Goal: Task Accomplishment & Management: Manage account settings

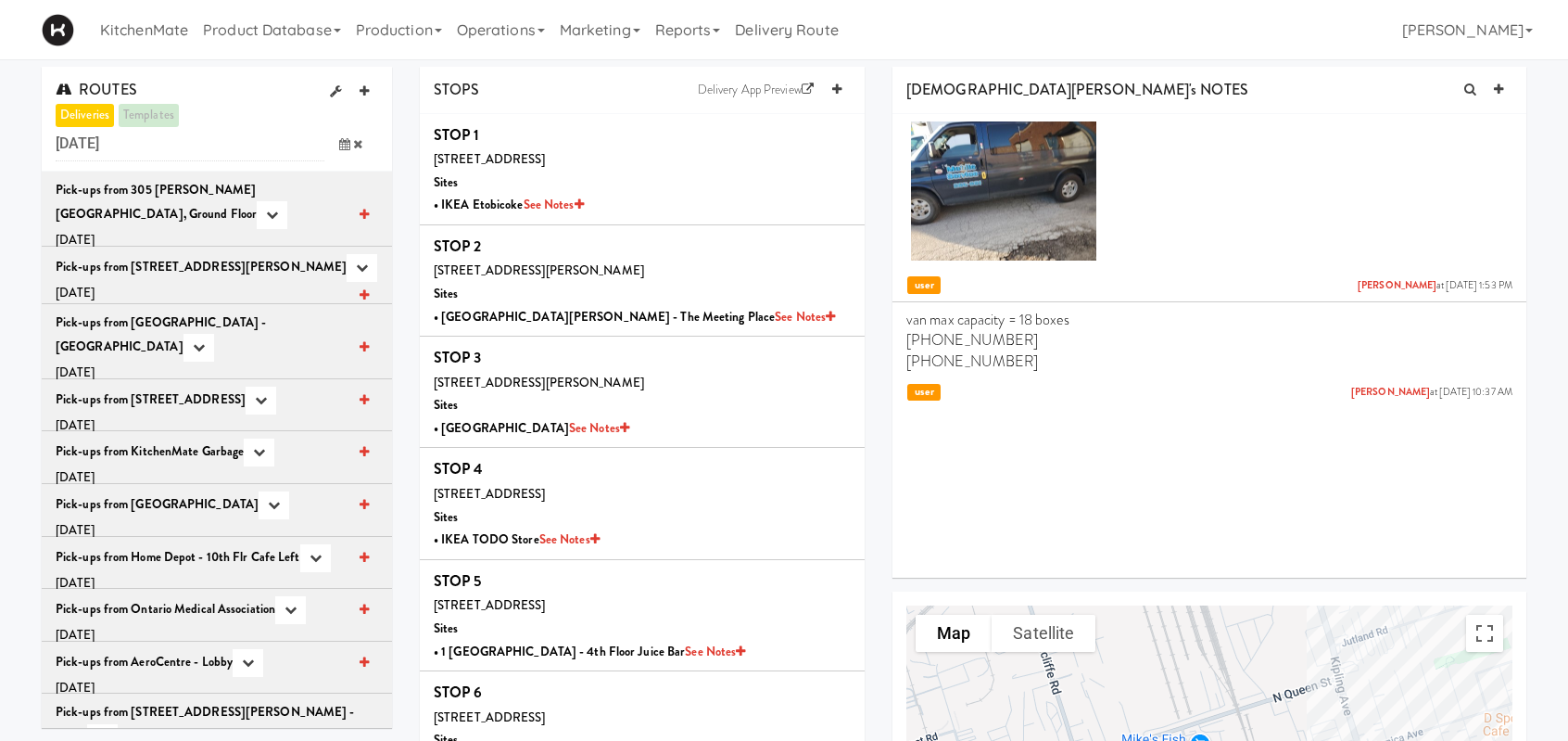
click at [336, 137] on span at bounding box center [351, 144] width 54 height 34
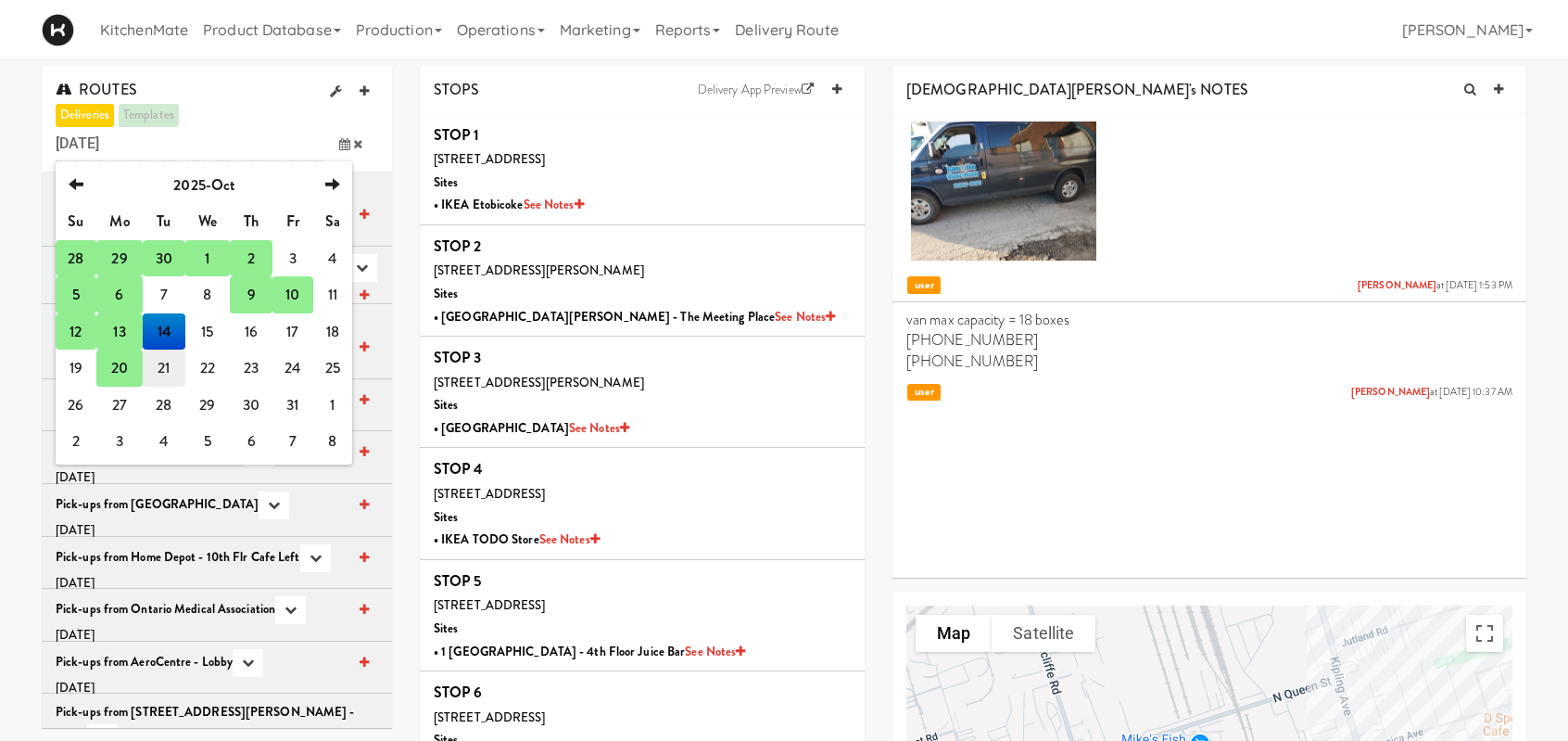
click at [157, 370] on td "21" at bounding box center [164, 368] width 42 height 37
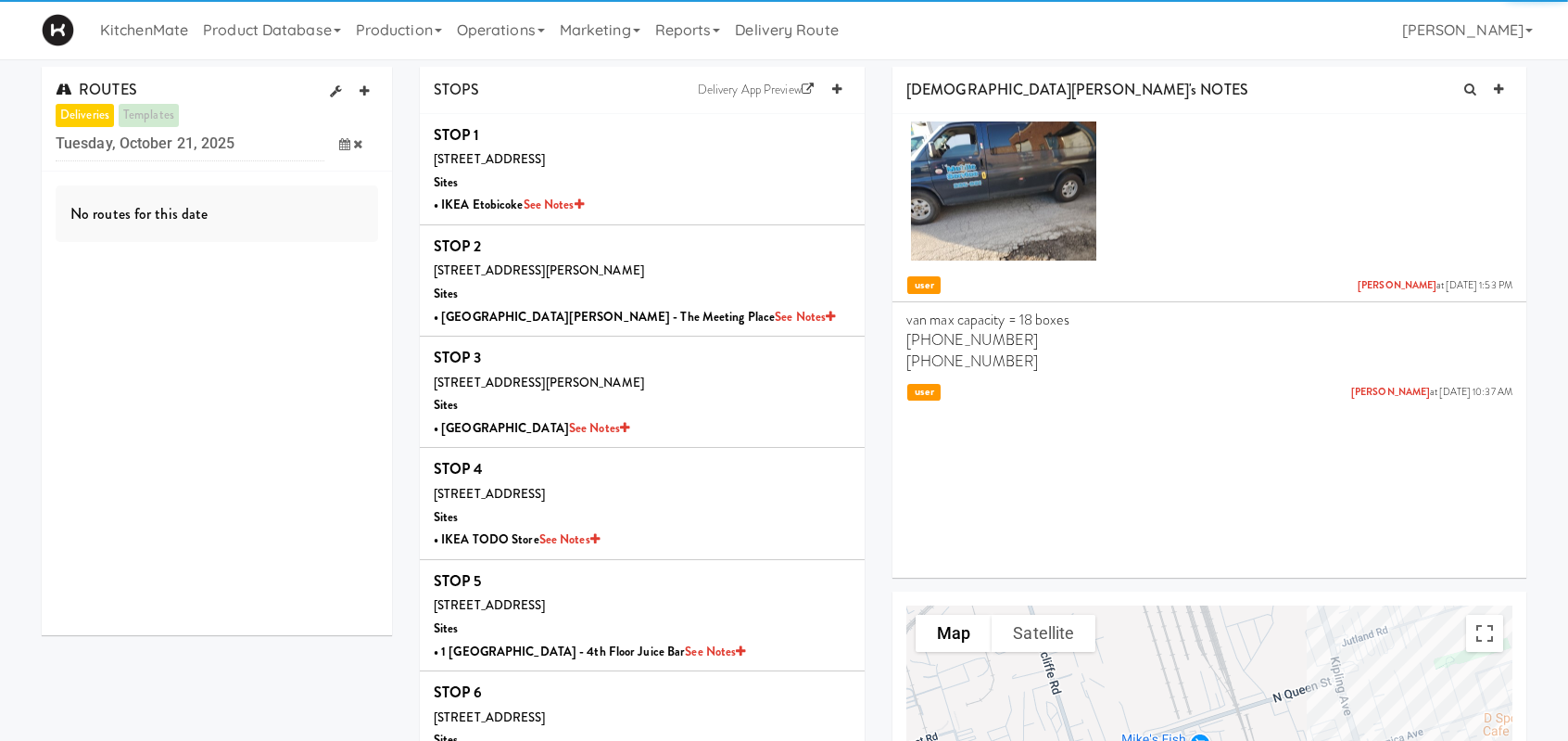
click at [339, 143] on icon at bounding box center [344, 144] width 11 height 12
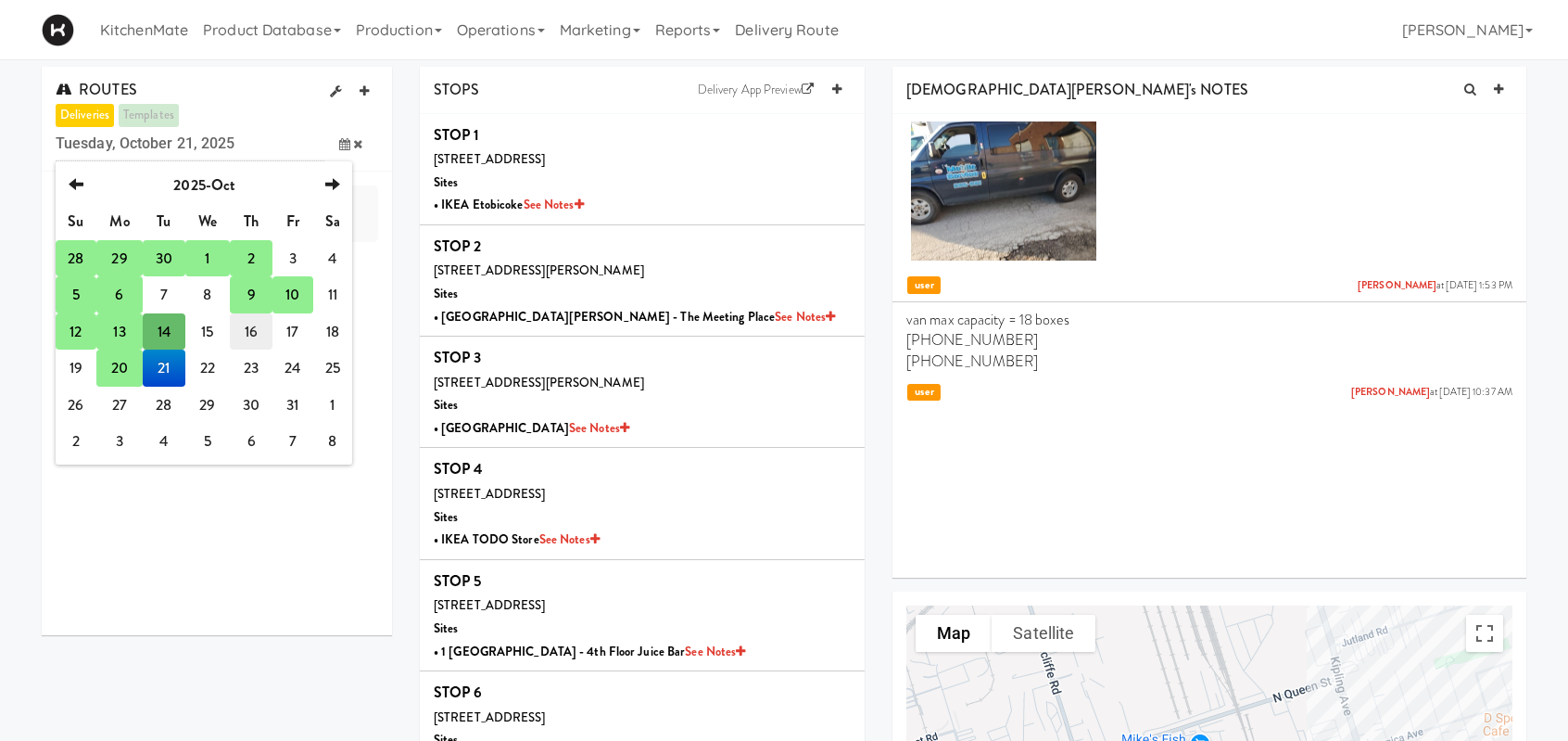
click at [249, 333] on td "16" at bounding box center [251, 332] width 42 height 37
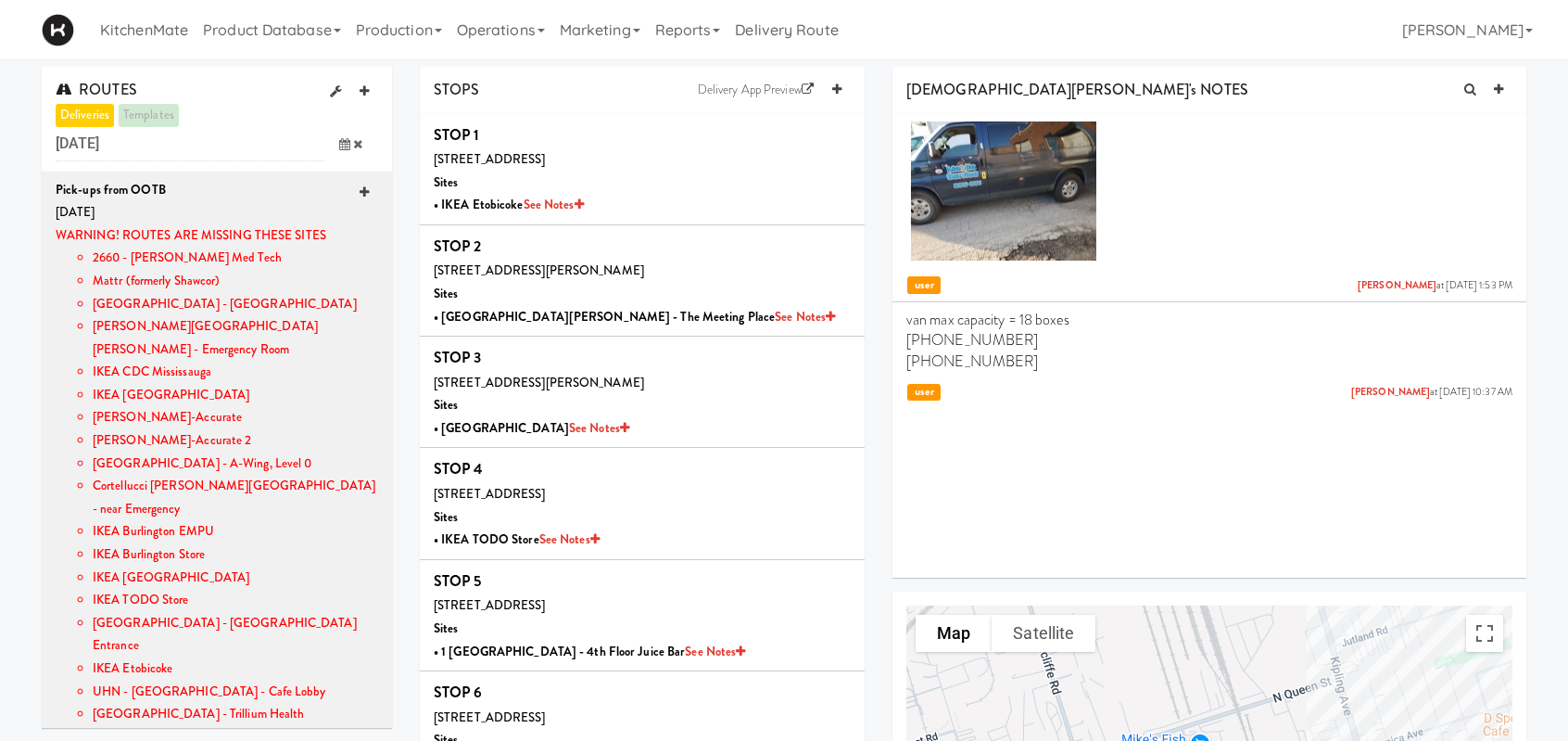
click at [360, 190] on icon at bounding box center [364, 192] width 9 height 12
click at [335, 145] on span at bounding box center [351, 144] width 54 height 34
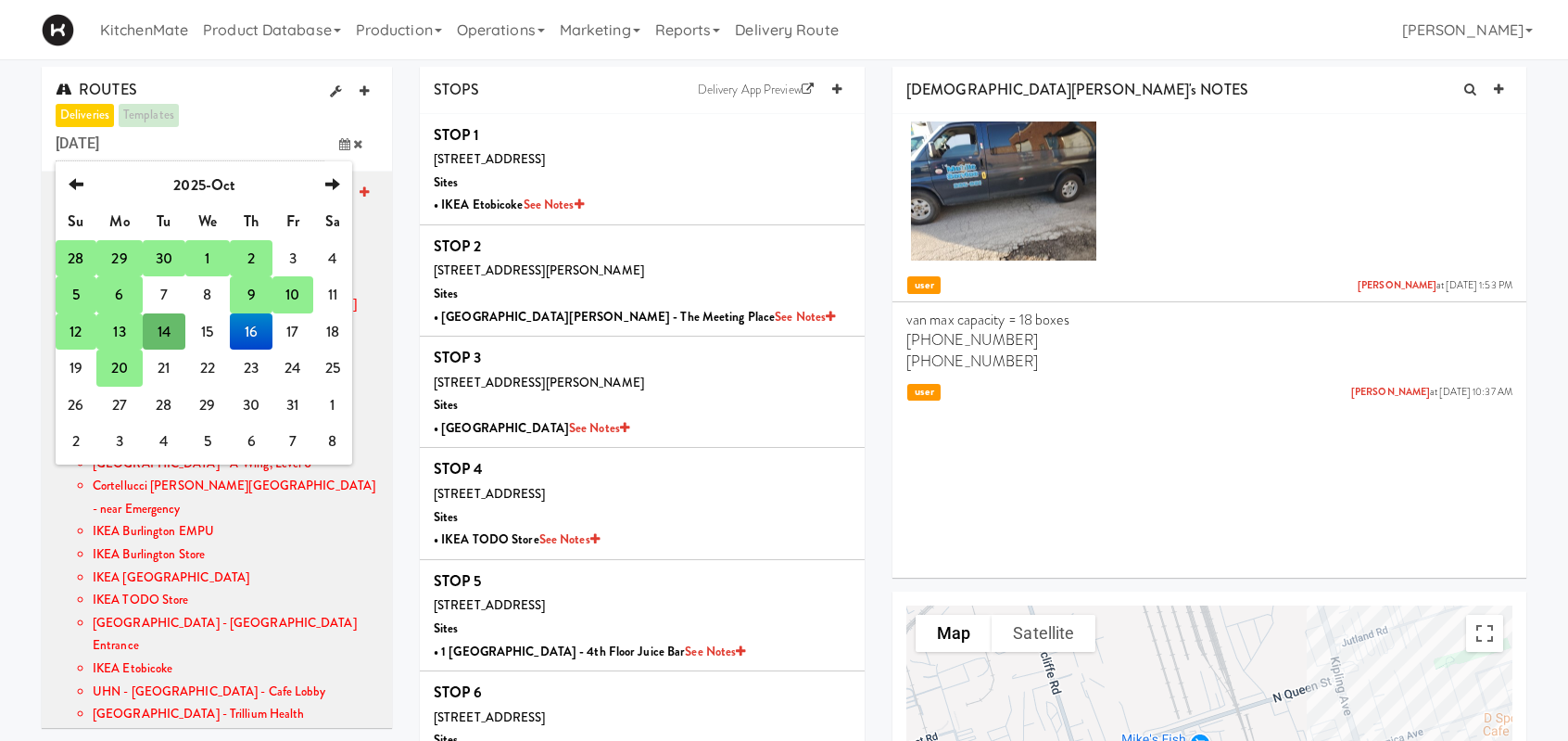
click at [248, 290] on td "9" at bounding box center [251, 295] width 42 height 37
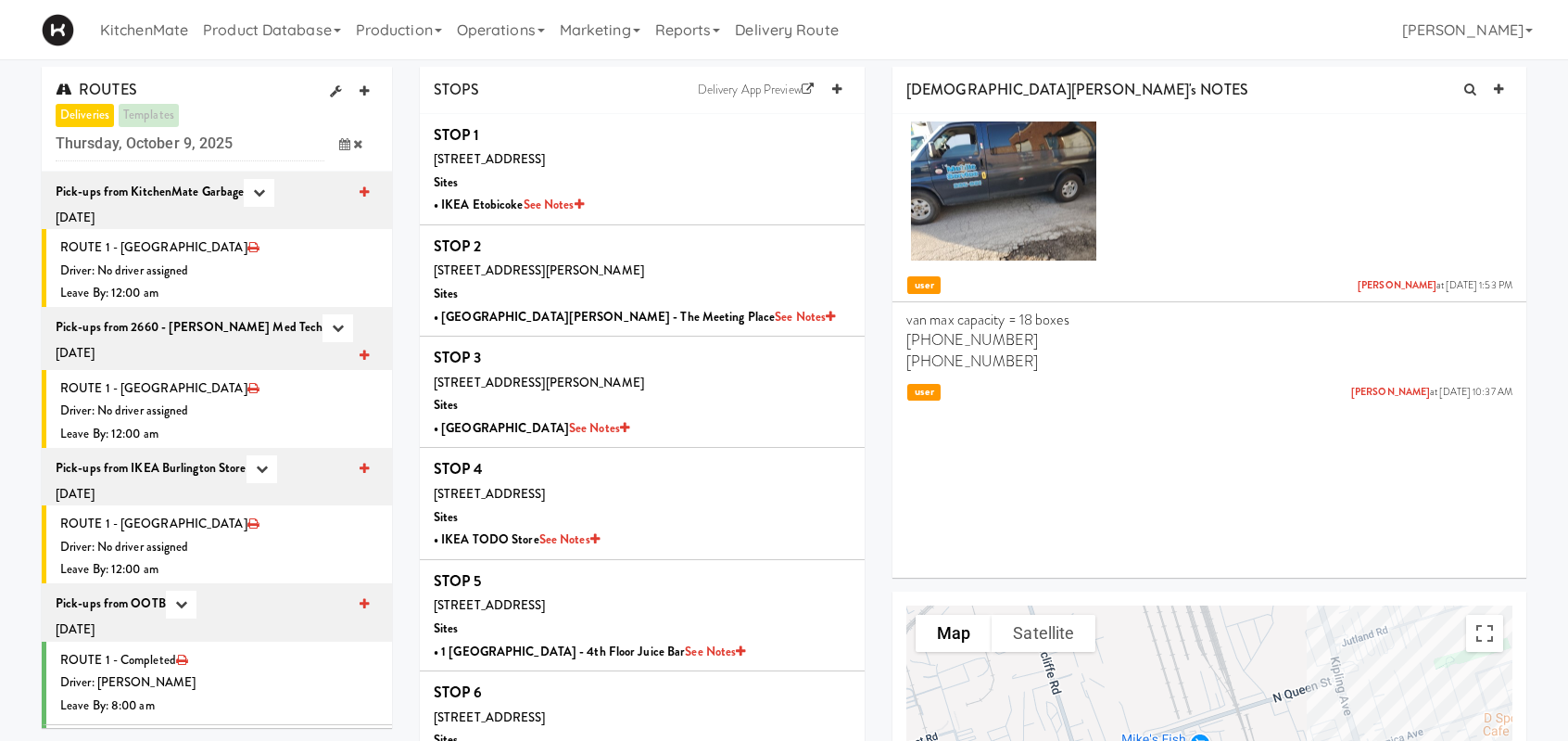
scroll to position [278, 0]
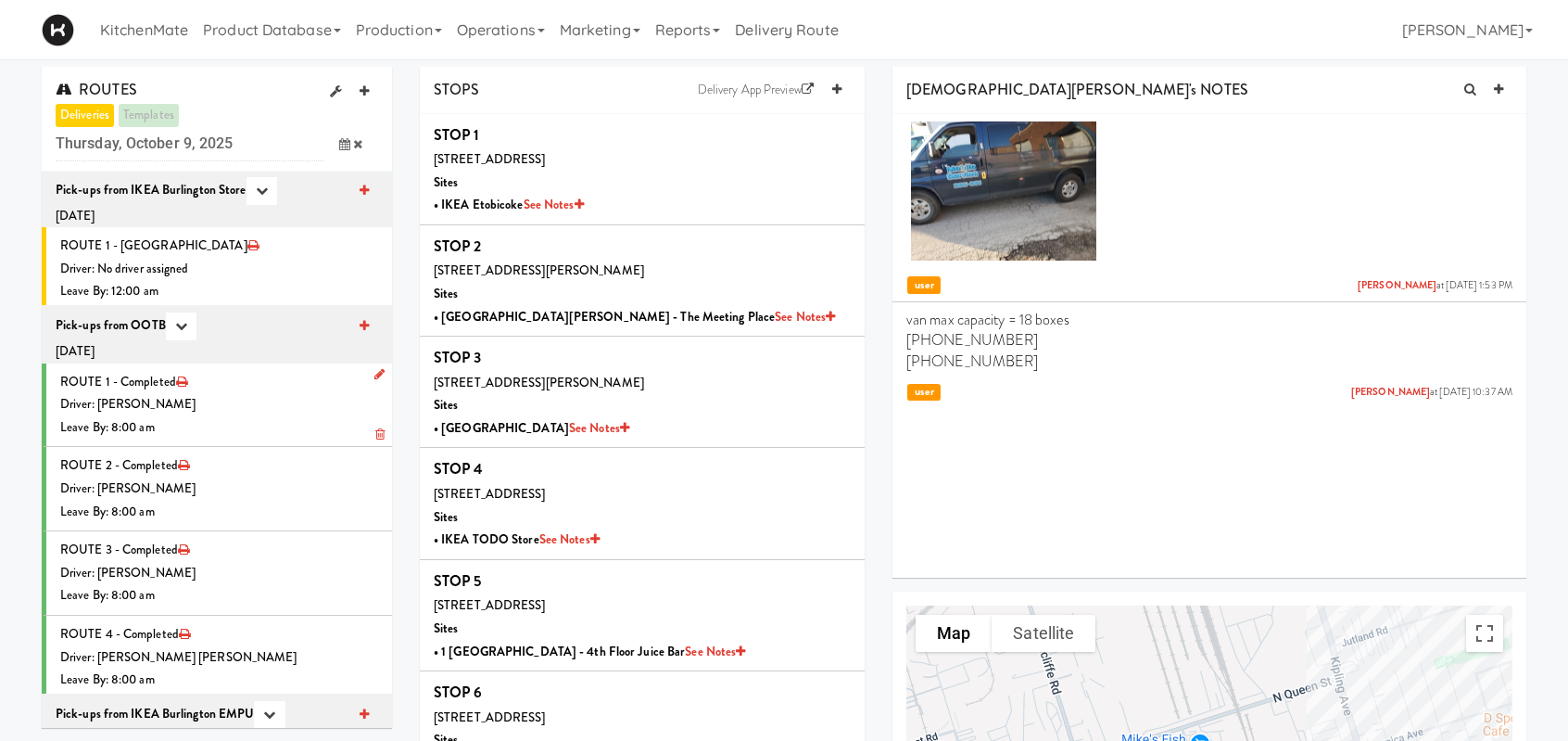
click at [291, 393] on div "Driver: [PERSON_NAME]" at bounding box center [219, 405] width 318 height 24
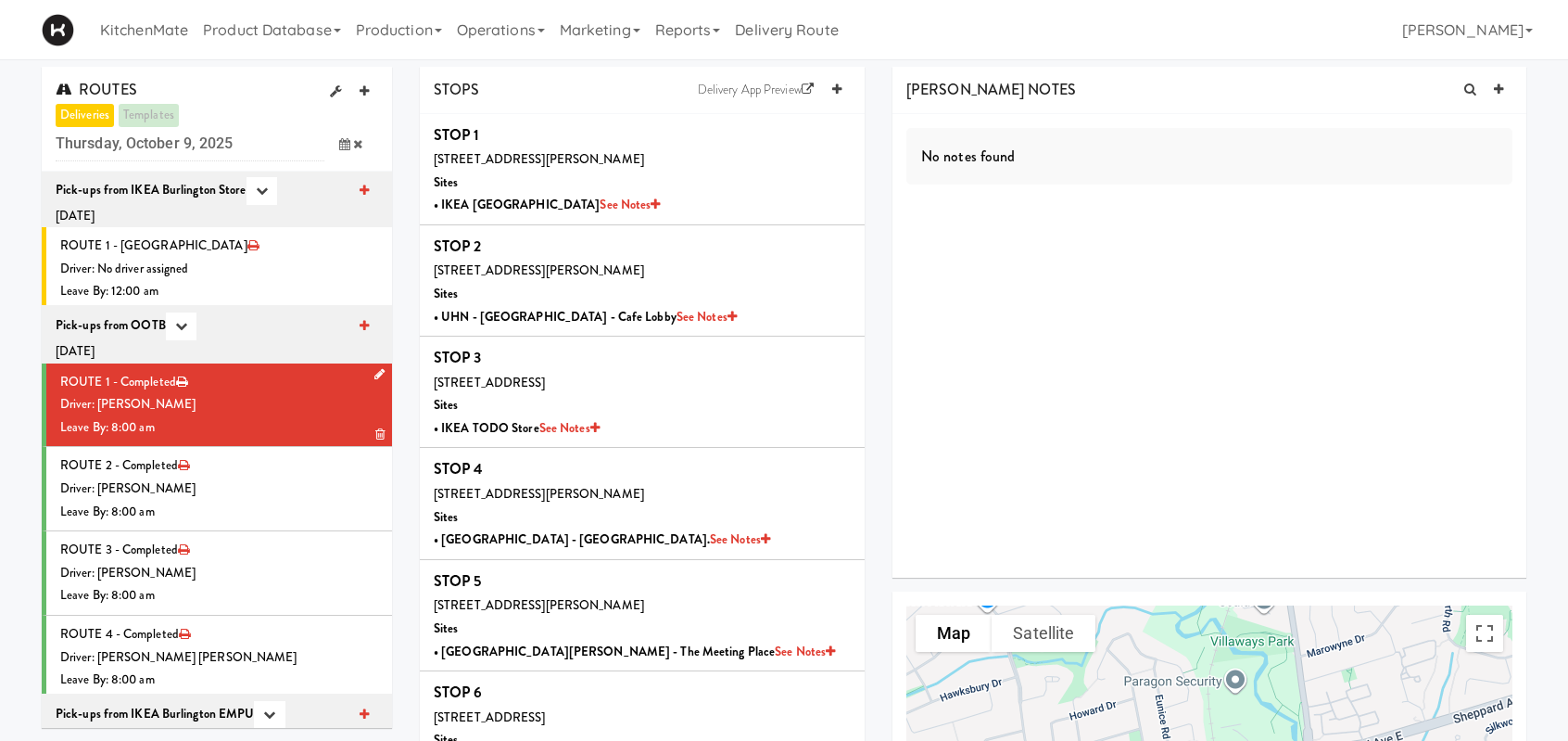
drag, startPoint x: 318, startPoint y: 399, endPoint x: 359, endPoint y: 396, distance: 41.1
click at [317, 399] on div "Driver: [PERSON_NAME]" at bounding box center [219, 405] width 318 height 24
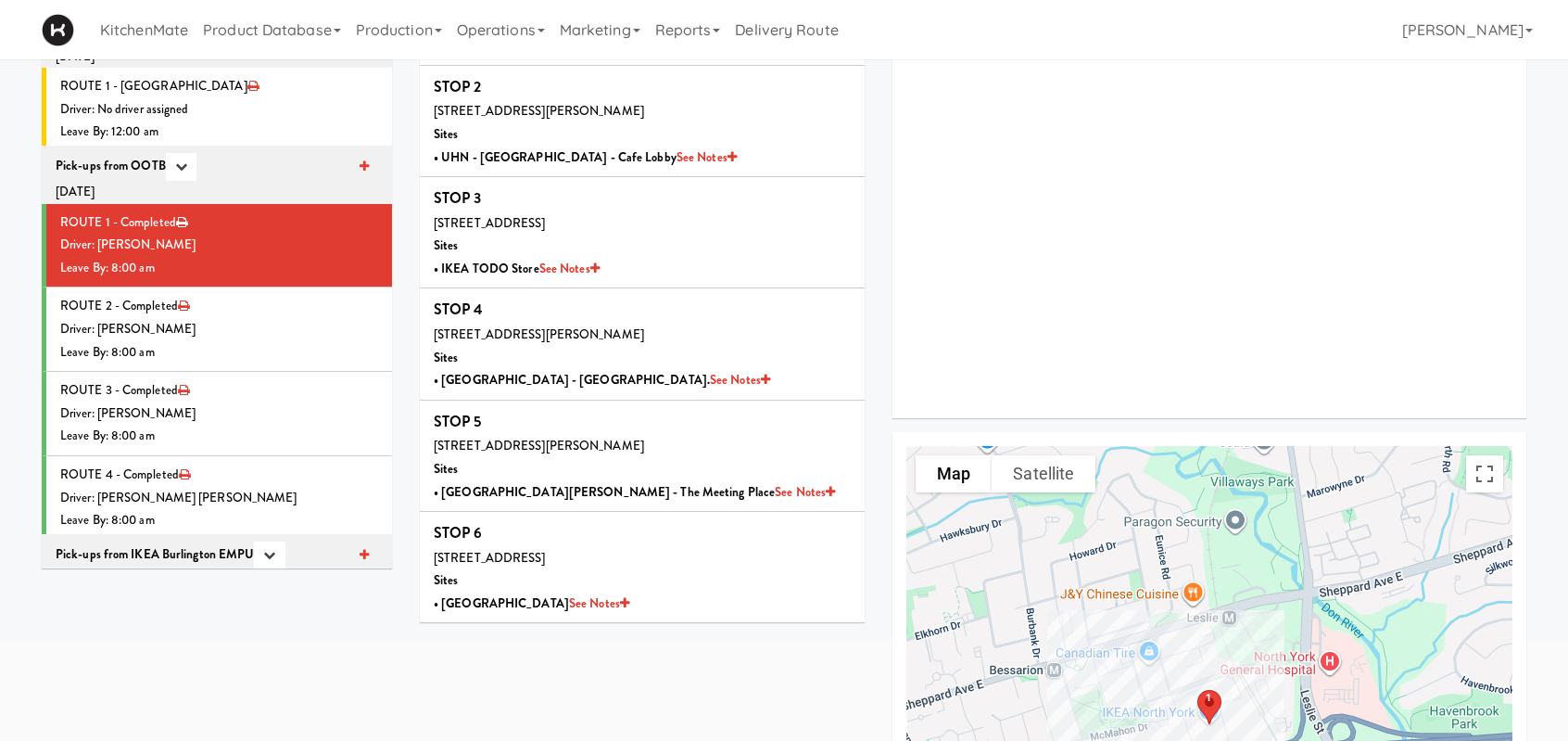
scroll to position [185, 0]
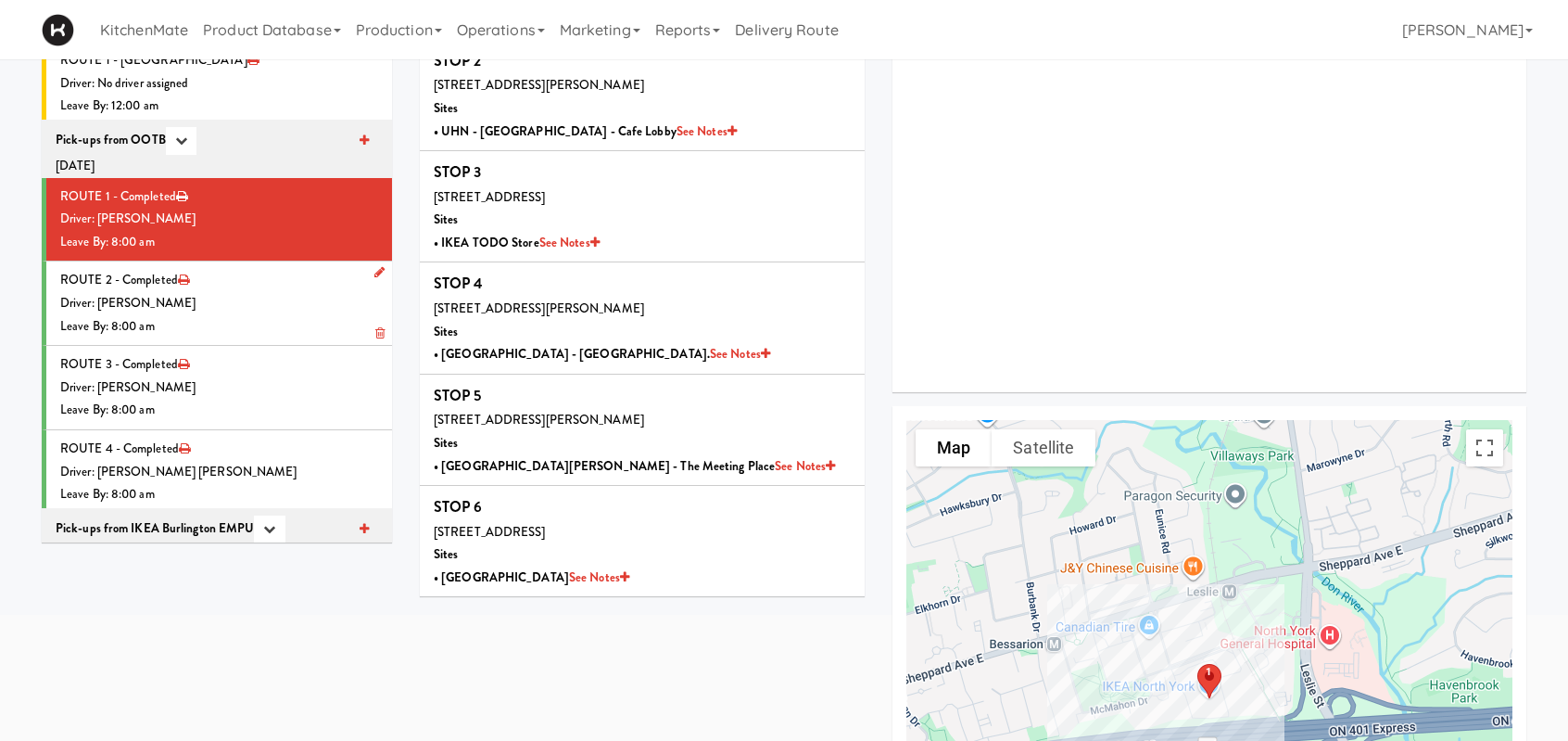
click at [270, 315] on div "Leave By: 8:00 am" at bounding box center [219, 326] width 318 height 24
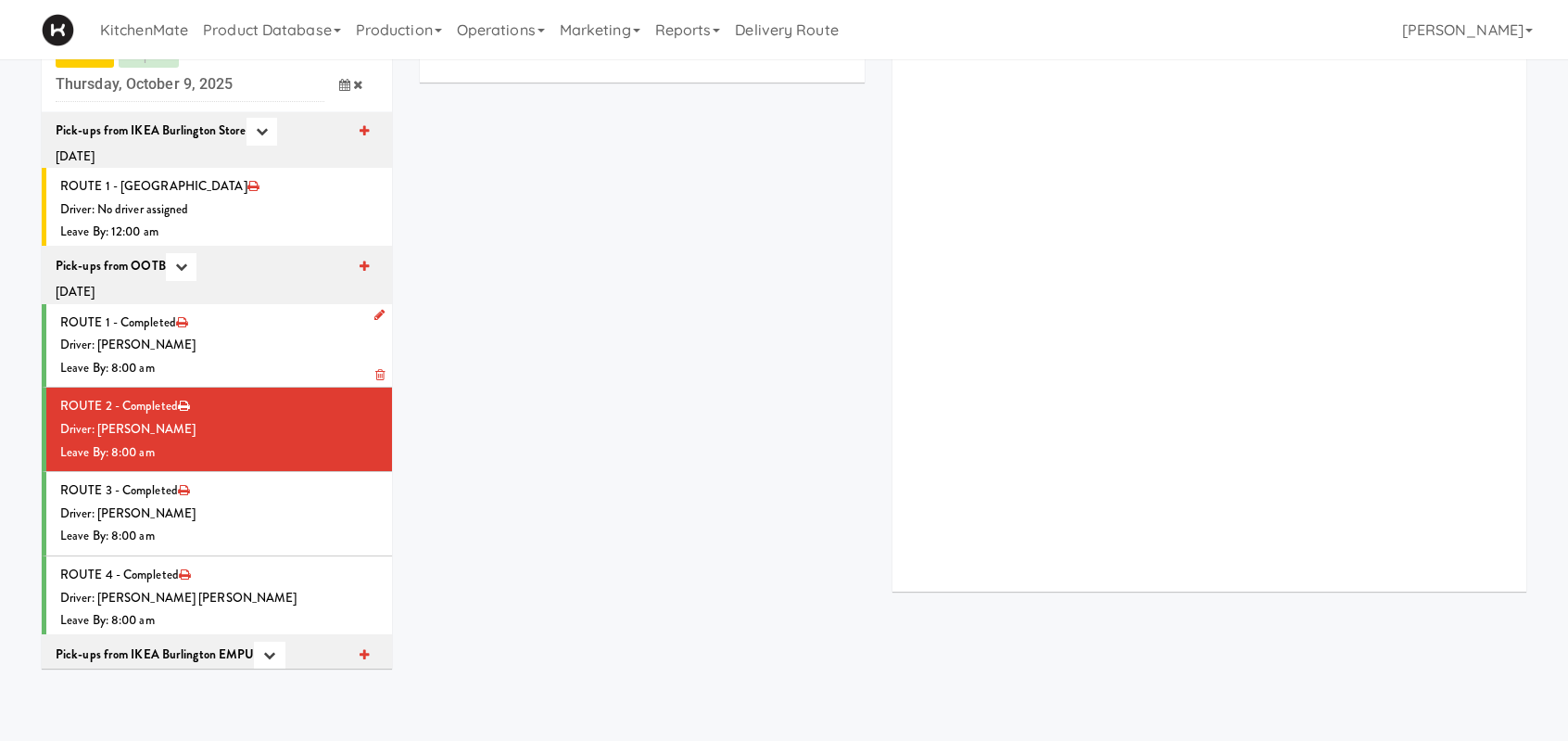
scroll to position [185, 0]
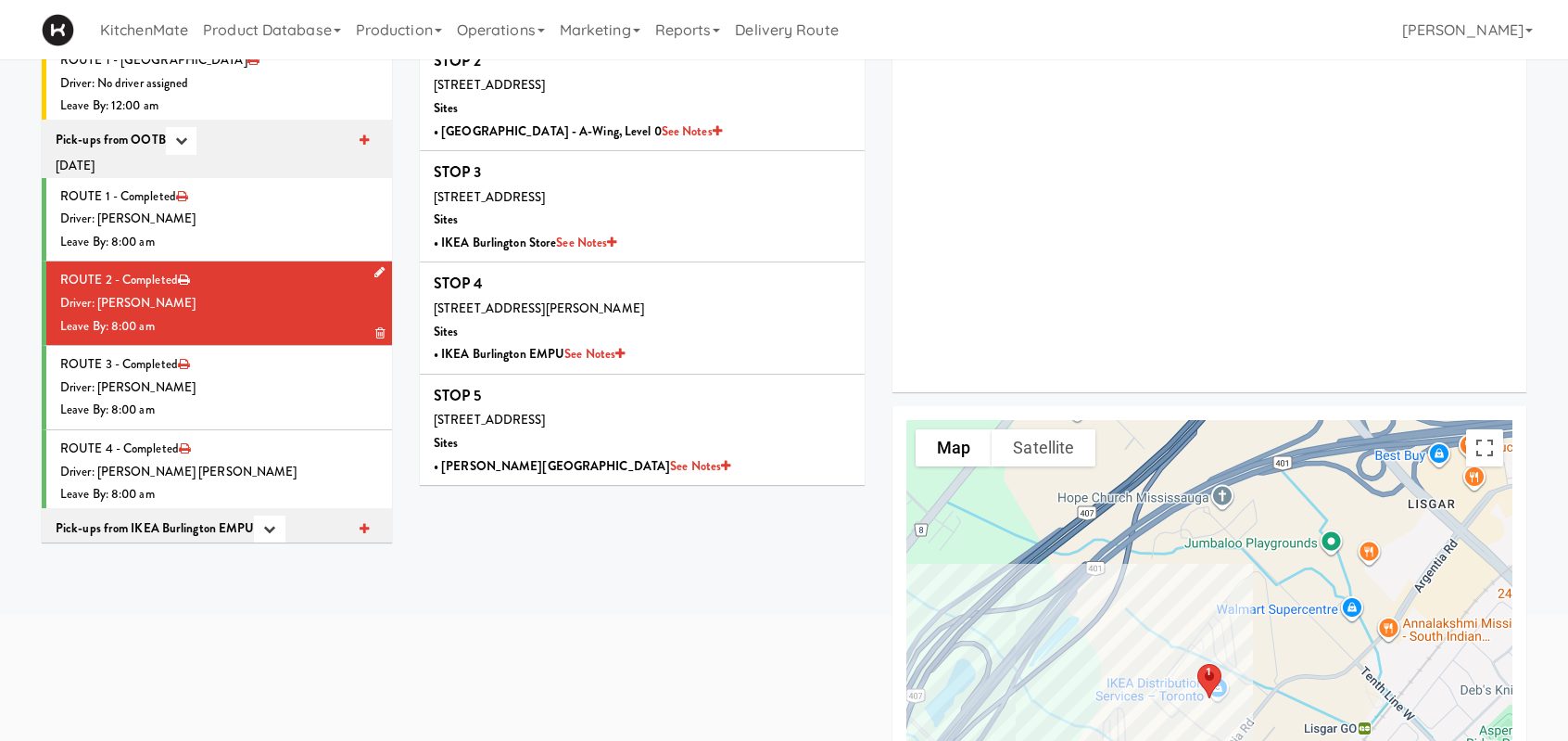
click at [228, 292] on div "Driver: [PERSON_NAME]" at bounding box center [219, 304] width 318 height 24
click at [295, 376] on div "Driver: [PERSON_NAME]" at bounding box center [219, 388] width 318 height 24
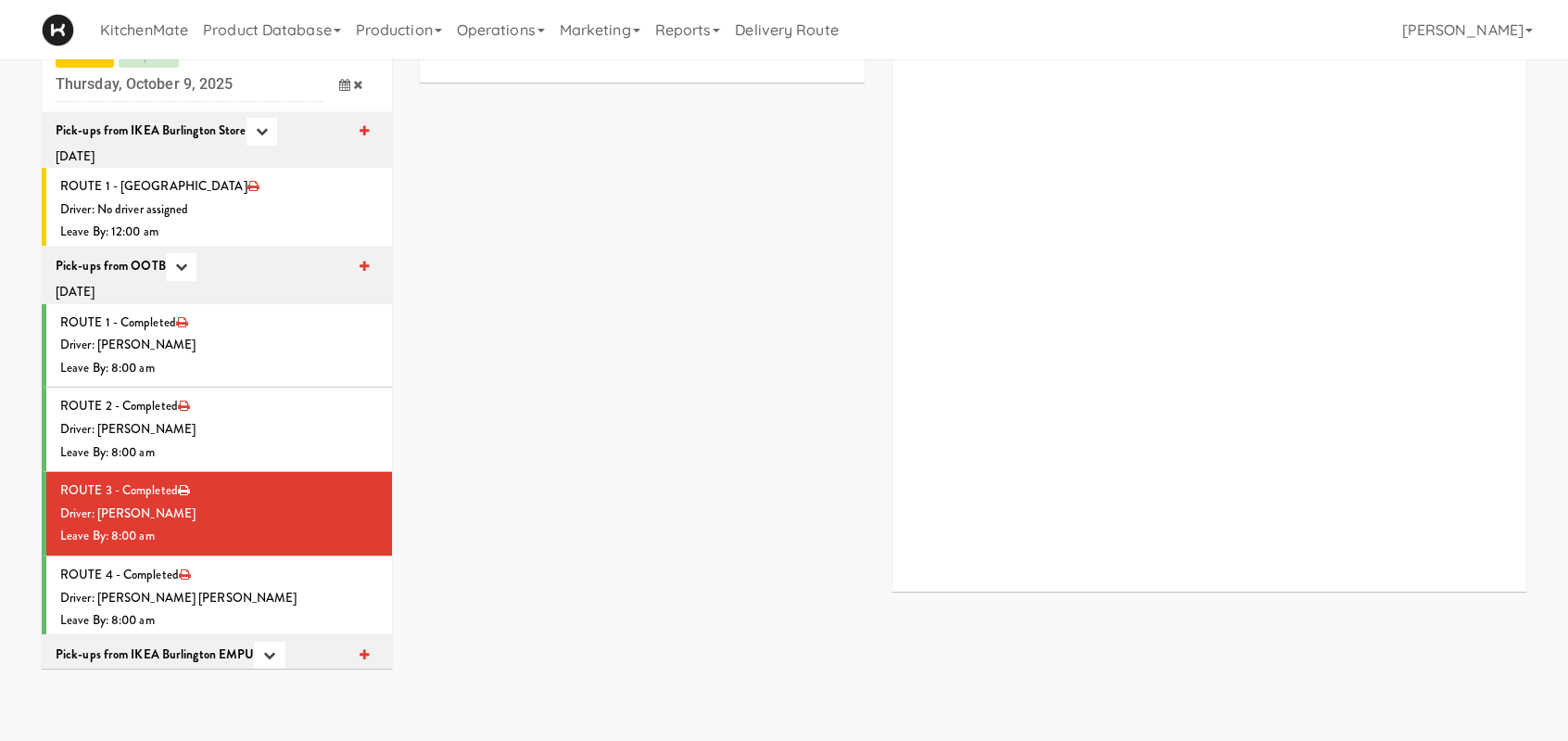
scroll to position [185, 0]
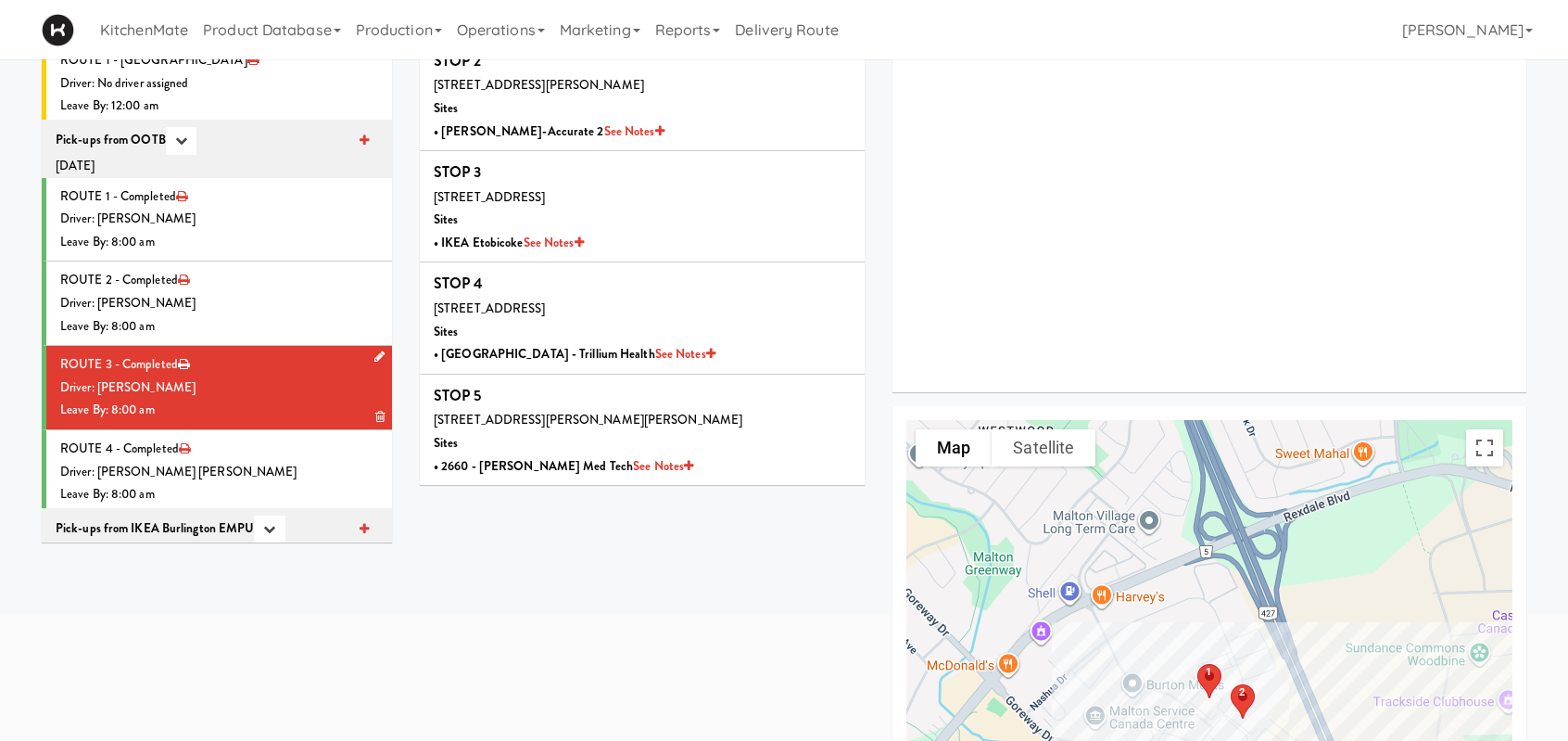
click at [288, 377] on div "Driver: [PERSON_NAME]" at bounding box center [219, 388] width 318 height 24
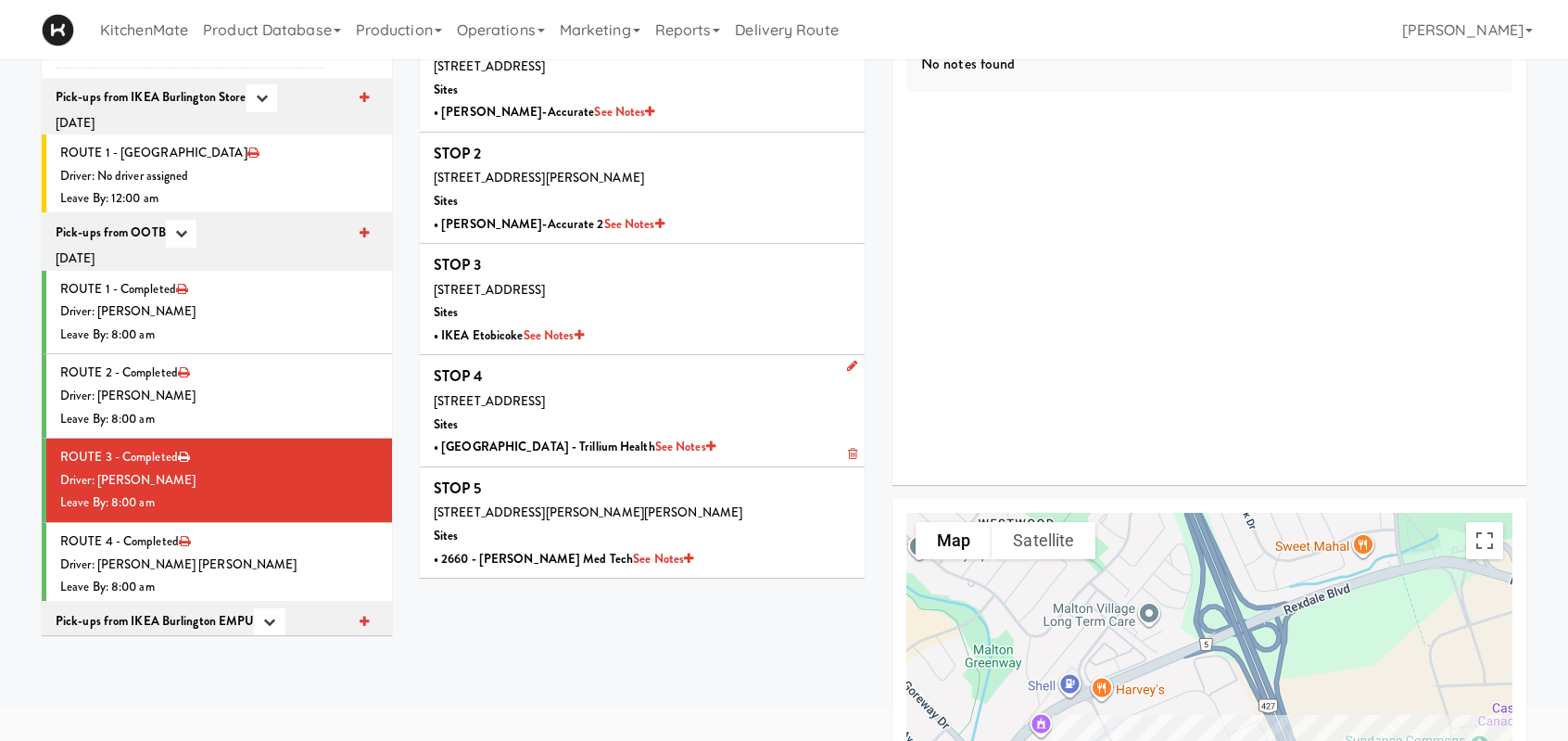
scroll to position [0, 0]
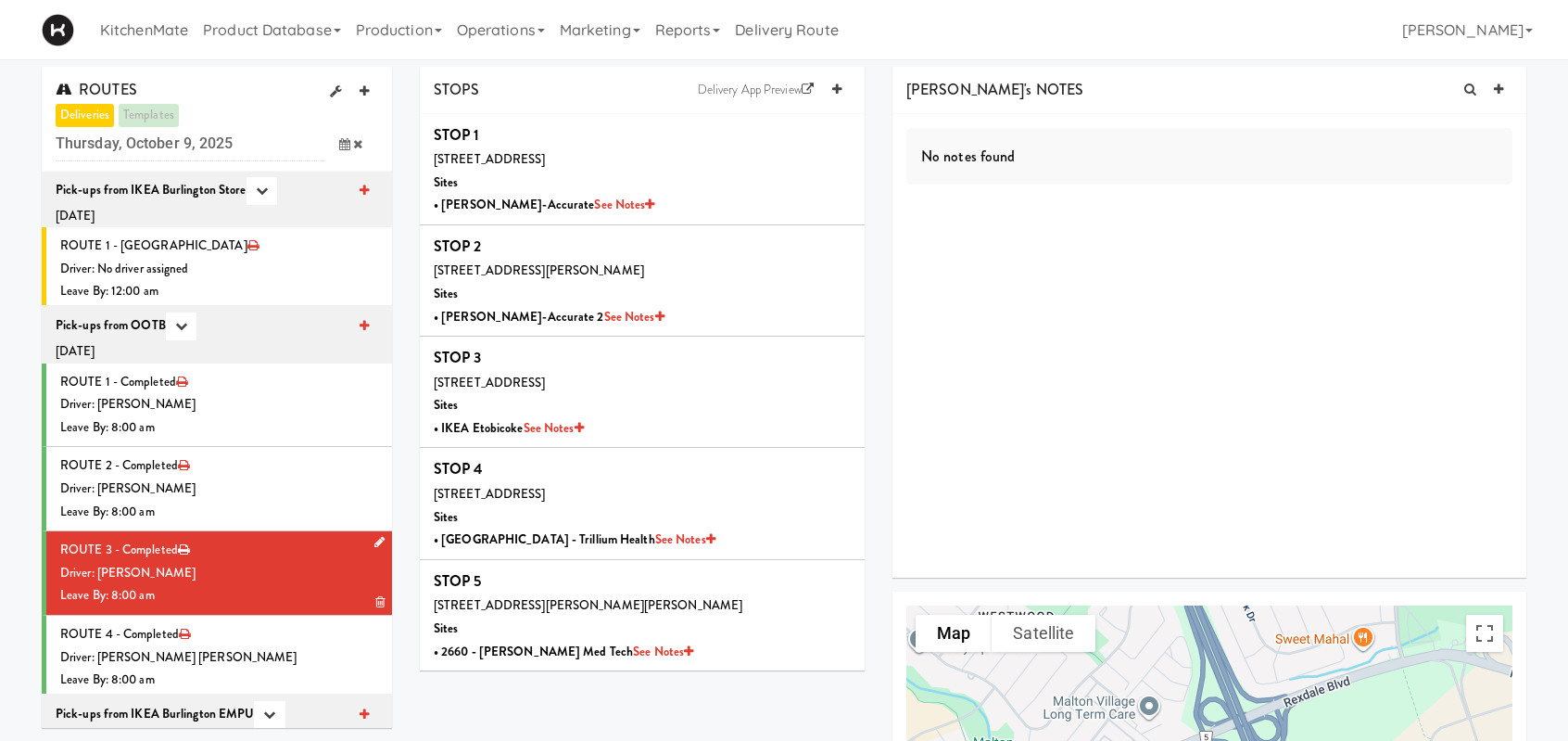
click at [254, 570] on div "Driver: [PERSON_NAME]" at bounding box center [219, 573] width 318 height 24
click at [224, 655] on div "Driver: [PERSON_NAME] [PERSON_NAME]" at bounding box center [219, 658] width 318 height 24
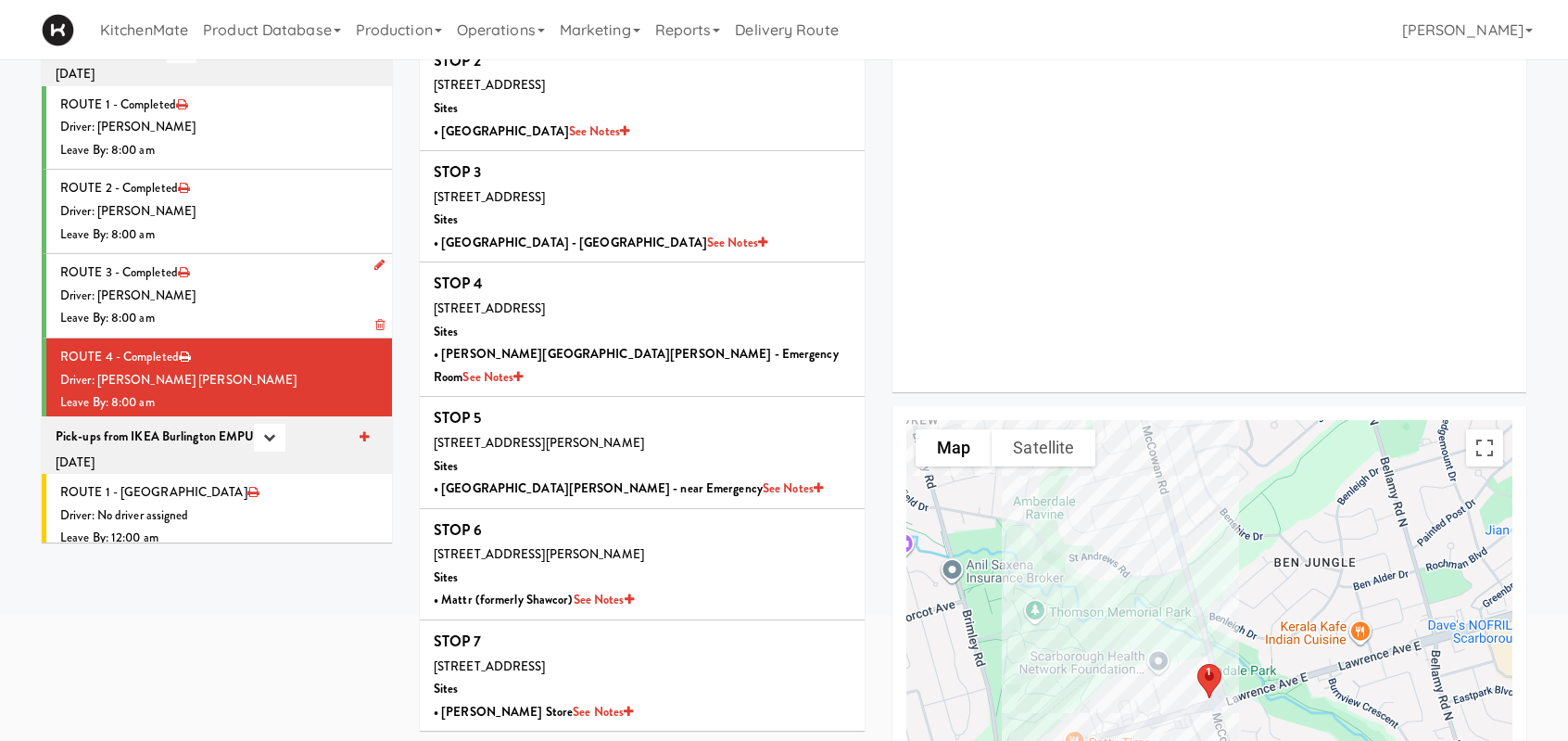
scroll to position [370, 0]
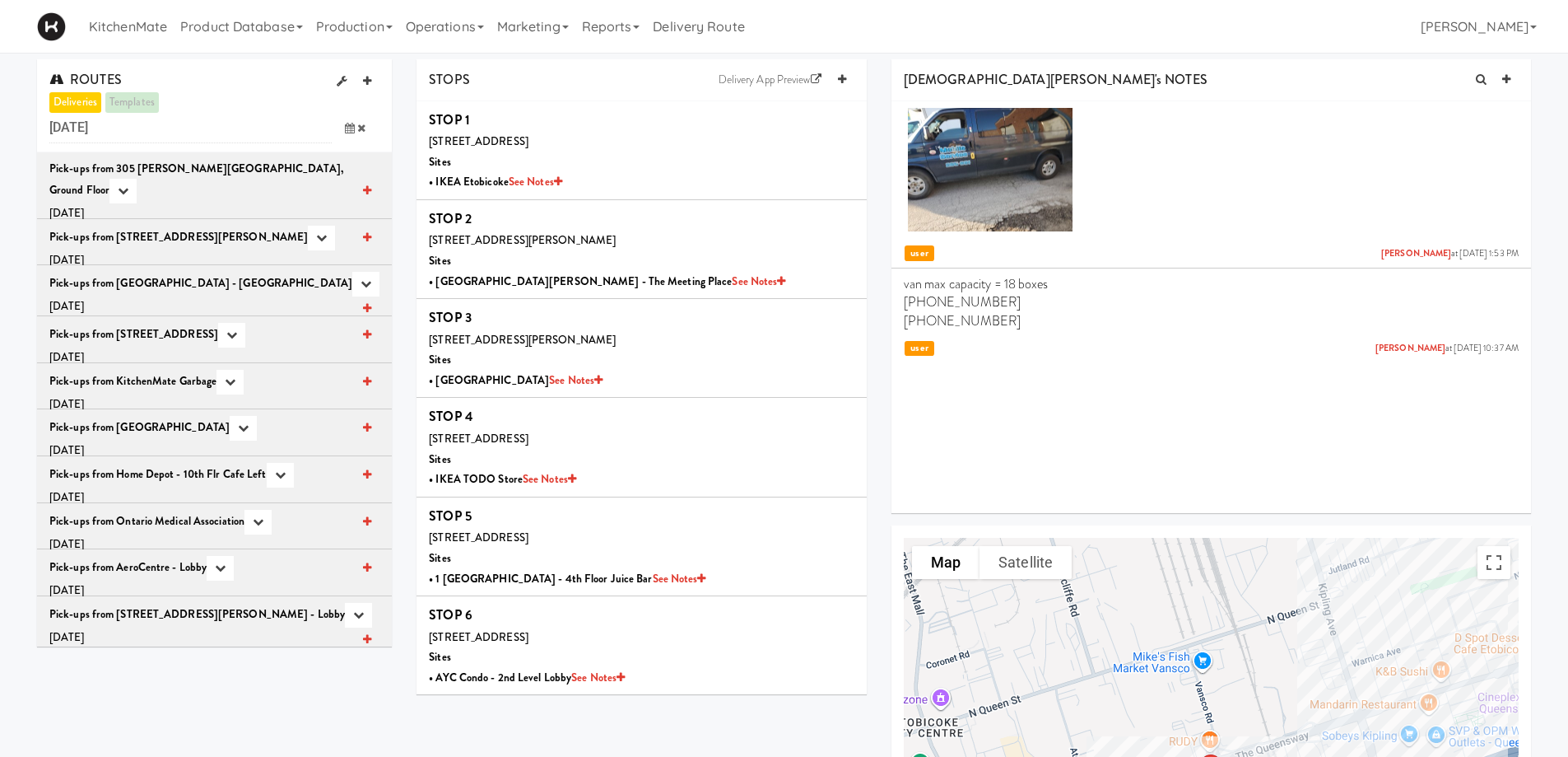
click at [340, 129] on span at bounding box center [355, 128] width 48 height 30
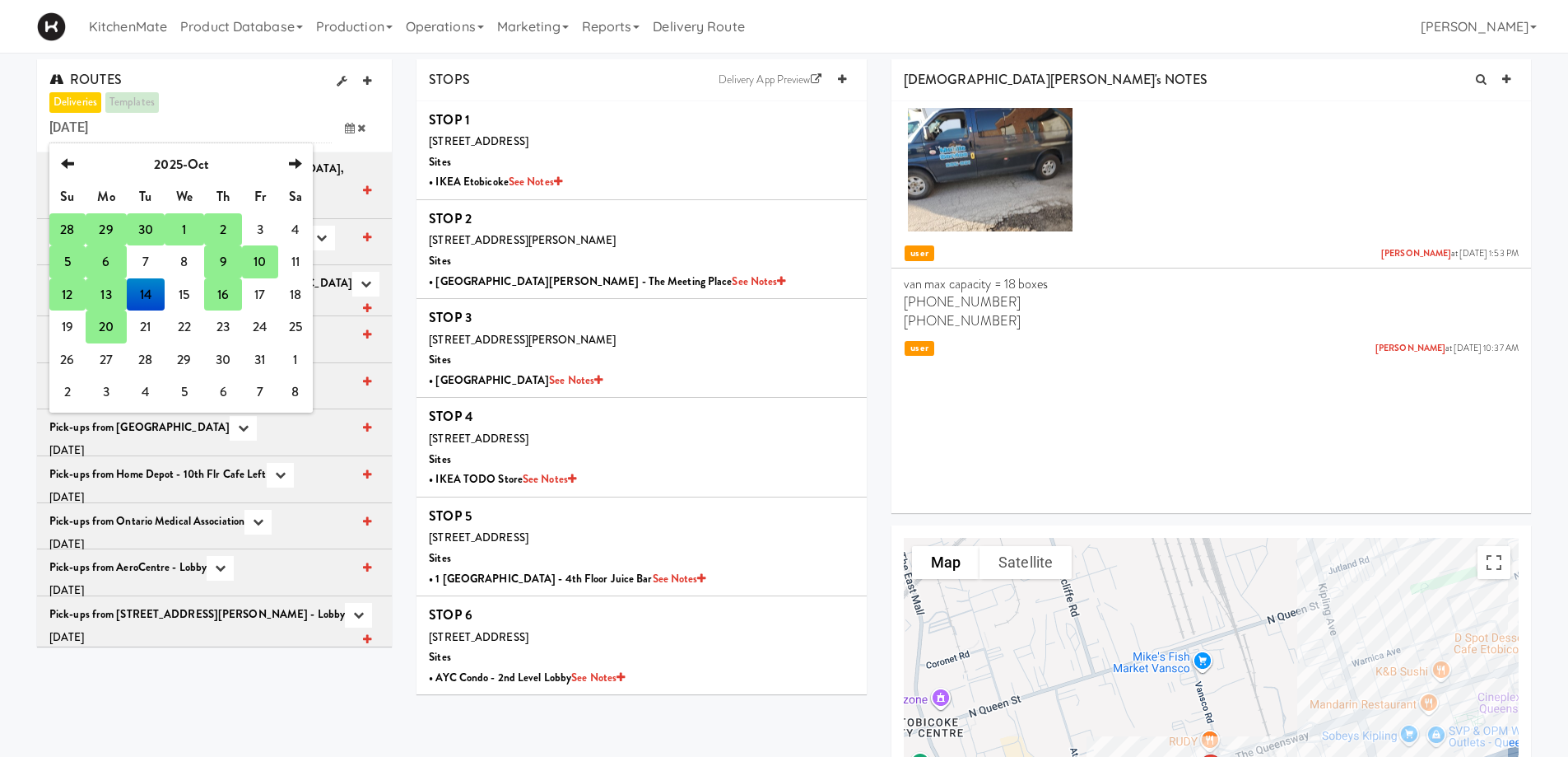
click at [227, 295] on td "16" at bounding box center [223, 295] width 37 height 33
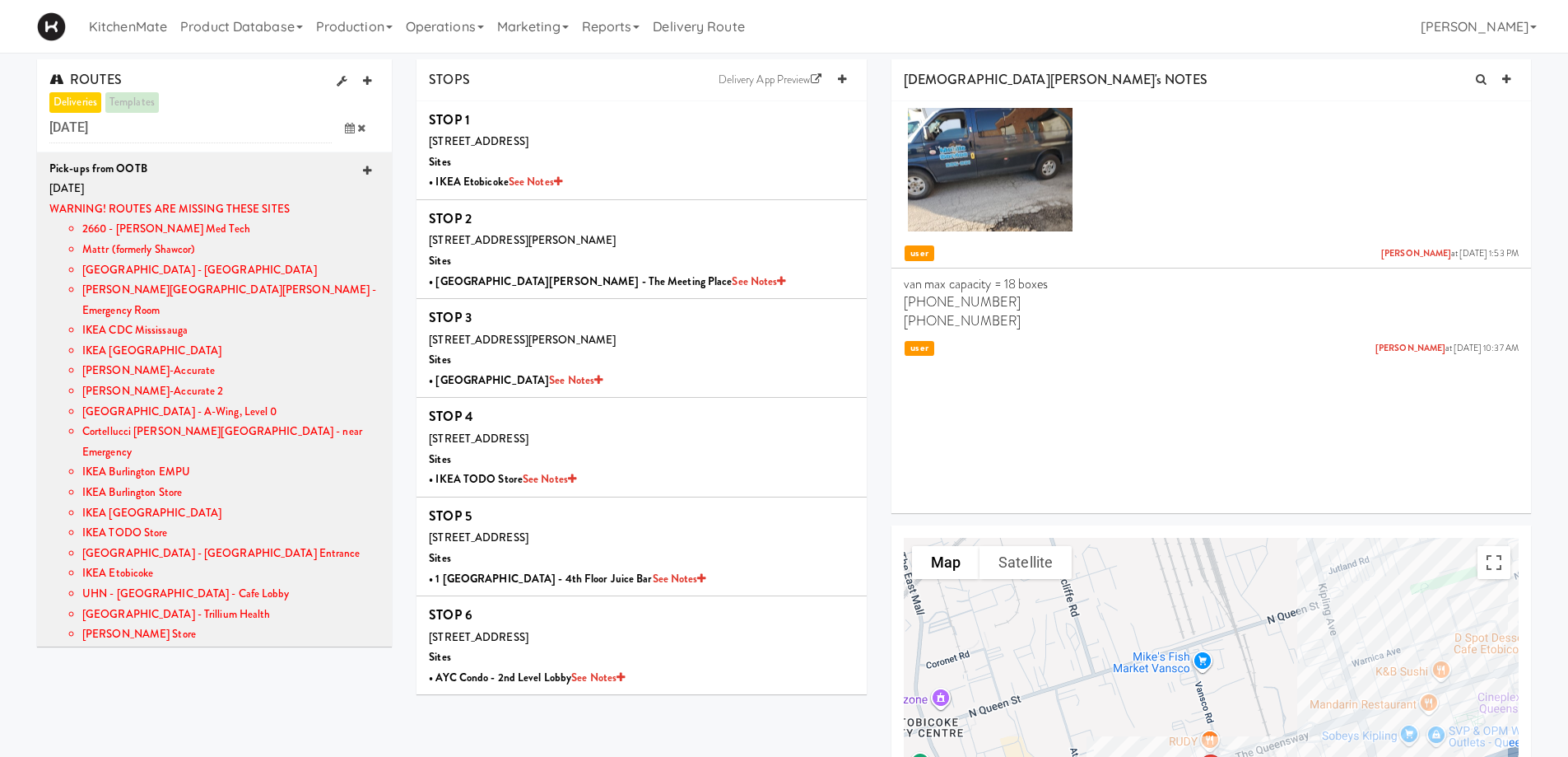
click at [363, 170] on icon at bounding box center [367, 171] width 8 height 10
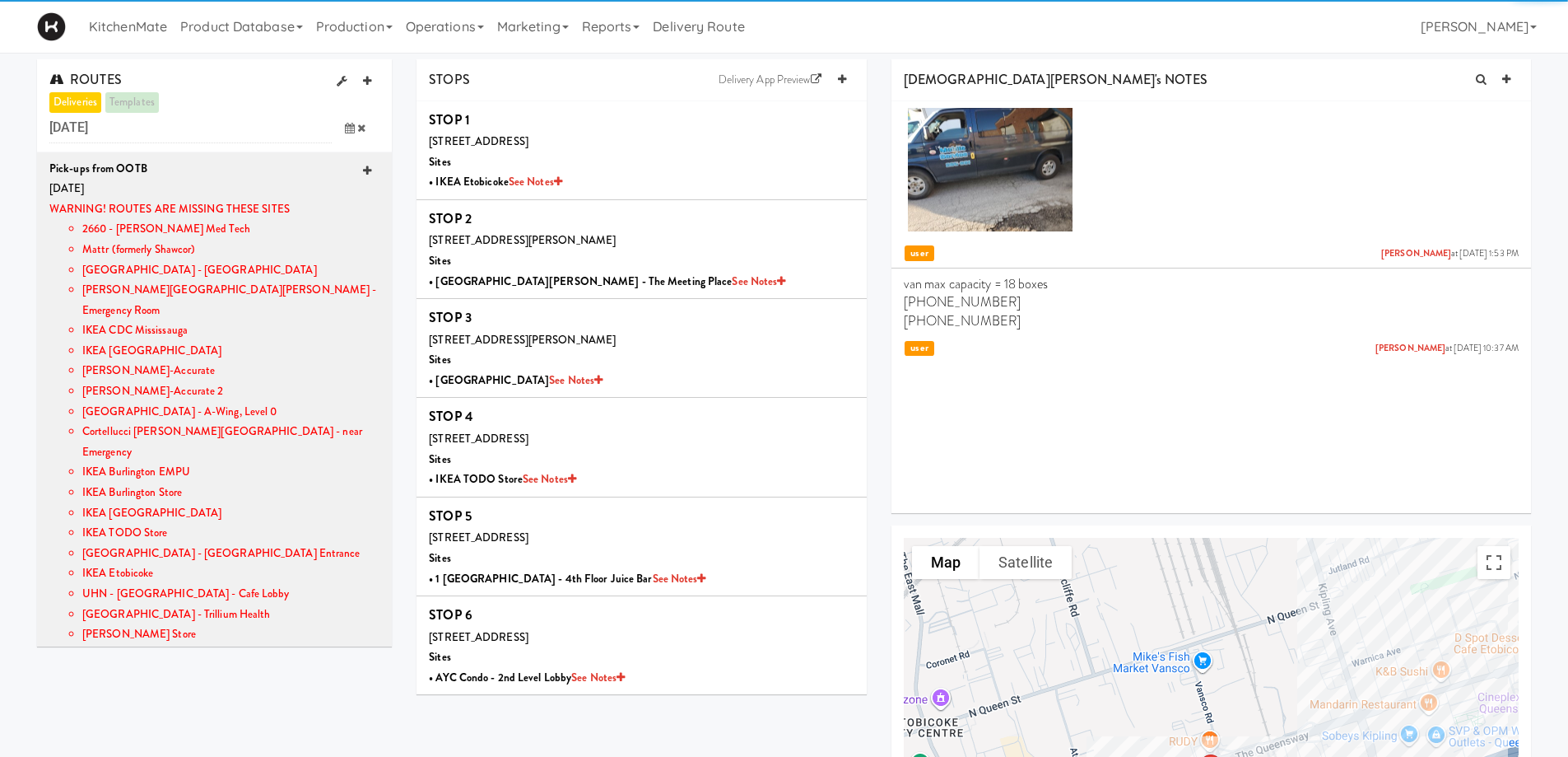
click at [363, 170] on icon at bounding box center [367, 171] width 8 height 10
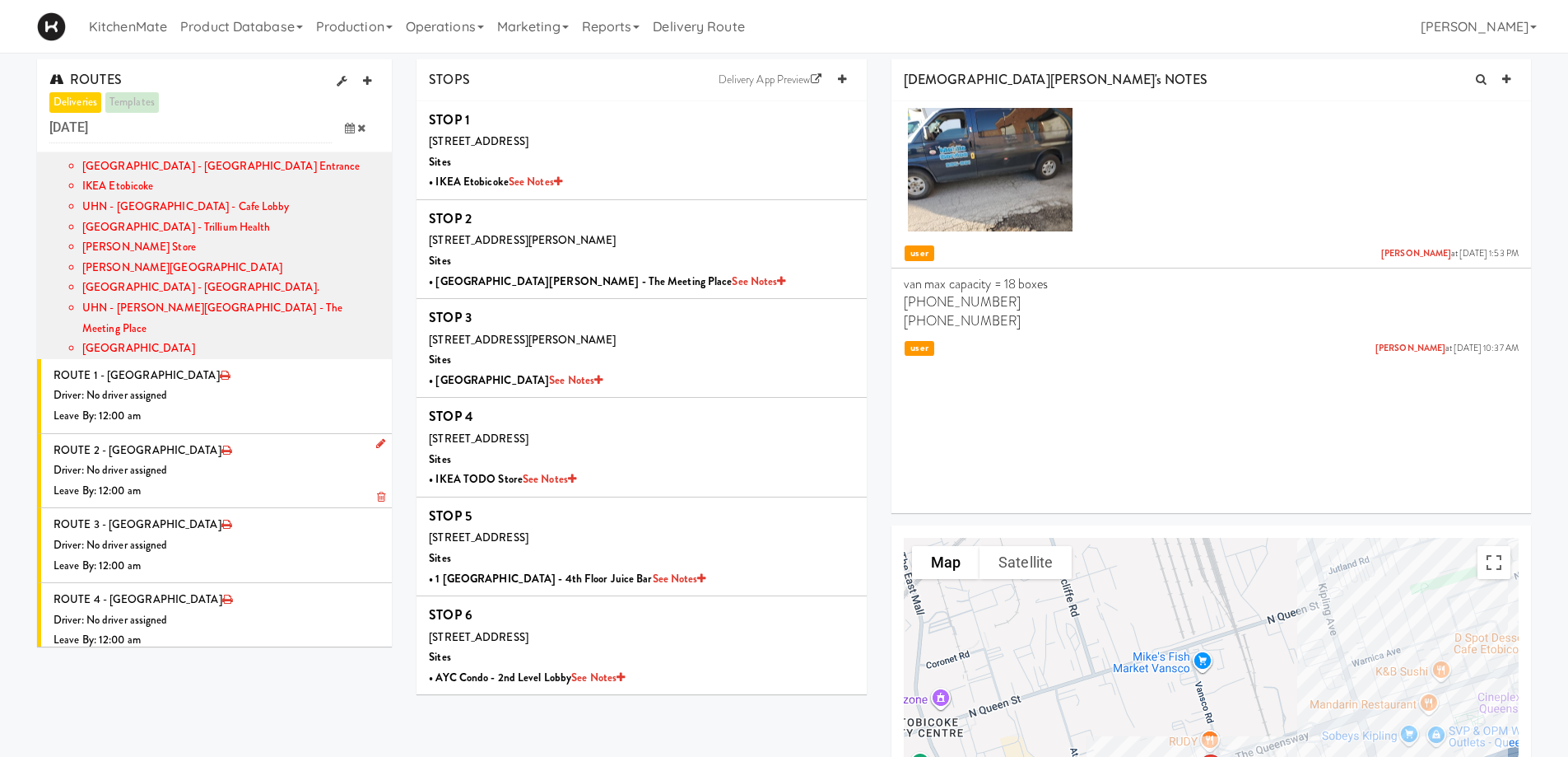
scroll to position [412, 0]
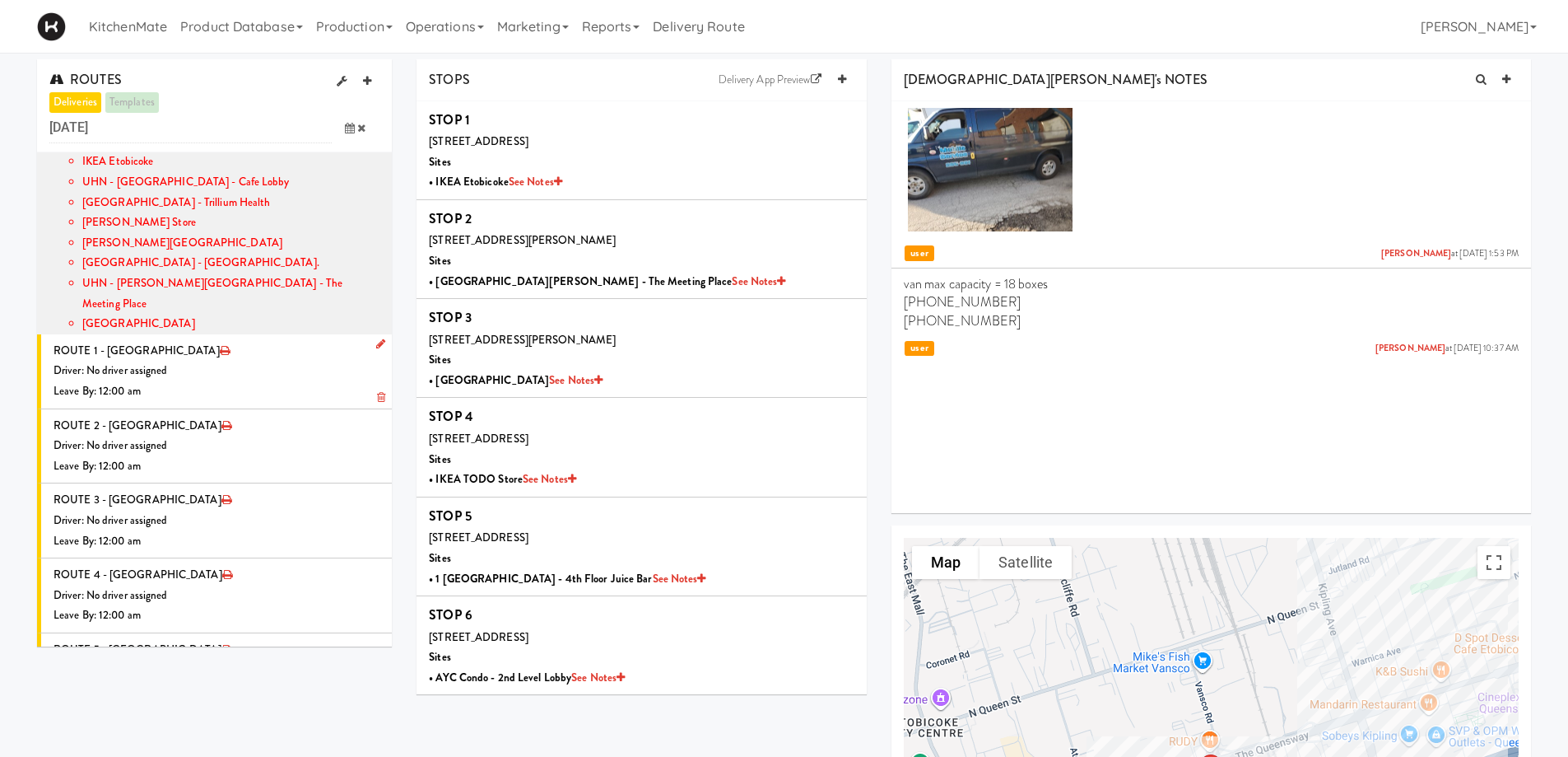
click at [376, 339] on icon at bounding box center [380, 344] width 9 height 10
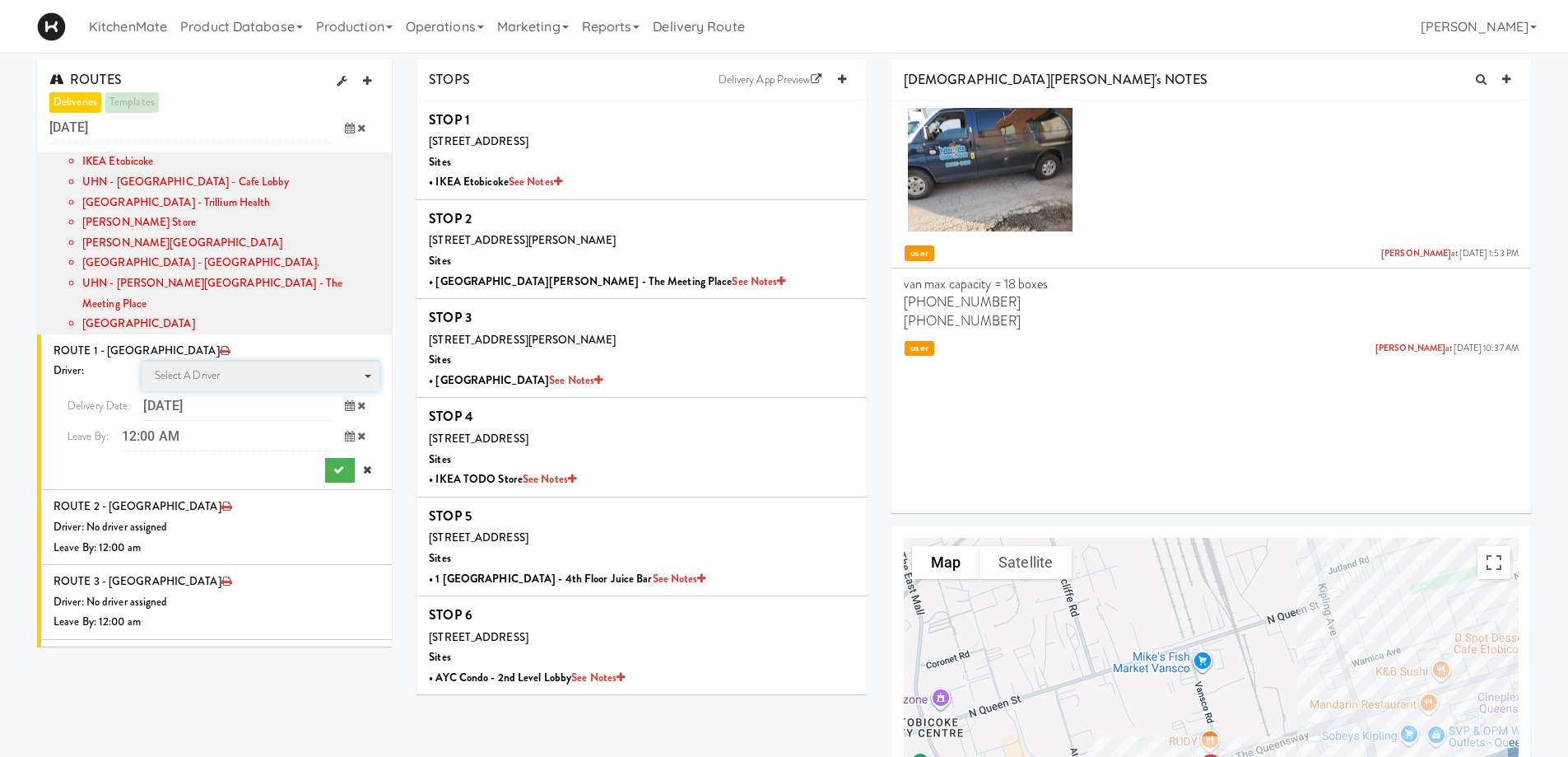
click at [227, 361] on span "Select a driver Select a driver" at bounding box center [261, 375] width 239 height 30
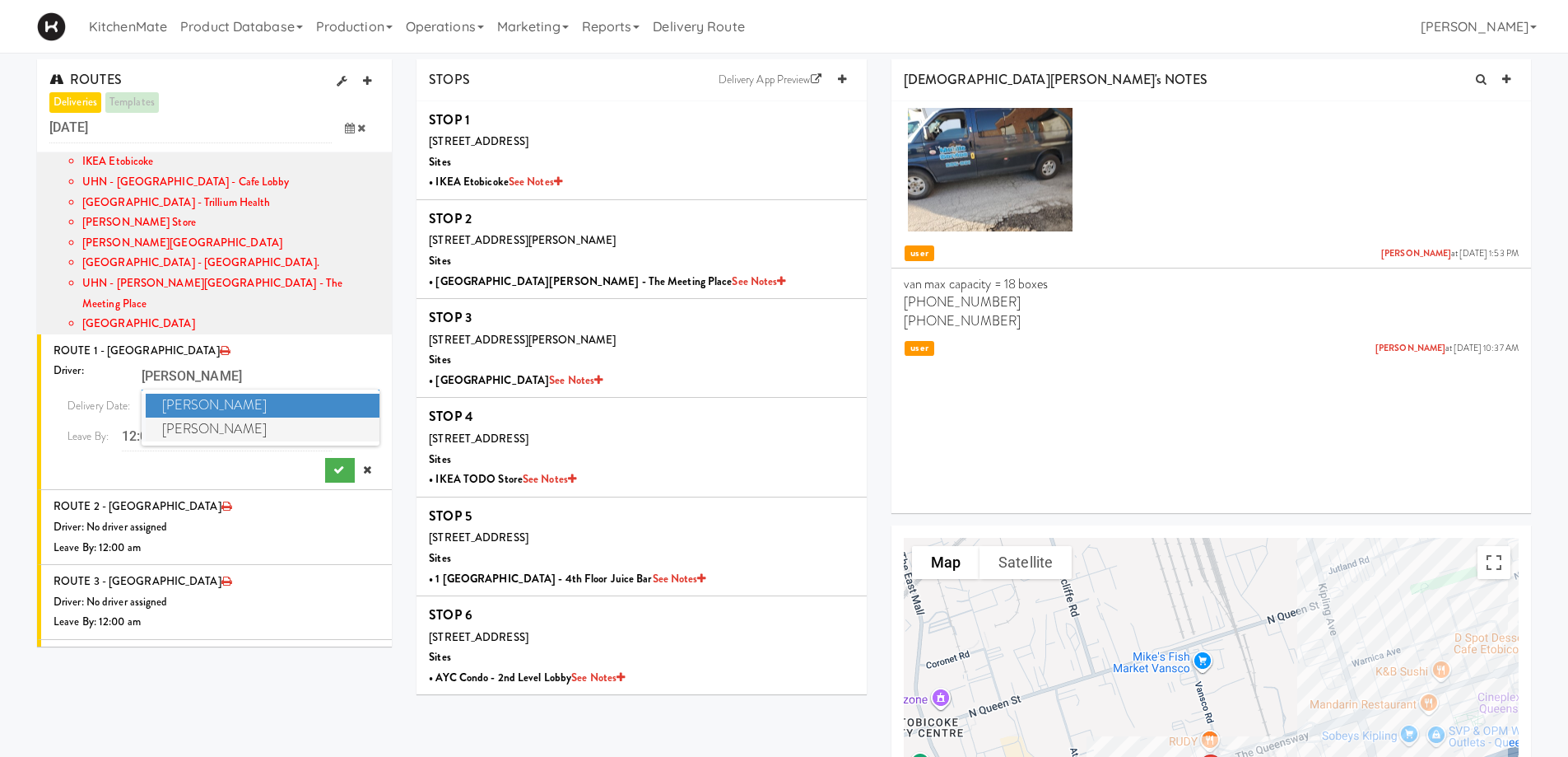
type input "[PERSON_NAME]"
click at [278, 417] on span "[PERSON_NAME]" at bounding box center [262, 429] width 234 height 24
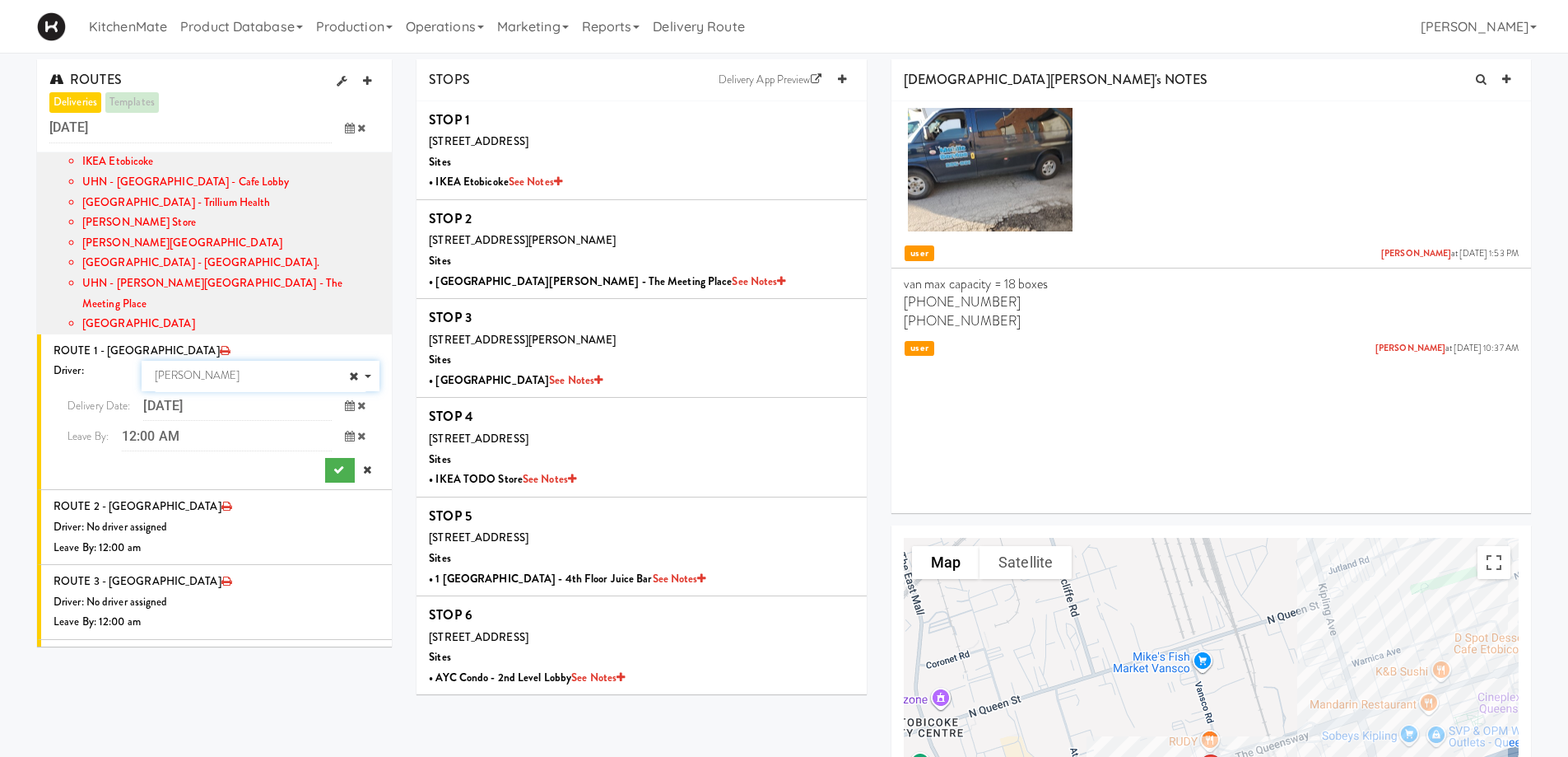
click at [345, 431] on icon at bounding box center [349, 436] width 10 height 10
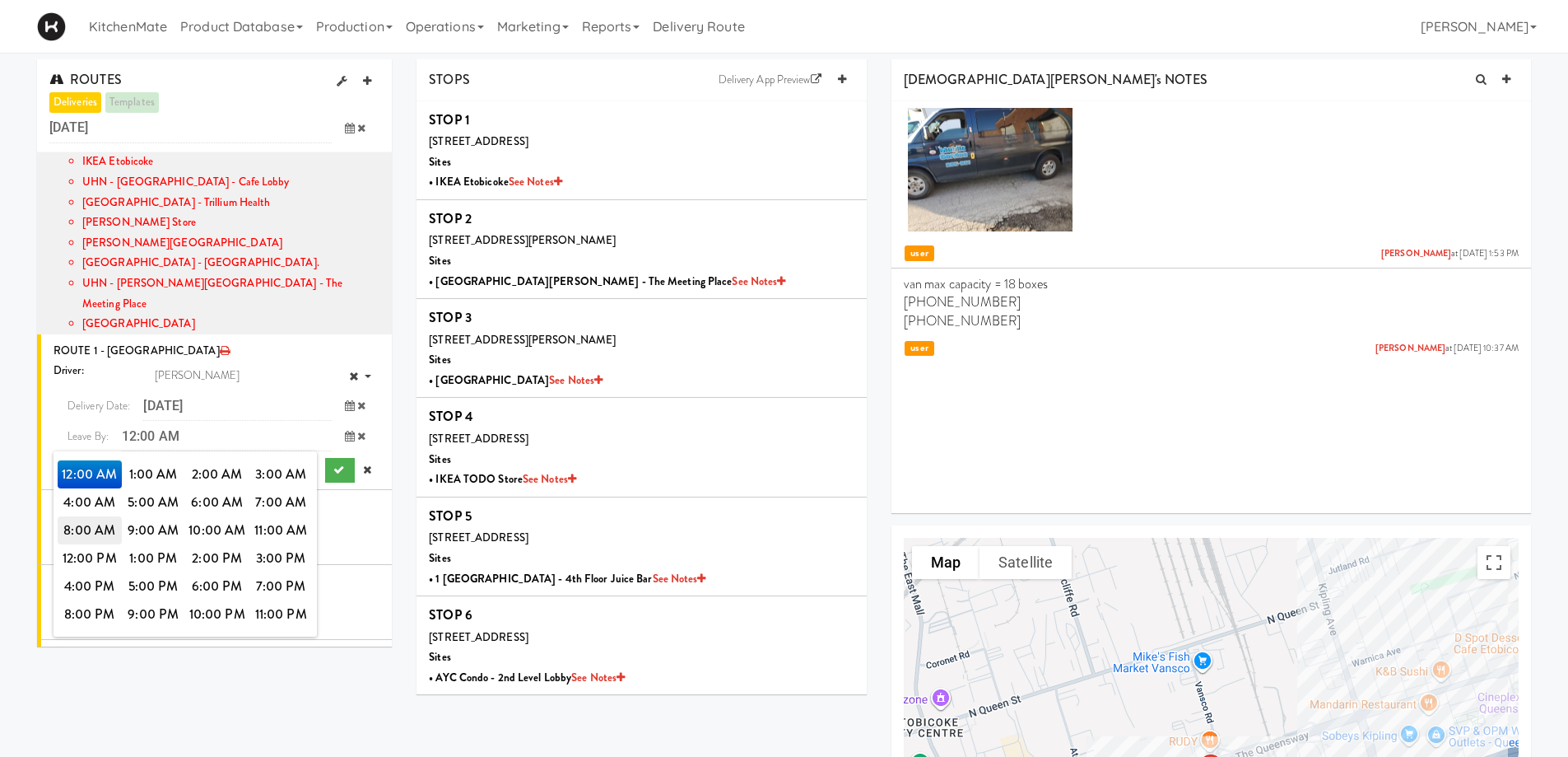
click at [83, 517] on span "8:00 AM" at bounding box center [90, 531] width 64 height 28
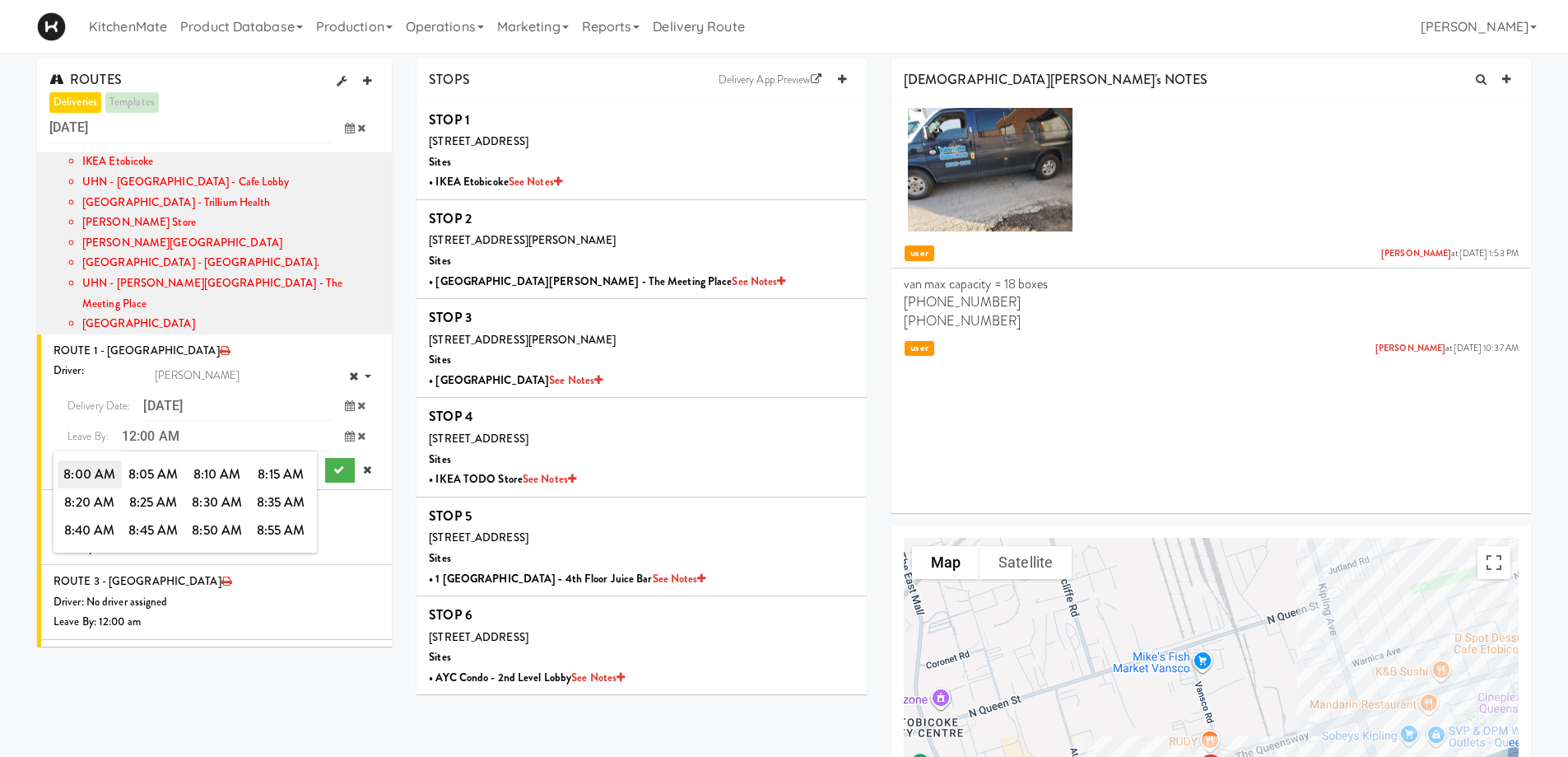
click at [84, 461] on span "8:00 AM" at bounding box center [90, 475] width 64 height 28
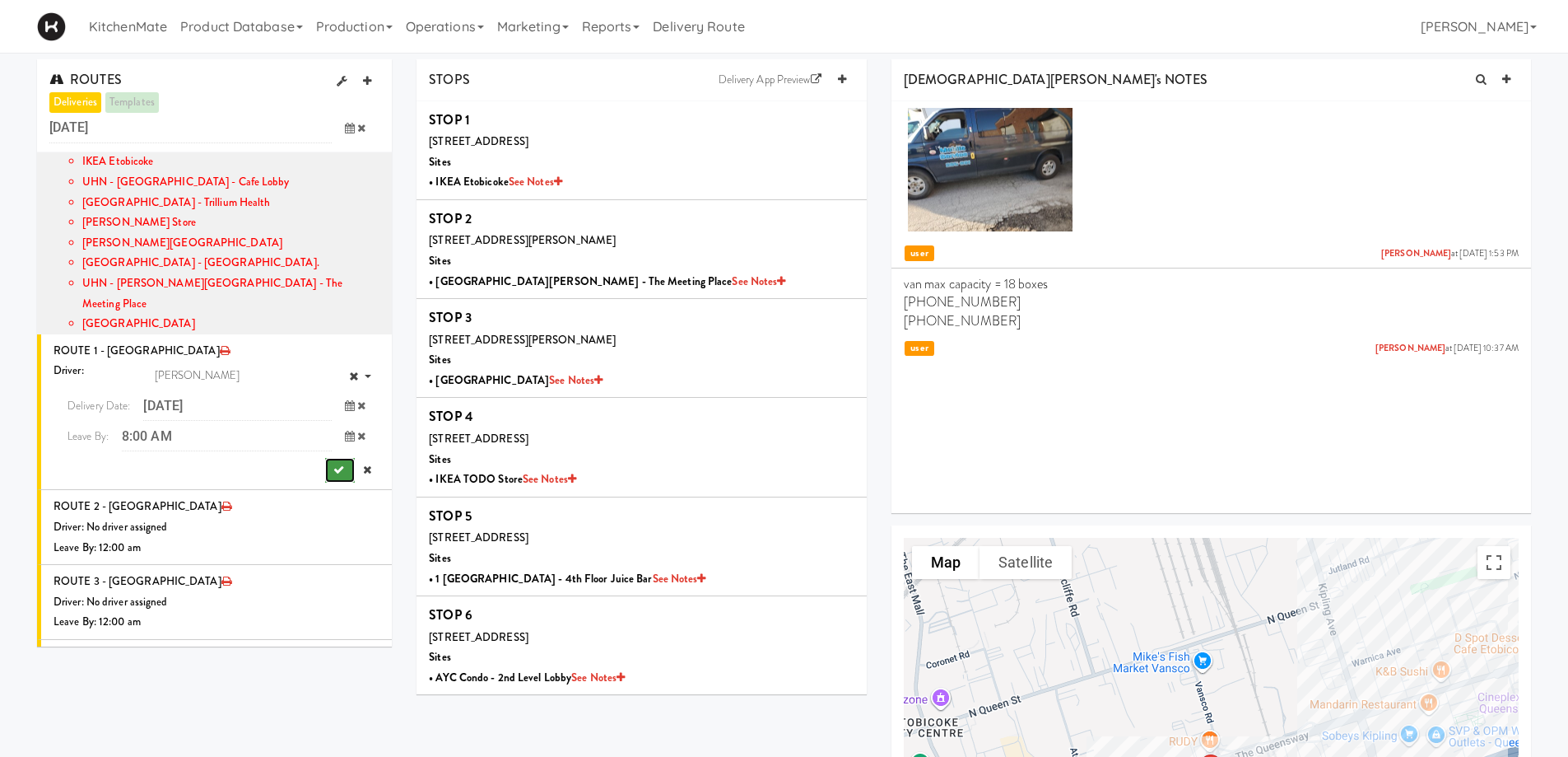
click at [326, 458] on button "submit" at bounding box center [340, 470] width 30 height 24
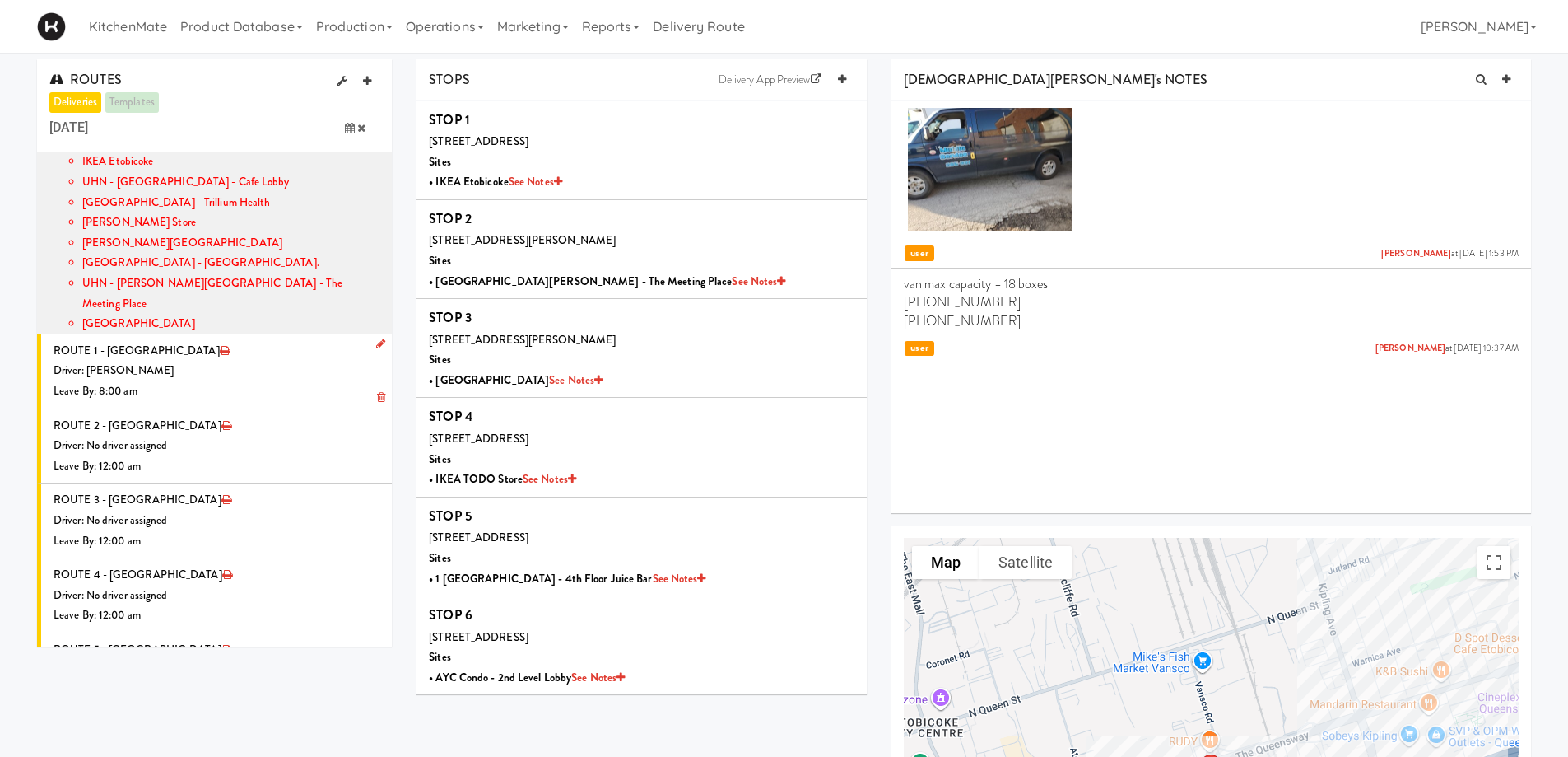
click at [234, 361] on div "Driver: [PERSON_NAME]" at bounding box center [216, 371] width 326 height 21
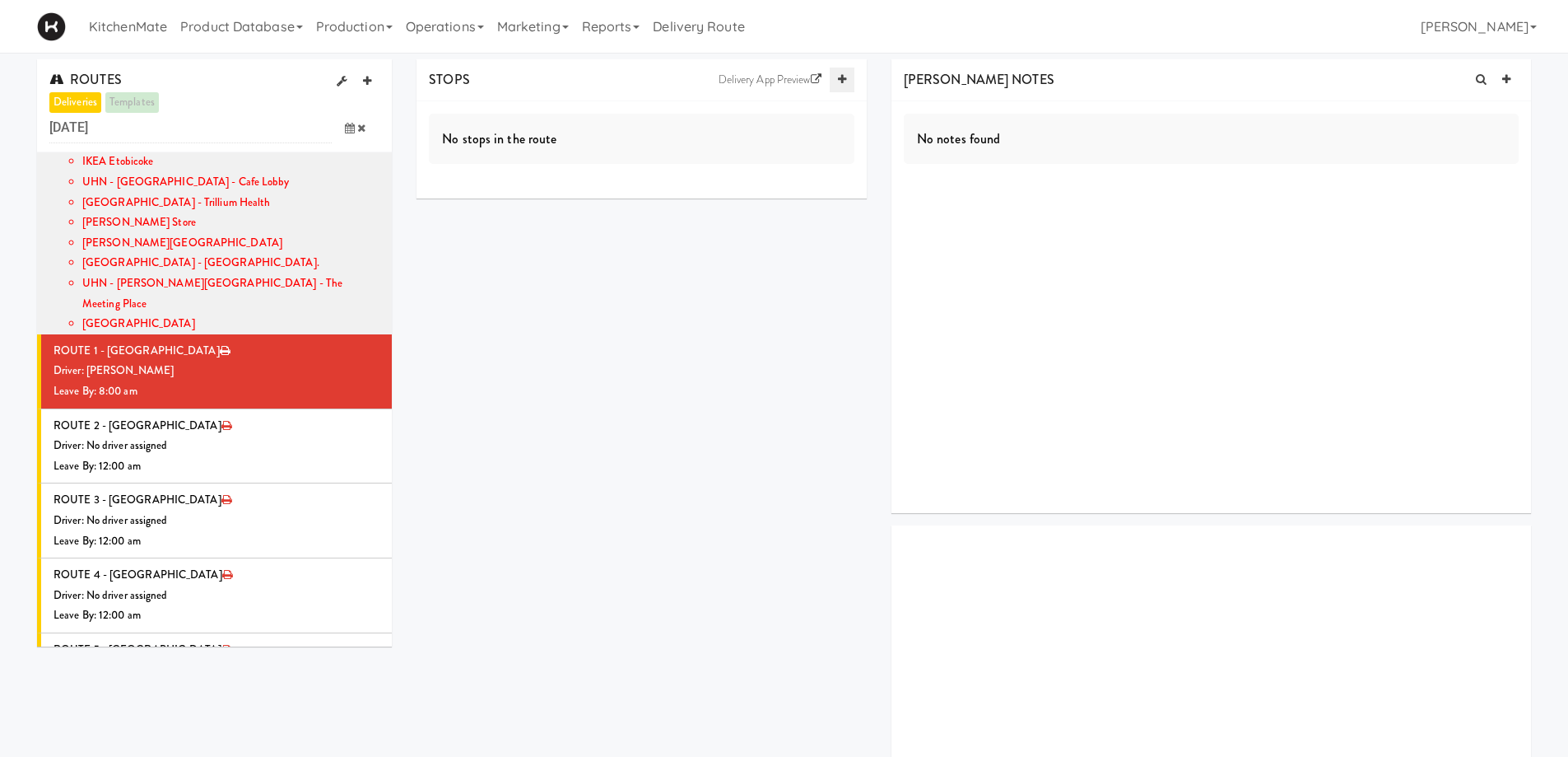
click at [837, 80] on link at bounding box center [842, 80] width 24 height 24
click at [841, 81] on icon at bounding box center [842, 79] width 8 height 10
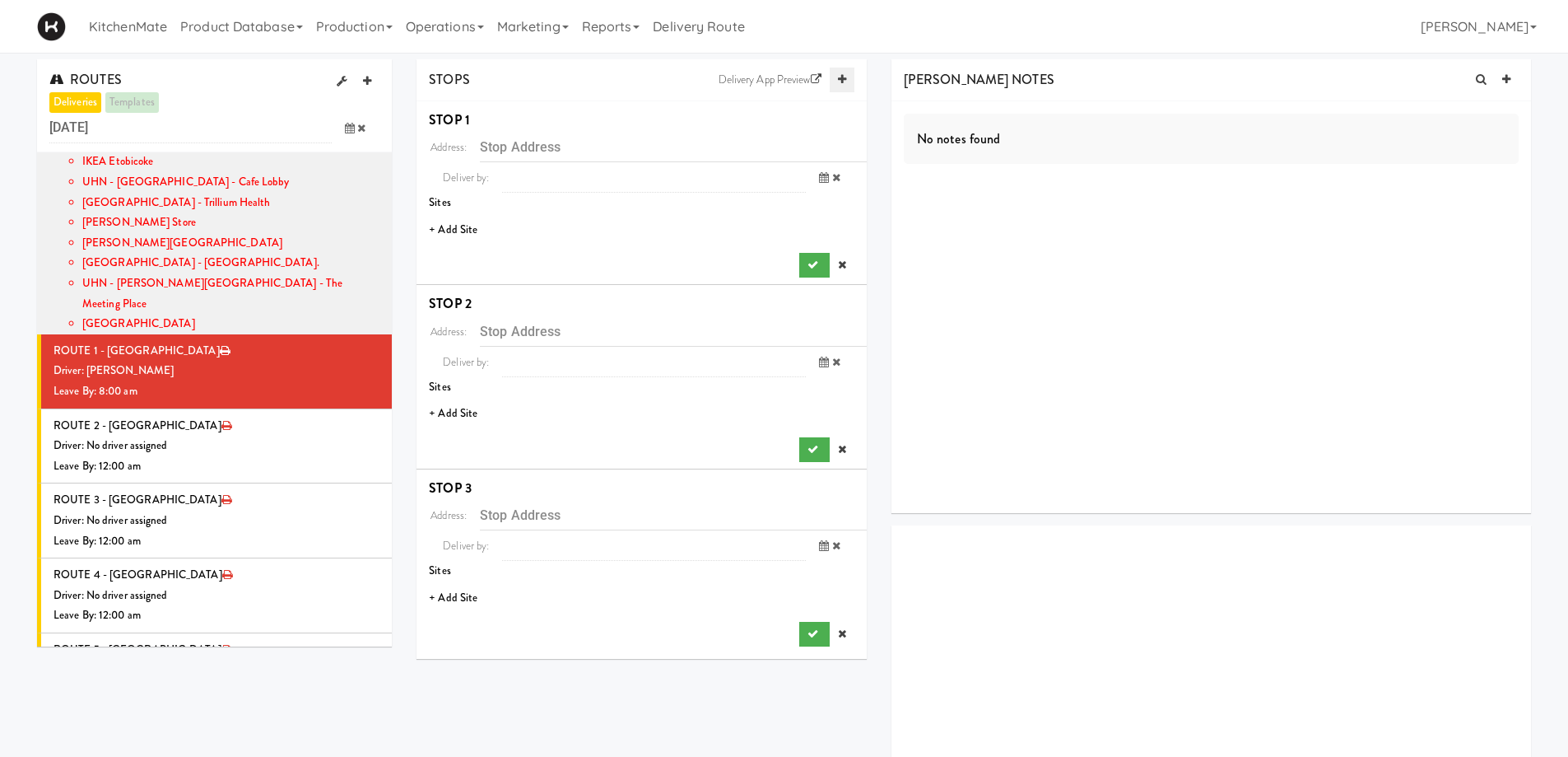
click at [841, 81] on icon at bounding box center [842, 79] width 8 height 10
click at [849, 88] on link at bounding box center [842, 80] width 24 height 24
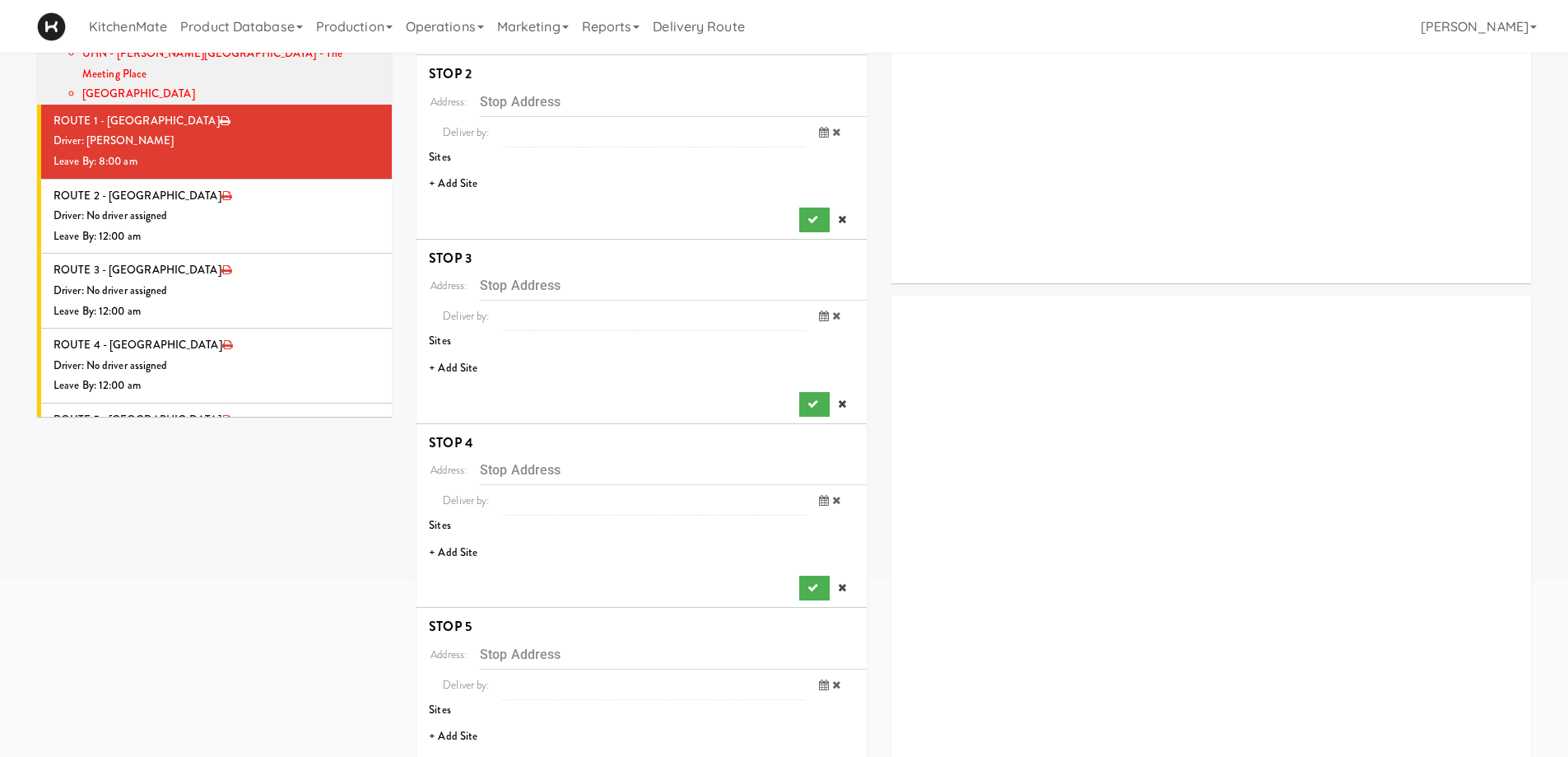
scroll to position [138, 0]
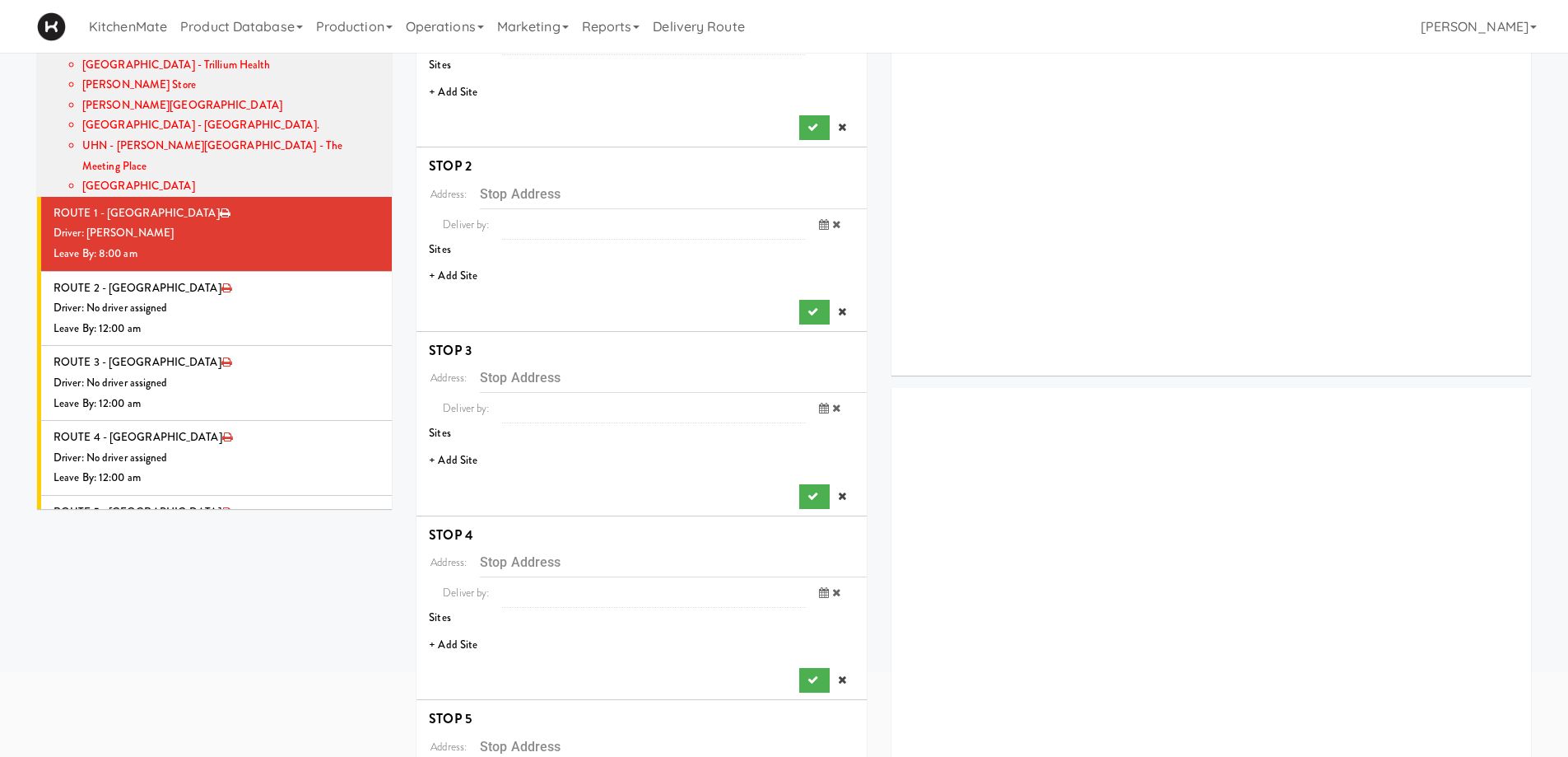
click at [477, 93] on li "+ Add Site" at bounding box center [641, 92] width 450 height 34
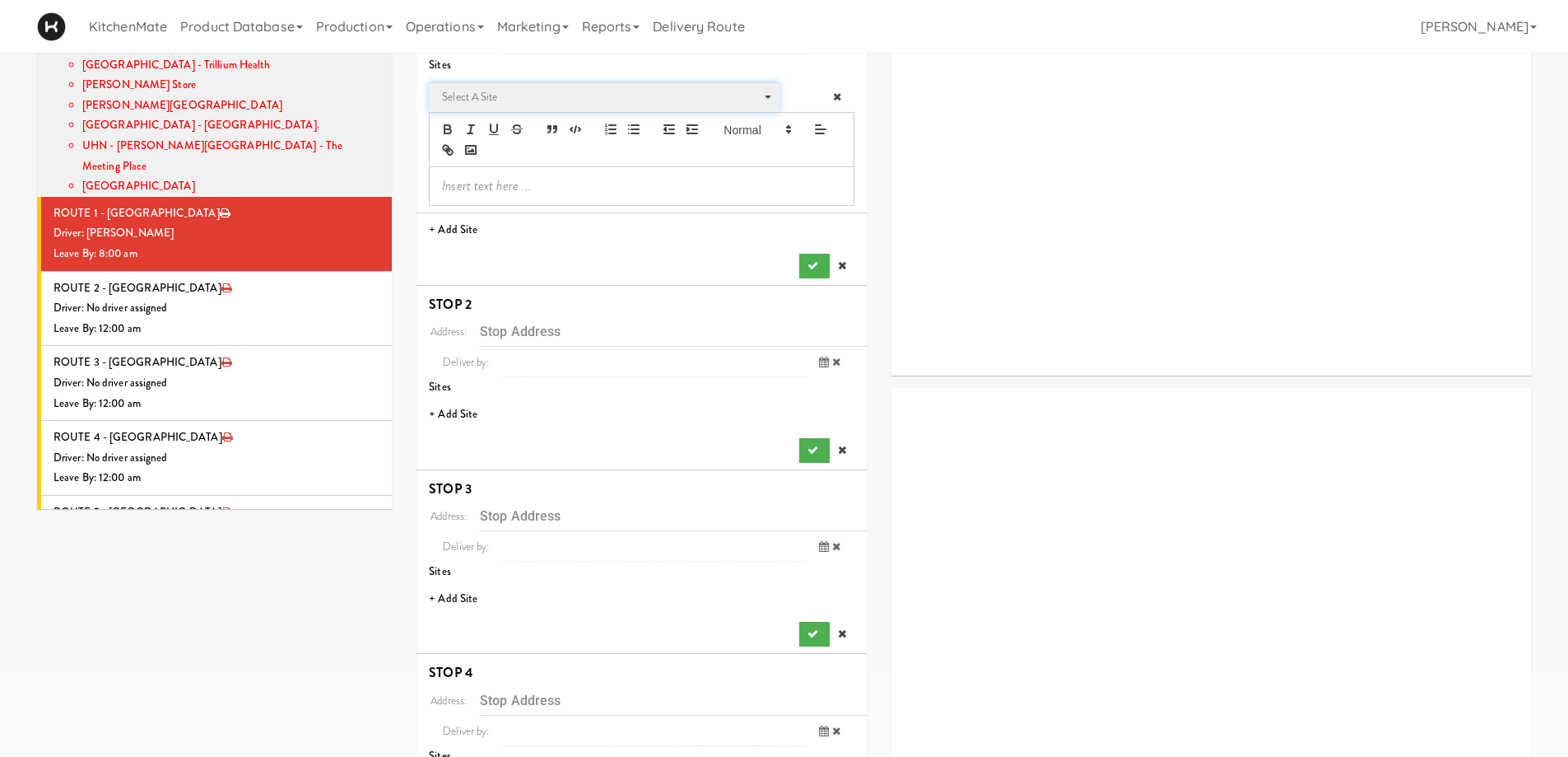
click at [513, 100] on span "Select a site" at bounding box center [598, 97] width 313 height 20
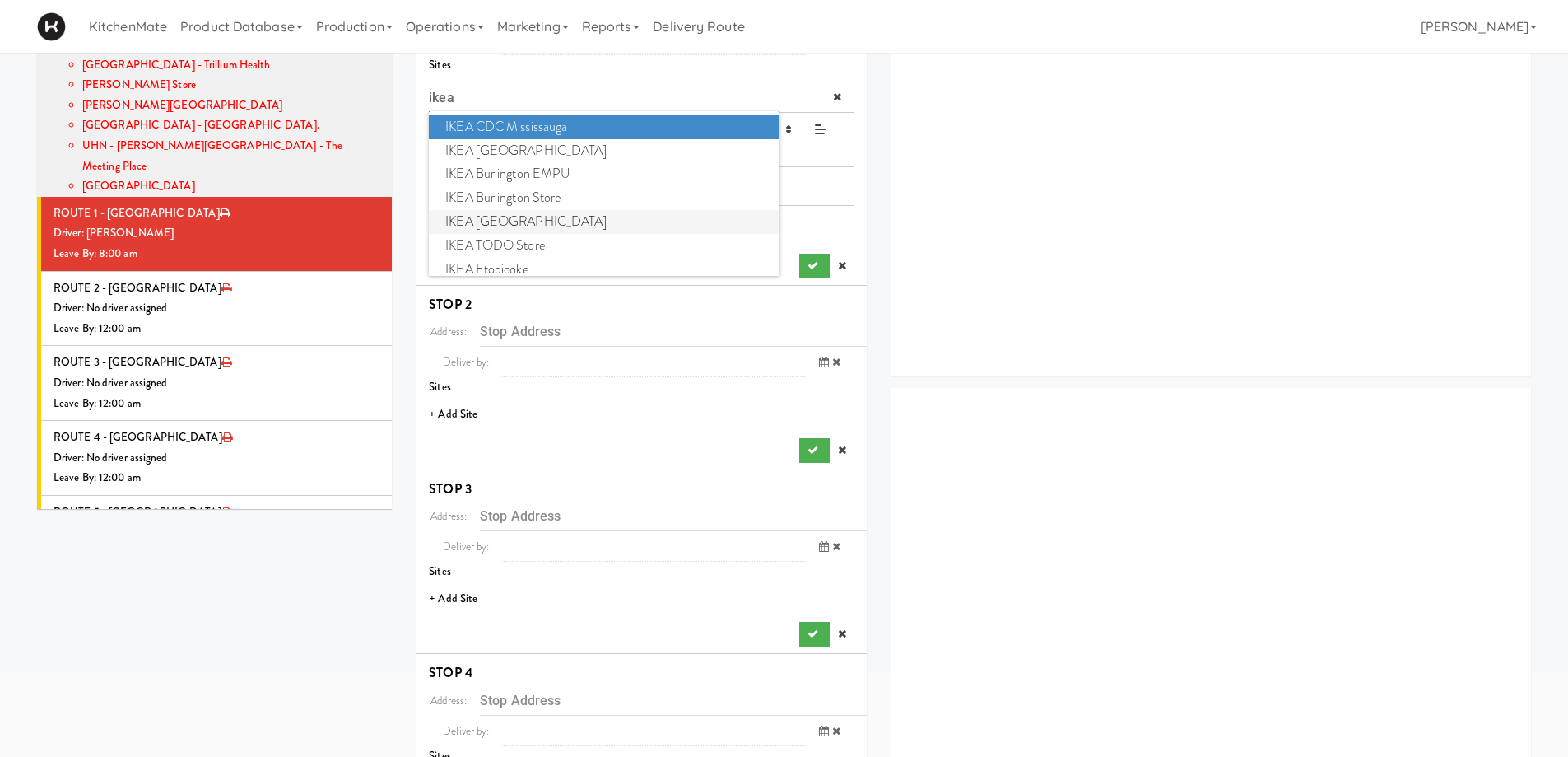
type input "ikea"
click at [521, 218] on span "IKEA [GEOGRAPHIC_DATA]" at bounding box center [604, 221] width 350 height 24
type input "[STREET_ADDRESS][PERSON_NAME]"
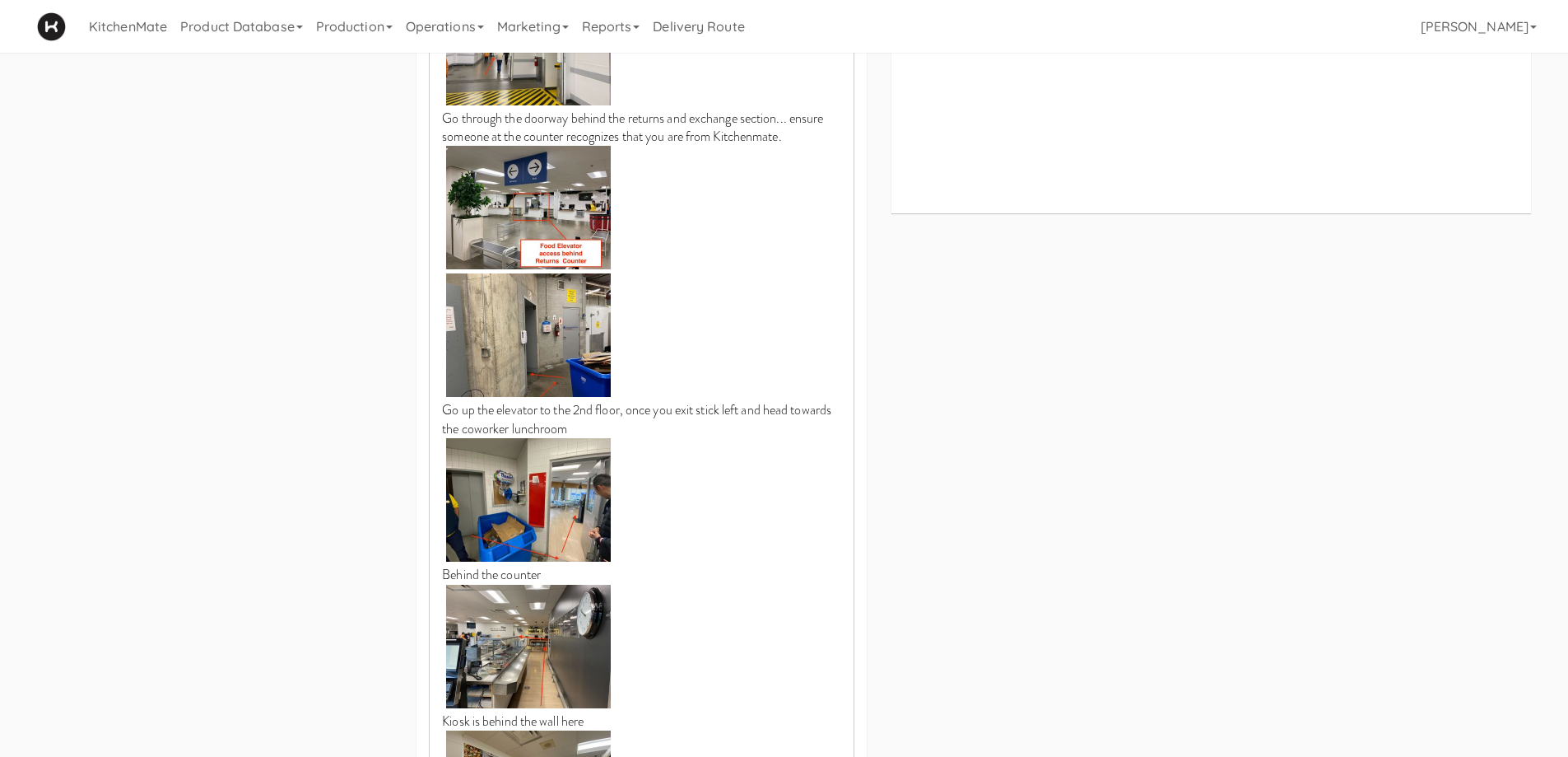
scroll to position [1208, 0]
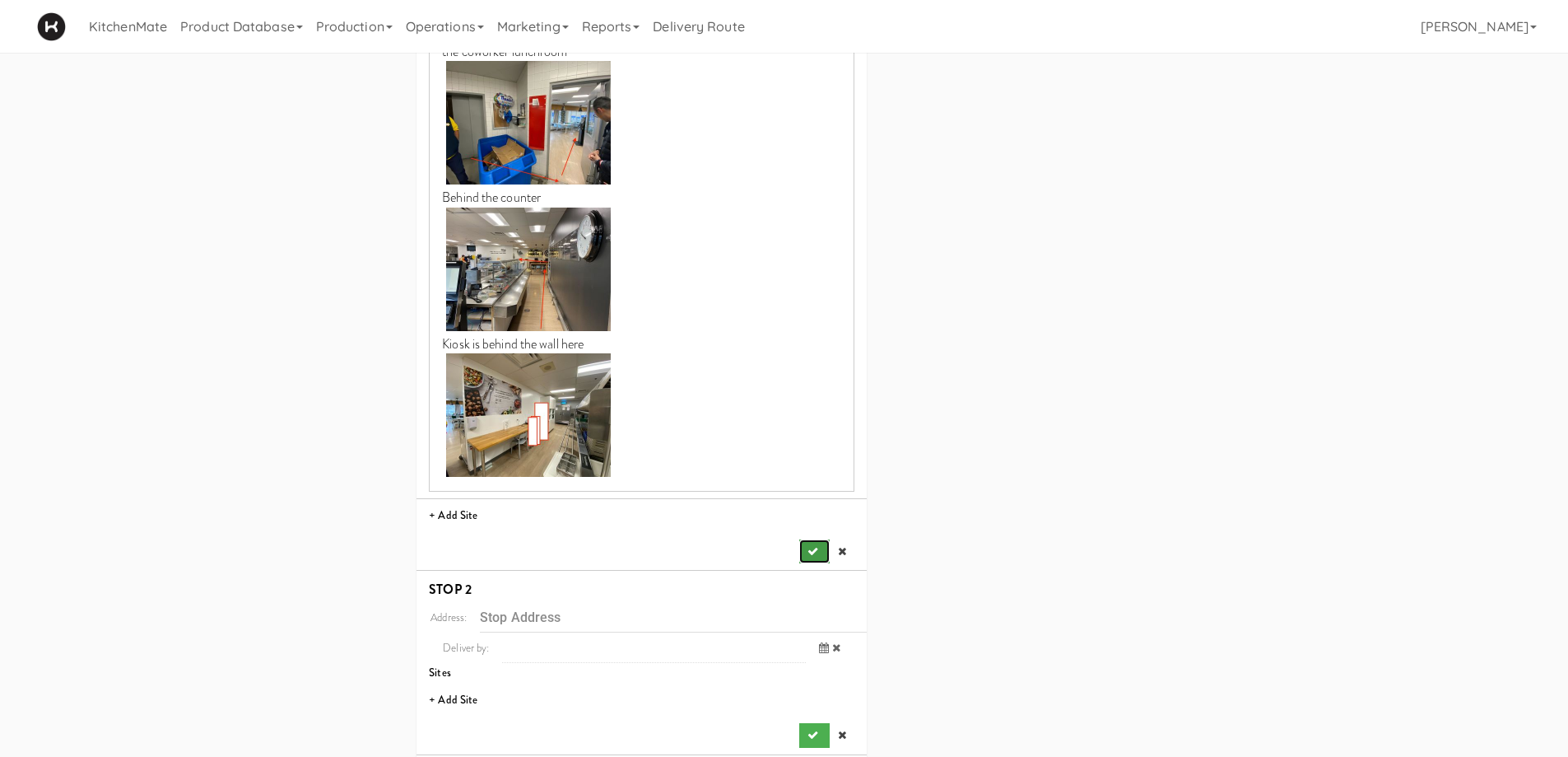
click at [818, 539] on button "submit" at bounding box center [814, 551] width 30 height 24
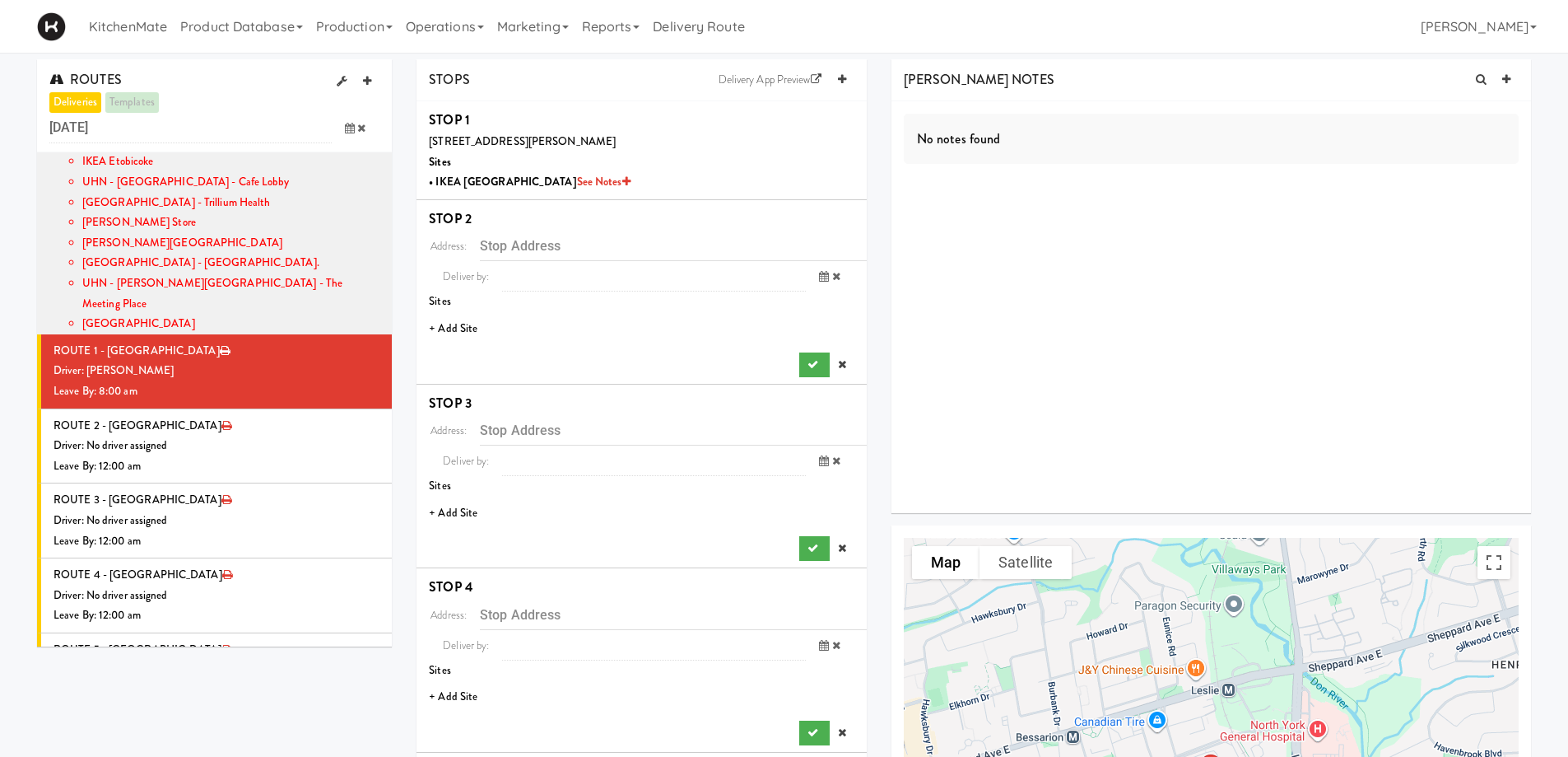
click at [458, 326] on li "+ Add Site" at bounding box center [641, 328] width 450 height 34
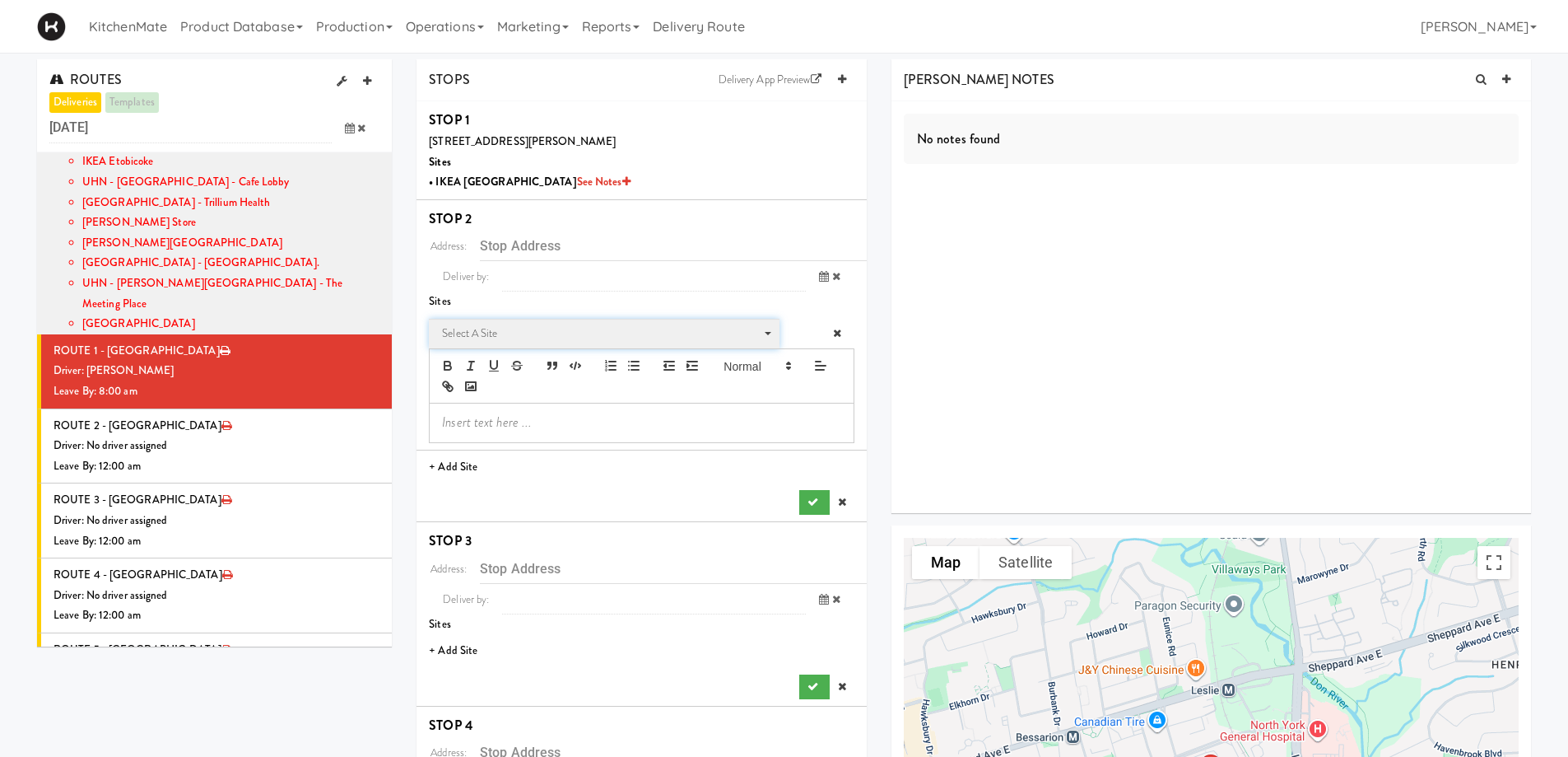
click at [510, 339] on span "Select a site" at bounding box center [598, 334] width 313 height 20
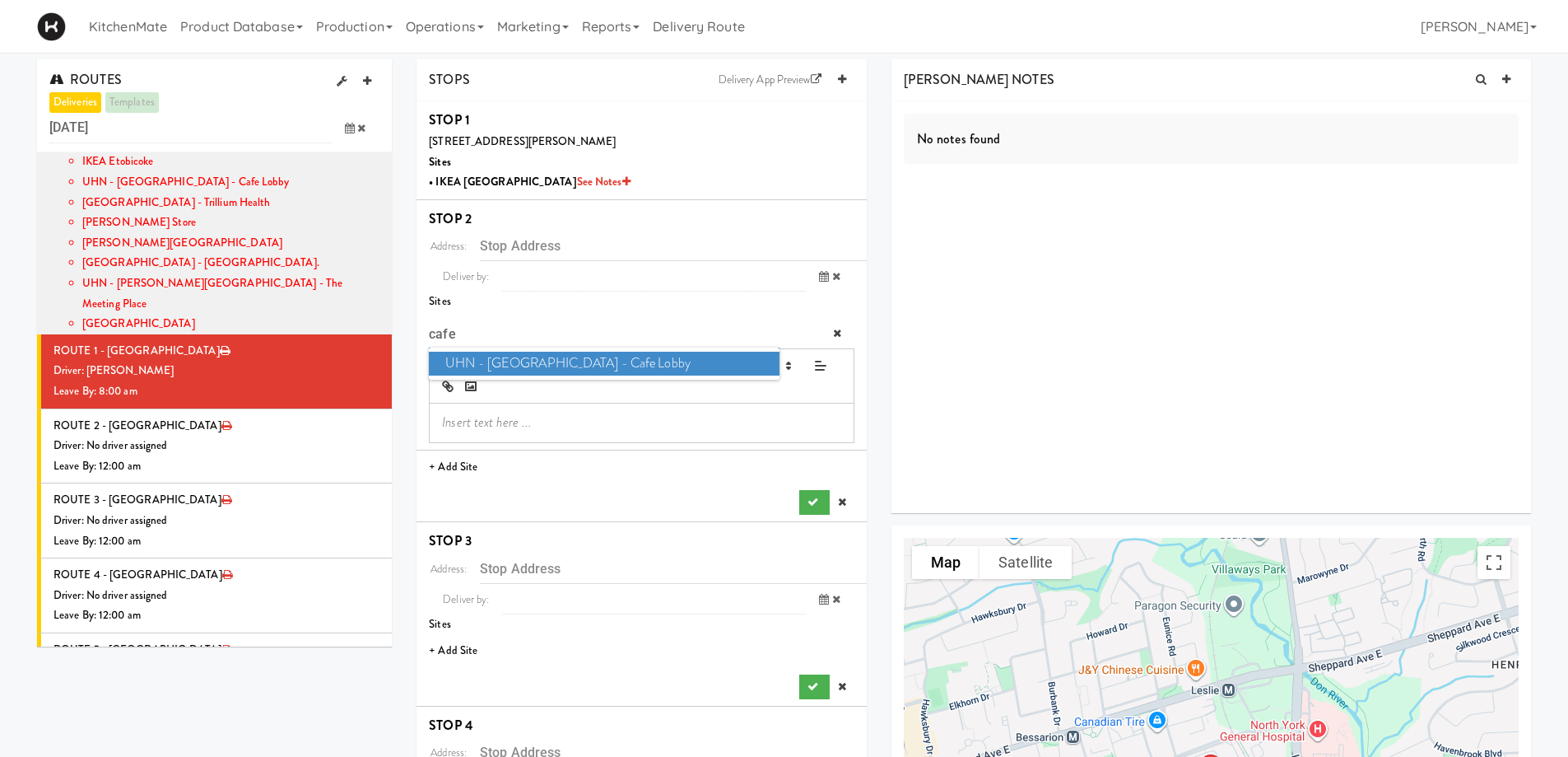
type input "cafe"
click at [597, 362] on span "UHN - [GEOGRAPHIC_DATA] - Cafe Lobby" at bounding box center [604, 363] width 350 height 24
type input "[STREET_ADDRESS][PERSON_NAME]"
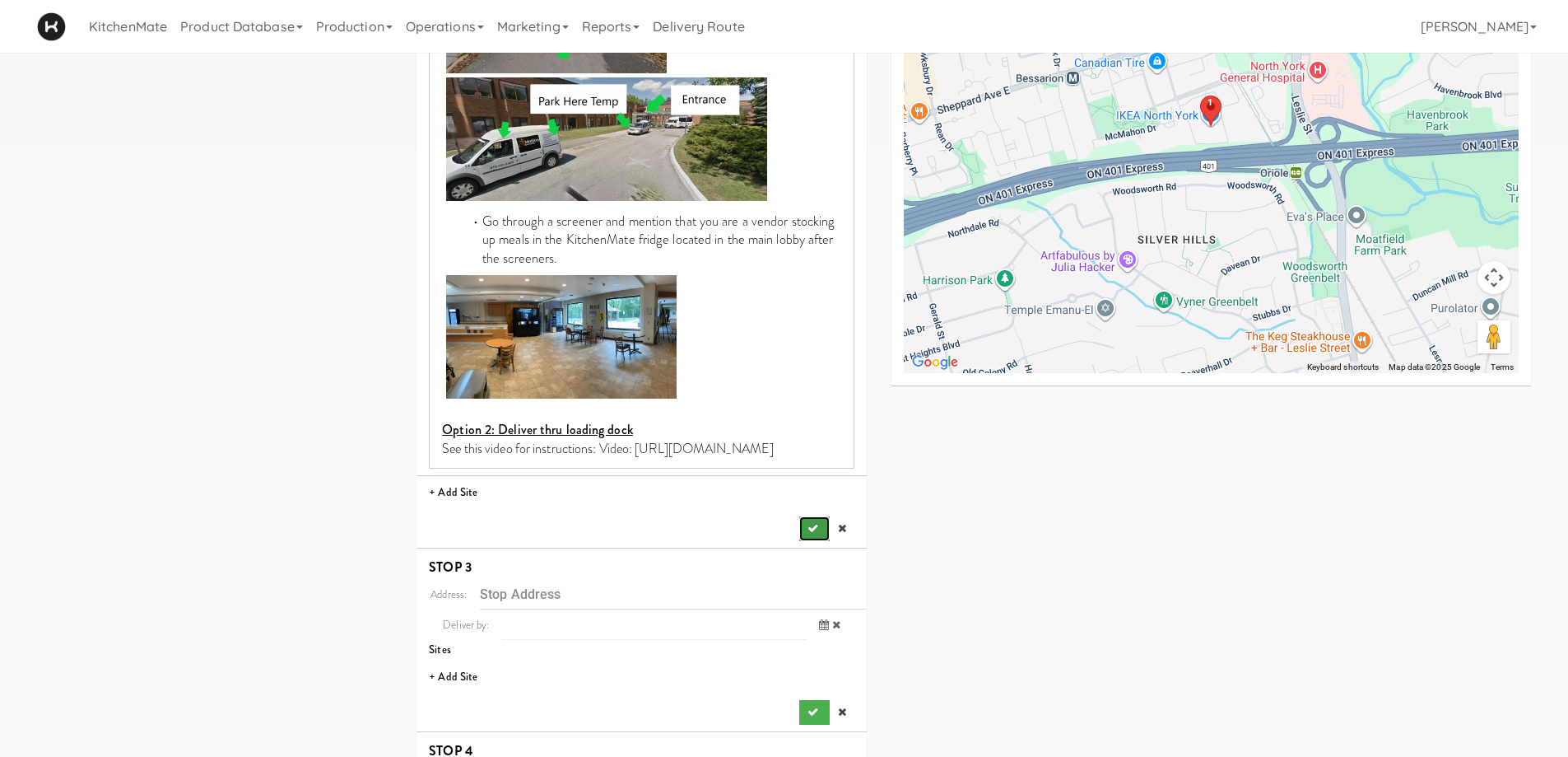
click at [818, 524] on icon "submit" at bounding box center [813, 528] width 10 height 10
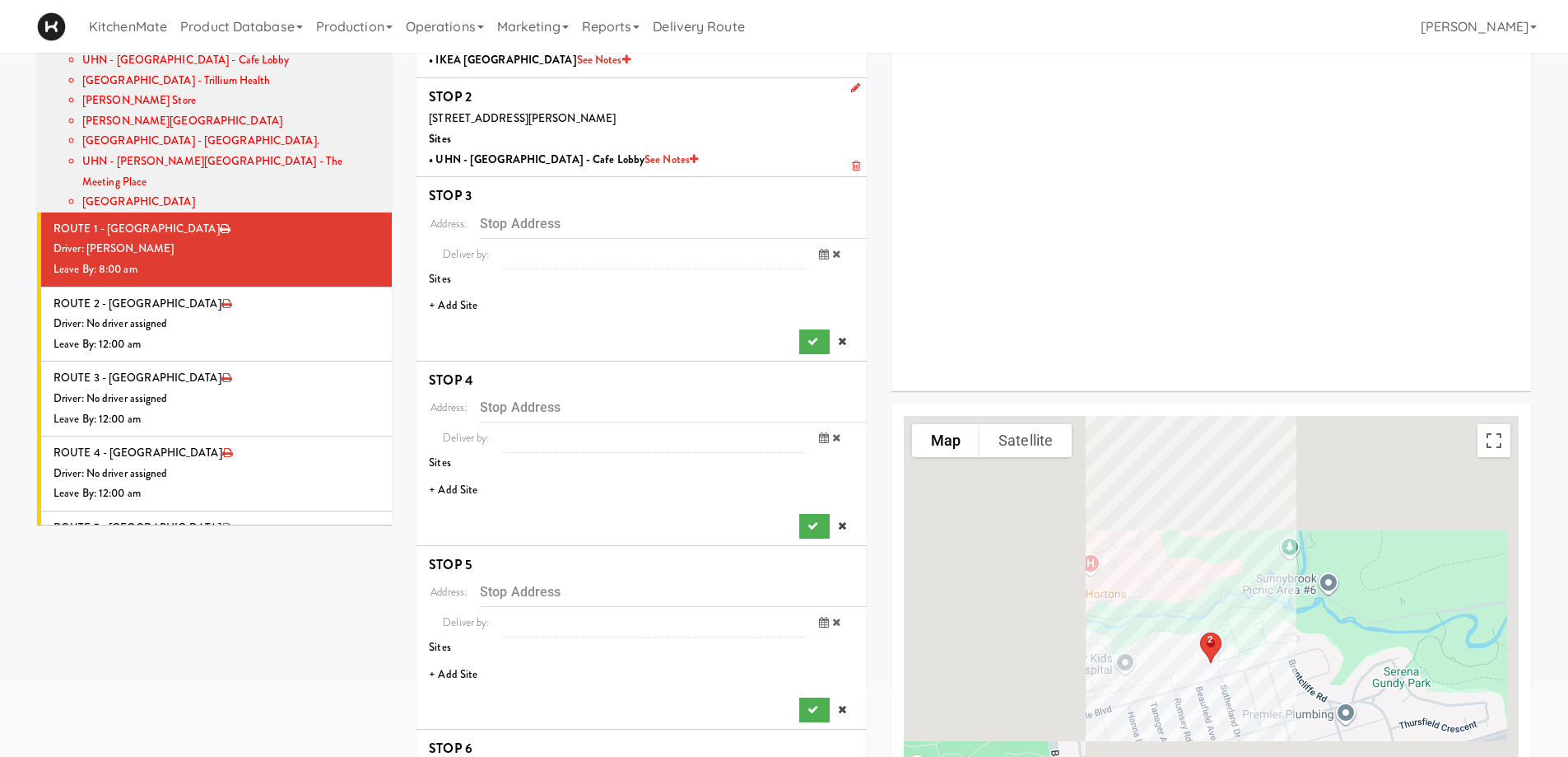
scroll to position [53, 0]
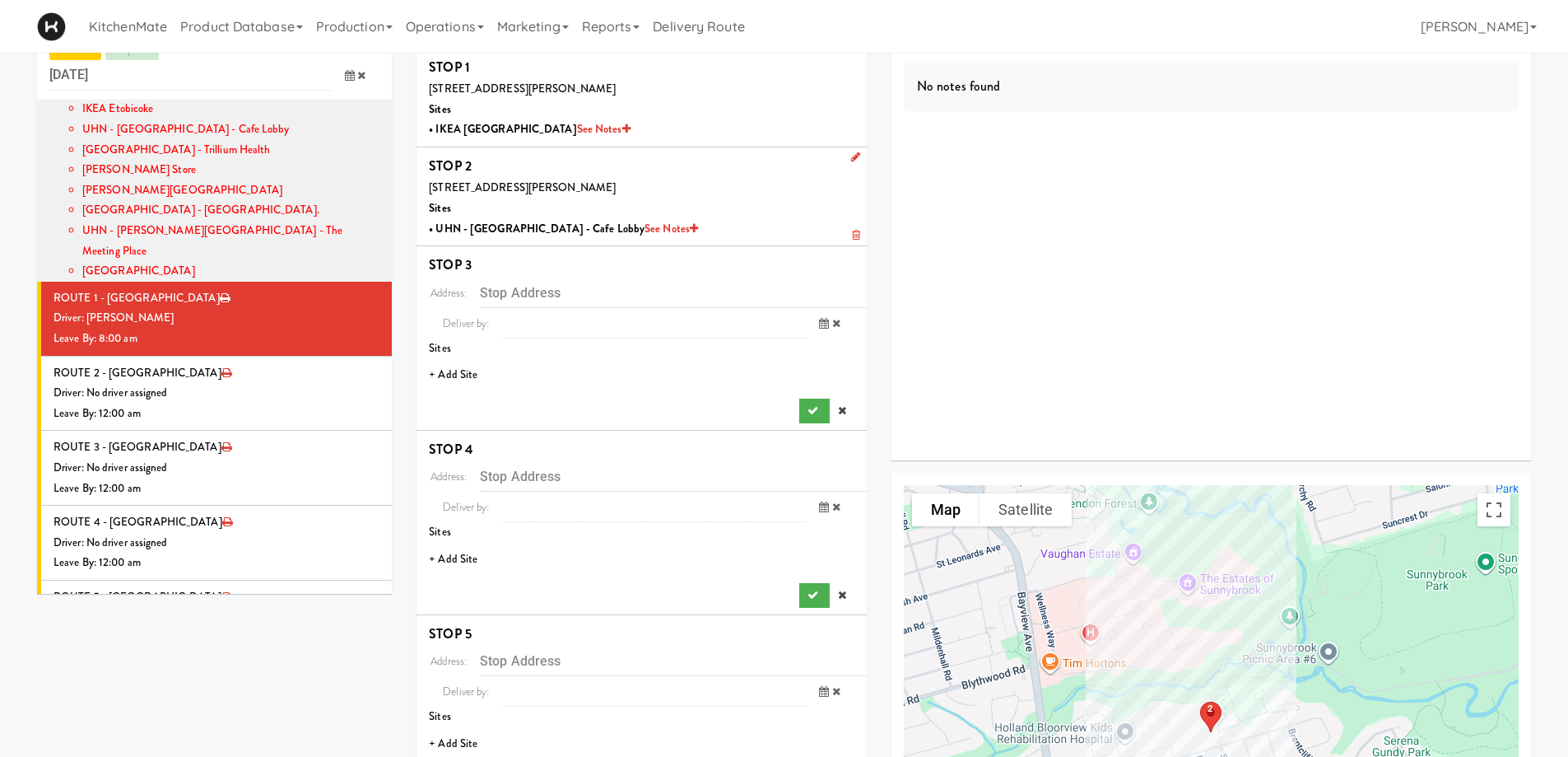
click at [445, 375] on li "+ Add Site" at bounding box center [641, 375] width 450 height 34
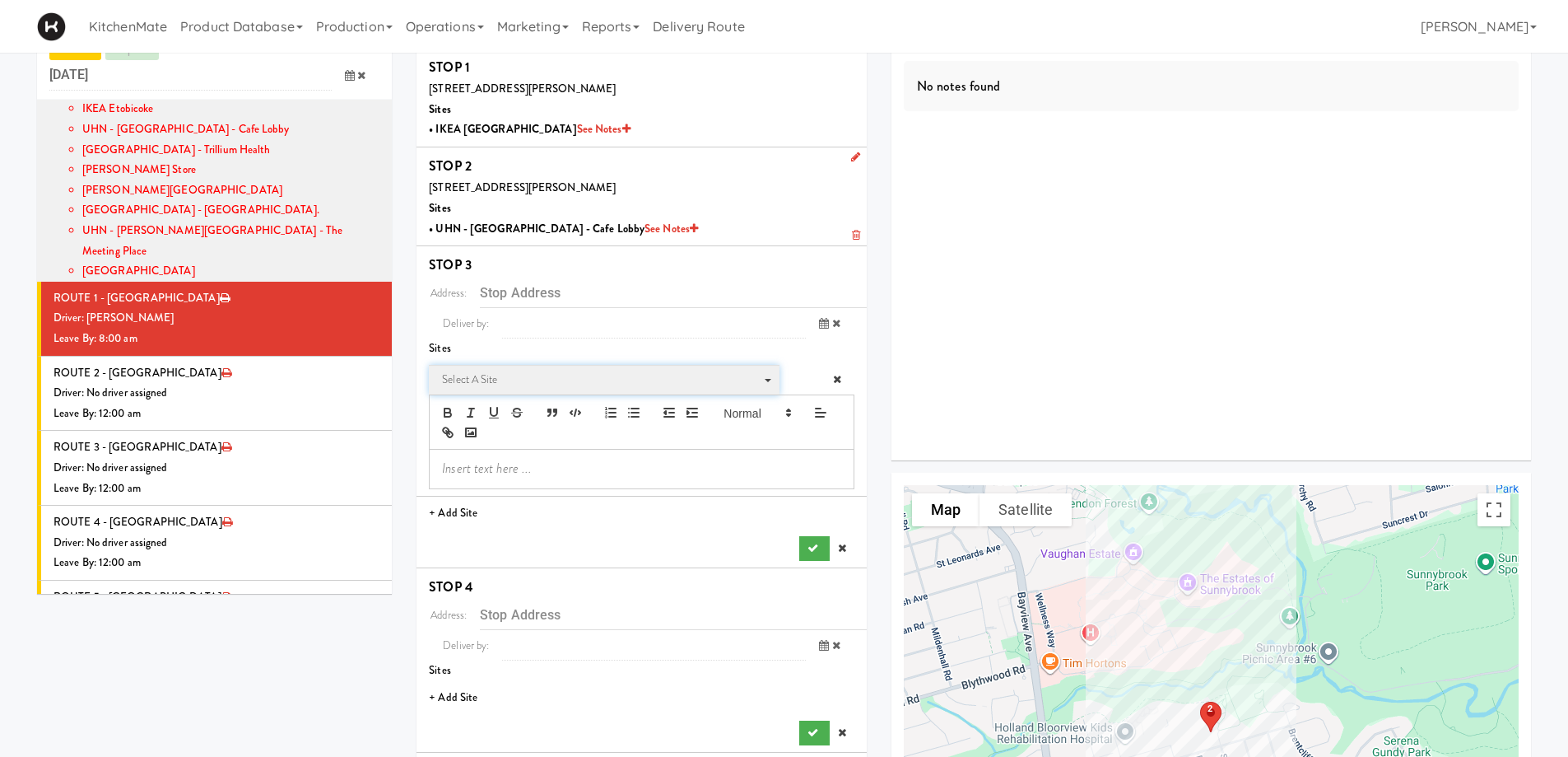
click at [524, 377] on span "Select a site" at bounding box center [598, 380] width 313 height 20
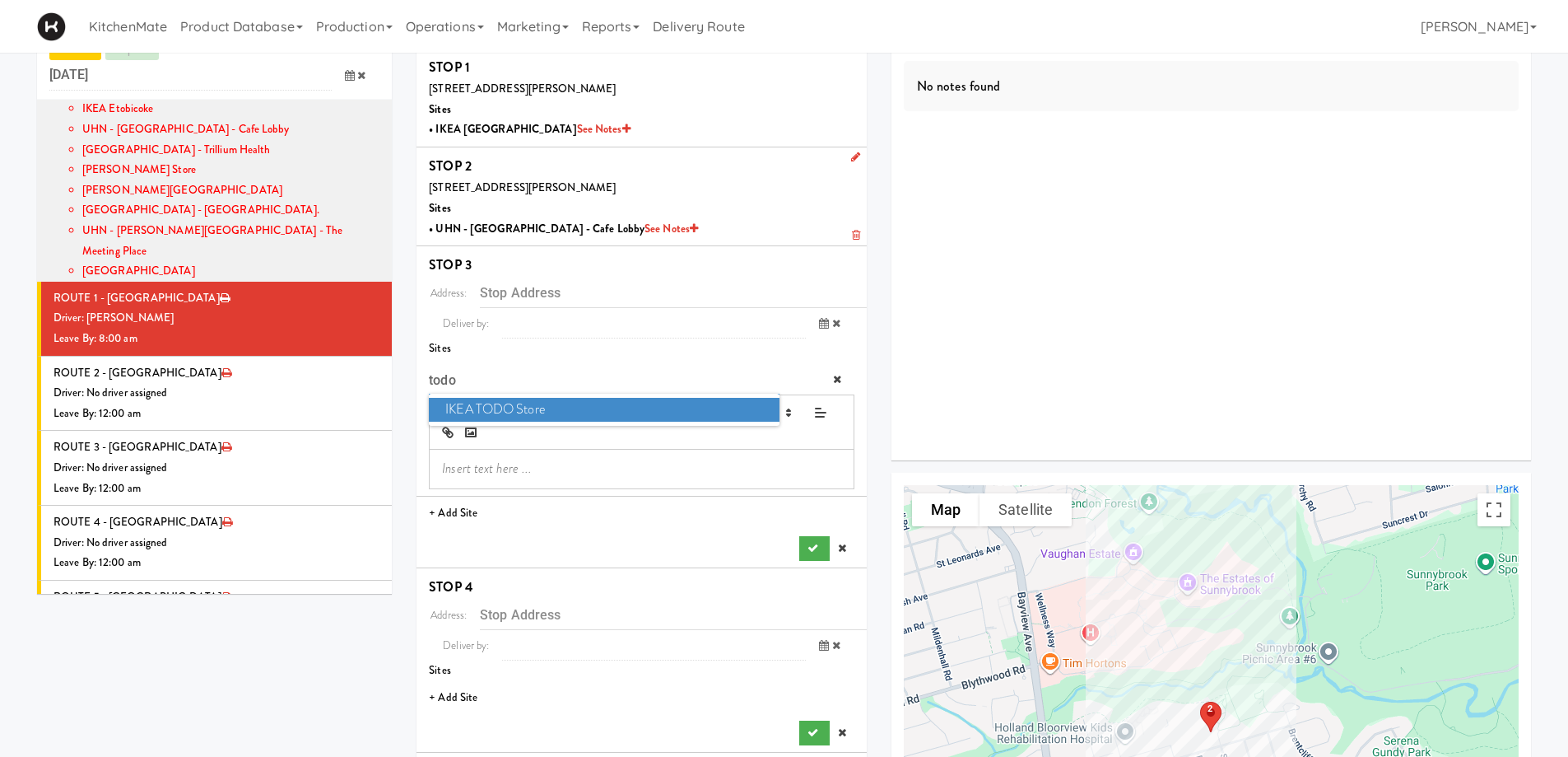
type input "todo"
click at [532, 402] on span "IKEA TODO Store" at bounding box center [604, 409] width 350 height 24
type input "[STREET_ADDRESS]"
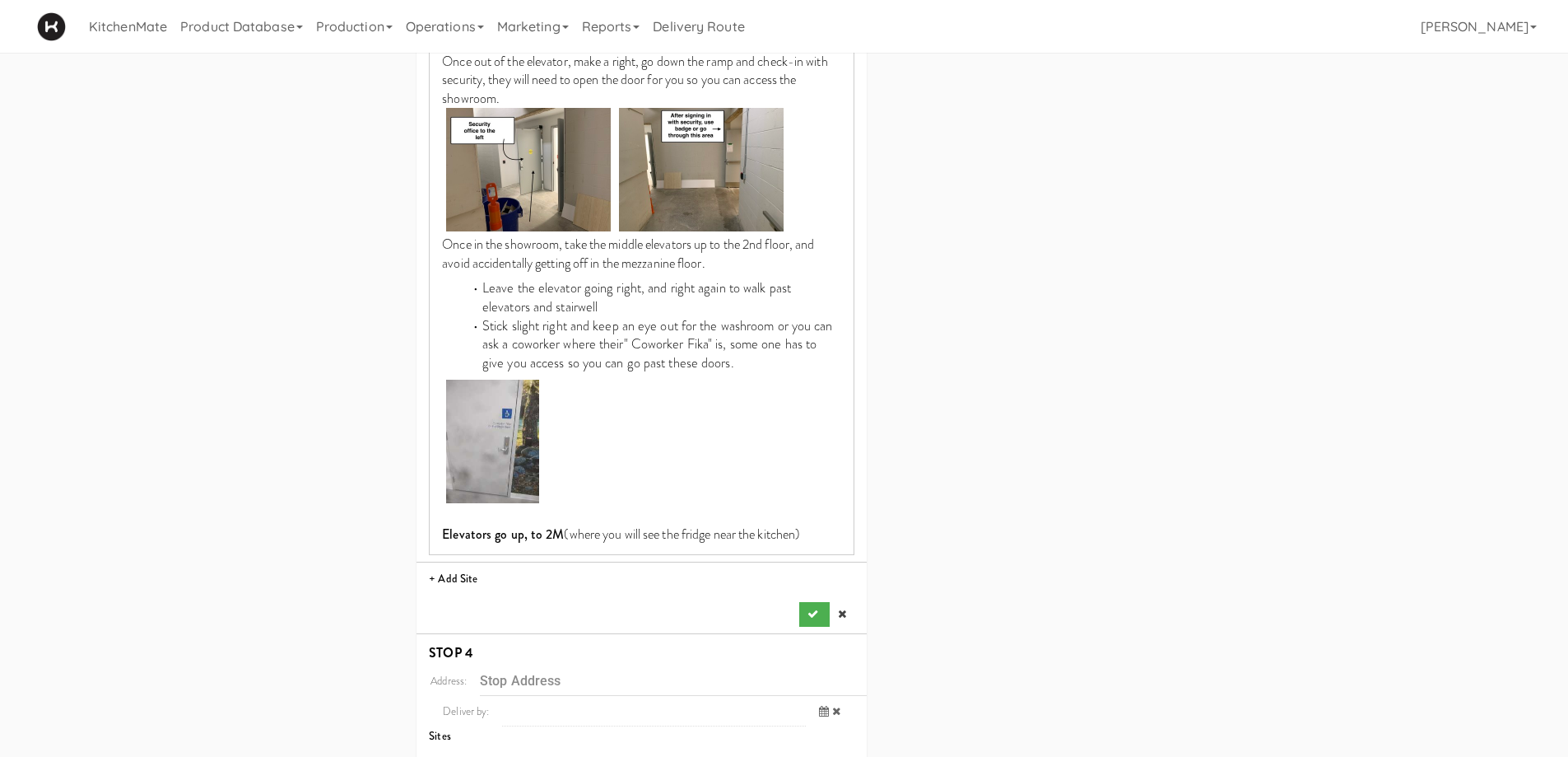
scroll to position [1865, 0]
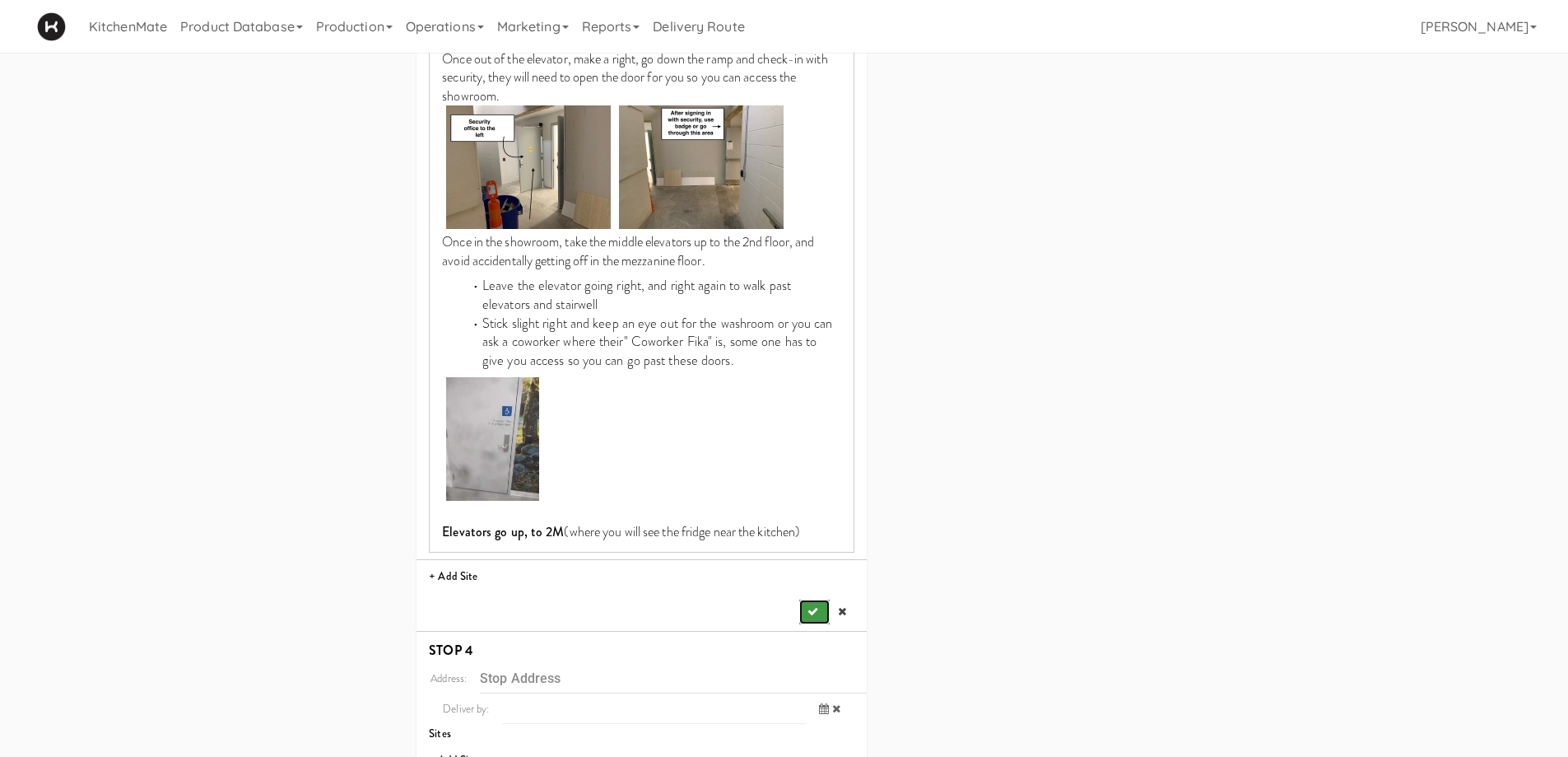
click at [811, 599] on button "submit" at bounding box center [814, 612] width 30 height 24
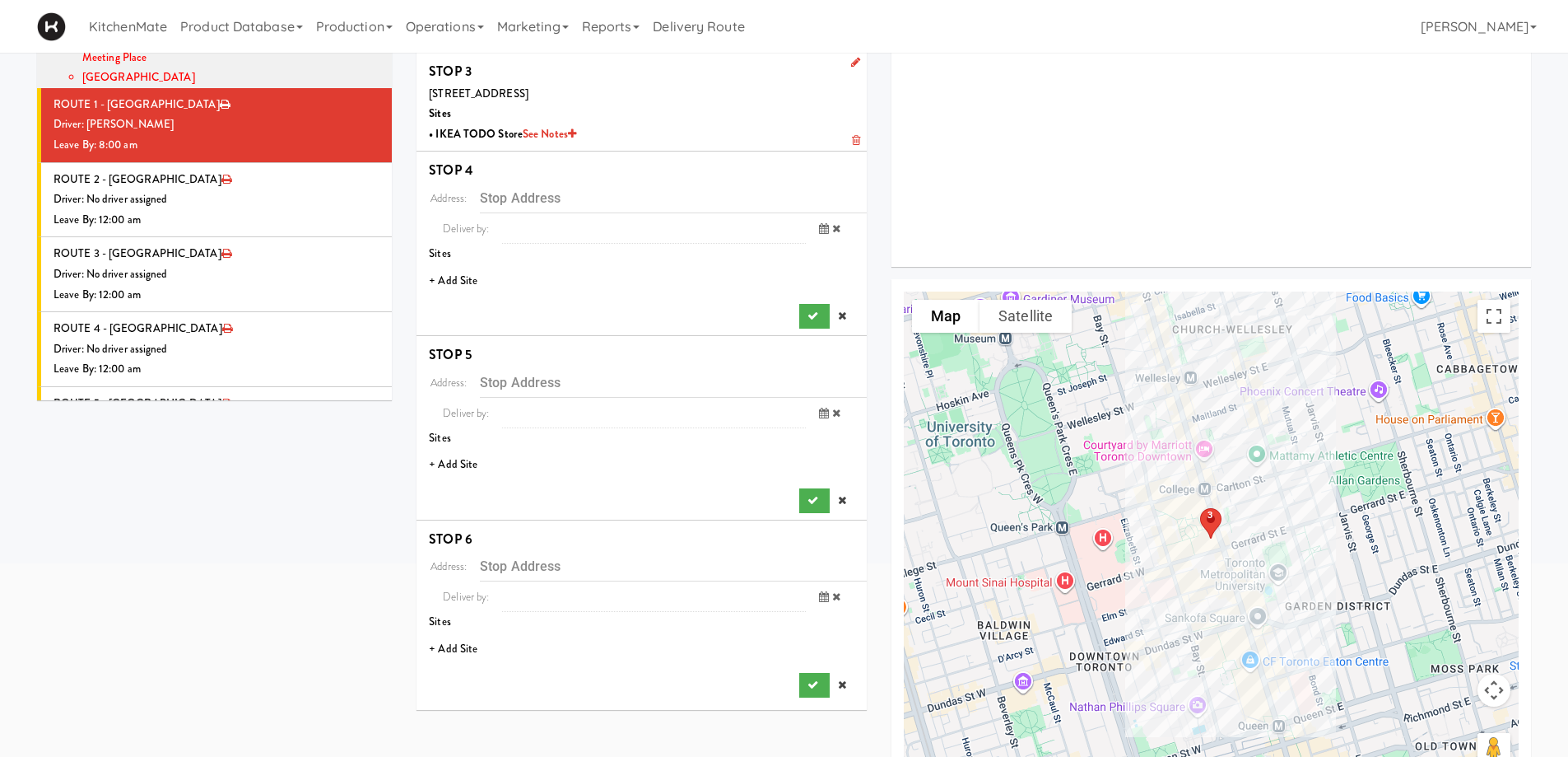
scroll to position [218, 0]
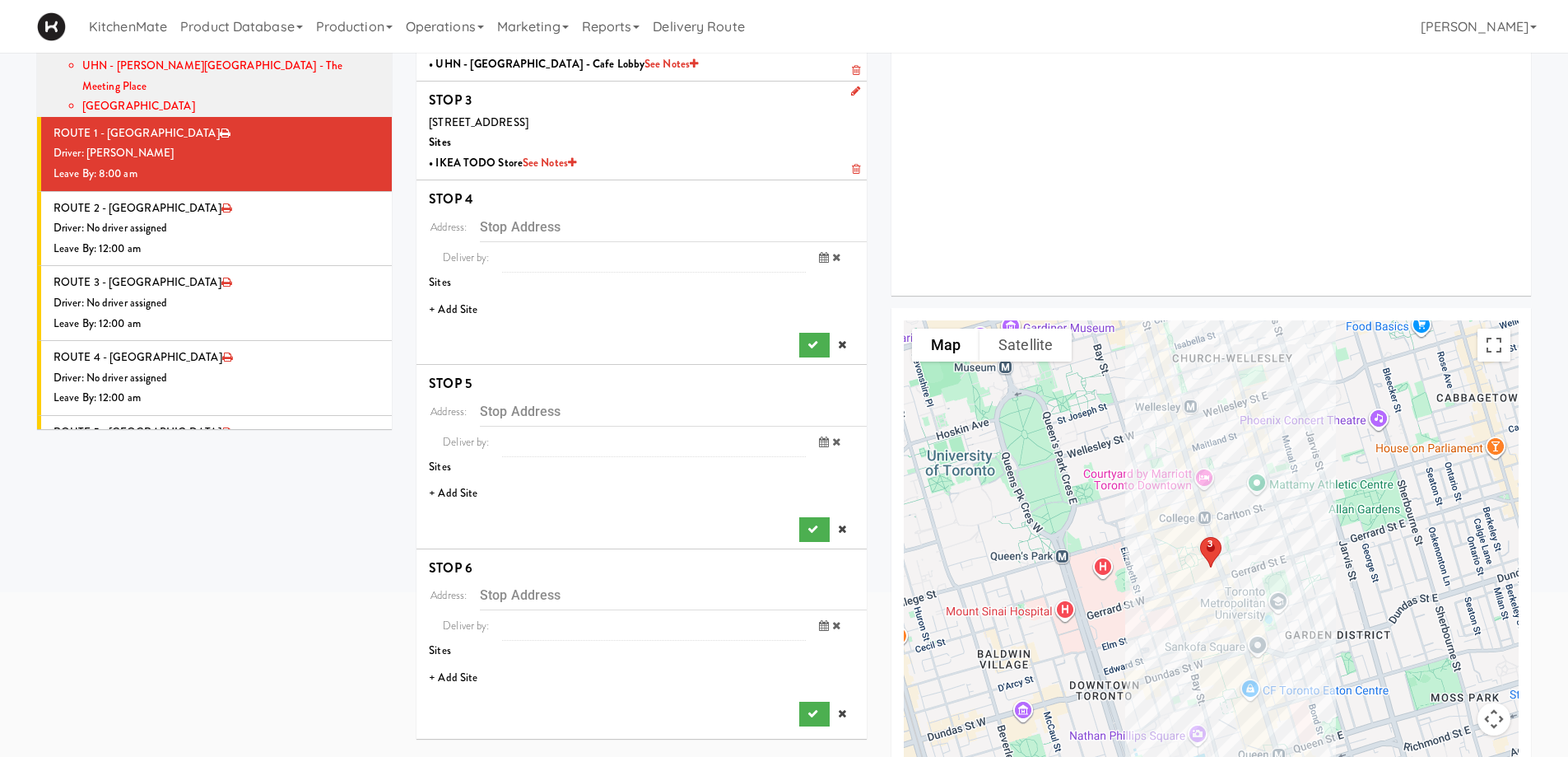
click at [462, 299] on li "+ Add Site" at bounding box center [641, 310] width 450 height 34
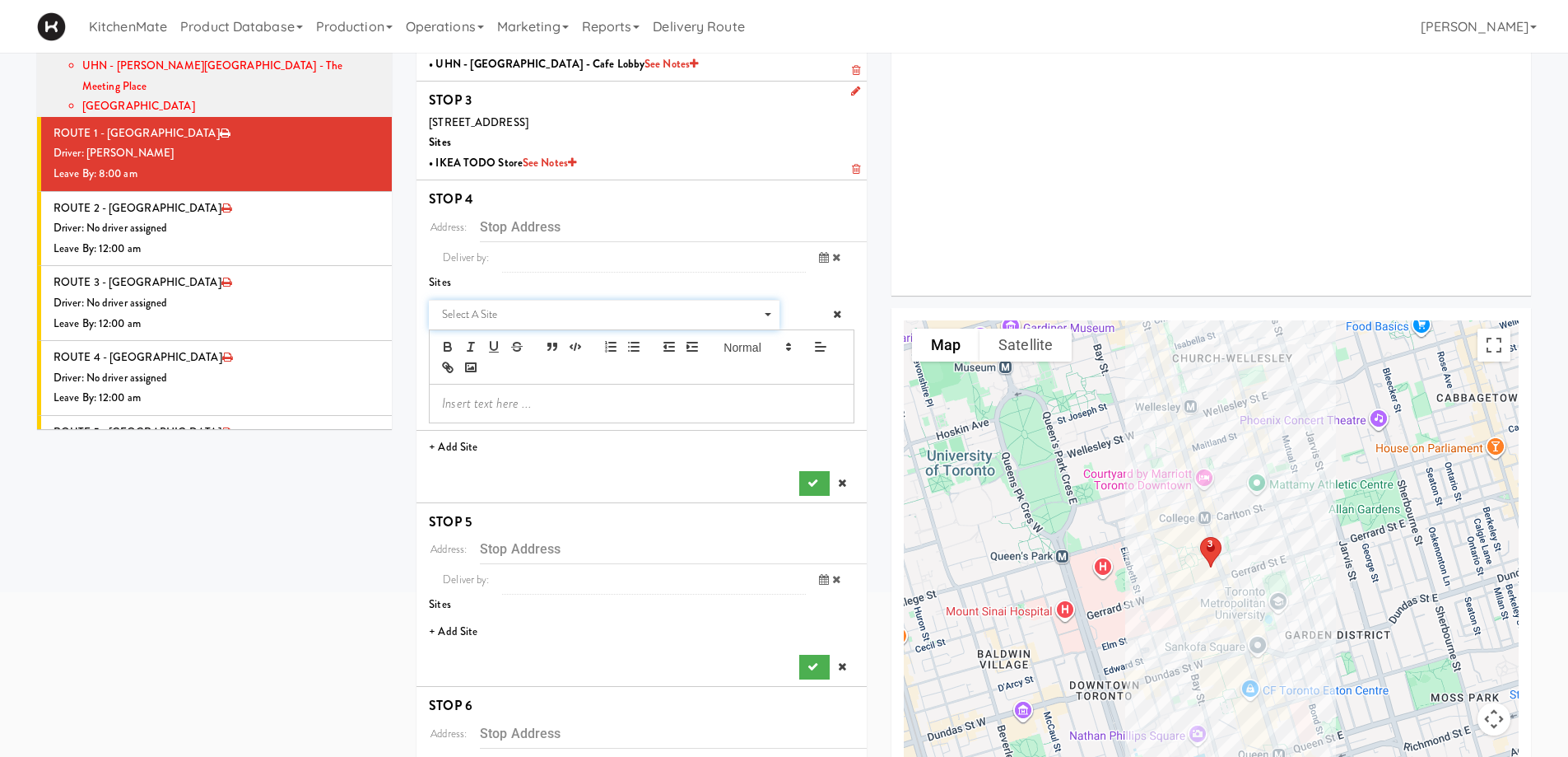
drag, startPoint x: 462, startPoint y: 299, endPoint x: 510, endPoint y: 313, distance: 50.0
click at [513, 313] on span "Select a site" at bounding box center [598, 314] width 313 height 20
type input "sick"
click at [519, 338] on span "[GEOGRAPHIC_DATA] - [GEOGRAPHIC_DATA]." at bounding box center [604, 344] width 350 height 24
type input "[STREET_ADDRESS][PERSON_NAME]"
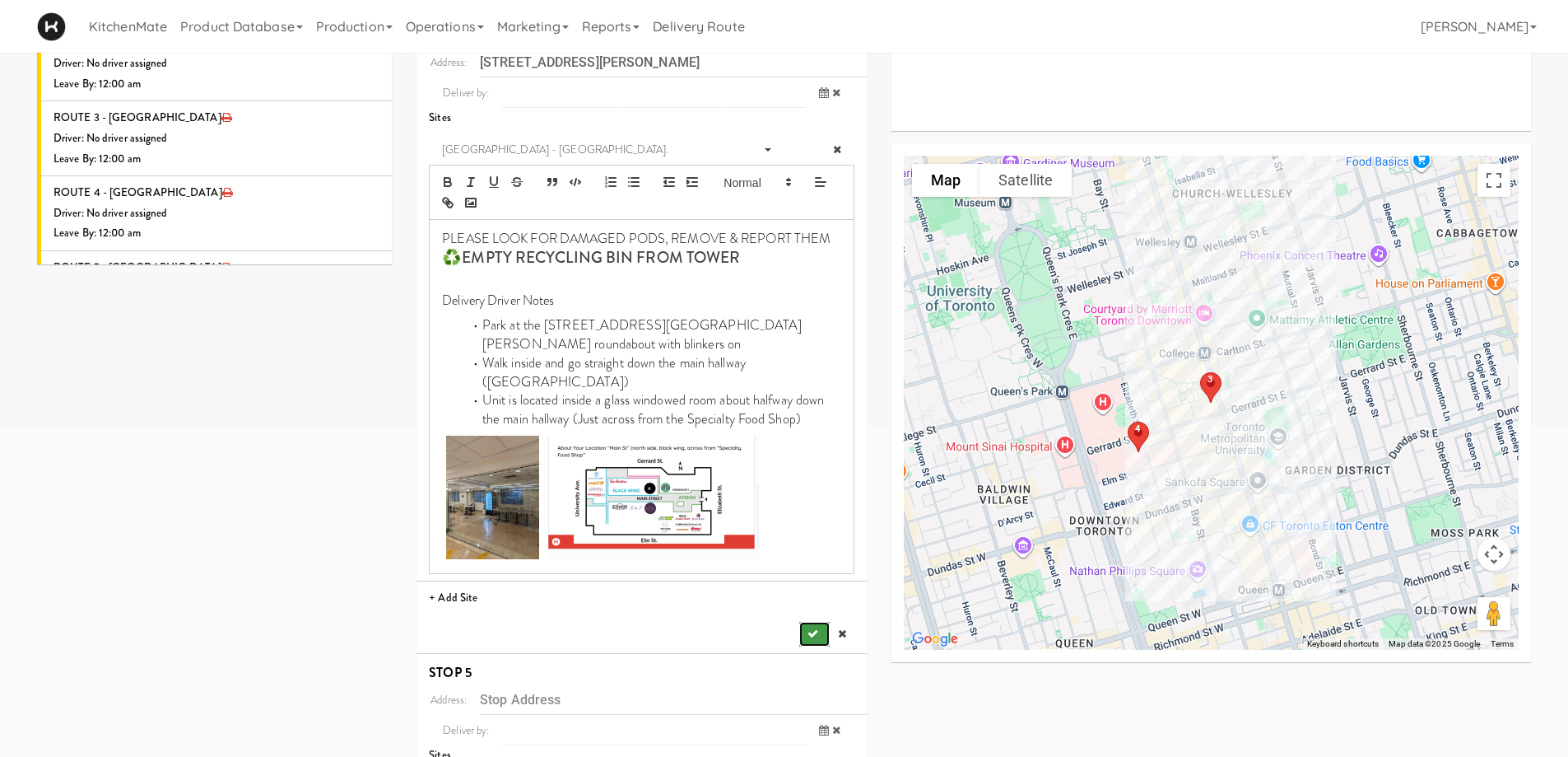
drag, startPoint x: 811, startPoint y: 590, endPoint x: 808, endPoint y: 574, distance: 16.3
click at [812, 622] on button "submit" at bounding box center [814, 634] width 30 height 24
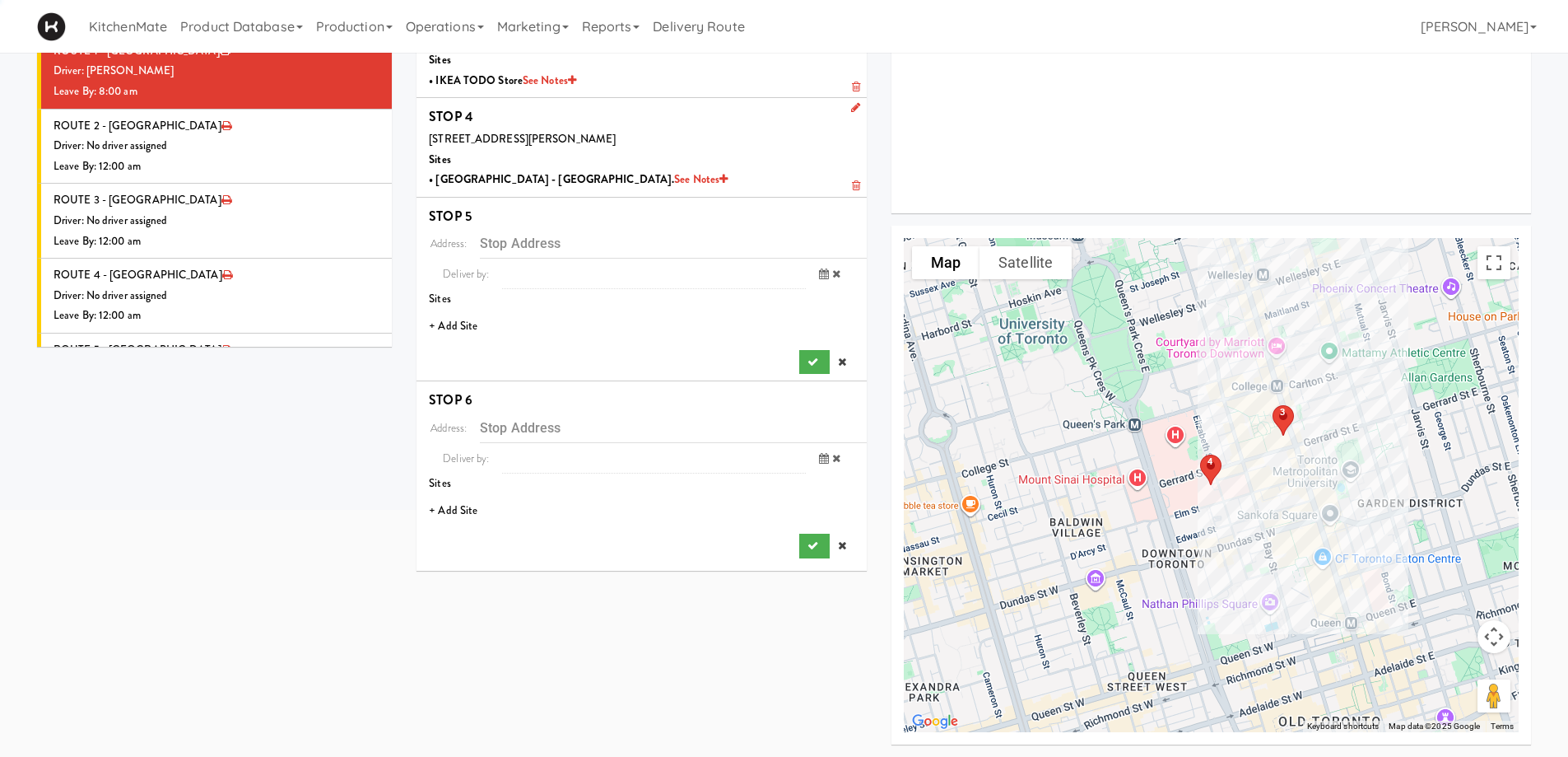
scroll to position [300, 0]
click at [449, 324] on li "+ Add Site" at bounding box center [641, 327] width 450 height 34
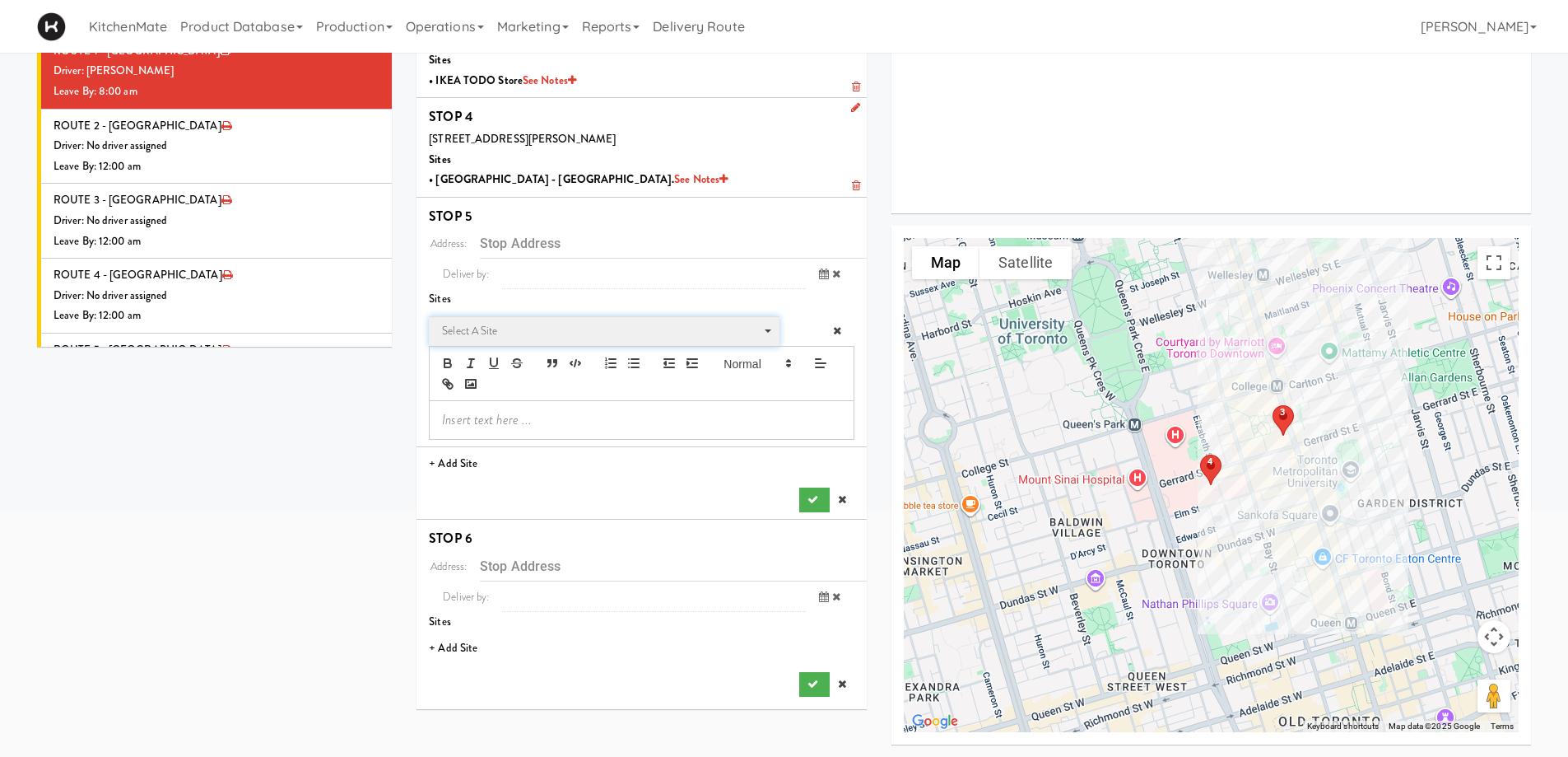
click at [505, 322] on span "Select a site" at bounding box center [598, 331] width 313 height 20
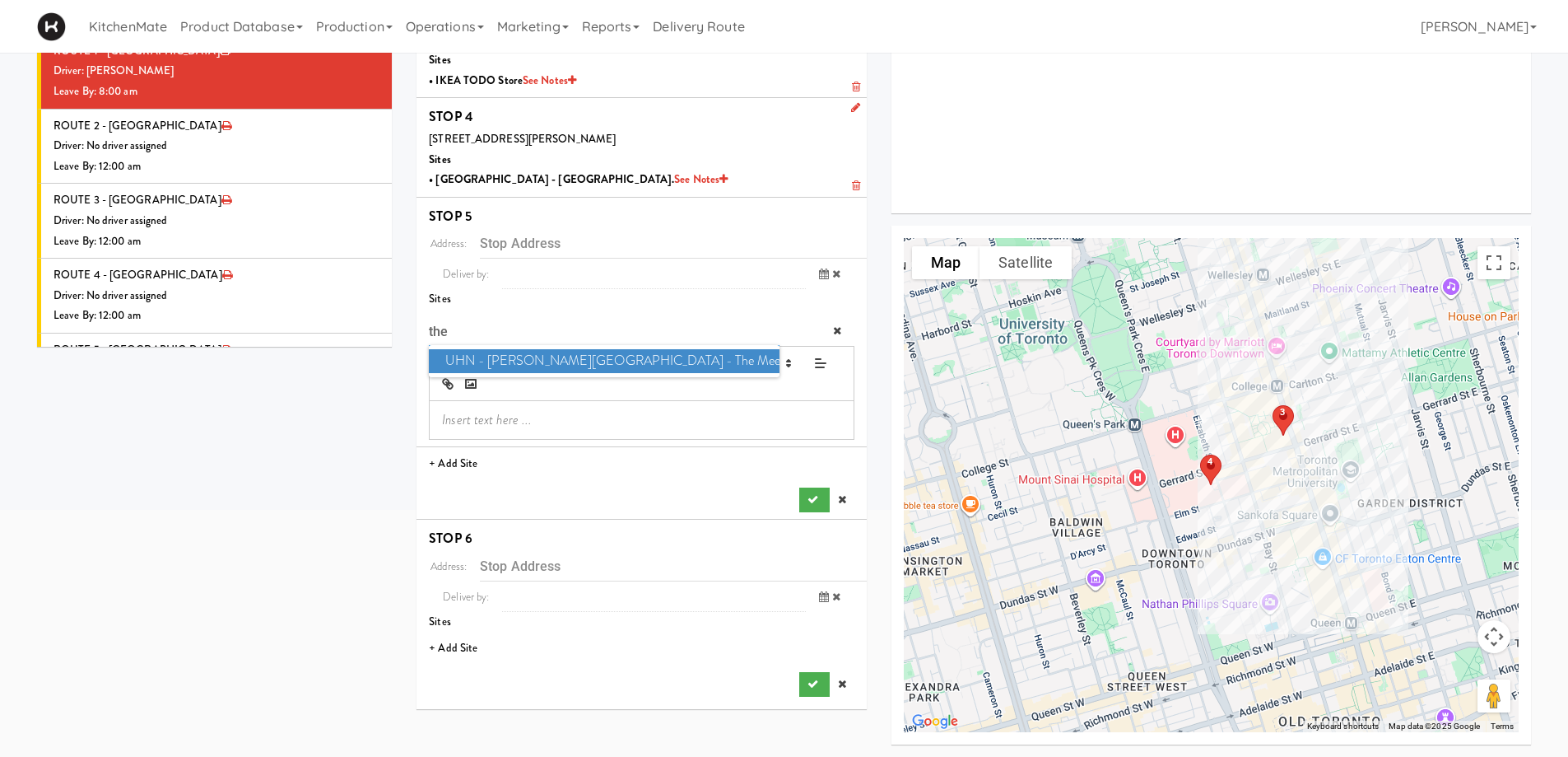
type input "the"
click at [505, 361] on span "UHN - [PERSON_NAME][GEOGRAPHIC_DATA] - The Meeting Place" at bounding box center [604, 361] width 350 height 24
type input "[STREET_ADDRESS][PERSON_NAME]"
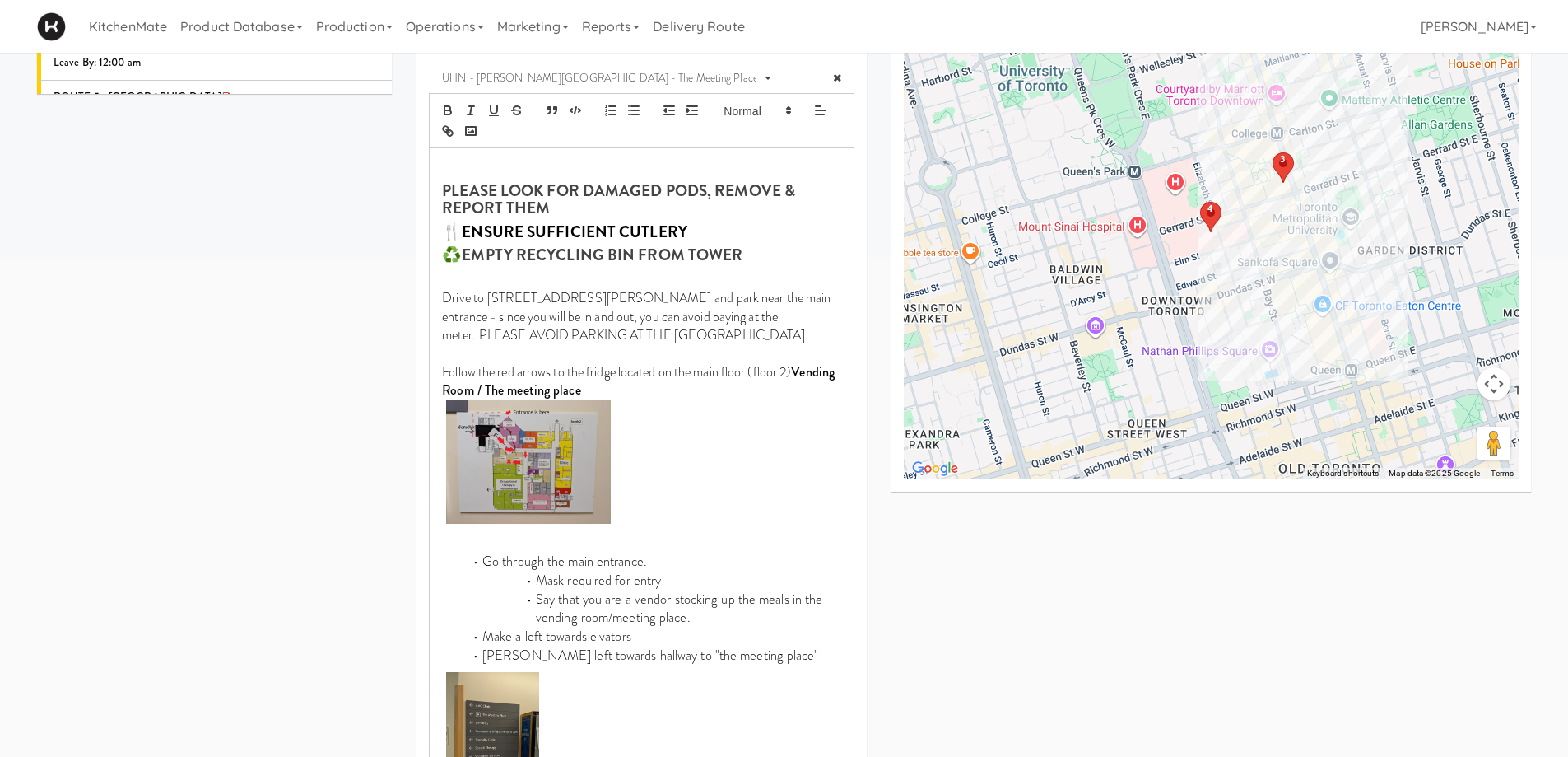
scroll to position [938, 0]
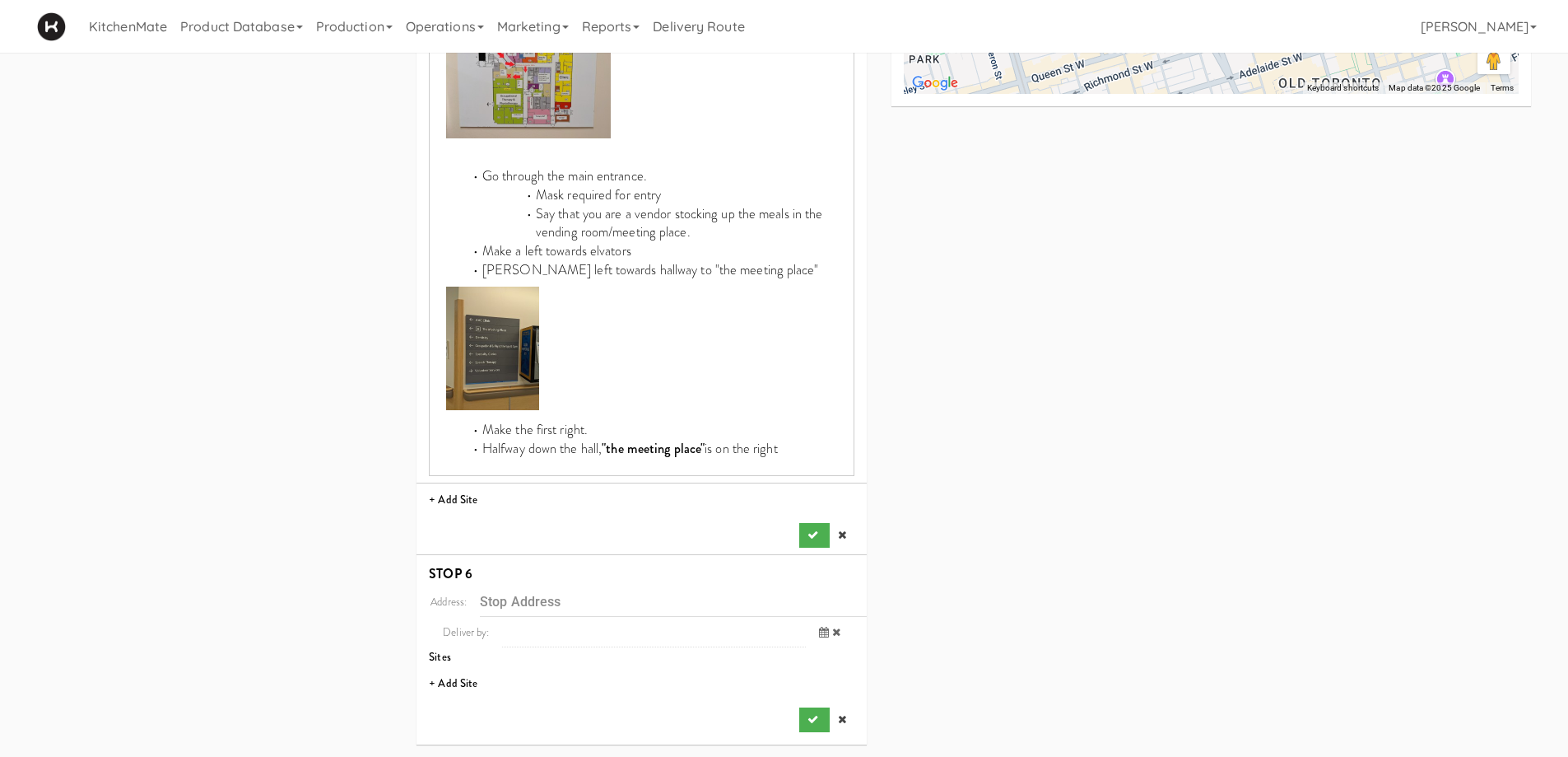
click at [819, 520] on div "Address: [STREET_ADDRESS][PERSON_NAME] Deliver by: previous [DATE] next 12:00 A…" at bounding box center [642, 69] width 426 height 958
click at [821, 524] on button "submit" at bounding box center [814, 535] width 30 height 24
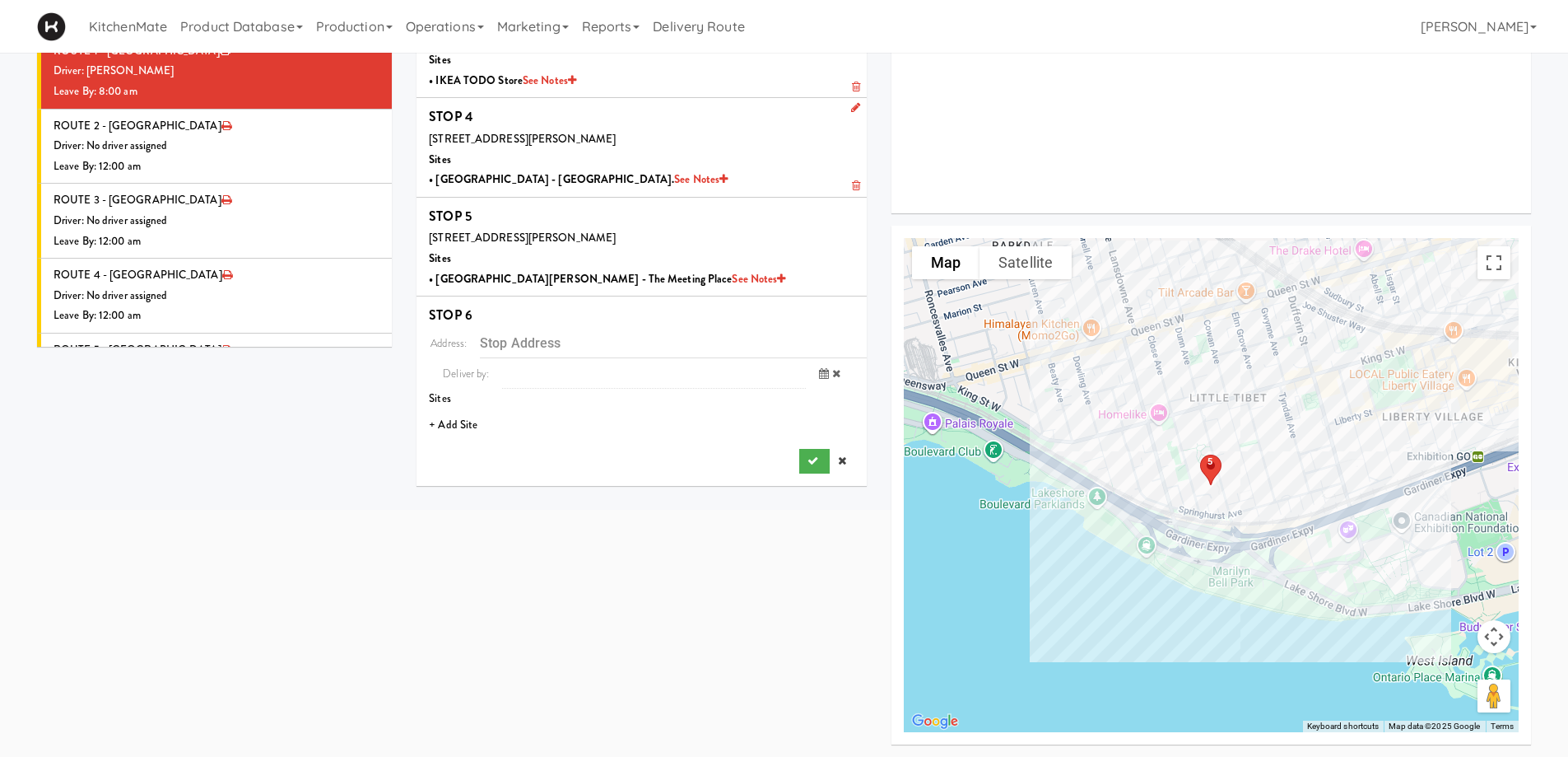
click at [437, 408] on div "Address: Deliver by: previous [DATE] next 12:00 AM 1:00 AM 2:00 AM 3:00 AM 4:00…" at bounding box center [642, 400] width 426 height 145
click at [457, 420] on li "+ Add Site" at bounding box center [641, 425] width 450 height 34
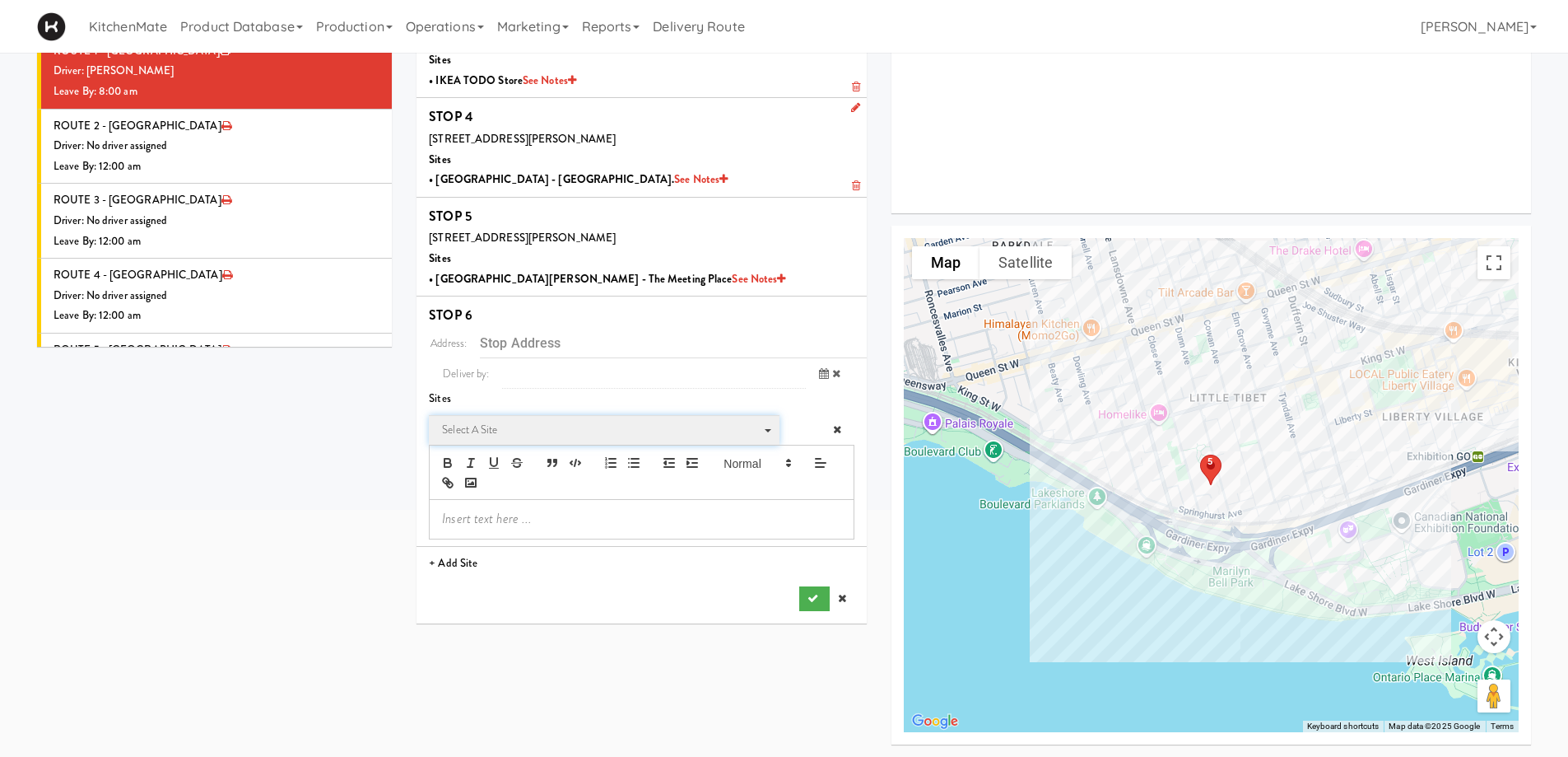
click at [536, 423] on span "Select a site" at bounding box center [598, 429] width 313 height 20
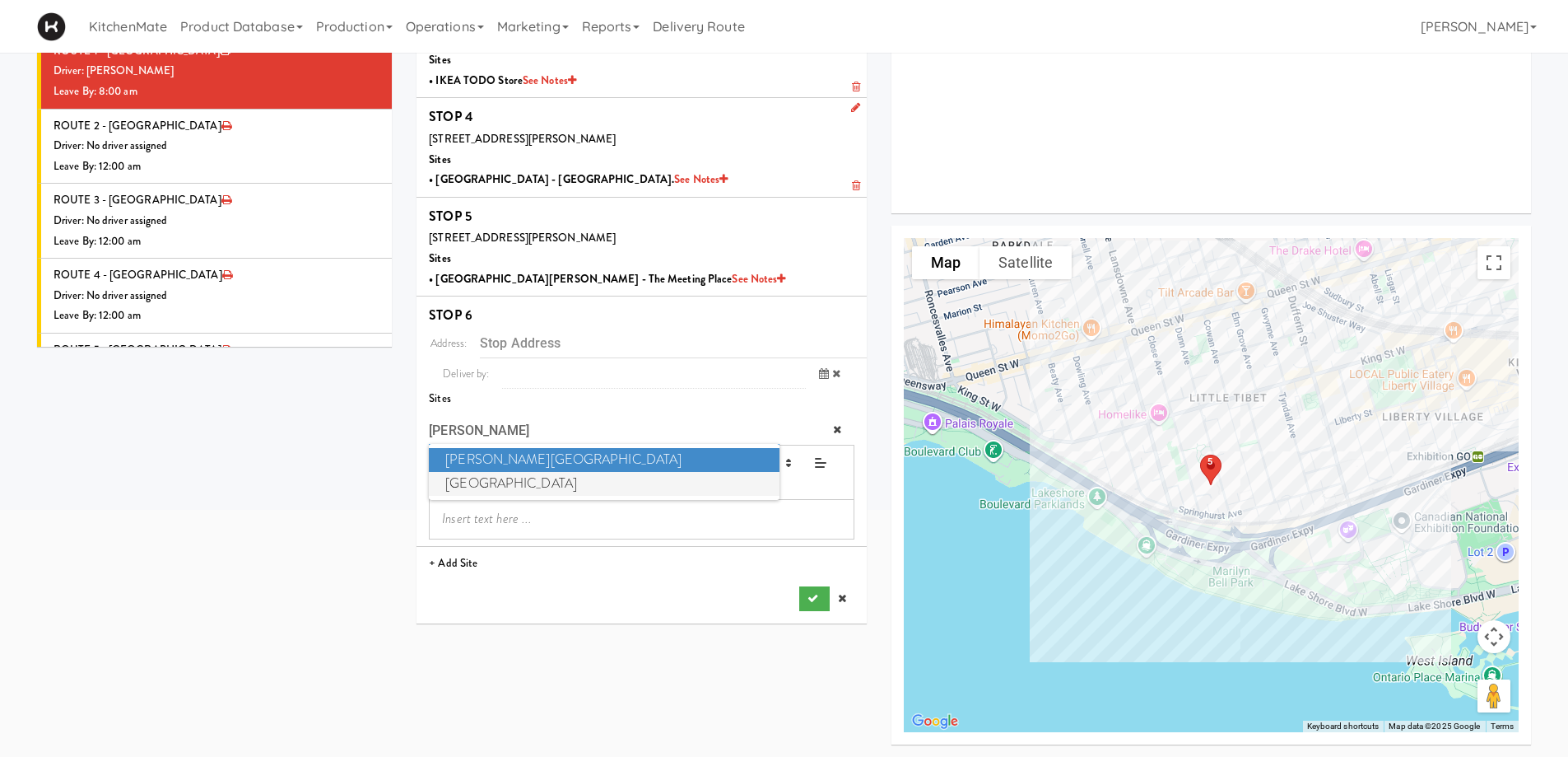
type input "[PERSON_NAME]"
click at [533, 483] on span "[GEOGRAPHIC_DATA]" at bounding box center [604, 483] width 350 height 24
type input "[STREET_ADDRESS]"
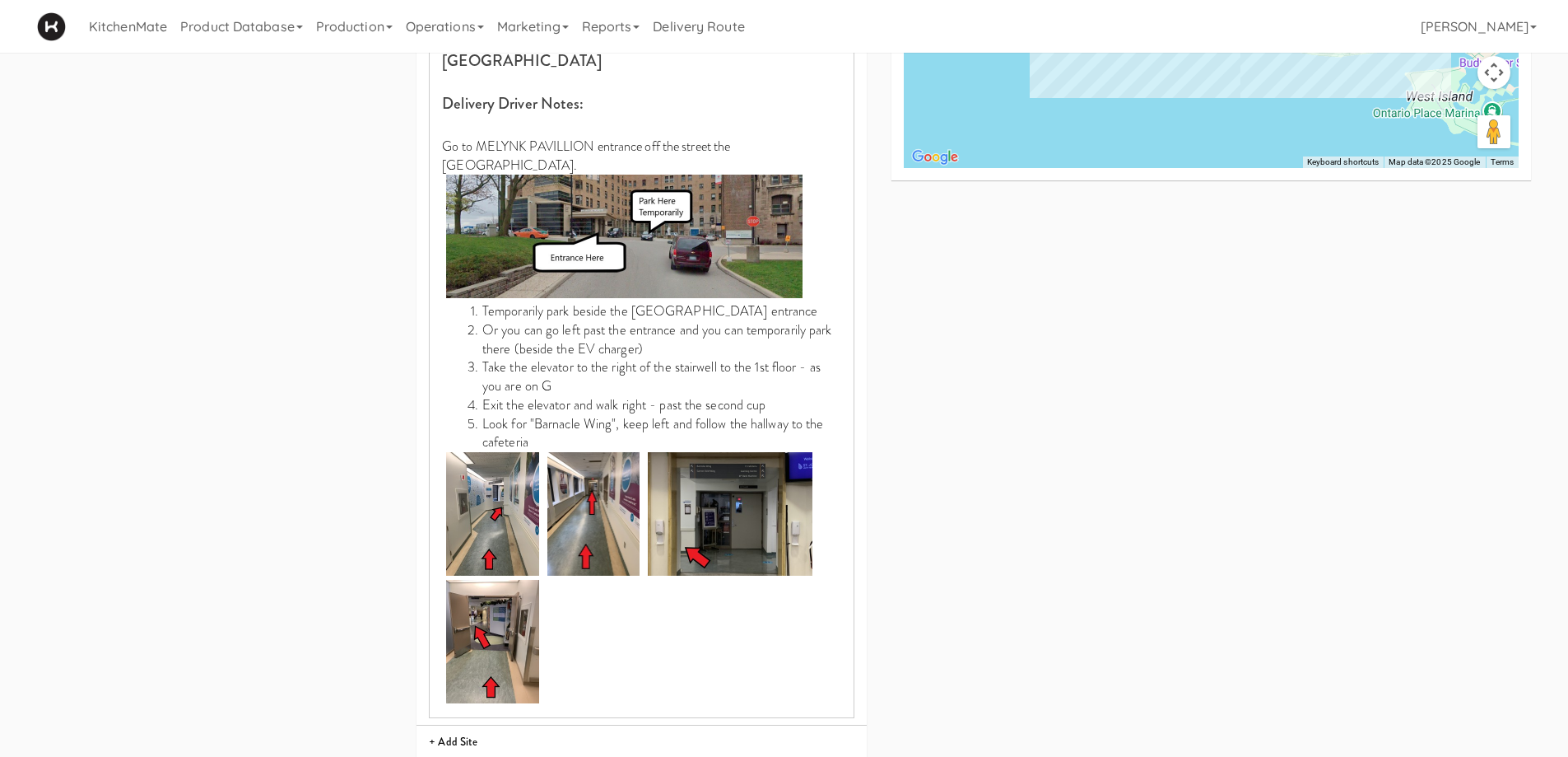
scroll to position [886, 0]
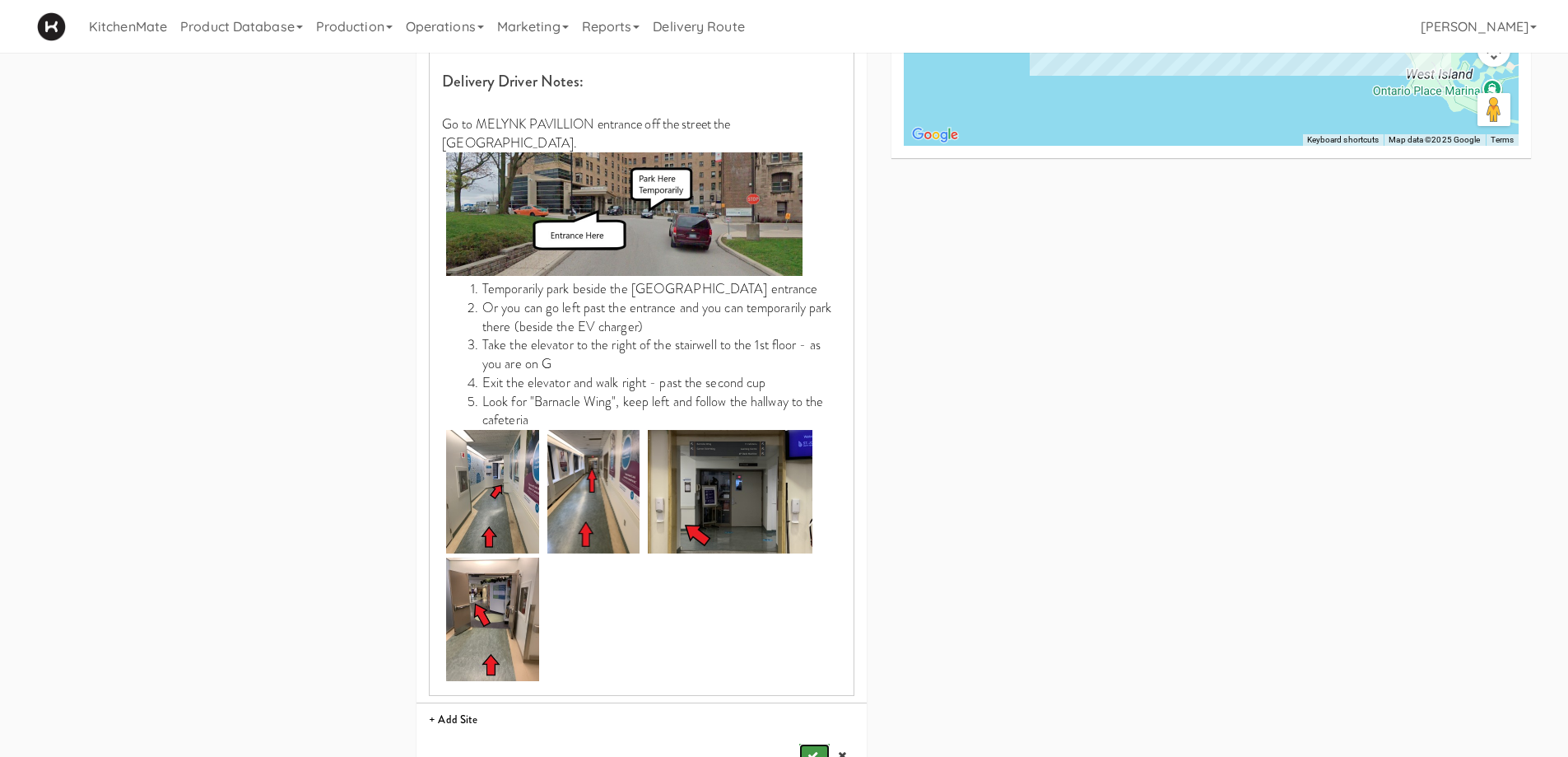
click at [813, 750] on icon "submit" at bounding box center [813, 755] width 10 height 10
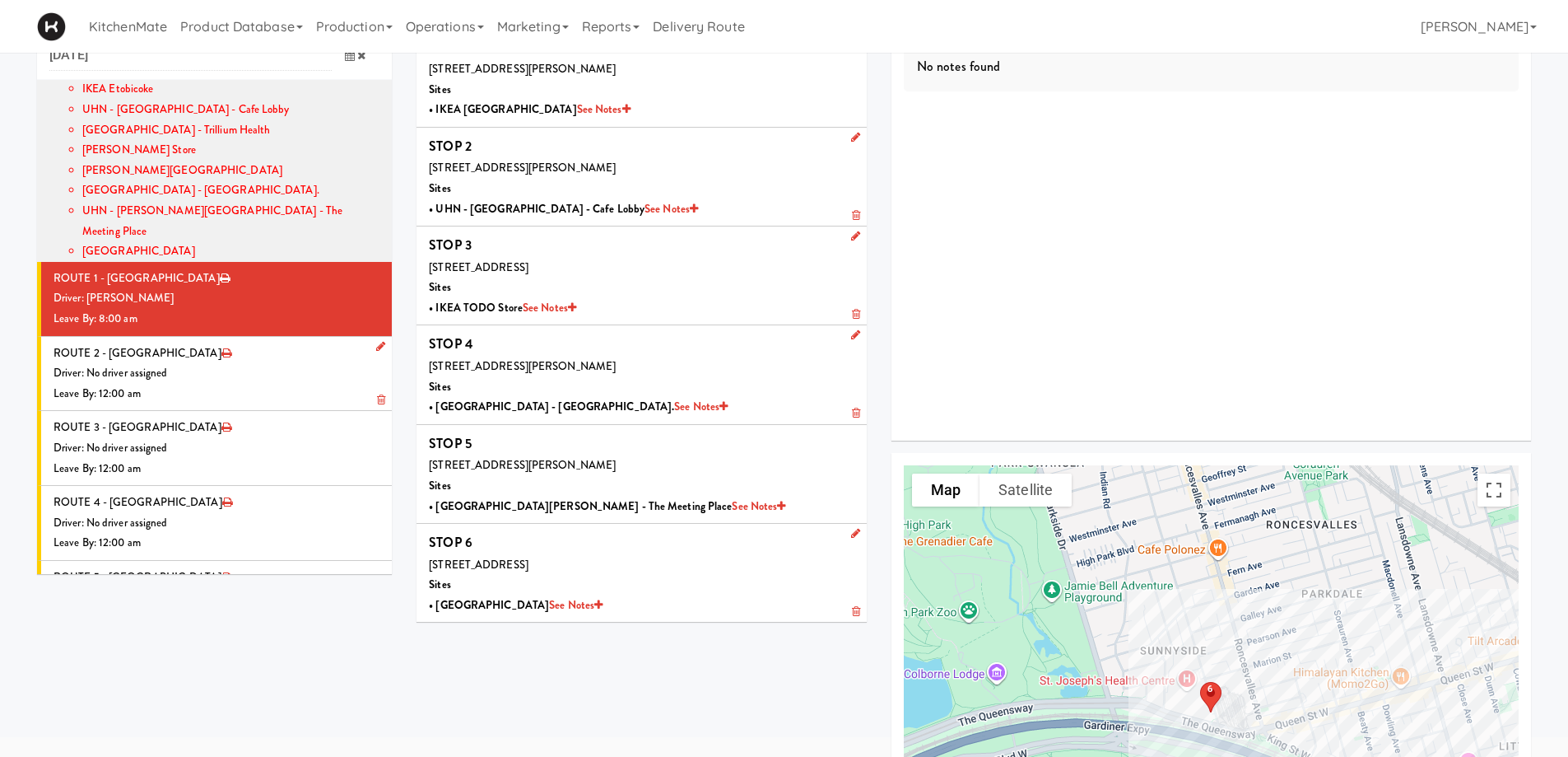
scroll to position [53, 0]
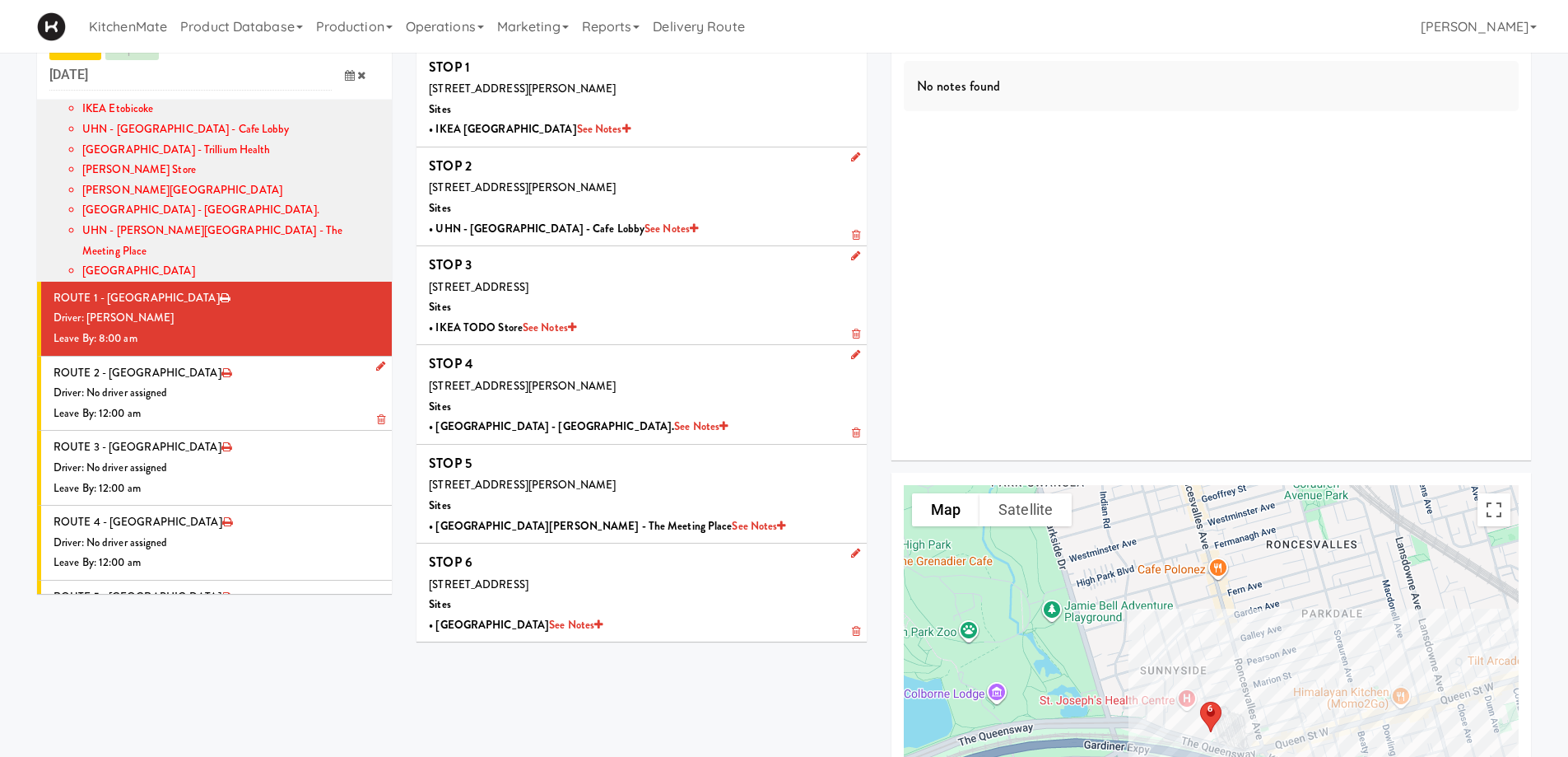
click at [242, 383] on div "Driver: No driver assigned" at bounding box center [216, 394] width 326 height 21
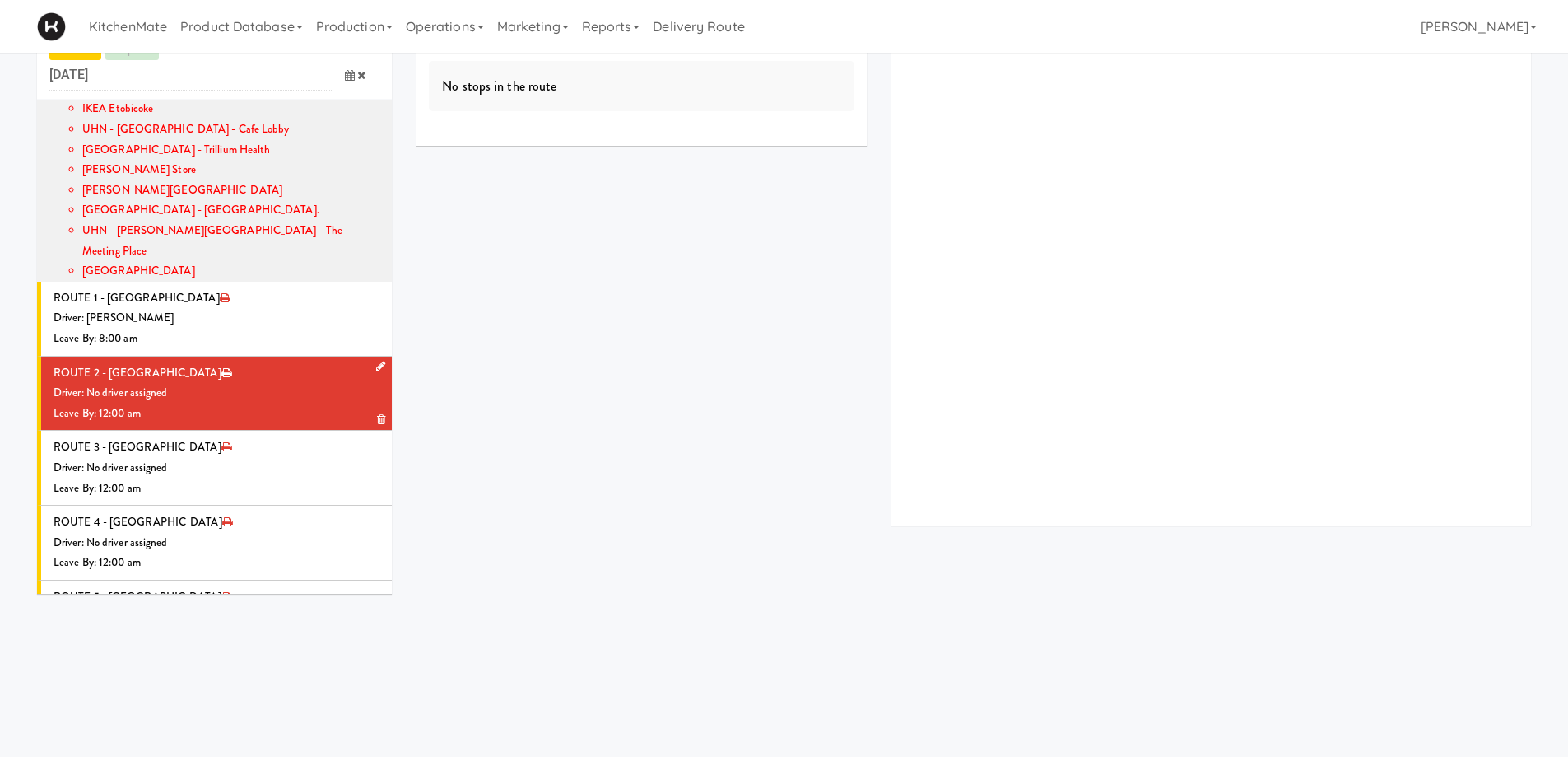
click at [376, 361] on icon at bounding box center [380, 366] width 9 height 10
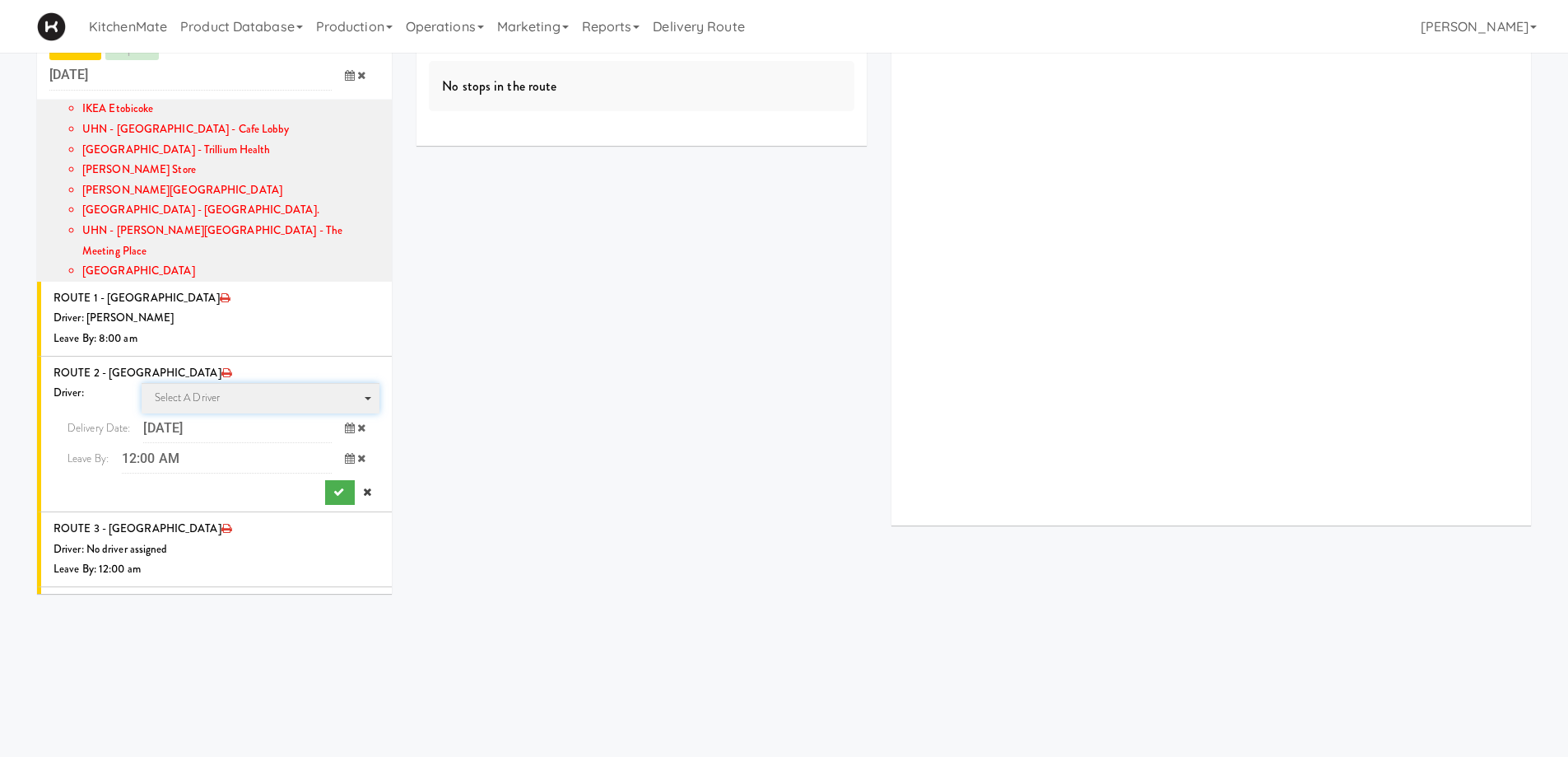
click at [262, 383] on span "Select a driver Select a driver" at bounding box center [261, 398] width 239 height 30
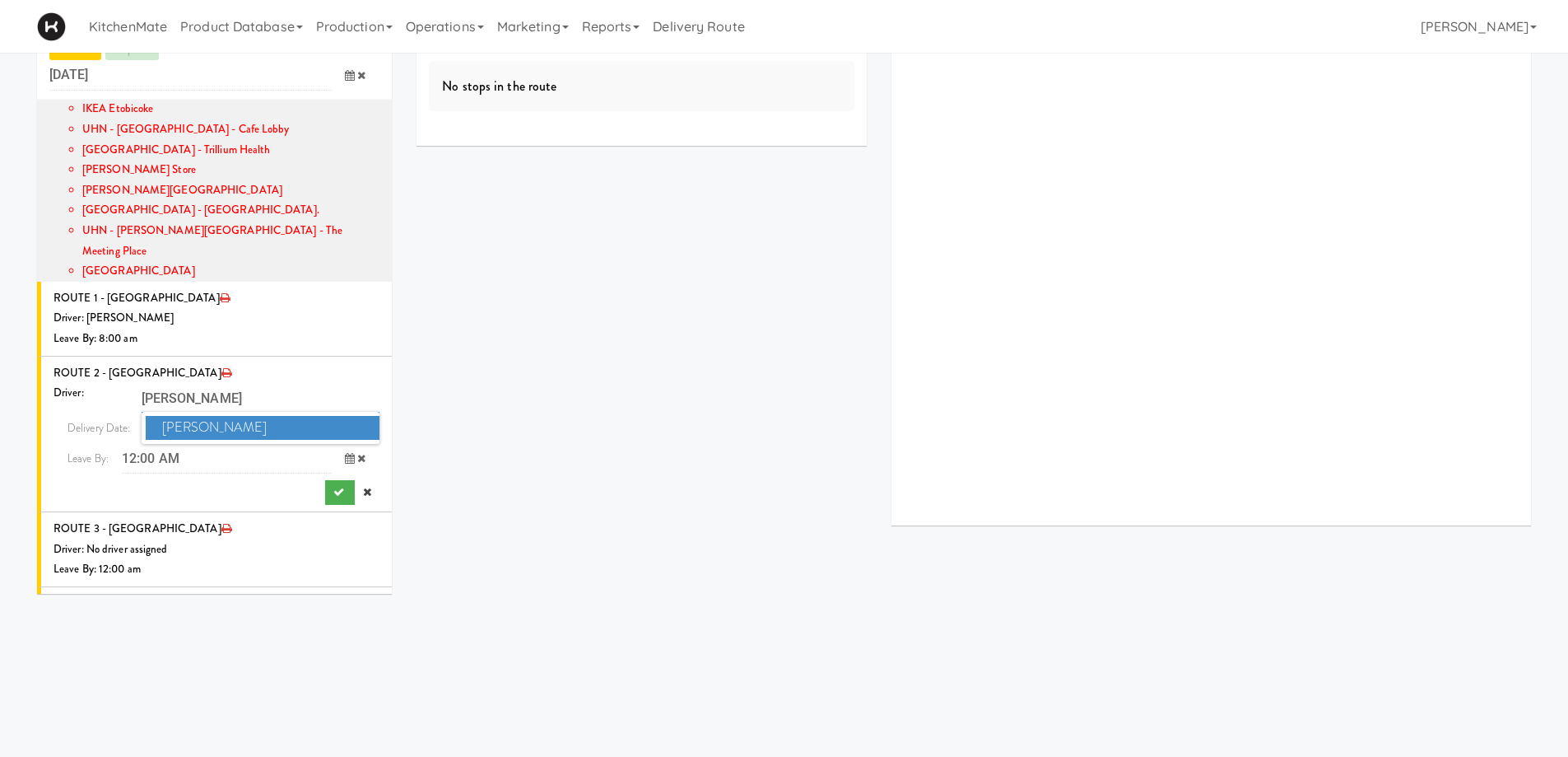
type input "[PERSON_NAME]"
click at [211, 416] on span "[PERSON_NAME]" at bounding box center [262, 428] width 234 height 24
click at [336, 443] on span at bounding box center [355, 458] width 48 height 30
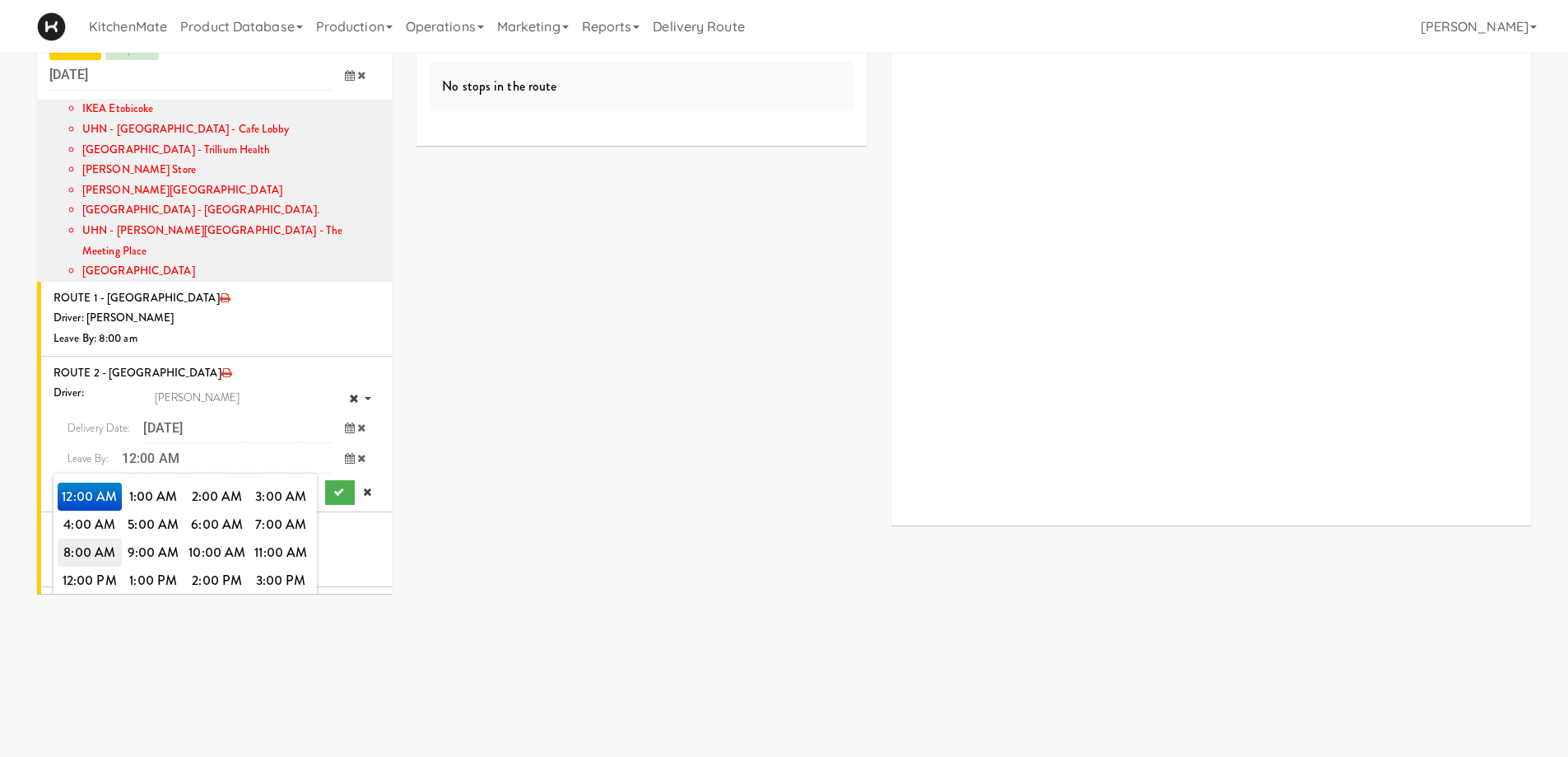
click at [84, 538] on span "8:00 AM" at bounding box center [90, 552] width 64 height 28
click at [84, 483] on span "8:00 AM" at bounding box center [90, 497] width 64 height 28
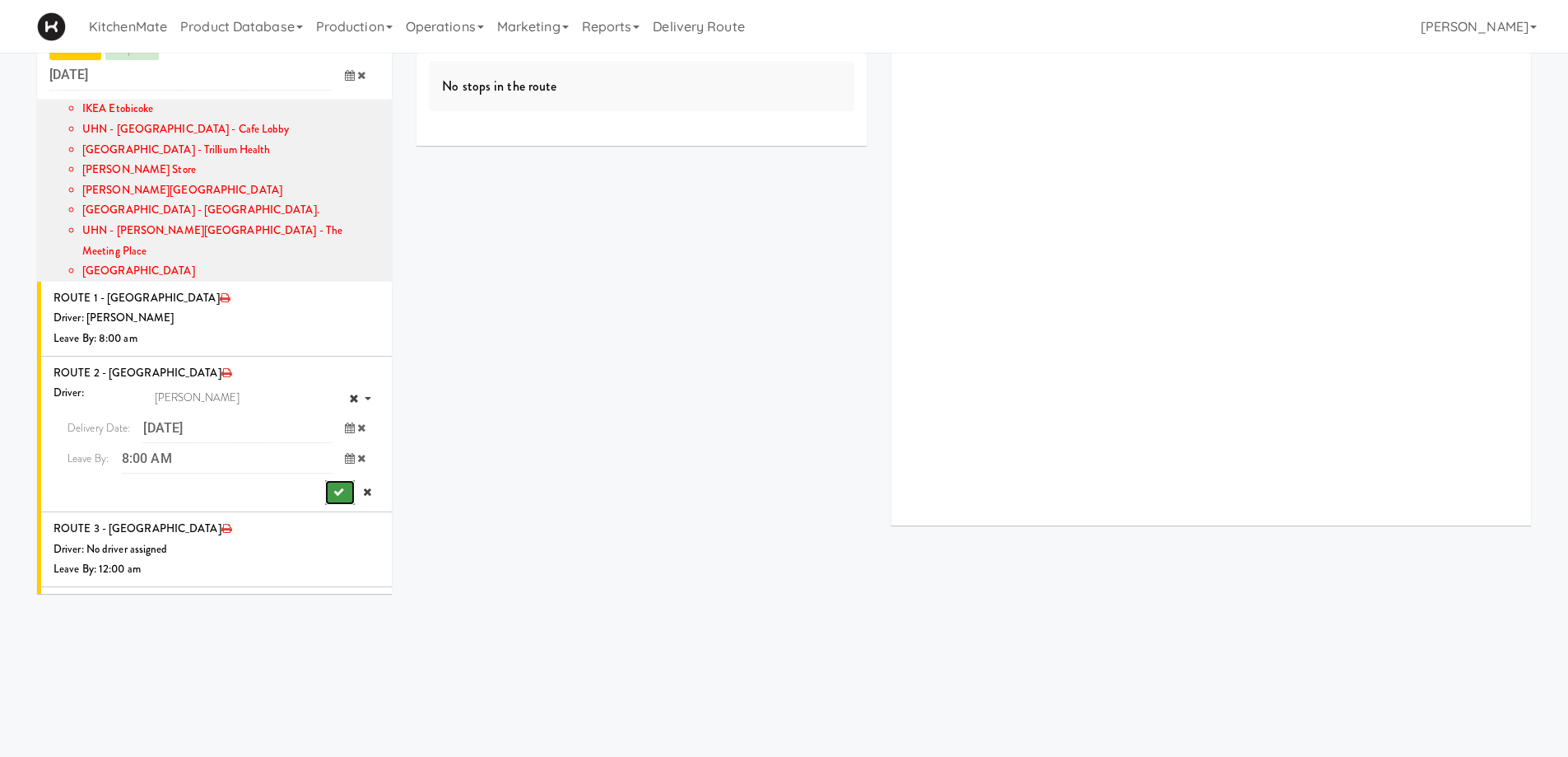
click at [333, 487] on icon "submit" at bounding box center [339, 492] width 10 height 10
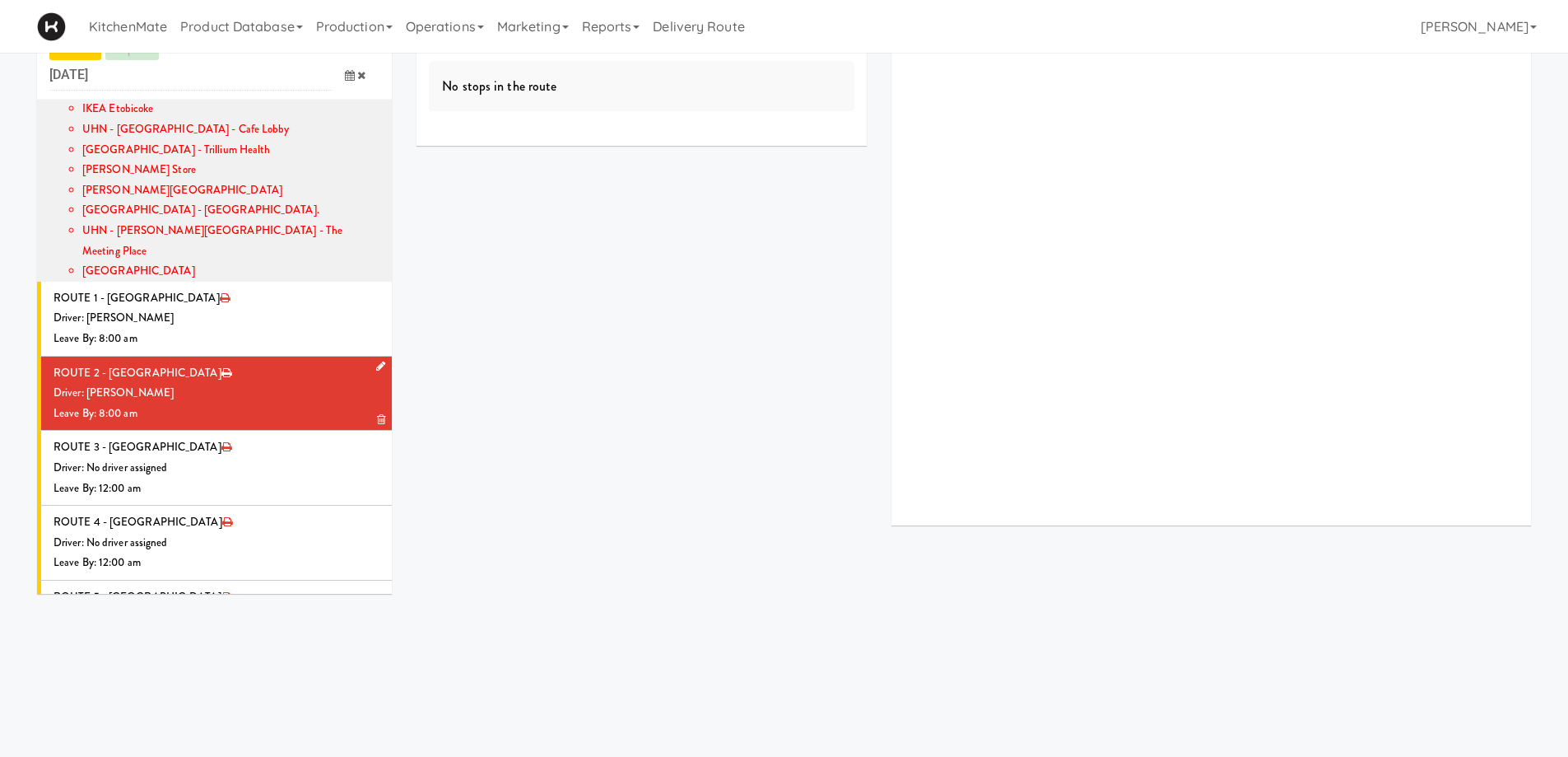
click at [205, 356] on li "ROUTE 2 - Idle Driver: [PERSON_NAME] Leave By: 8:00 am" at bounding box center [215, 394] width 355 height 75
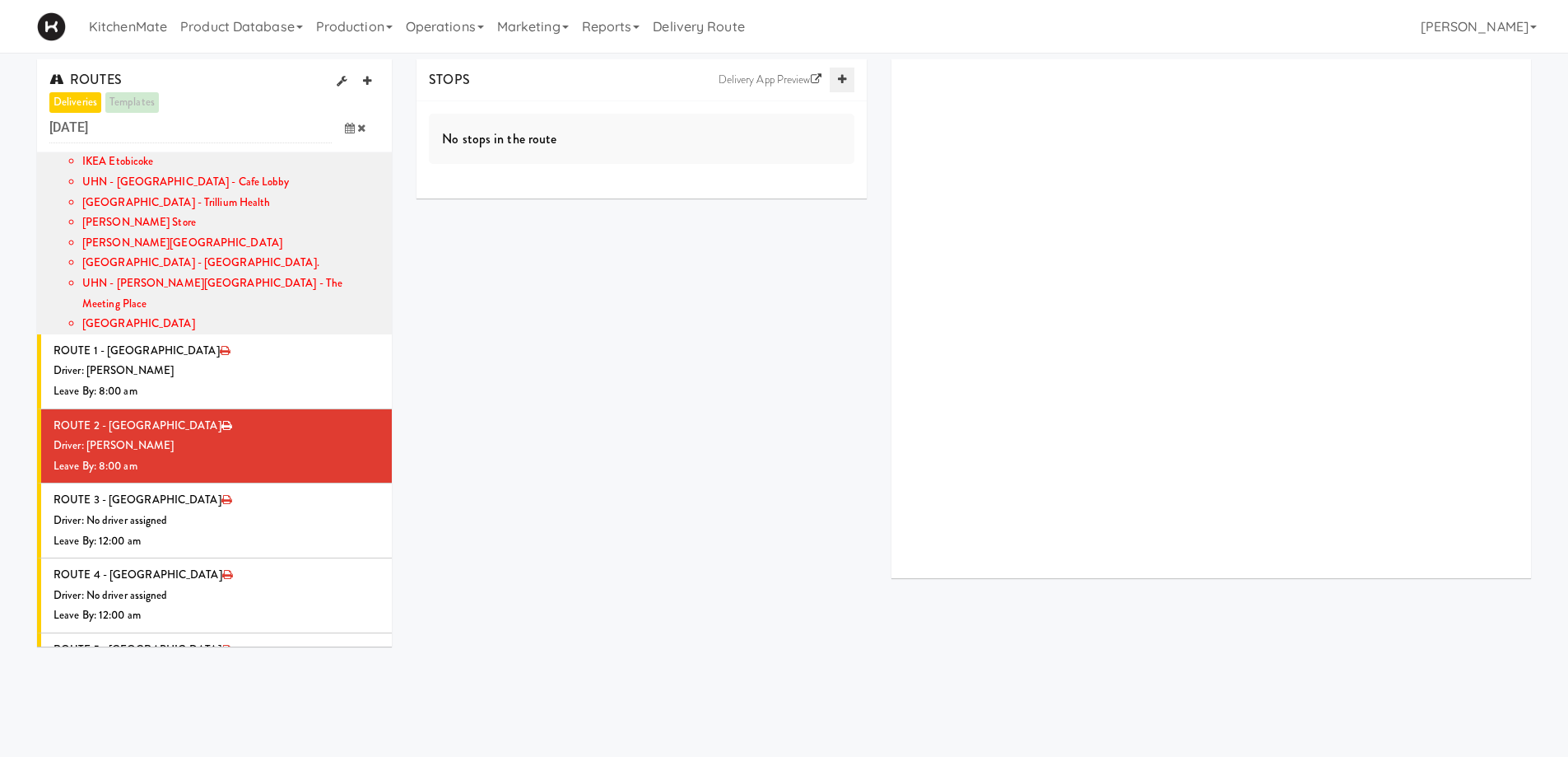
click at [841, 80] on icon at bounding box center [842, 79] width 8 height 10
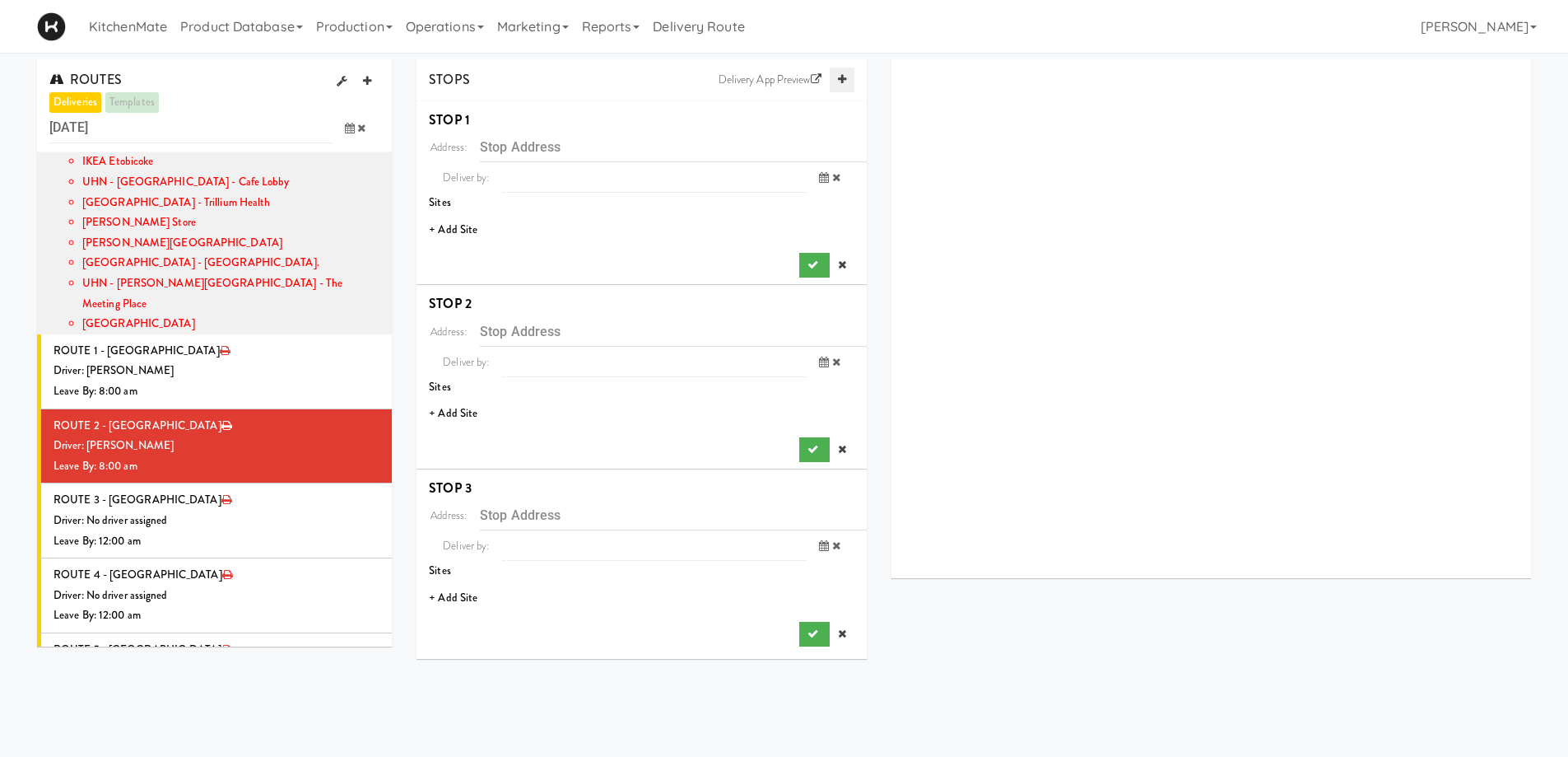
click at [841, 80] on icon at bounding box center [842, 79] width 8 height 10
click at [462, 231] on li "+ Add Site" at bounding box center [641, 230] width 450 height 34
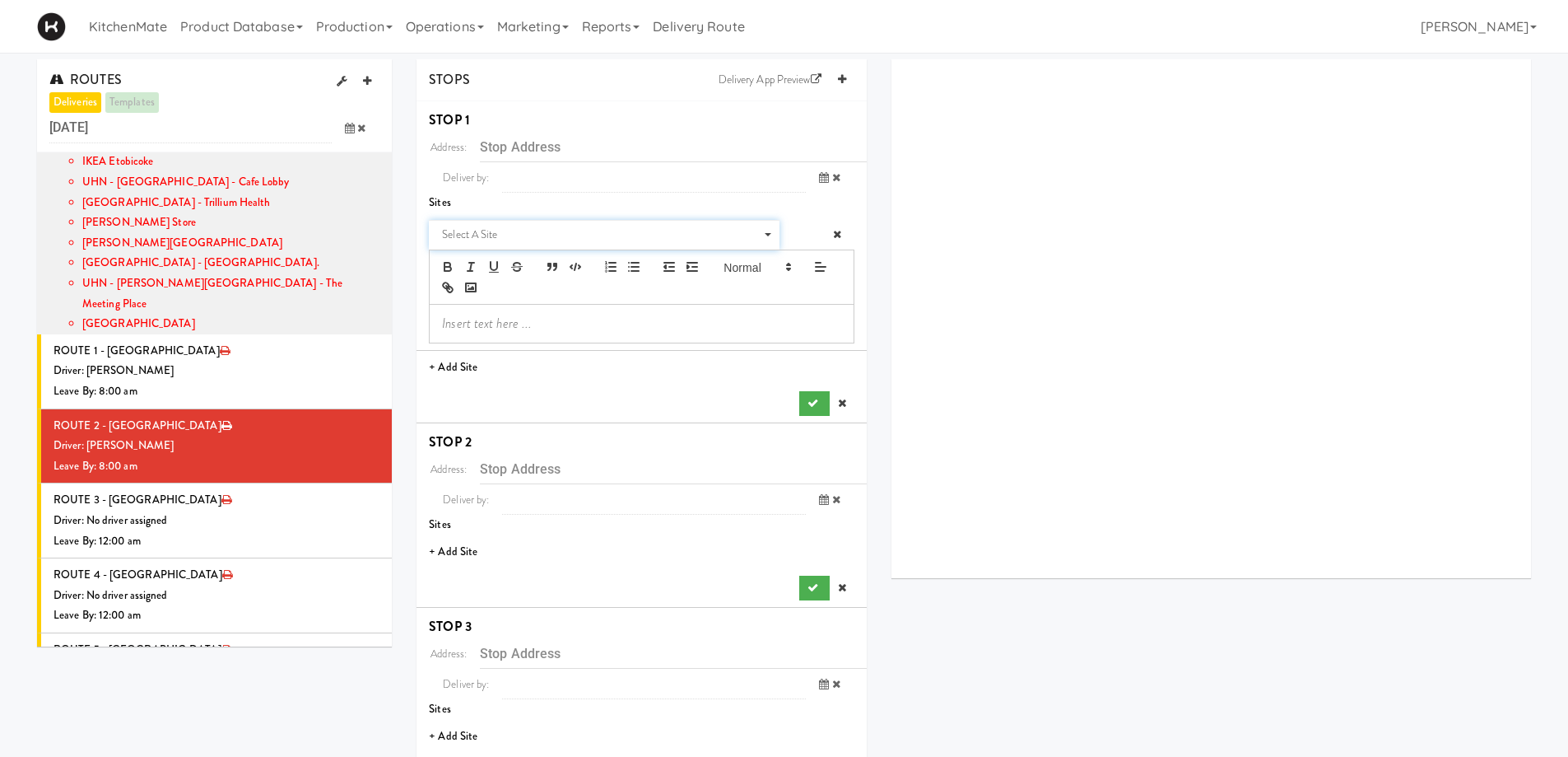
click at [504, 237] on span "Select a site" at bounding box center [598, 234] width 313 height 20
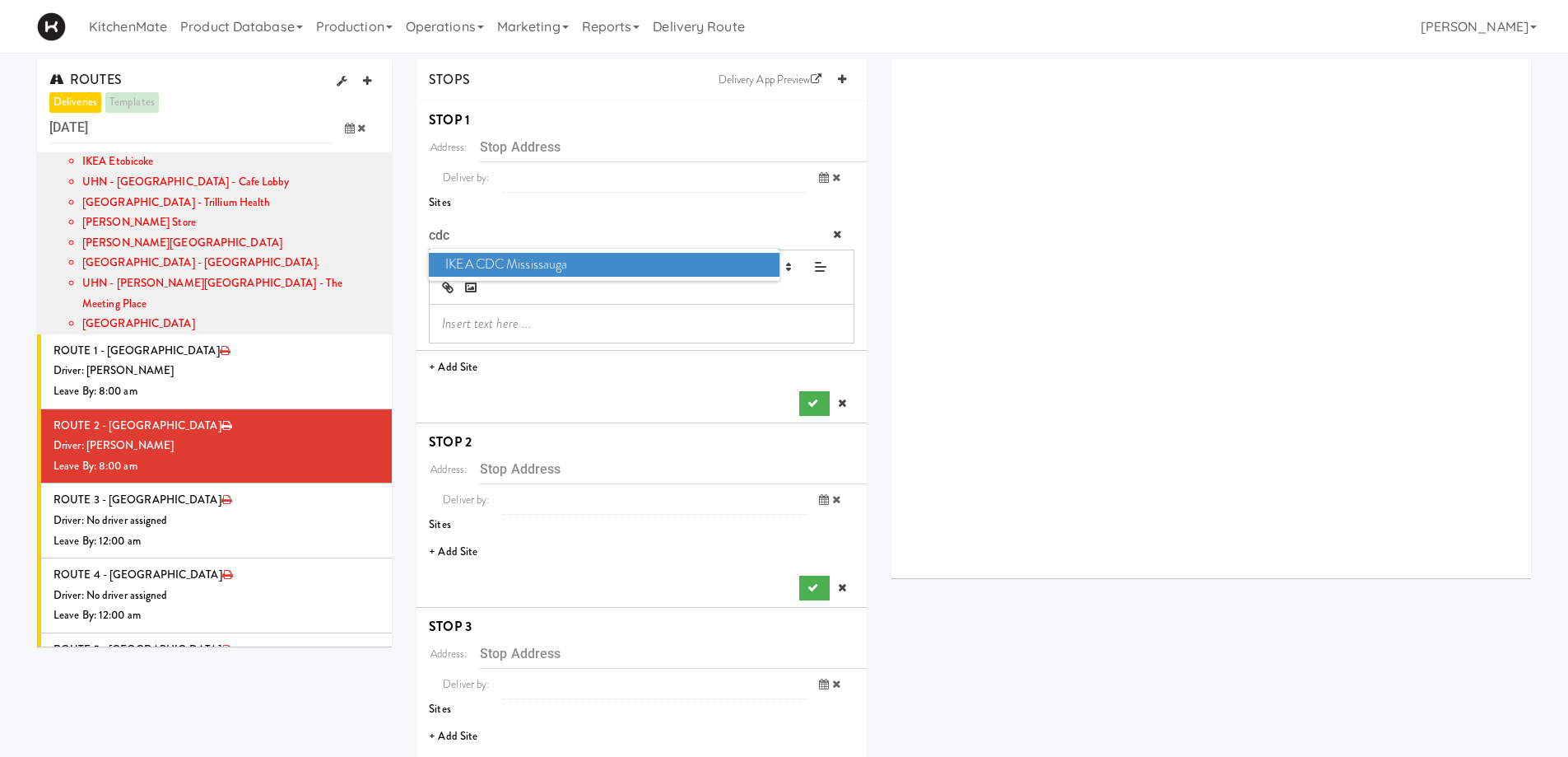
type input "cdc"
click at [516, 268] on span "IKEA CDC Mississauga" at bounding box center [604, 264] width 350 height 24
type input "[STREET_ADDRESS]"
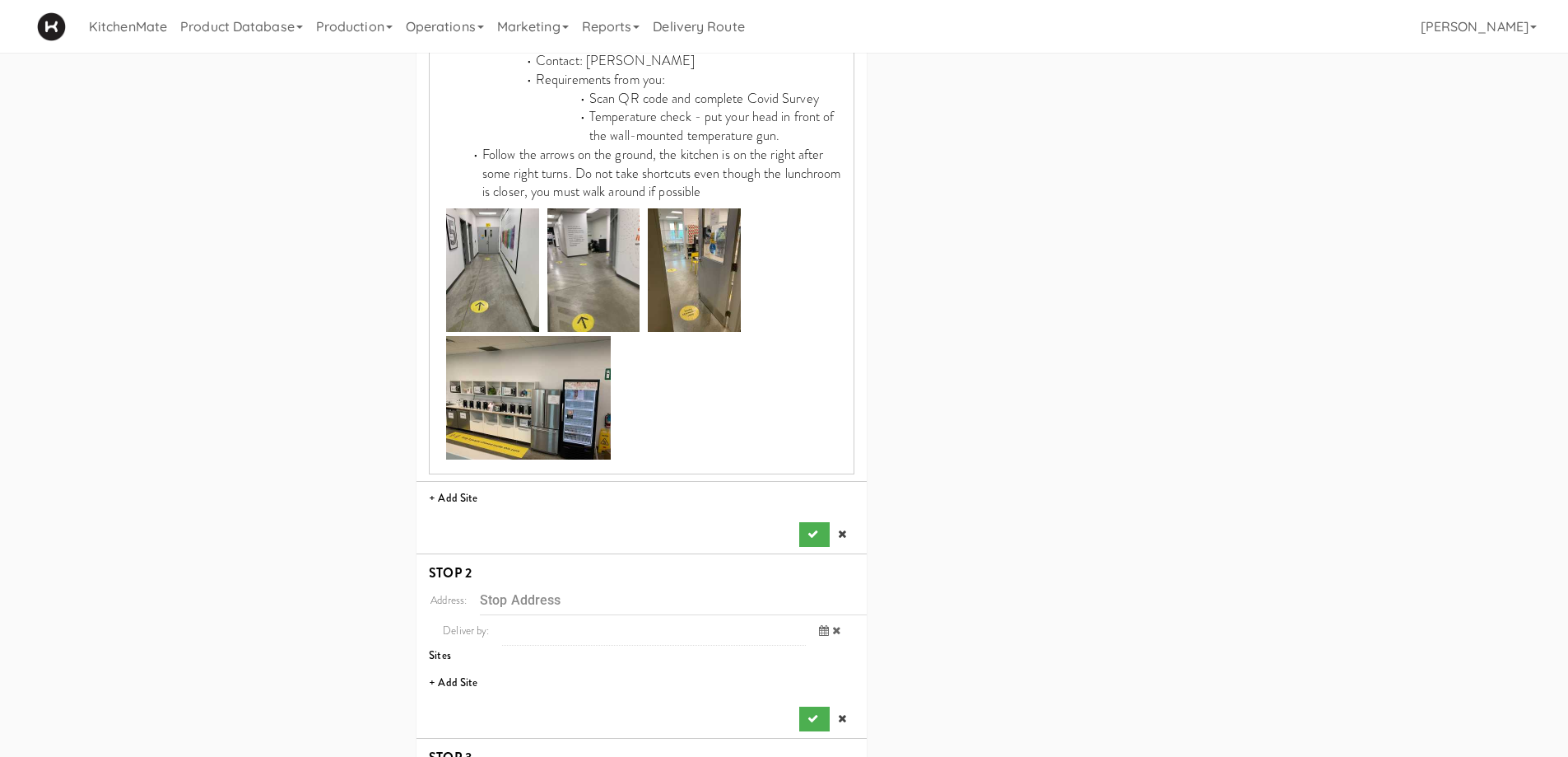
scroll to position [1153, 0]
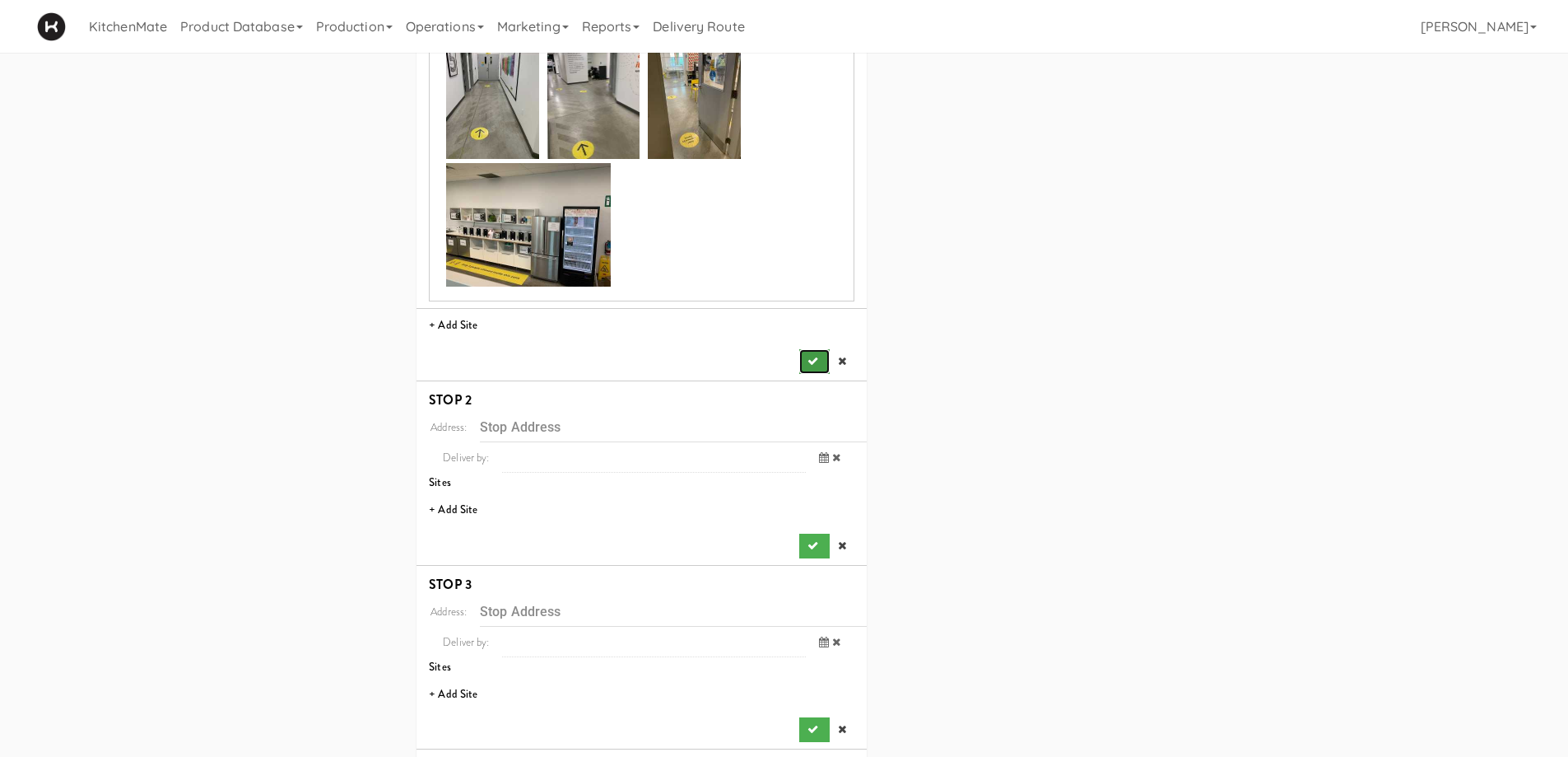
click at [813, 355] on icon "submit" at bounding box center [813, 361] width 10 height 10
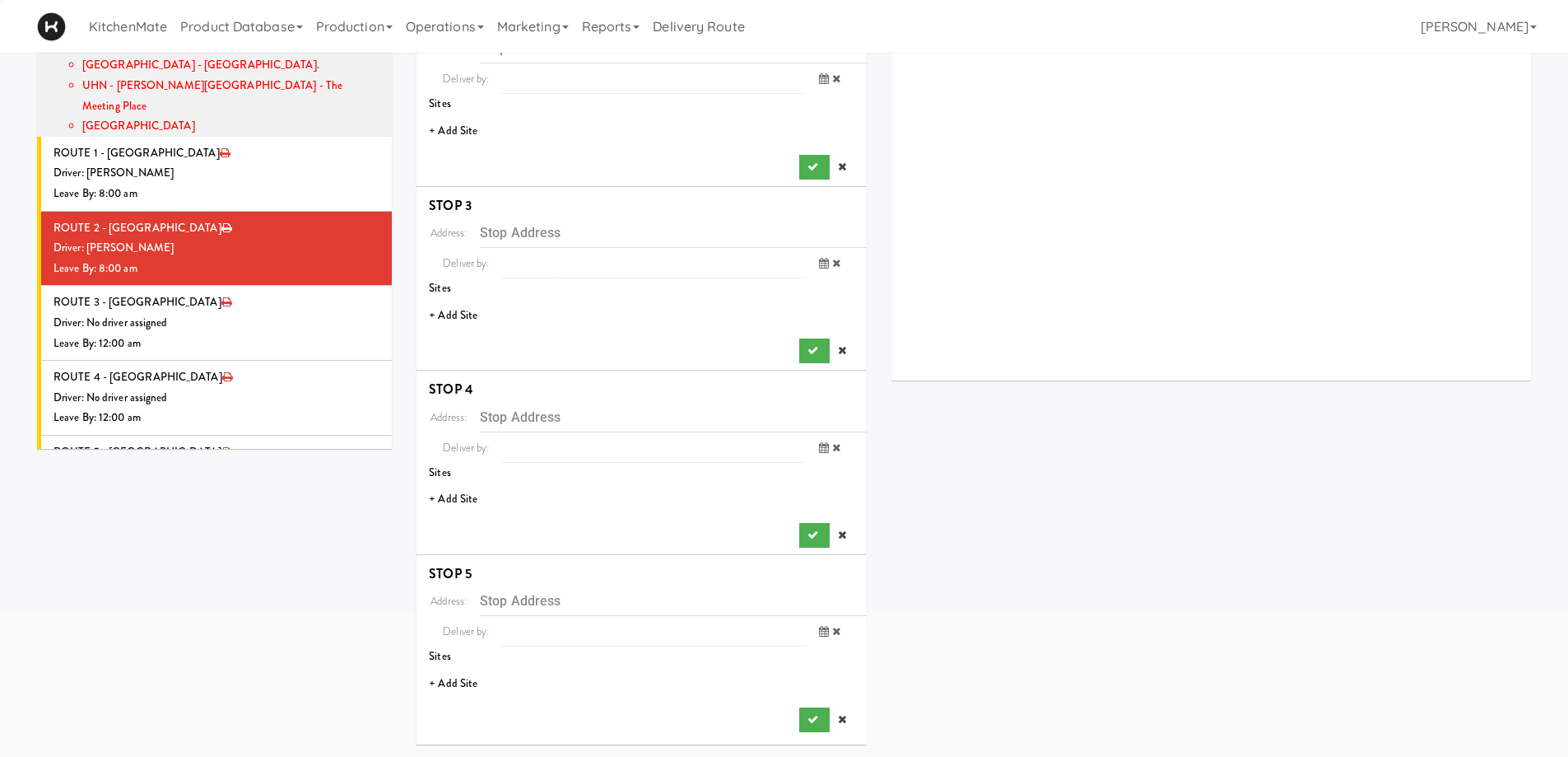
scroll to position [0, 0]
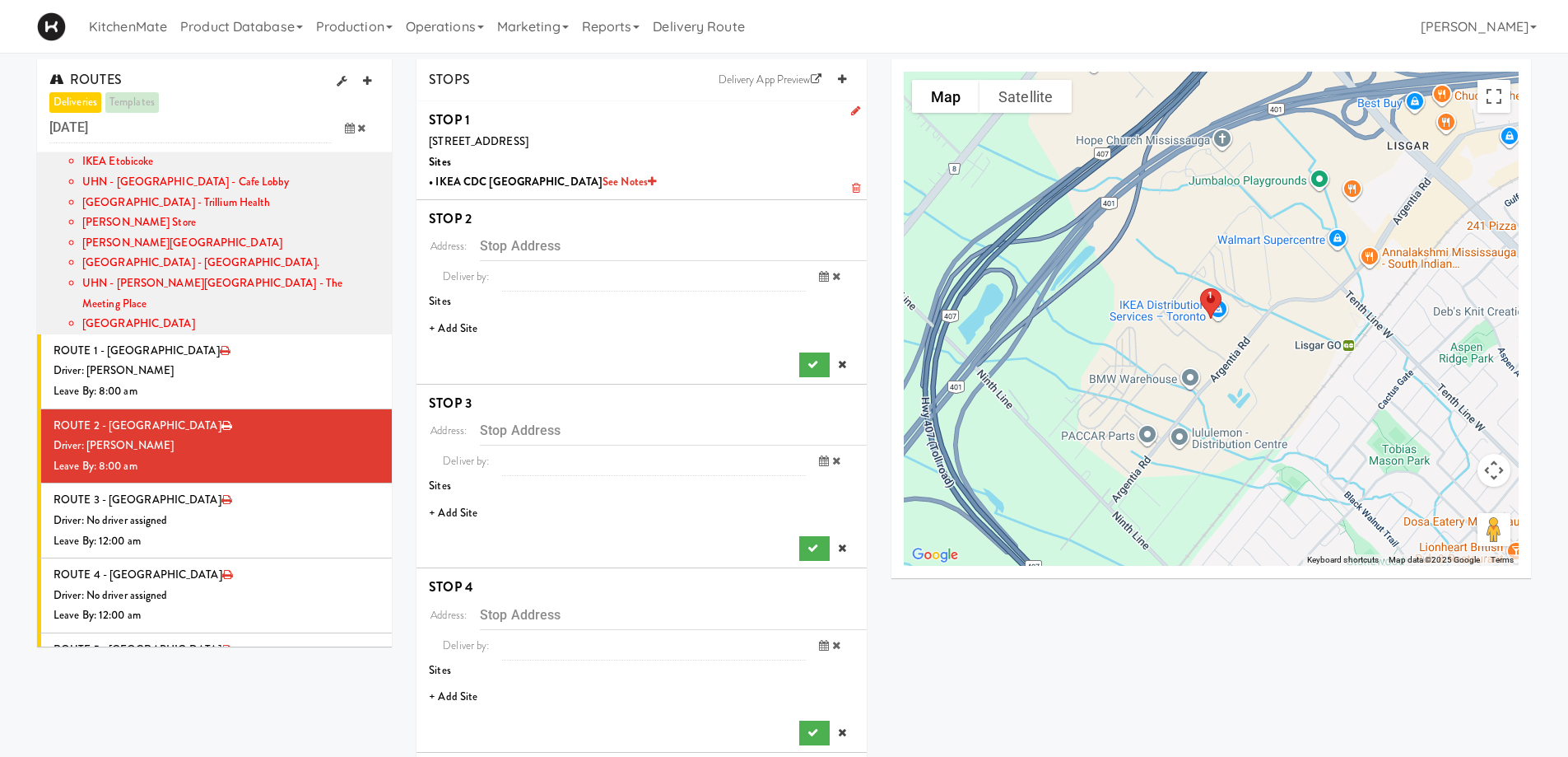
click at [465, 326] on li "+ Add Site" at bounding box center [641, 328] width 450 height 34
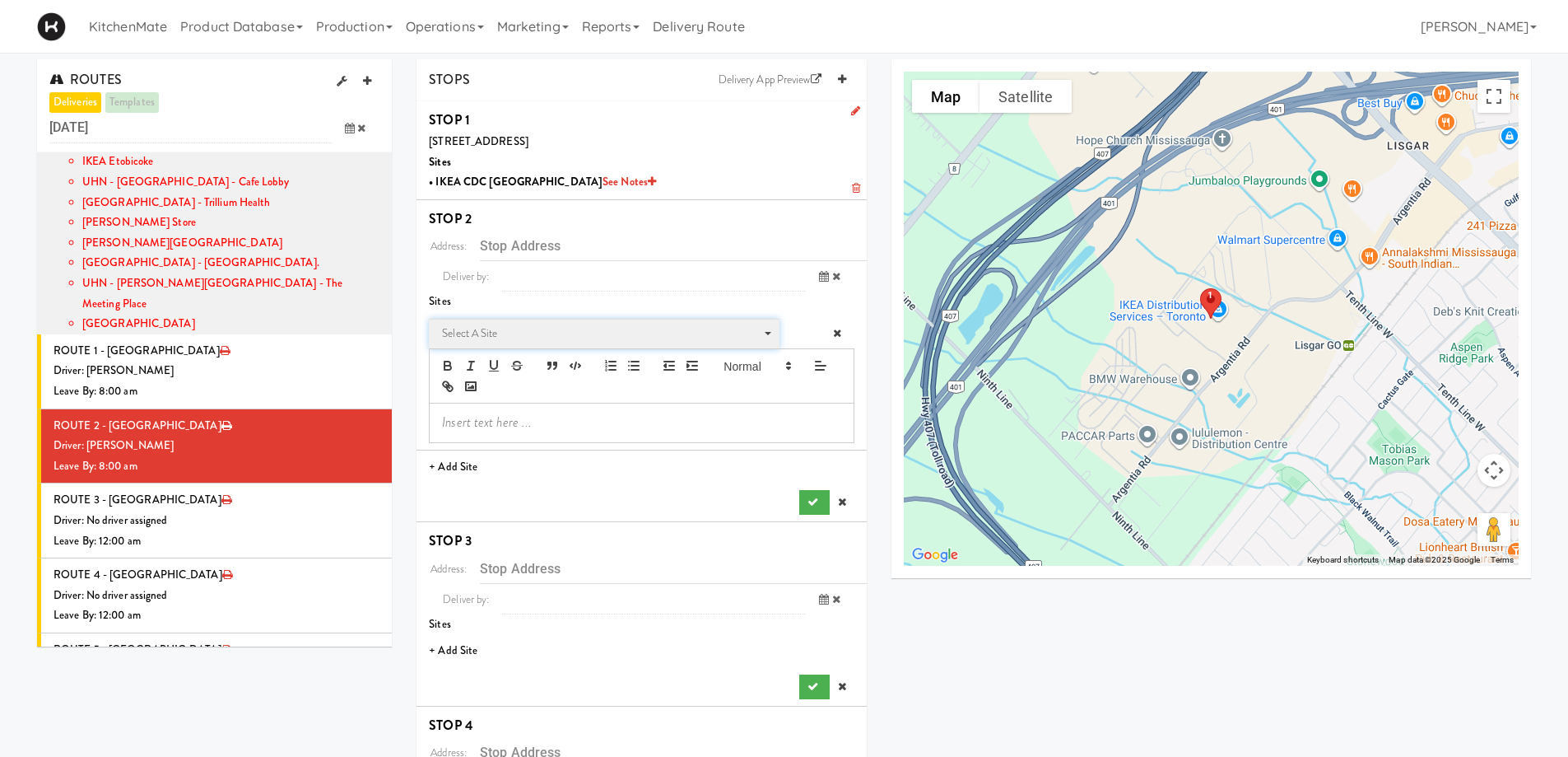
click at [562, 328] on span "Select a site" at bounding box center [598, 334] width 313 height 20
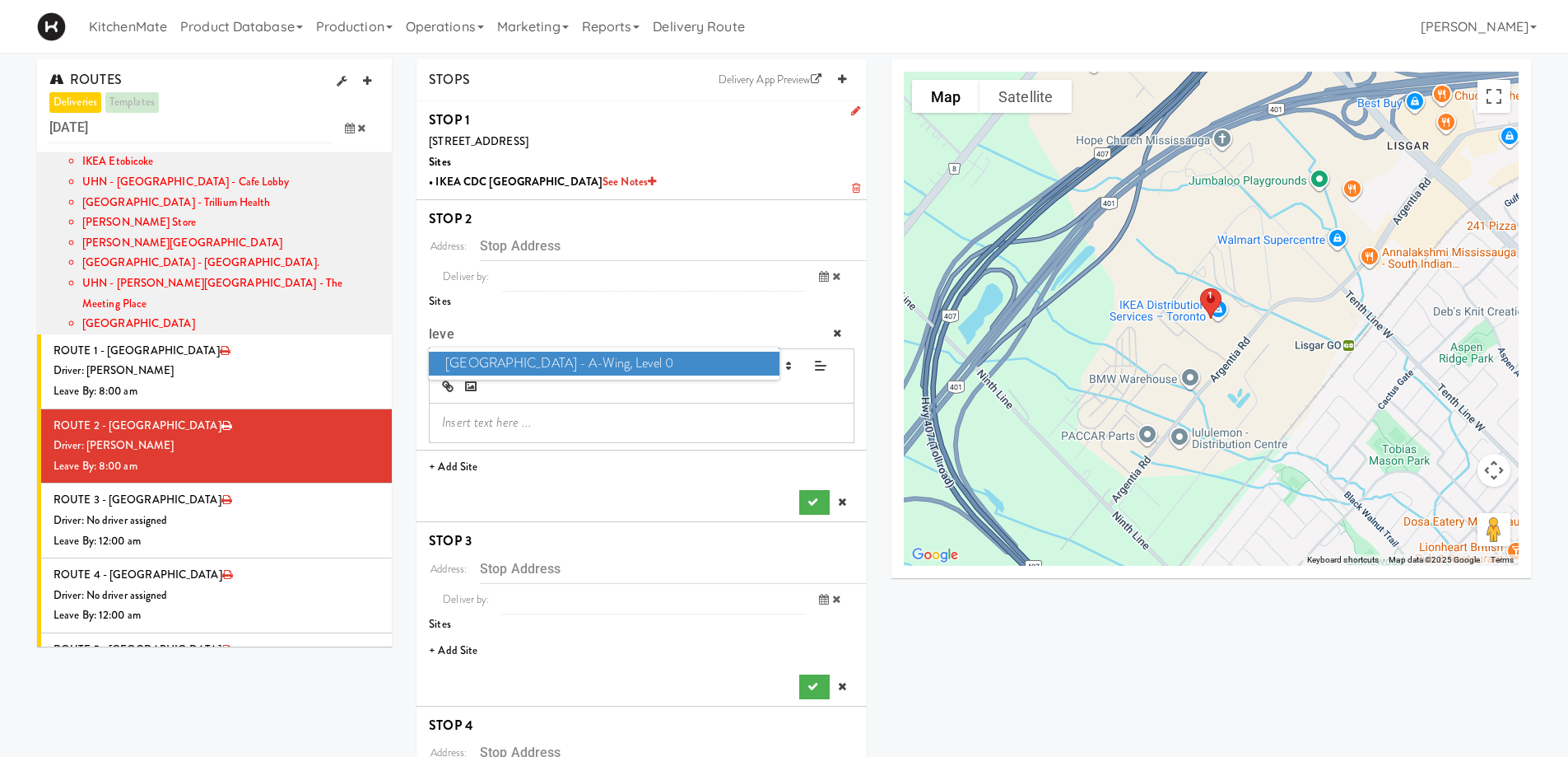
type input "leve"
click at [580, 362] on span "[GEOGRAPHIC_DATA] - A-Wing, Level 0" at bounding box center [604, 363] width 350 height 24
type input "[STREET_ADDRESS]"
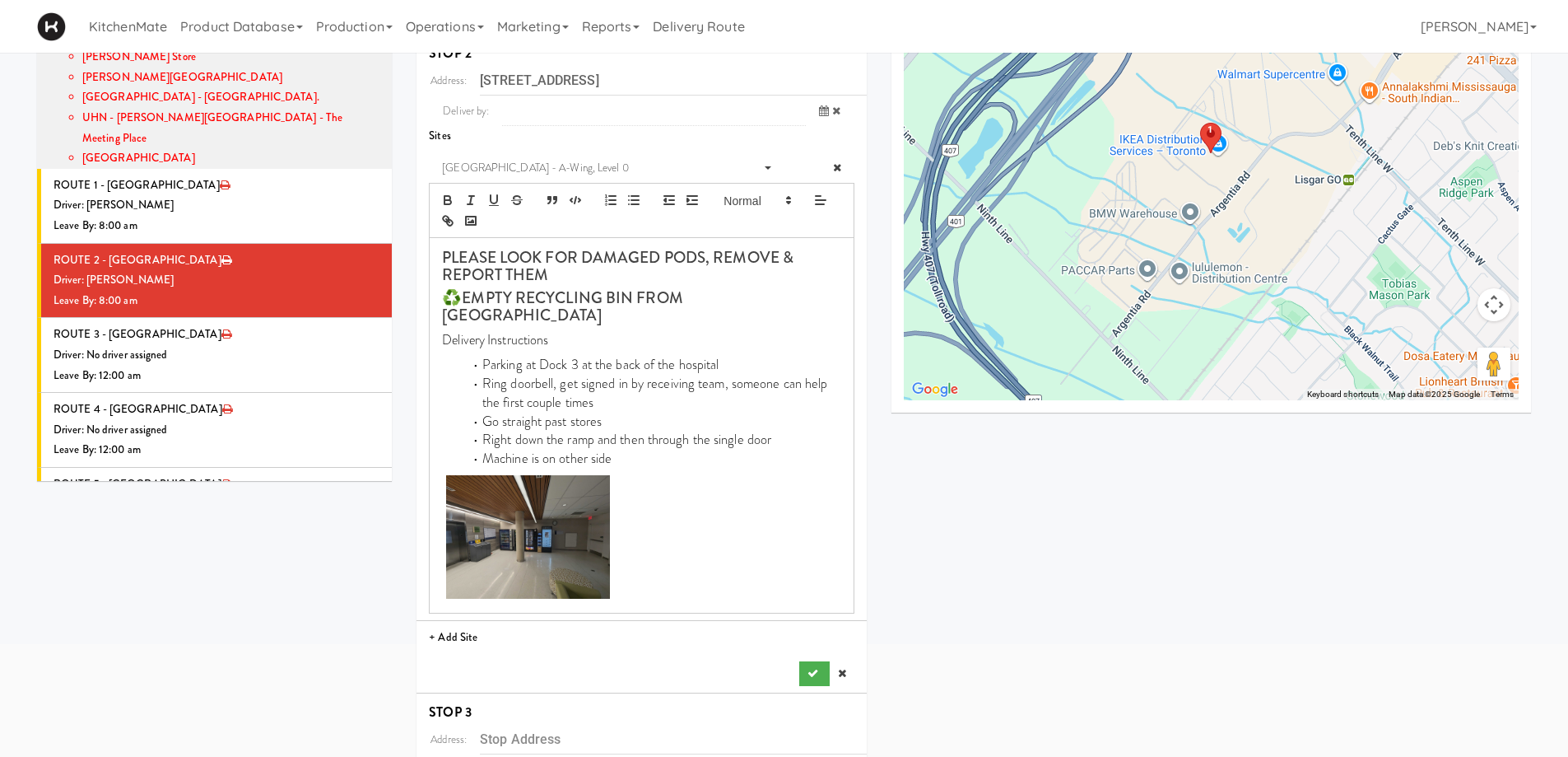
scroll to position [494, 0]
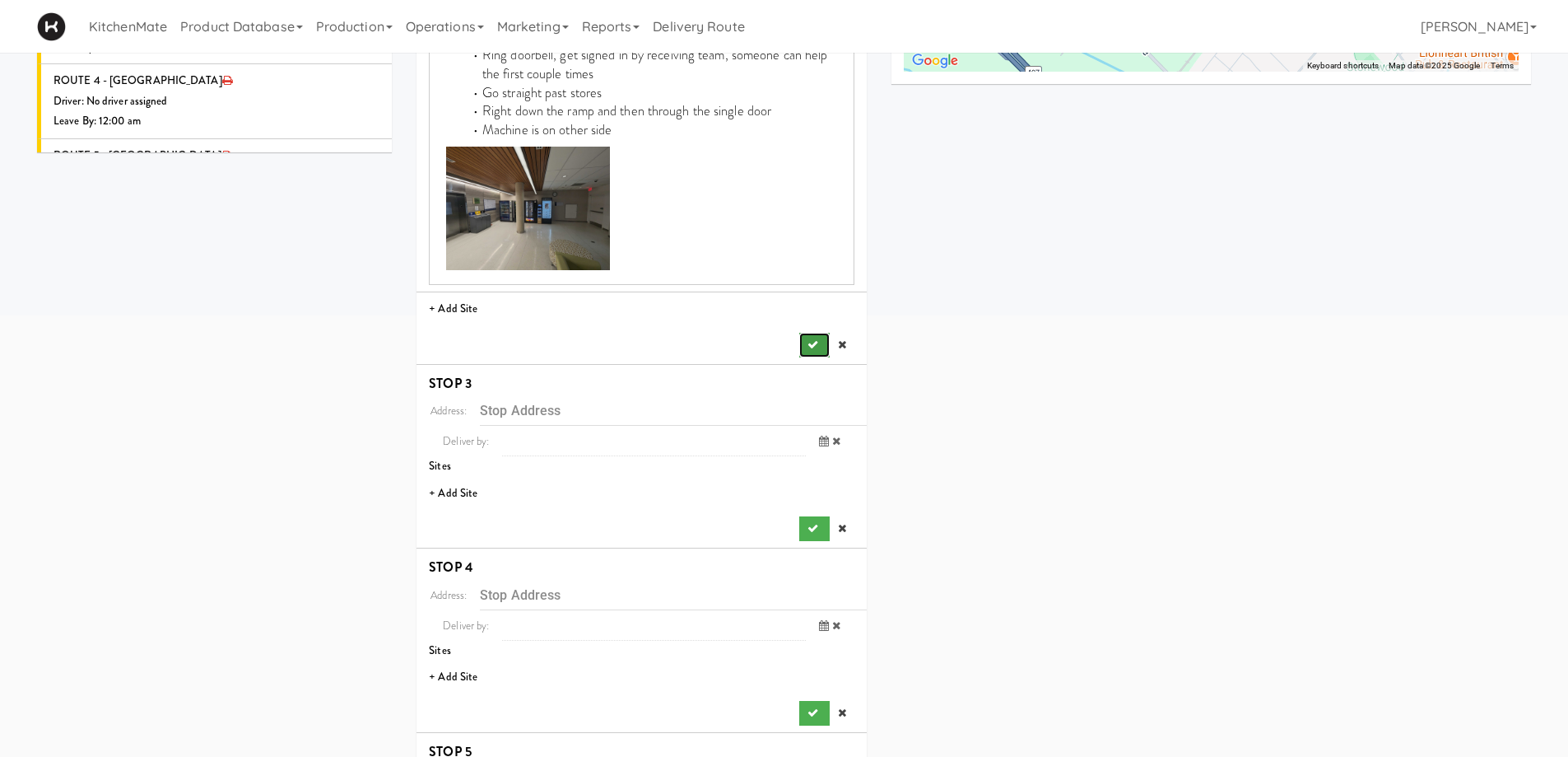
click at [804, 333] on button "submit" at bounding box center [814, 345] width 30 height 24
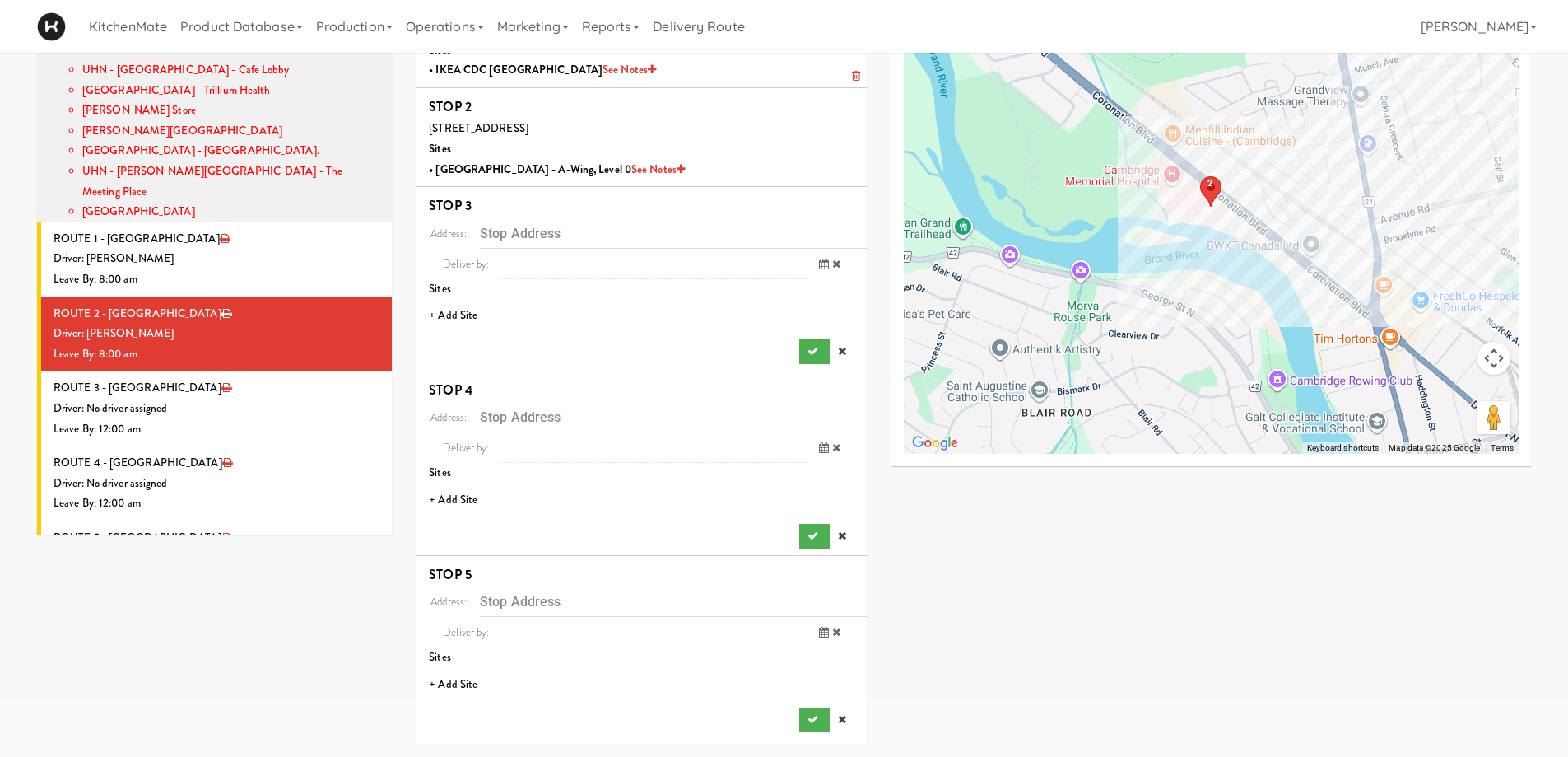
click at [474, 307] on li "+ Add Site" at bounding box center [641, 315] width 450 height 34
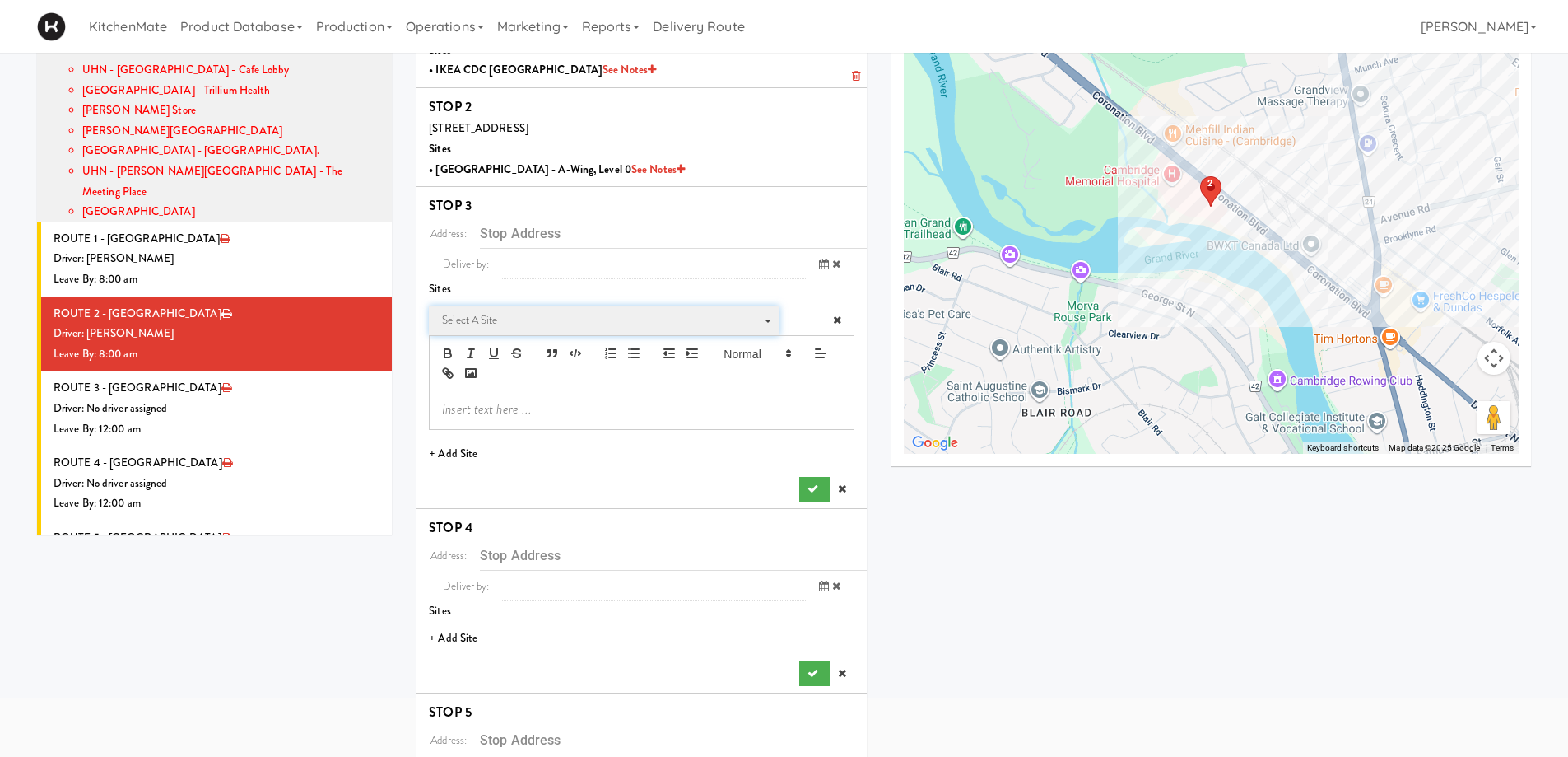
click at [514, 330] on span "Select a site" at bounding box center [598, 320] width 313 height 20
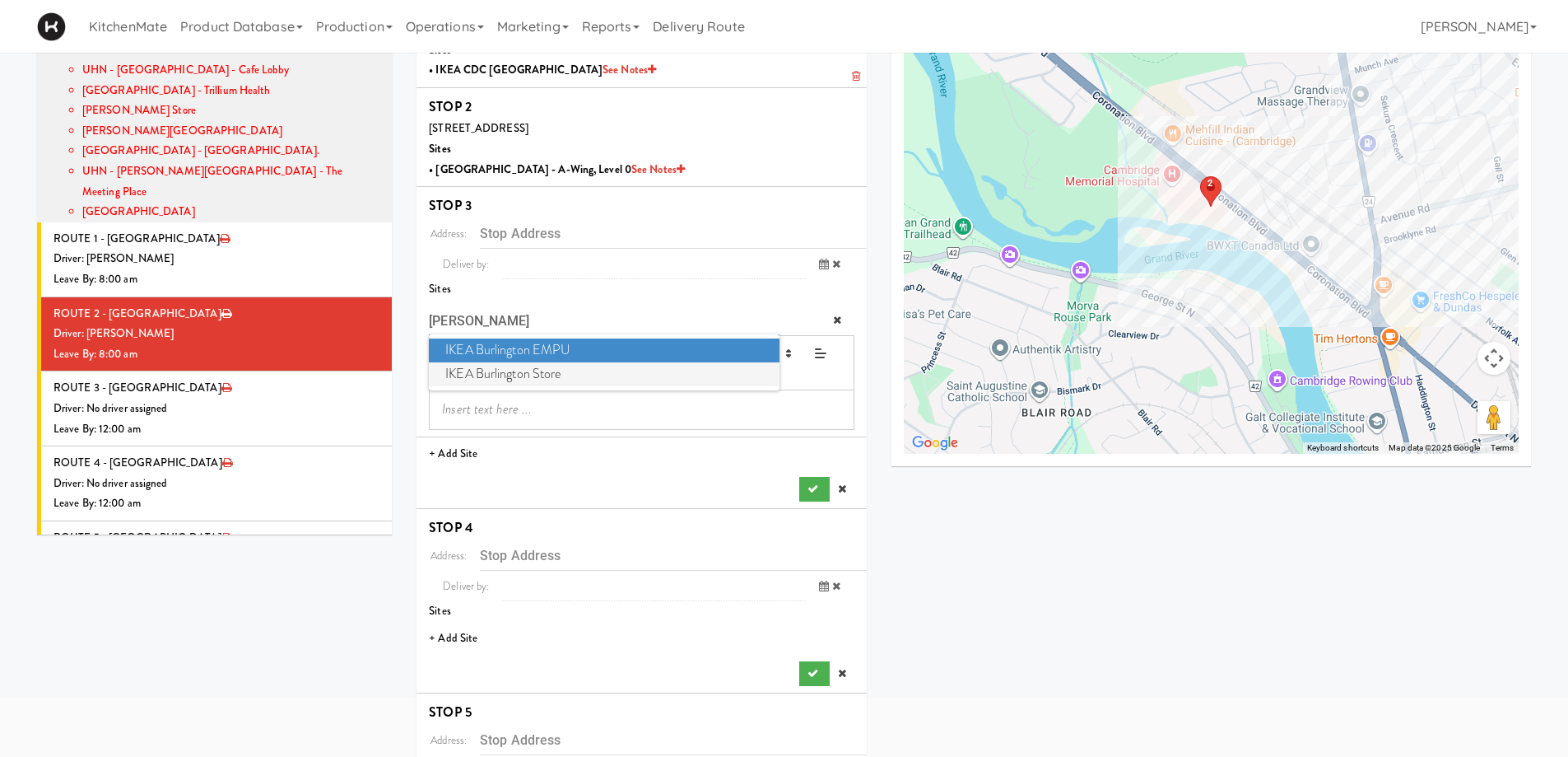
type input "[PERSON_NAME]"
click at [548, 375] on span "IKEA Burlington Store" at bounding box center [604, 374] width 350 height 24
type input "[STREET_ADDRESS]"
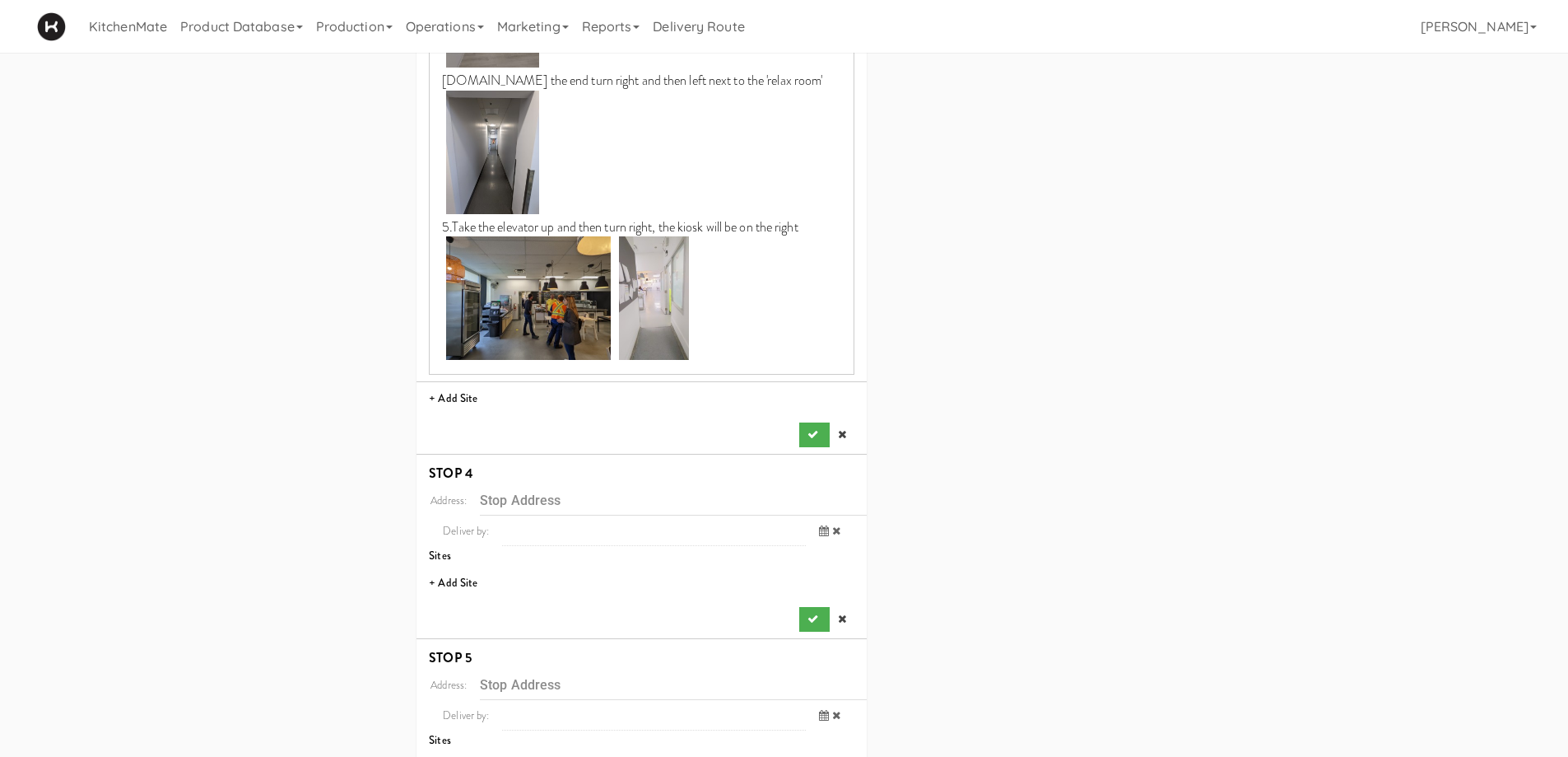
scroll to position [1100, 0]
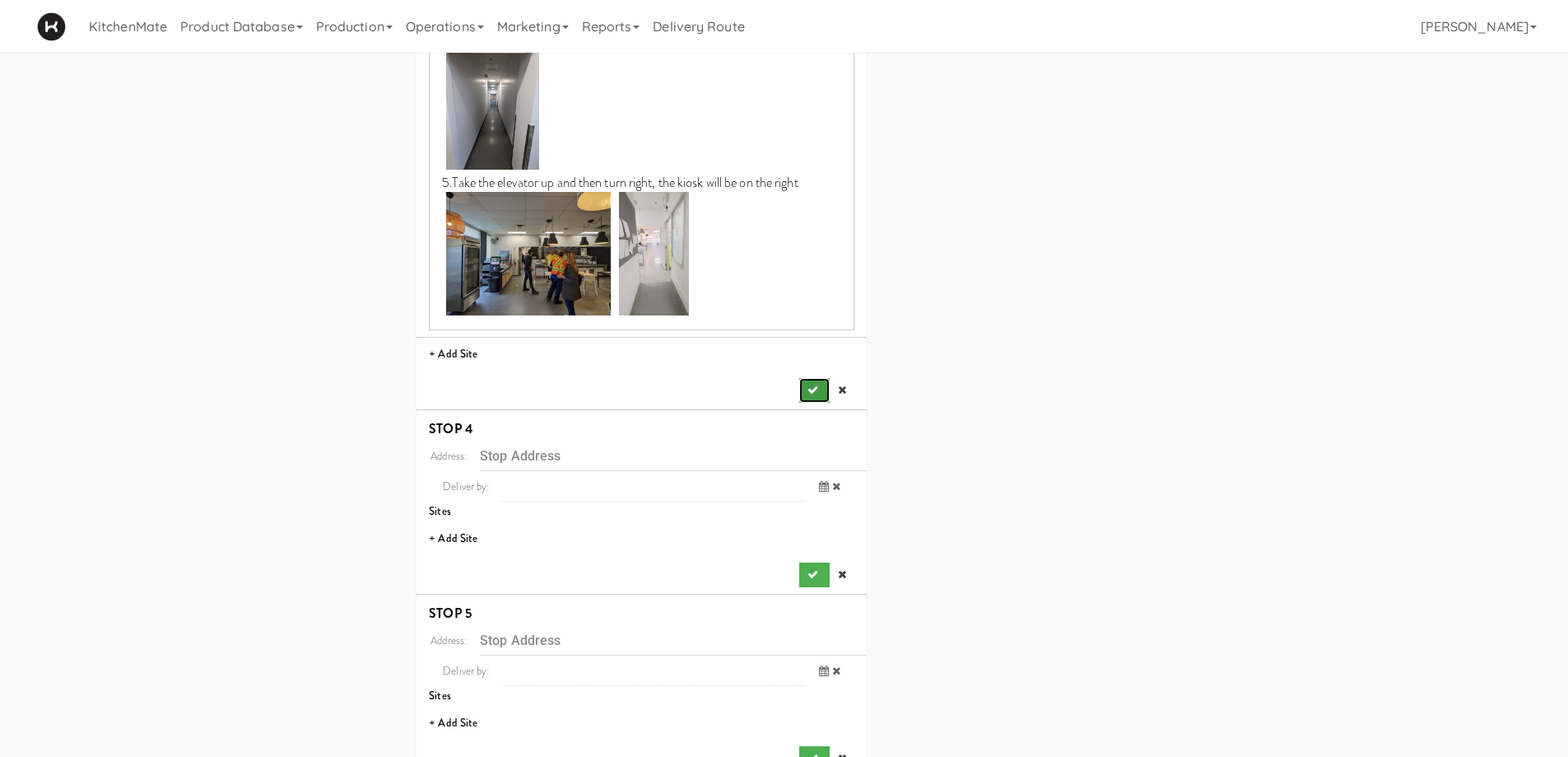
click at [811, 382] on button "submit" at bounding box center [814, 390] width 30 height 24
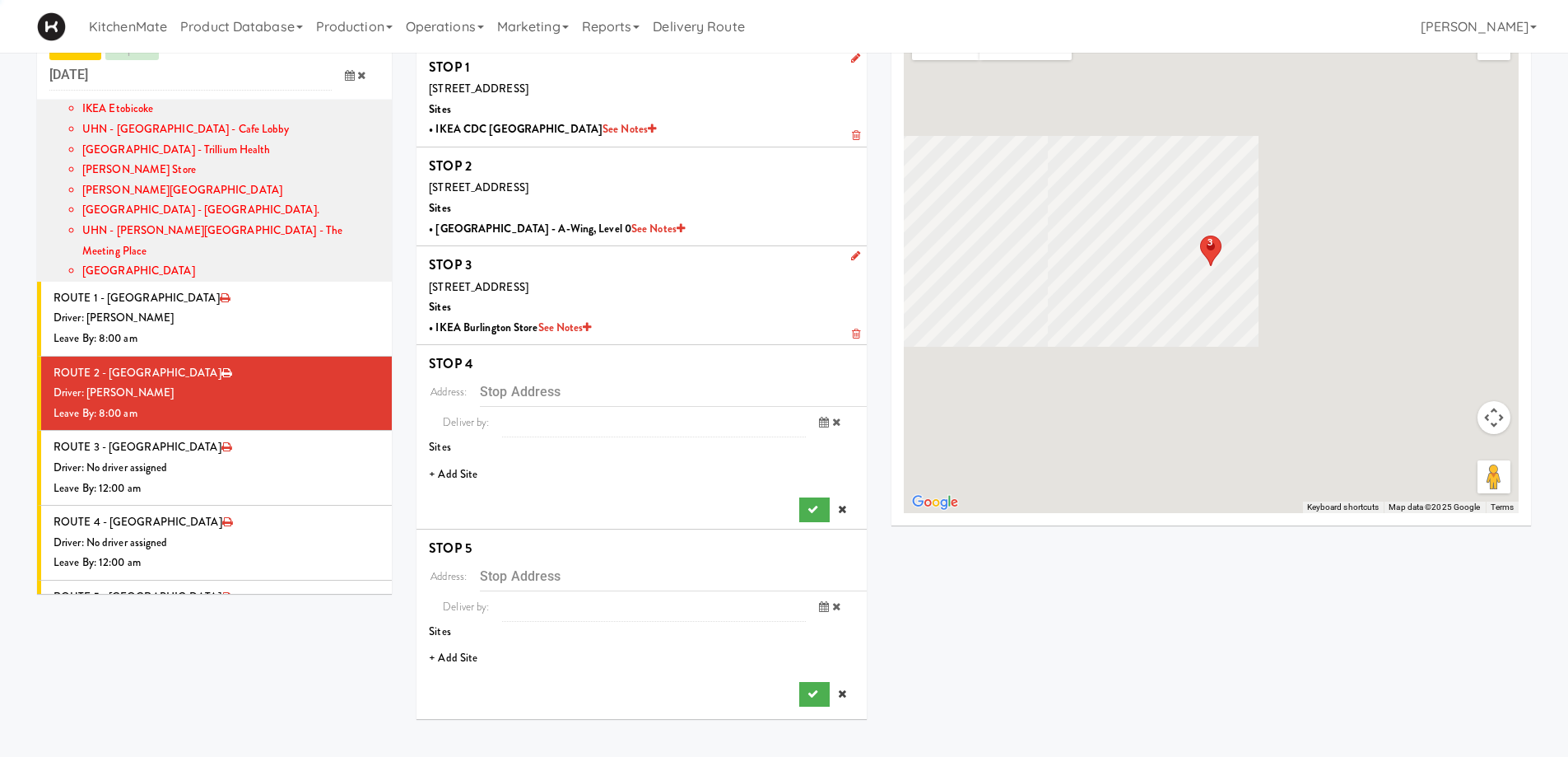
scroll to position [53, 0]
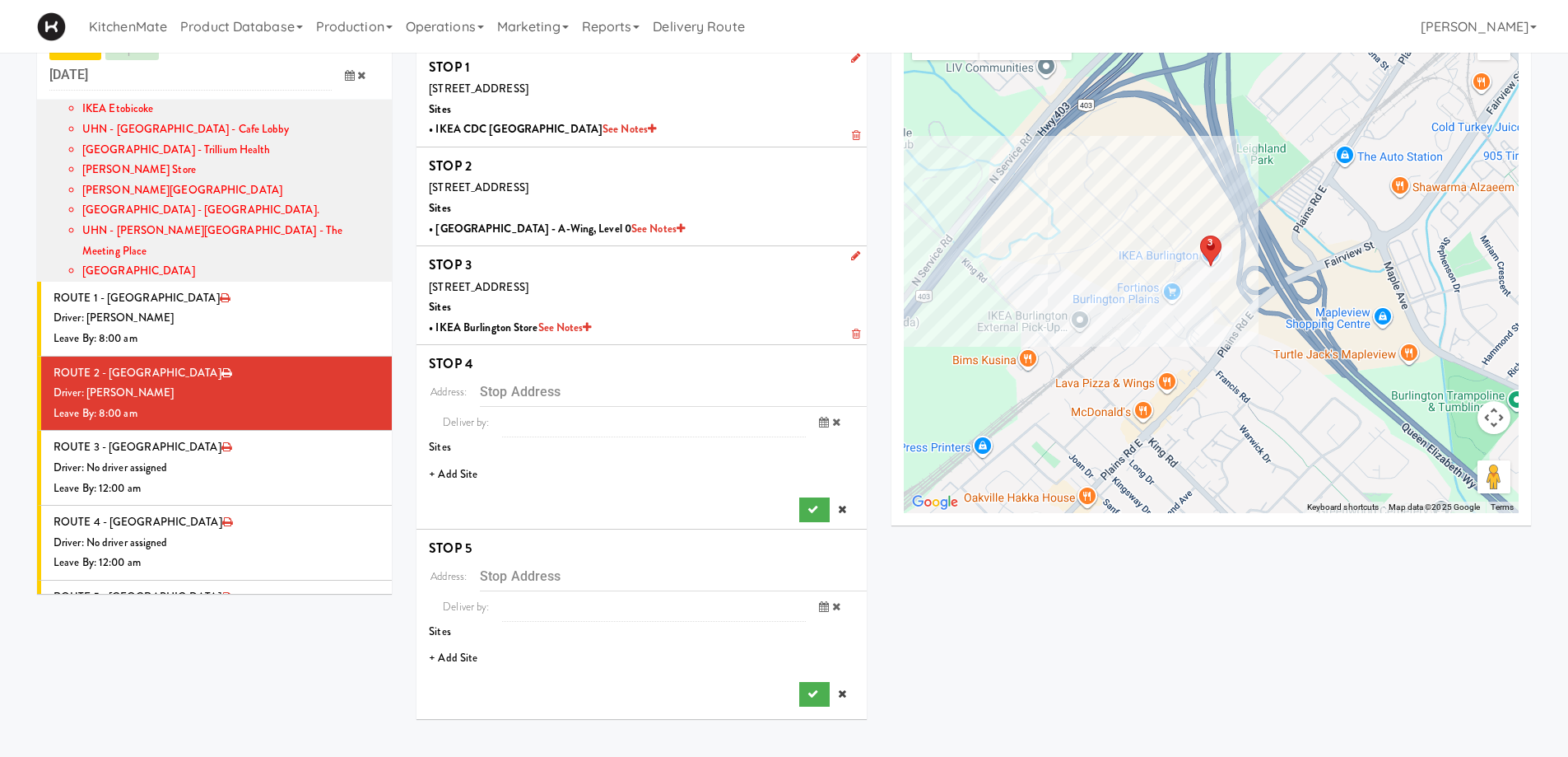
click at [453, 475] on li "+ Add Site" at bounding box center [641, 475] width 450 height 34
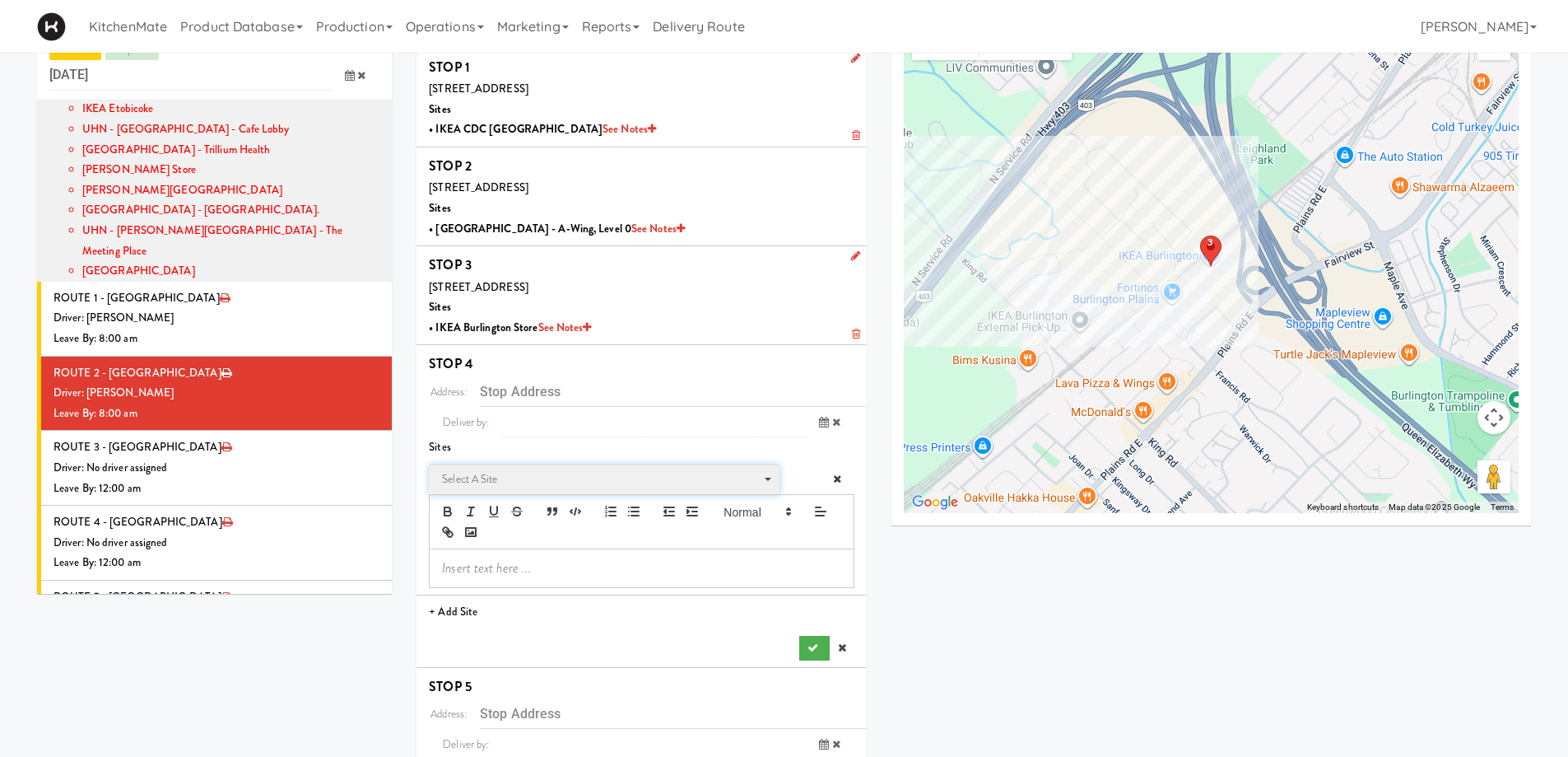
click at [524, 464] on span "Select a site Select a site" at bounding box center [604, 479] width 350 height 30
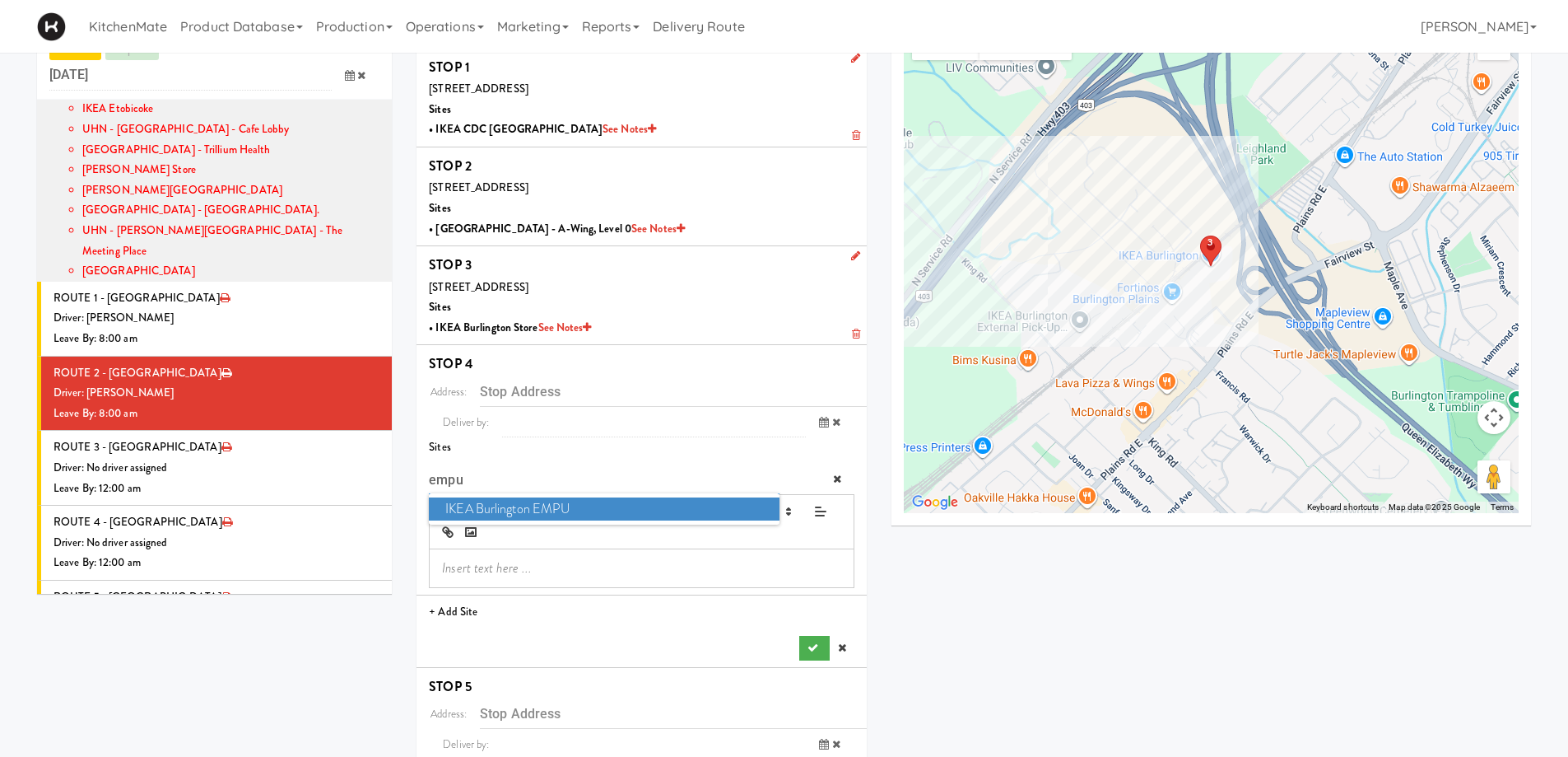
type input "empu"
click at [488, 505] on span "IKEA Burlington EMPU" at bounding box center [604, 509] width 350 height 24
type input "[STREET_ADDRESS][PERSON_NAME]"
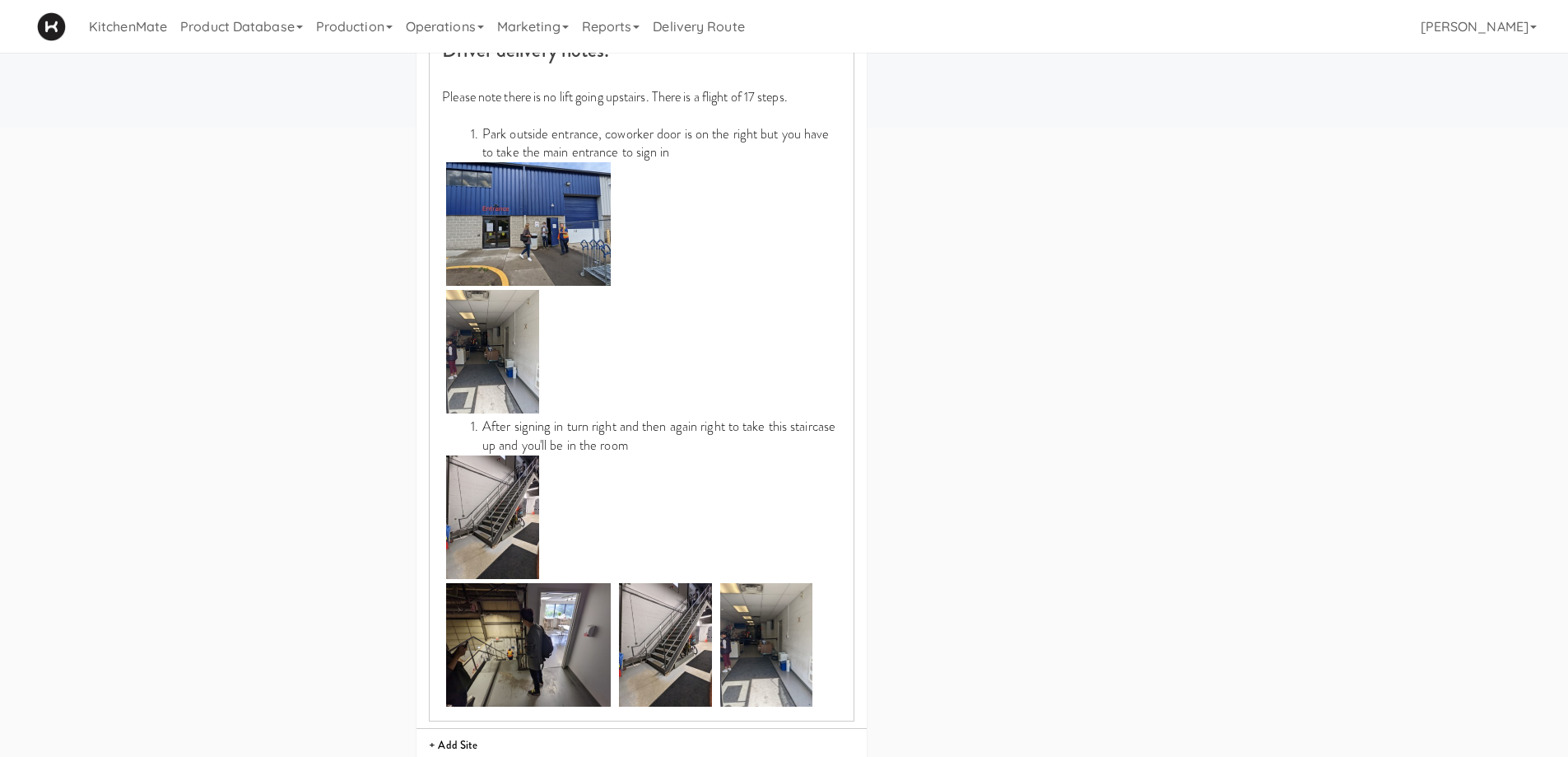
scroll to position [794, 0]
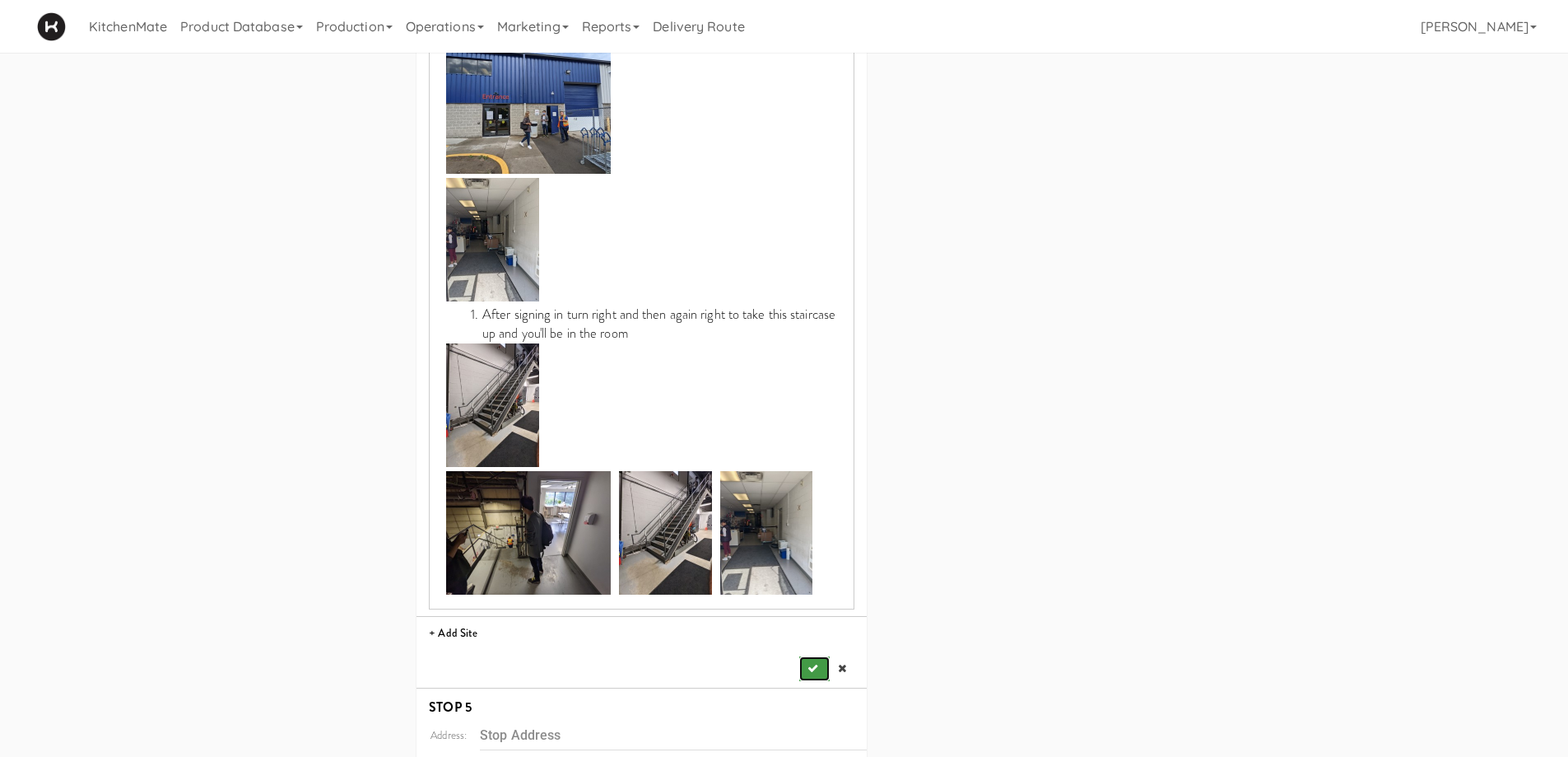
click at [811, 678] on button "submit" at bounding box center [814, 669] width 30 height 24
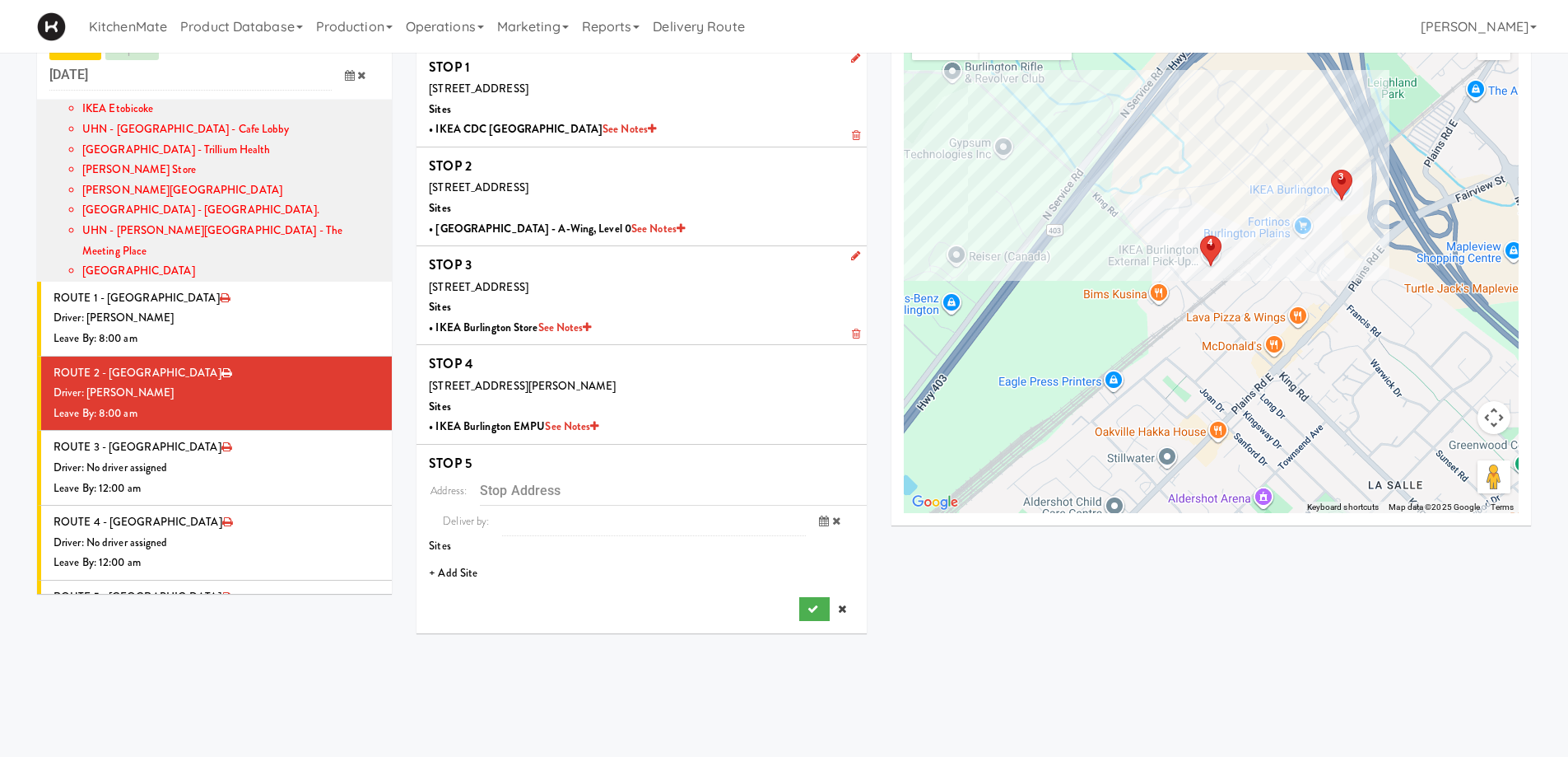
click at [466, 570] on li "+ Add Site" at bounding box center [641, 573] width 450 height 34
click at [528, 574] on span "Select a site" at bounding box center [598, 578] width 313 height 20
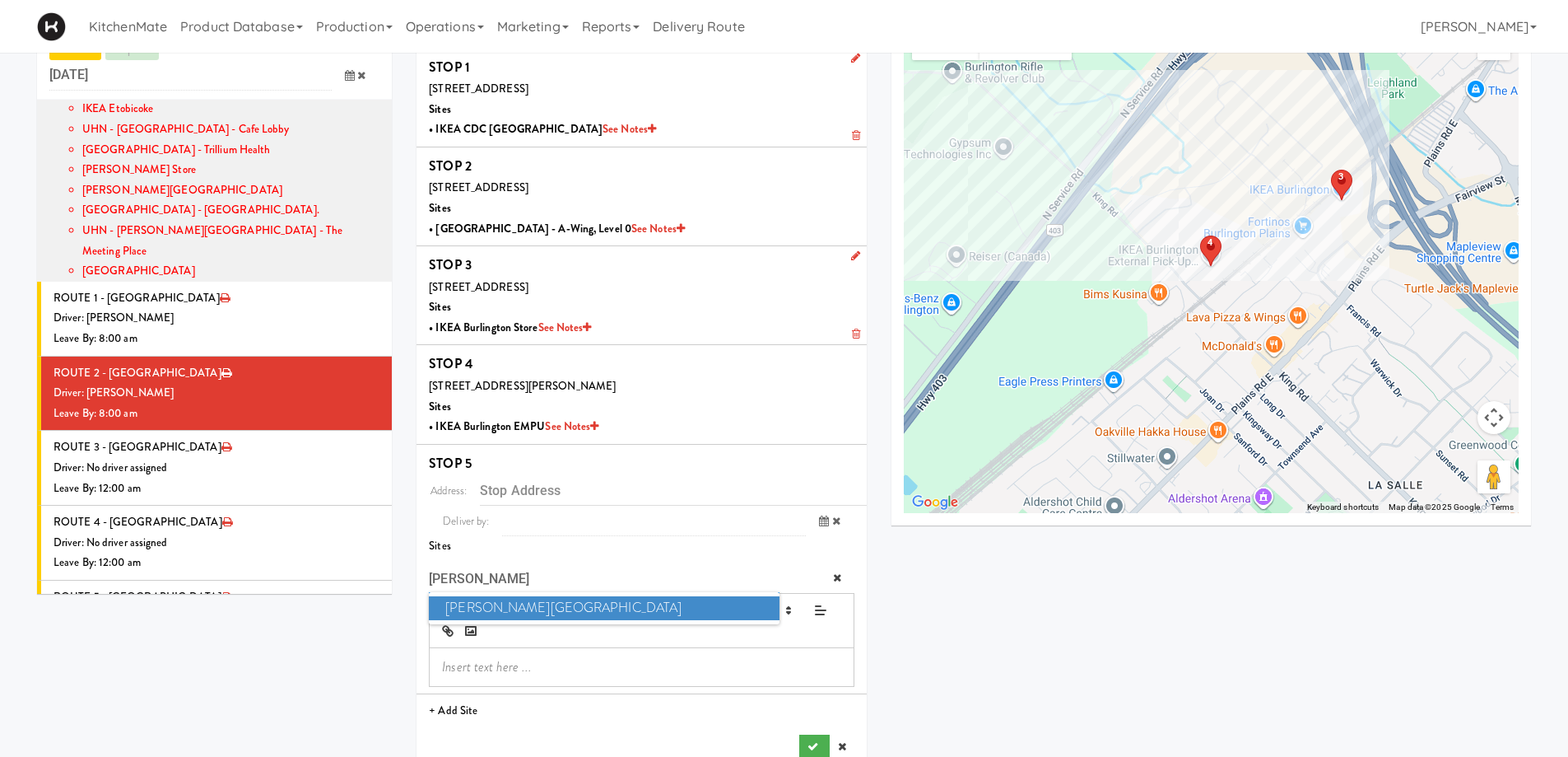
type input "[PERSON_NAME]"
click at [527, 607] on span "[PERSON_NAME][GEOGRAPHIC_DATA]" at bounding box center [604, 608] width 350 height 24
type input "[STREET_ADDRESS]"
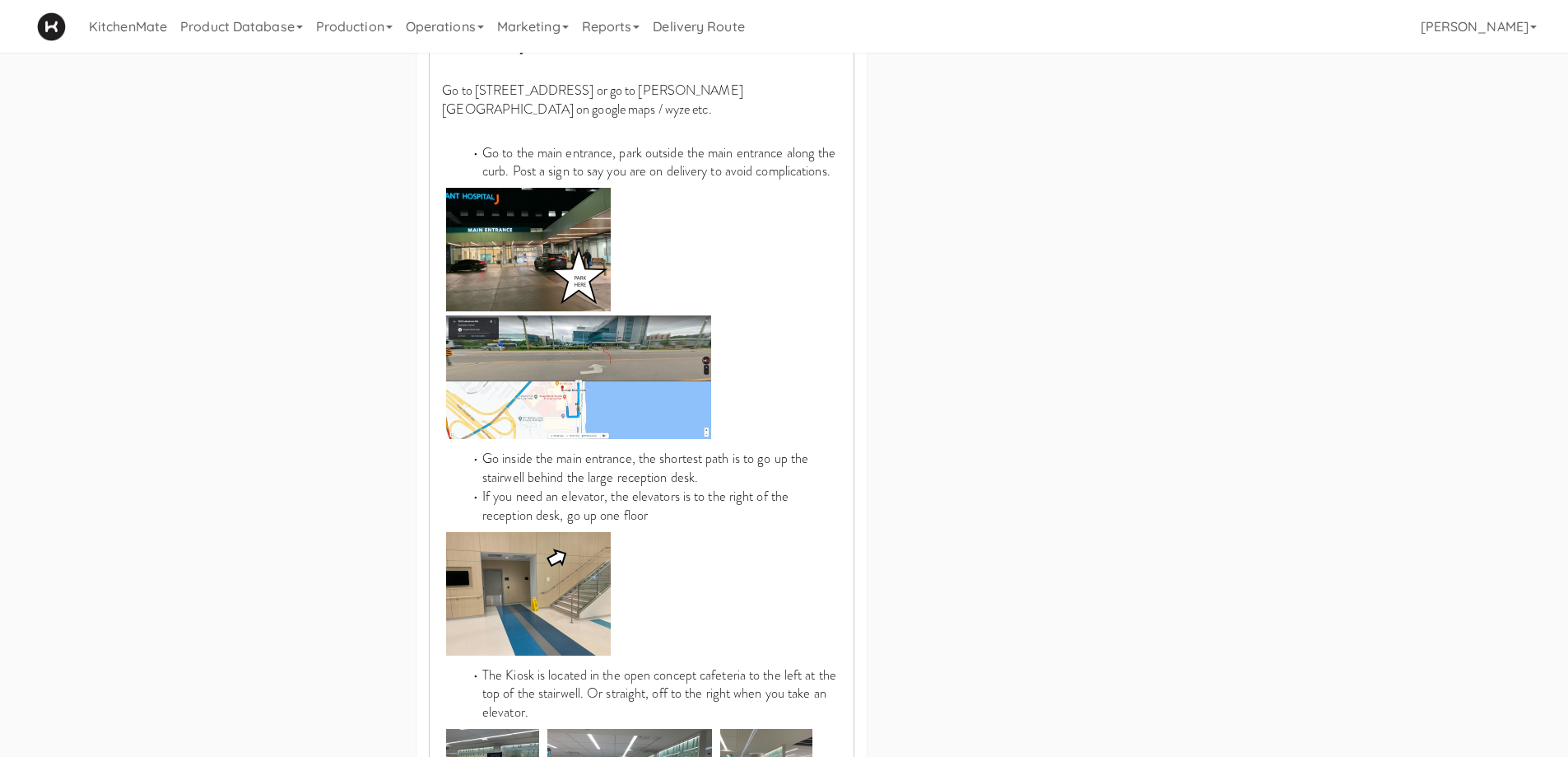
scroll to position [984, 0]
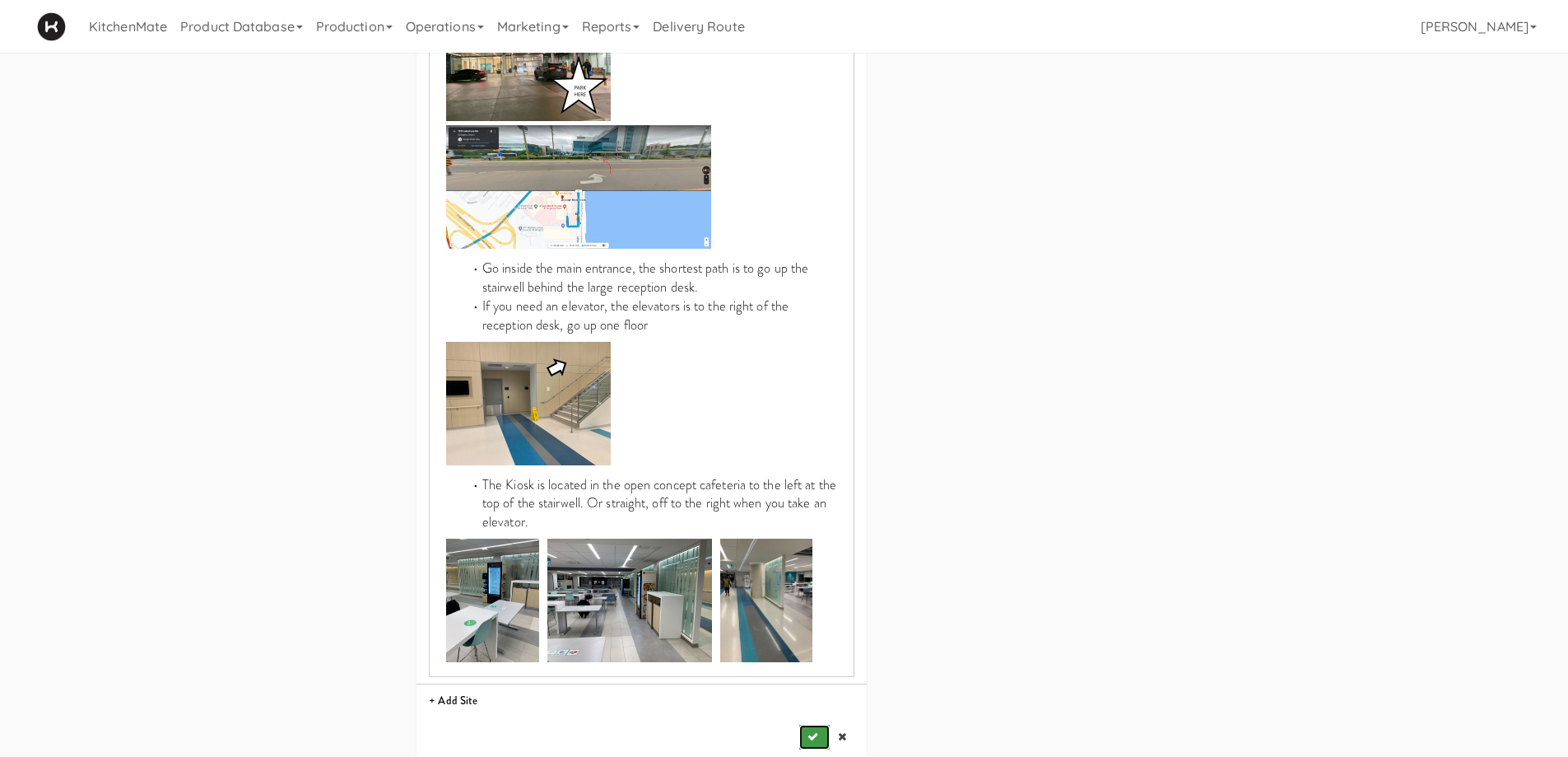
click at [812, 732] on icon "submit" at bounding box center [813, 737] width 10 height 10
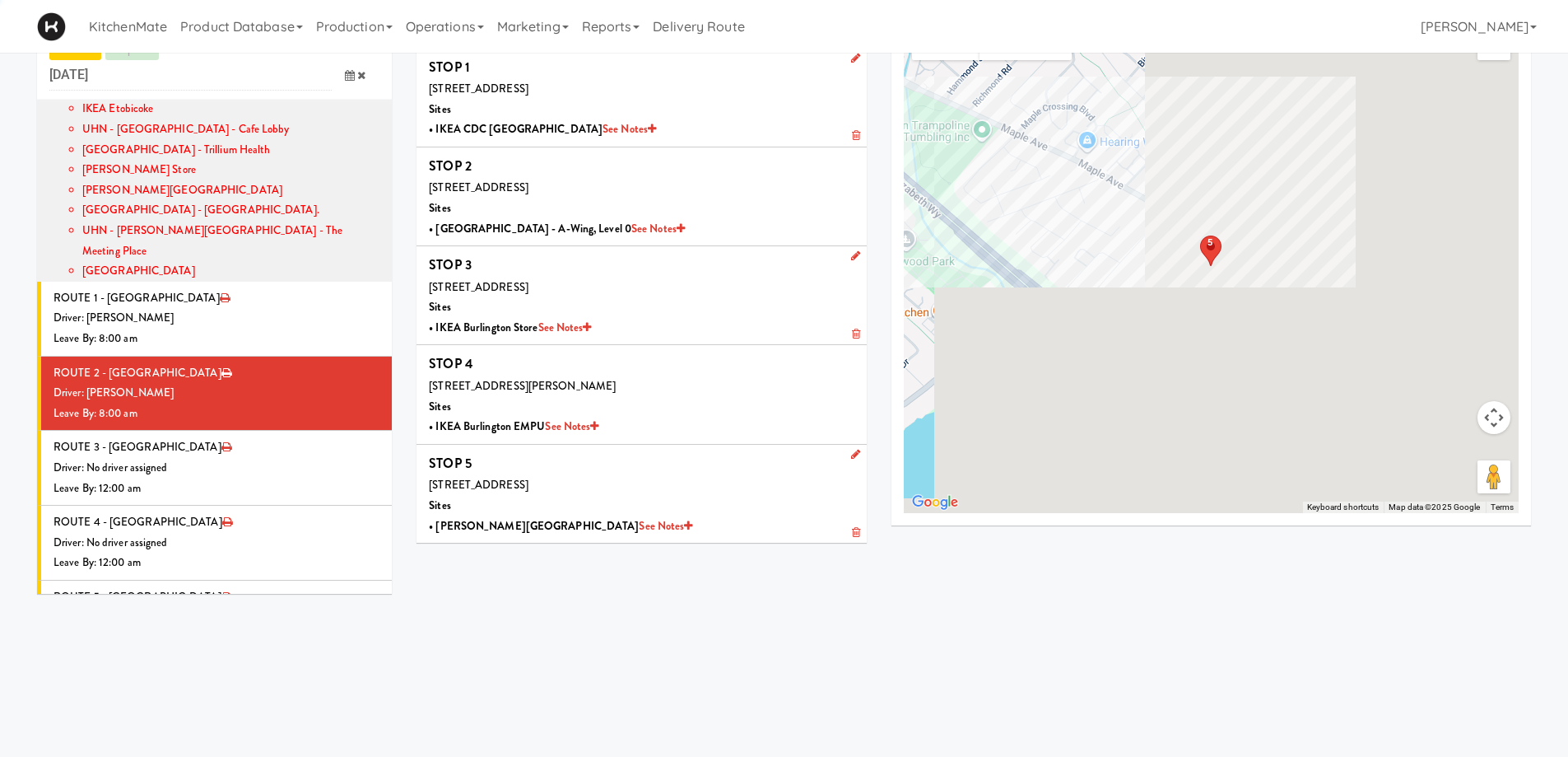
scroll to position [53, 0]
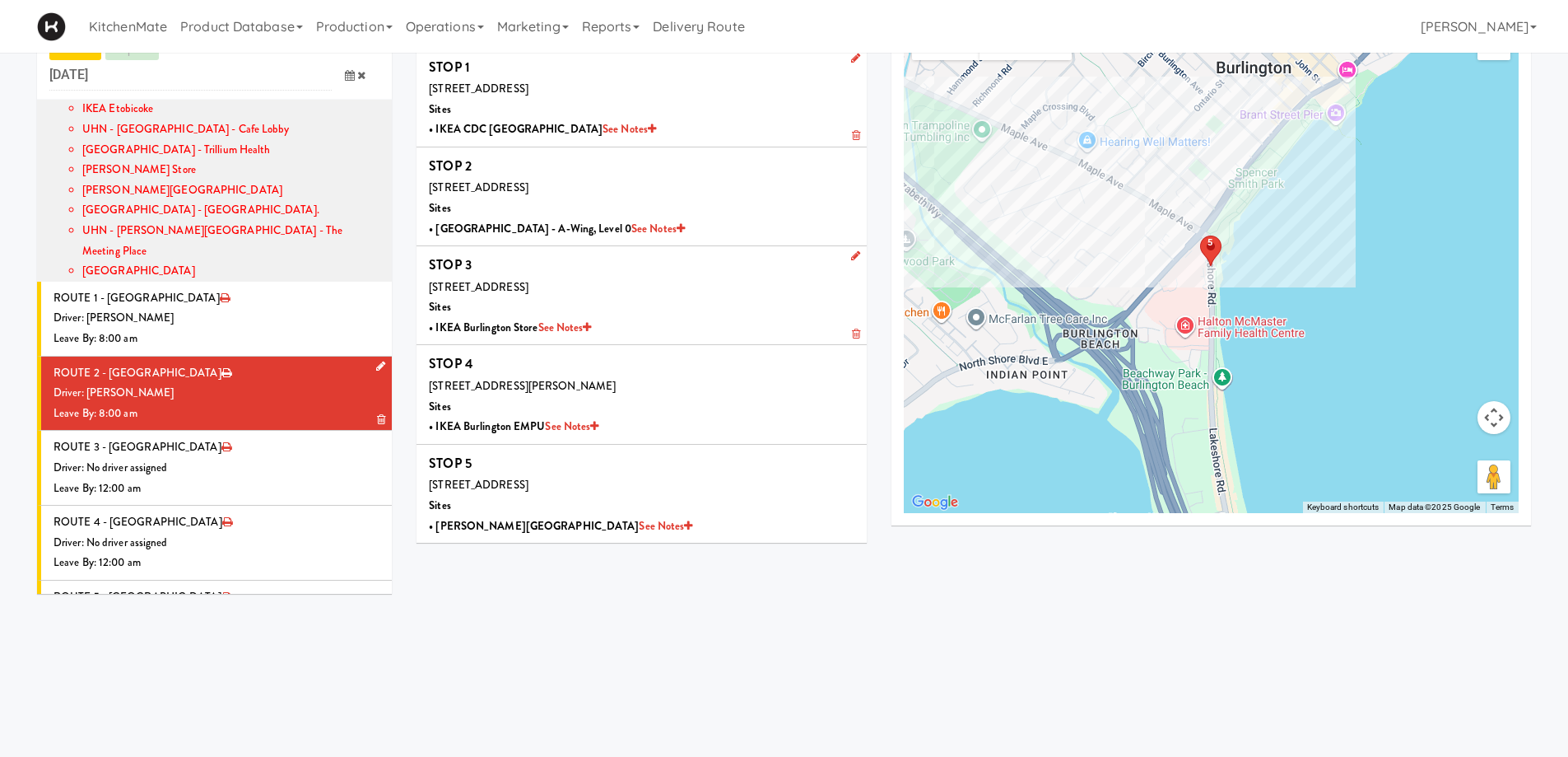
click at [191, 383] on div "Driver: [PERSON_NAME]" at bounding box center [216, 394] width 326 height 21
drag, startPoint x: 219, startPoint y: 412, endPoint x: 247, endPoint y: 423, distance: 30.1
click at [220, 458] on div "Driver: No driver assigned" at bounding box center [216, 469] width 326 height 21
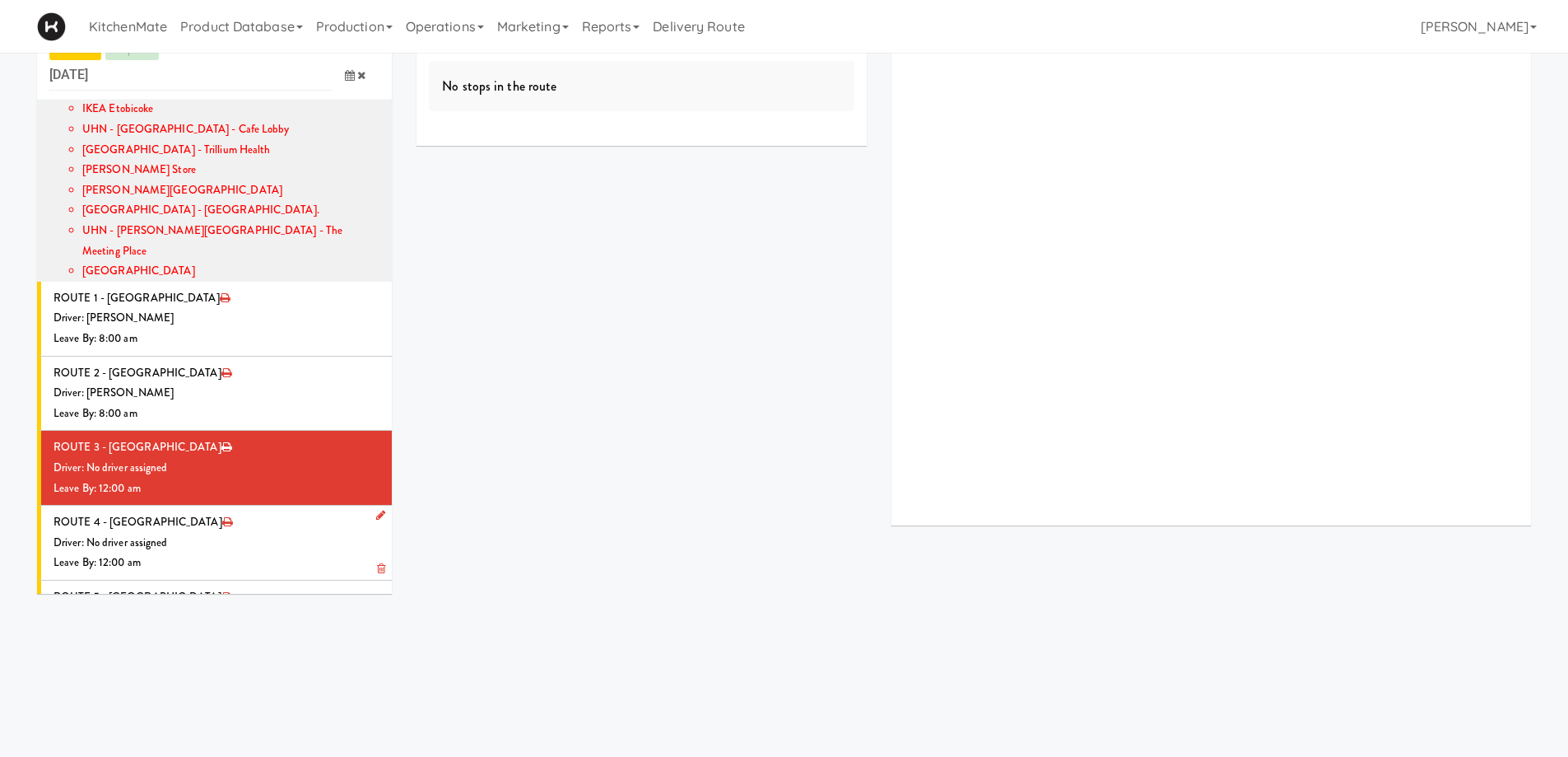
click at [172, 506] on li "ROUTE 4 - Idle Driver: No driver assigned Leave By: 12:00 am" at bounding box center [215, 544] width 355 height 75
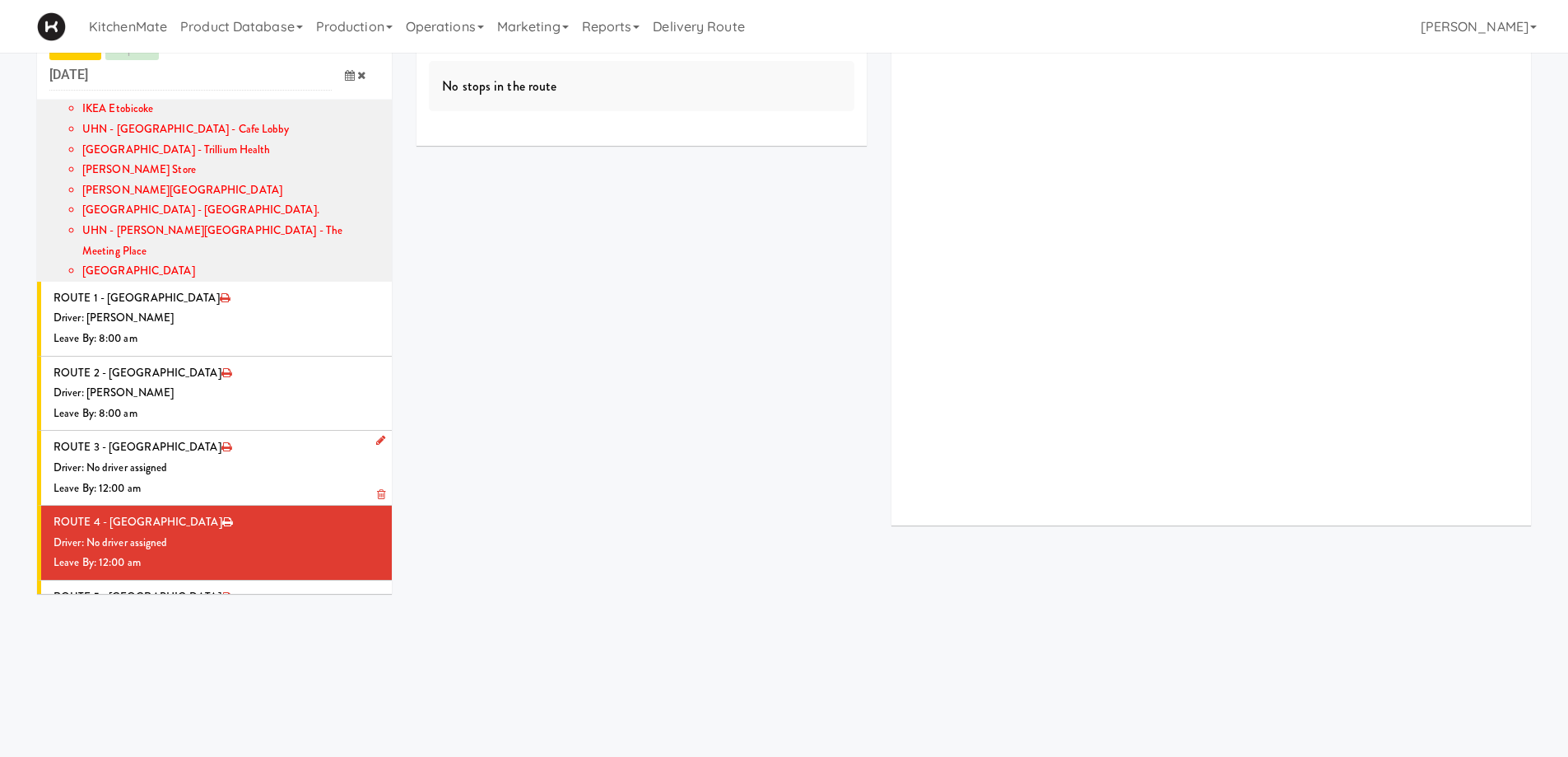
click at [231, 431] on li "ROUTE 3 - Idle Driver: No driver assigned Leave By: 12:00 am" at bounding box center [215, 469] width 355 height 75
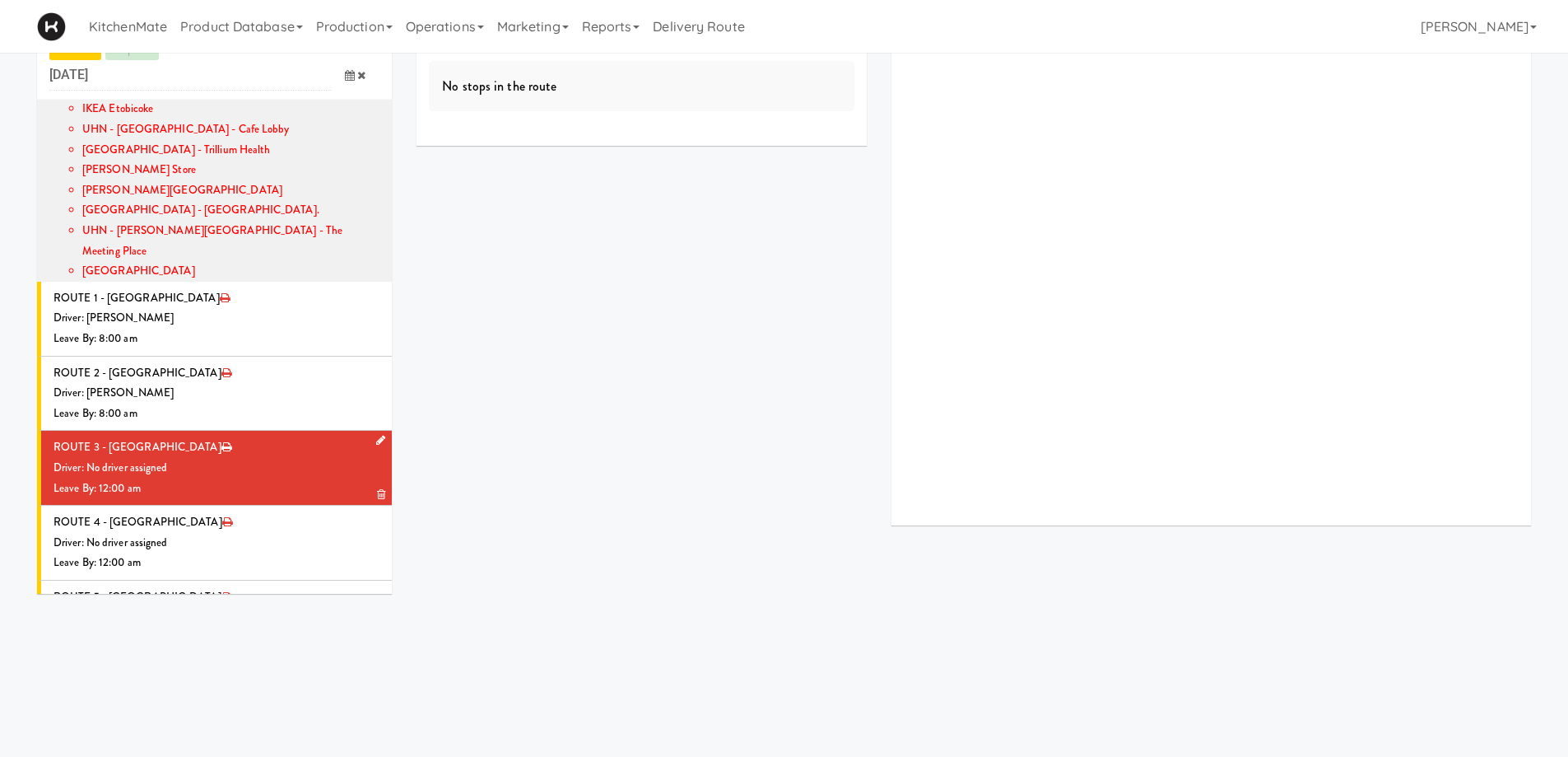
click at [376, 435] on icon at bounding box center [380, 440] width 9 height 10
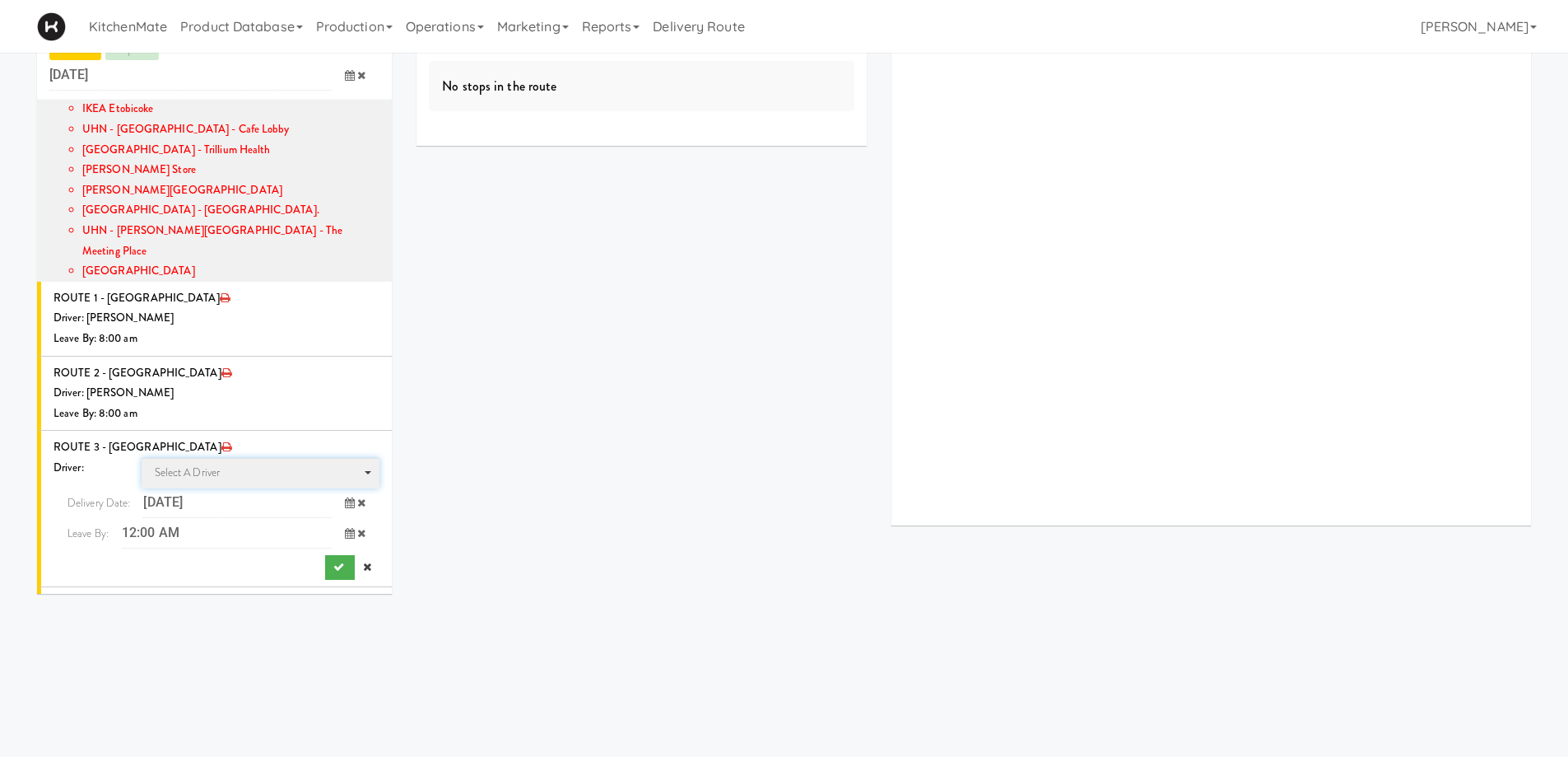
click at [229, 458] on span "Select a driver Select a driver" at bounding box center [261, 473] width 239 height 30
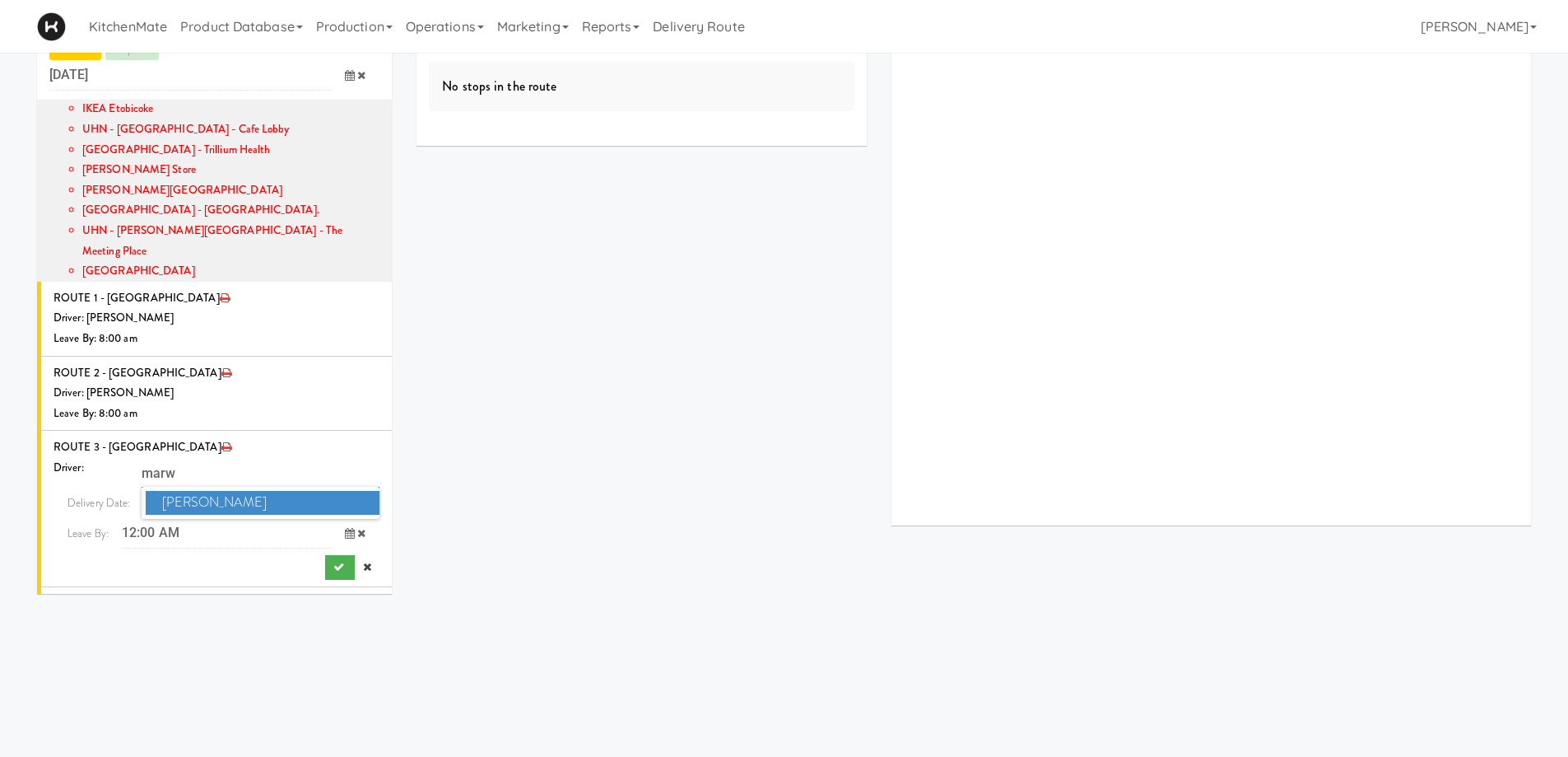
type input "marw"
click at [234, 491] on span "[PERSON_NAME]" at bounding box center [262, 503] width 234 height 24
click at [345, 528] on icon at bounding box center [349, 533] width 10 height 10
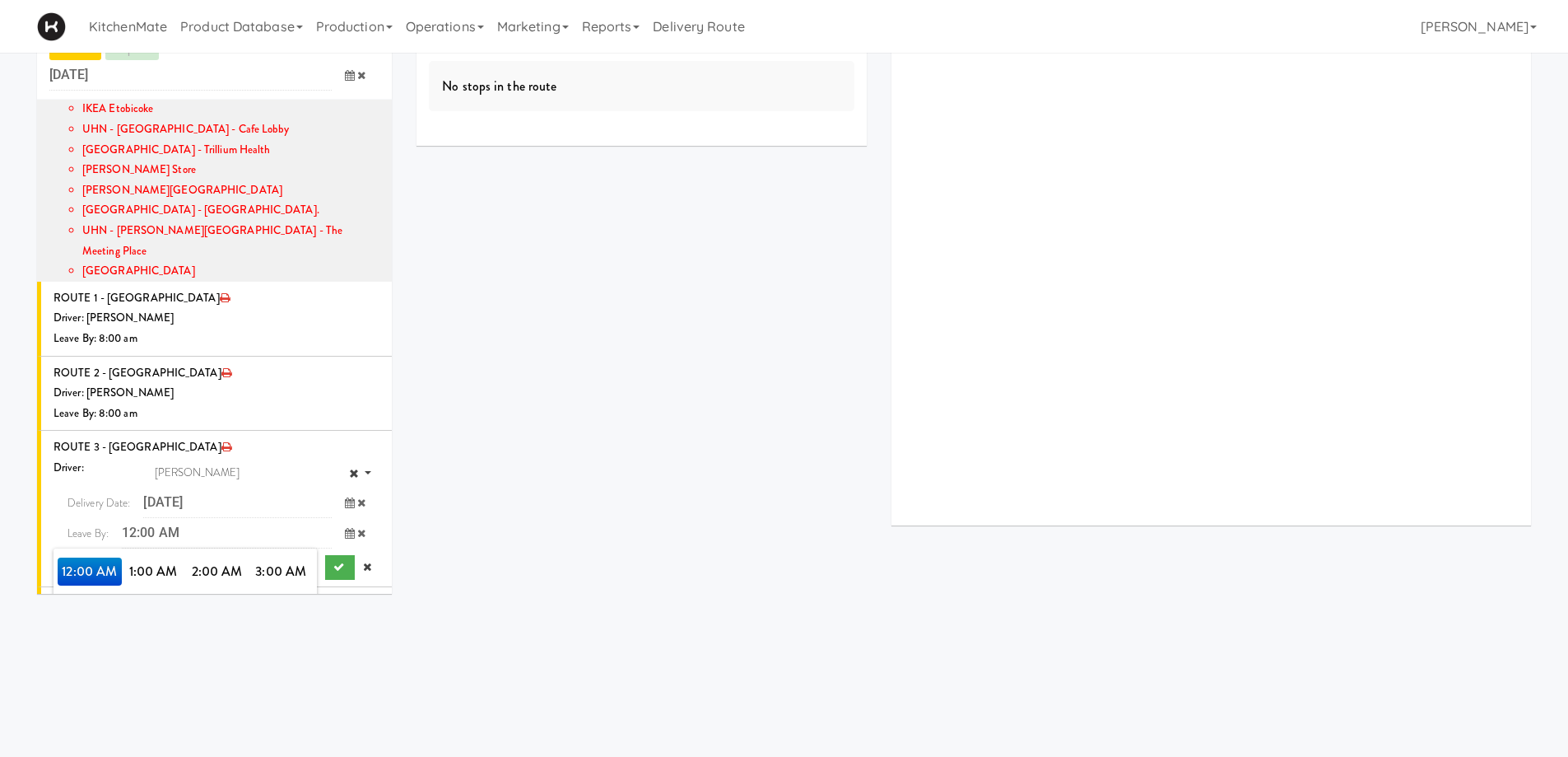
click at [87, 613] on span "8:00 AM" at bounding box center [90, 627] width 64 height 28
click at [96, 558] on span "8:00 AM" at bounding box center [90, 571] width 64 height 28
click at [333, 562] on icon "submit" at bounding box center [339, 567] width 10 height 10
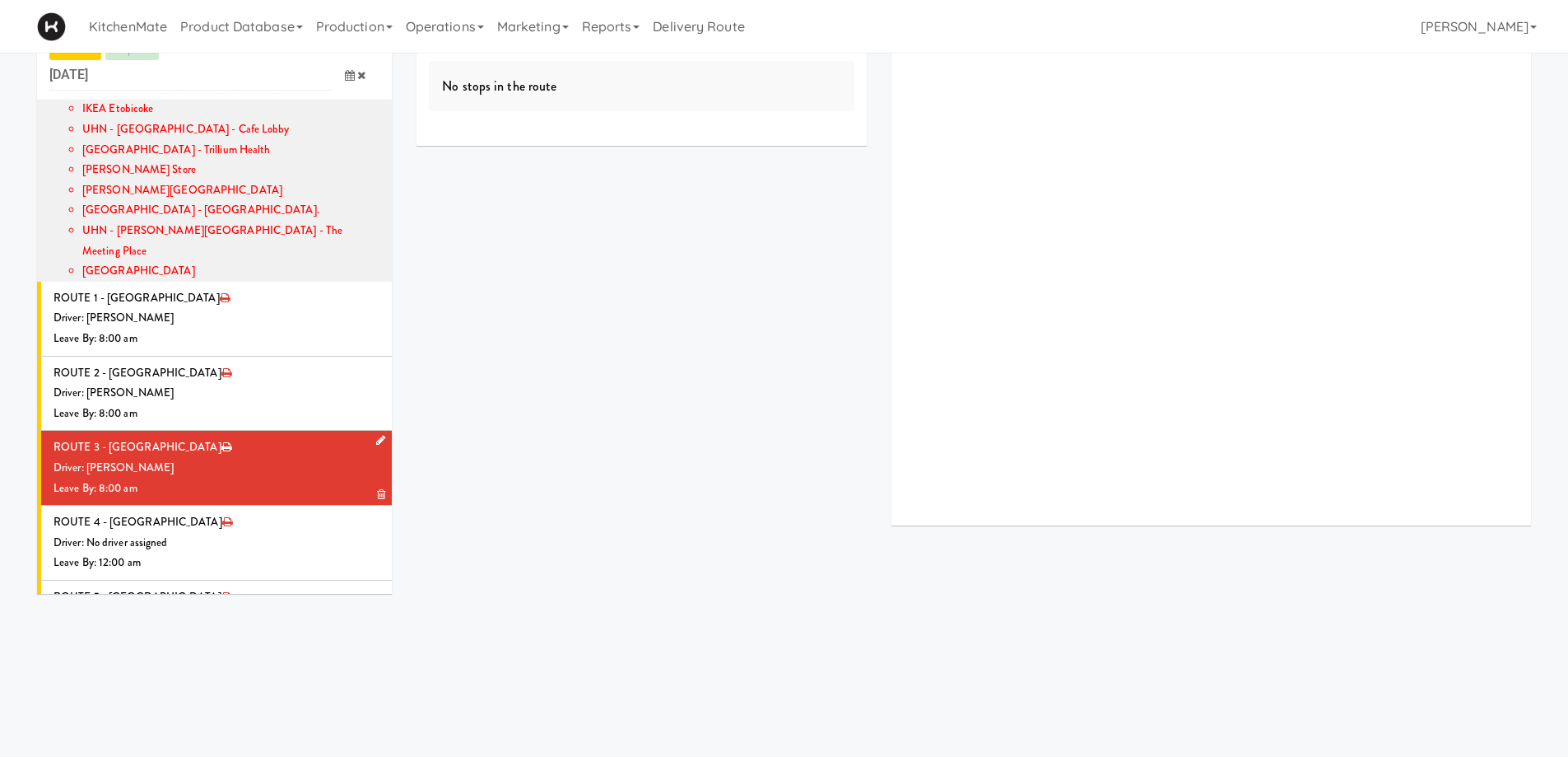
click at [266, 458] on div "Driver: [PERSON_NAME]" at bounding box center [216, 469] width 326 height 21
click at [285, 458] on div "Driver: [PERSON_NAME]" at bounding box center [216, 469] width 326 height 21
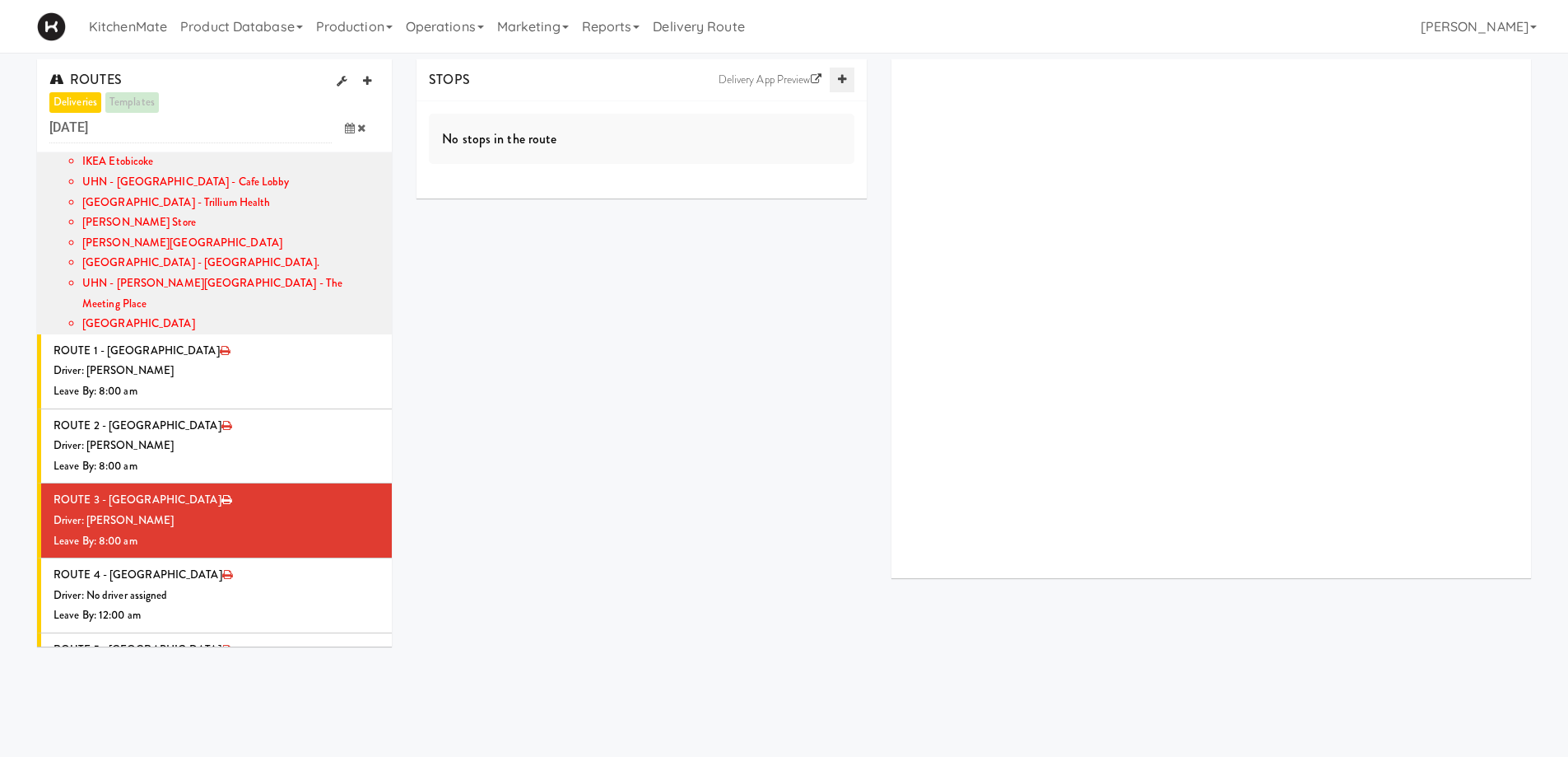
click at [844, 76] on icon at bounding box center [842, 79] width 8 height 10
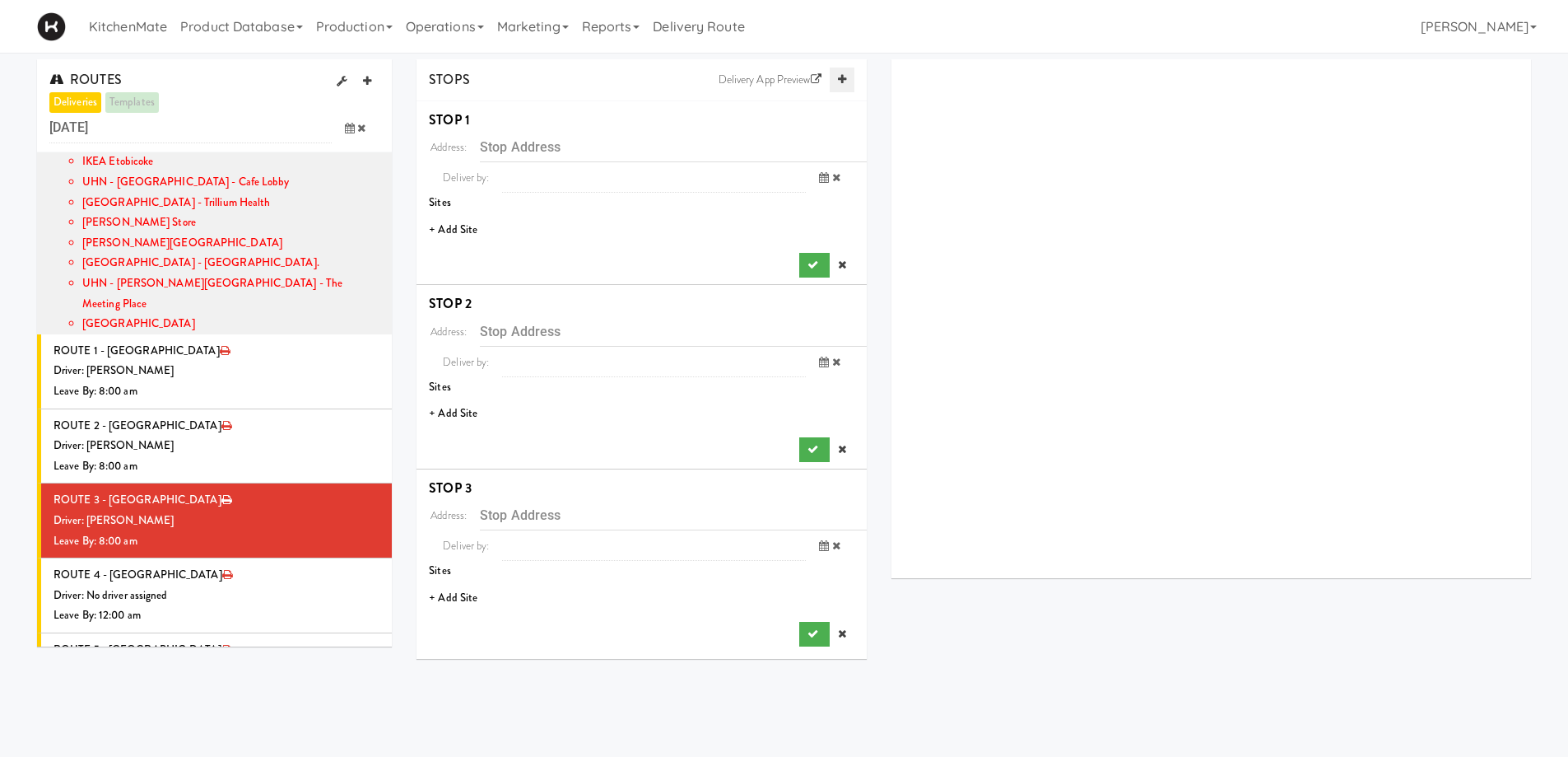
click at [844, 76] on icon at bounding box center [842, 79] width 8 height 10
click at [462, 233] on li "+ Add Site" at bounding box center [641, 230] width 450 height 34
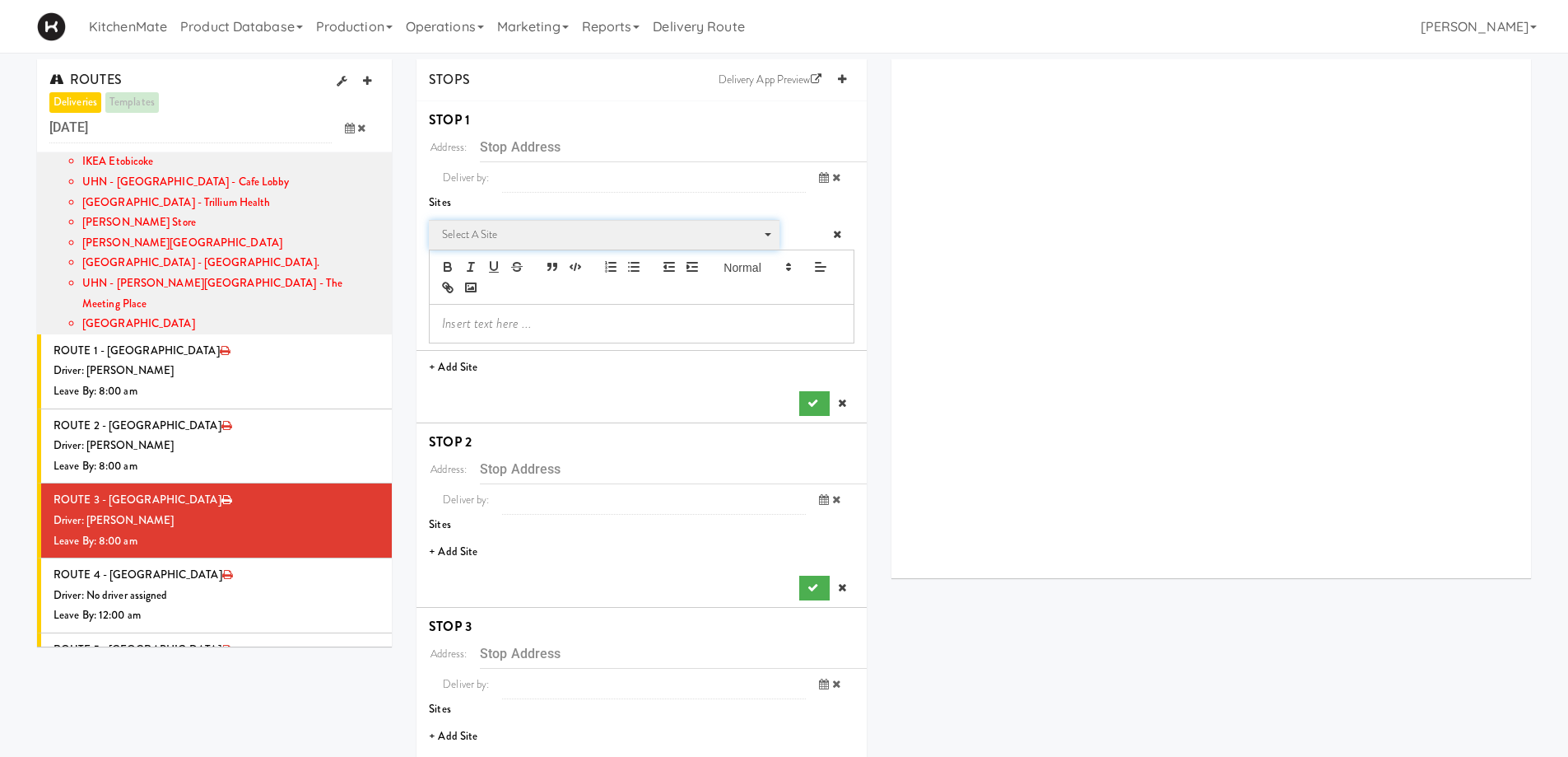
click at [506, 243] on span "Select a site" at bounding box center [598, 234] width 313 height 20
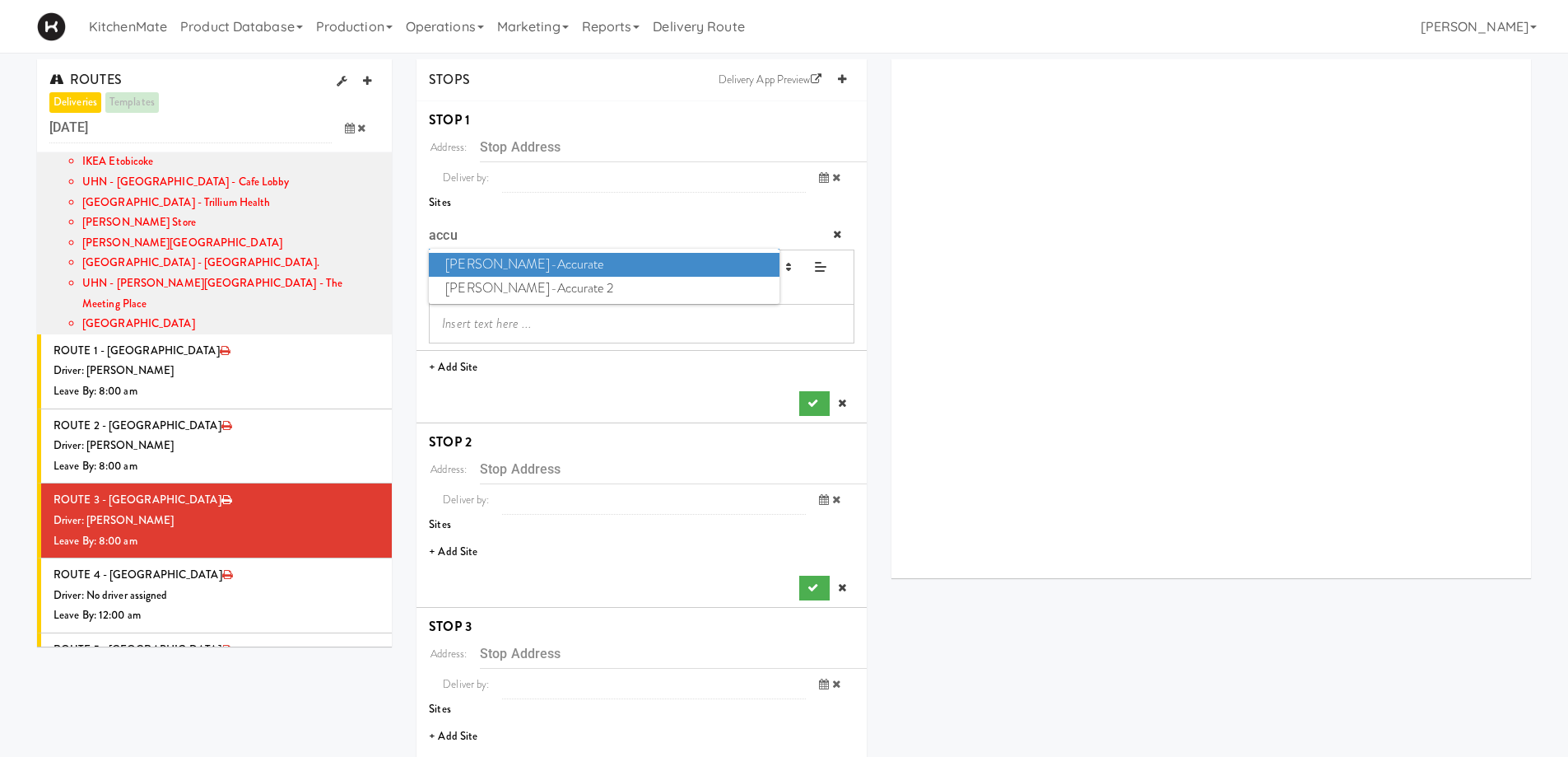
type input "accu"
click at [537, 260] on span "[PERSON_NAME]-Accurate" at bounding box center [604, 264] width 350 height 24
type input "[STREET_ADDRESS]"
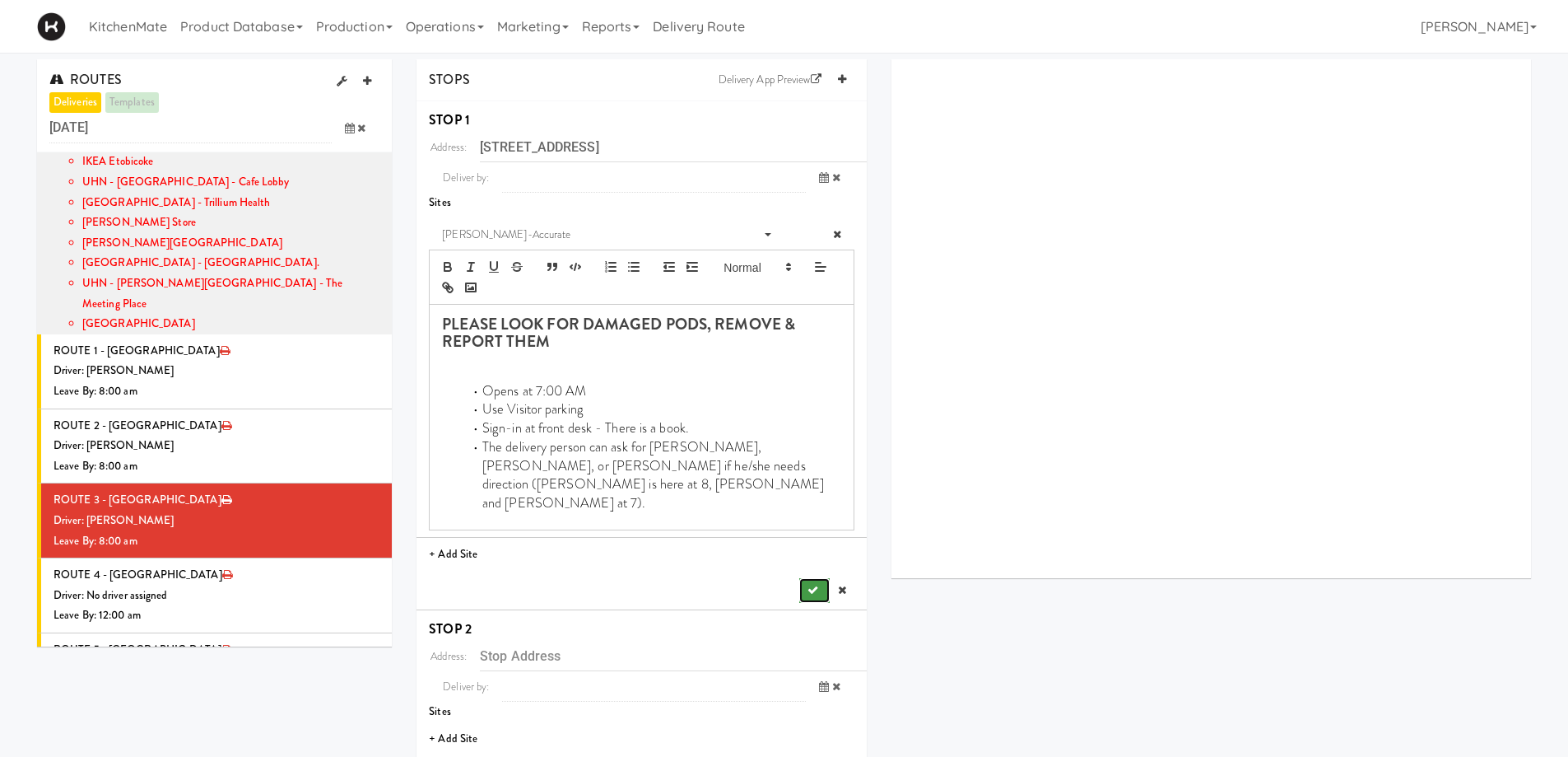
click at [811, 585] on icon "submit" at bounding box center [813, 590] width 10 height 10
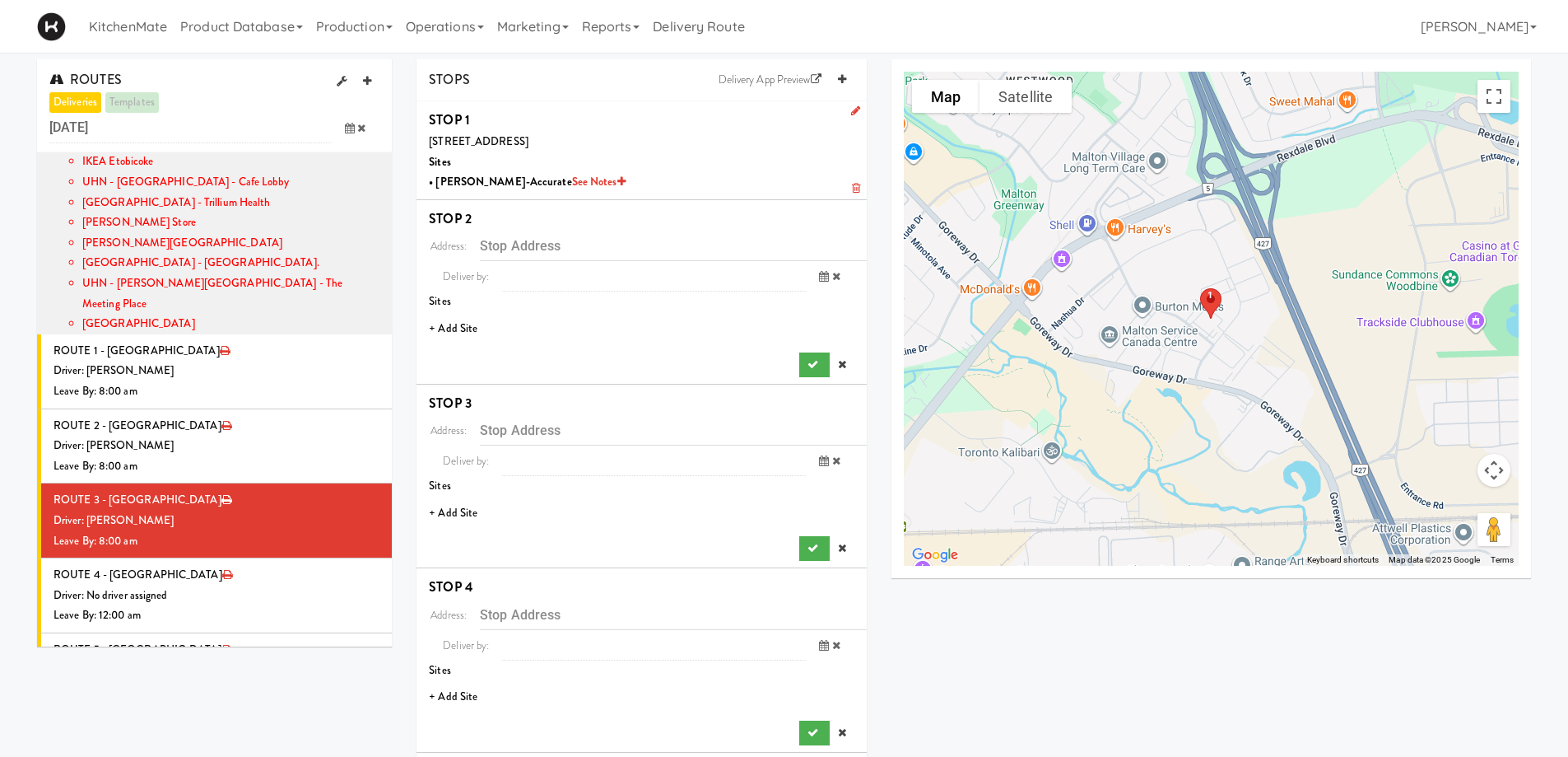
click at [461, 327] on li "+ Add Site" at bounding box center [641, 328] width 450 height 34
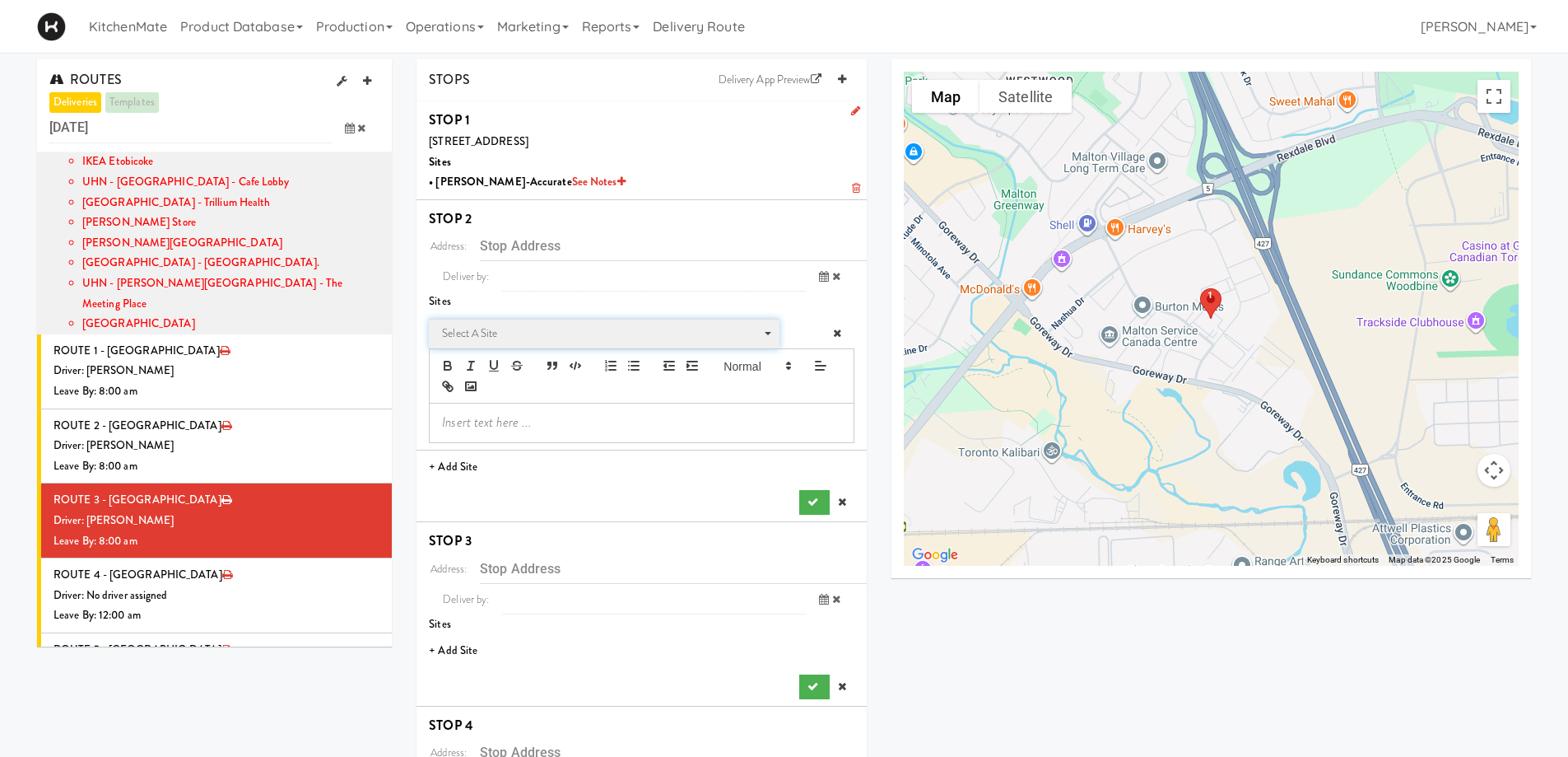
click at [486, 341] on span "Select a site" at bounding box center [598, 334] width 313 height 20
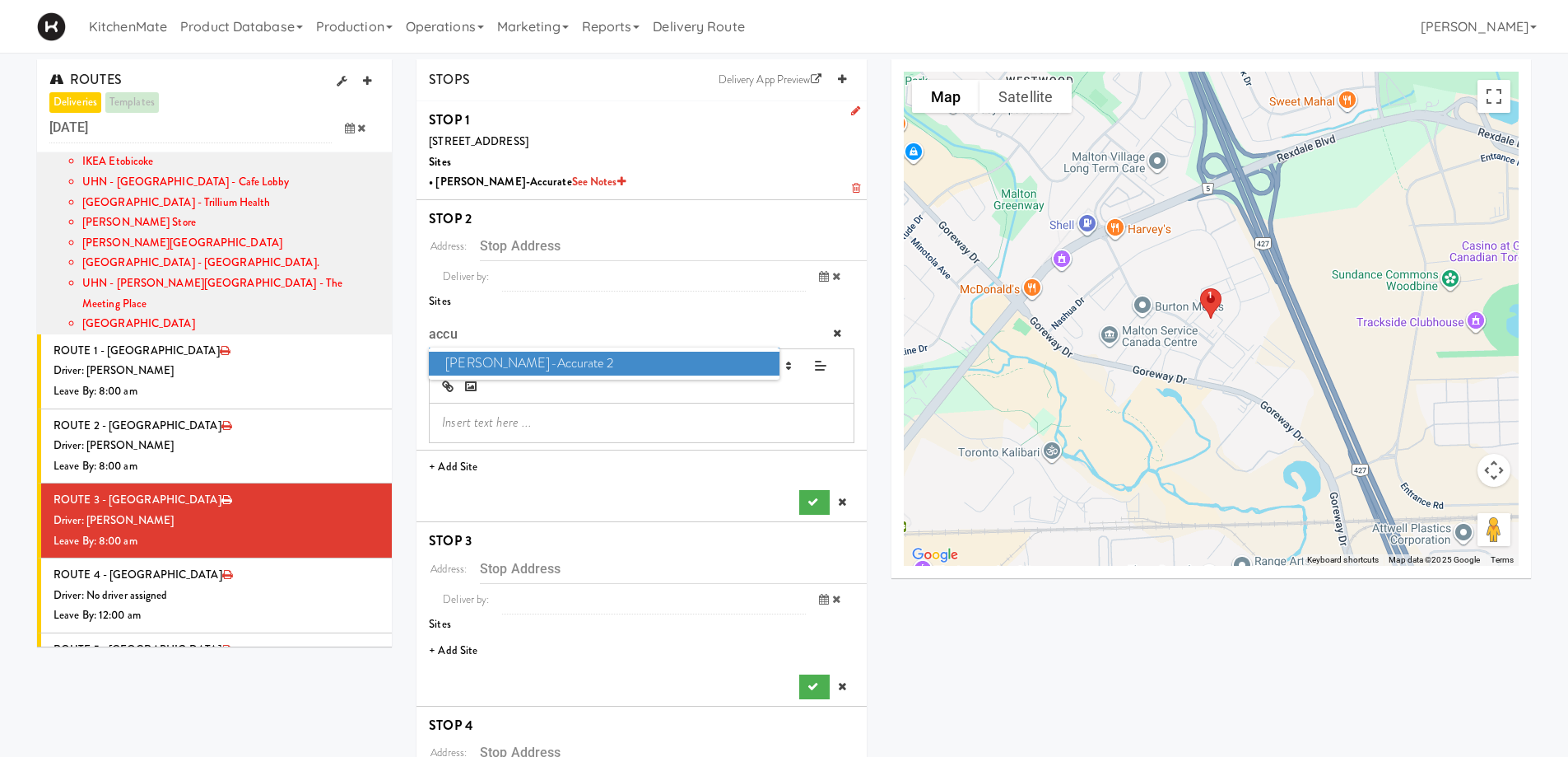
type input "accu"
click at [575, 368] on span "[PERSON_NAME]-Accurate 2" at bounding box center [604, 363] width 350 height 24
type input "[STREET_ADDRESS][PERSON_NAME]"
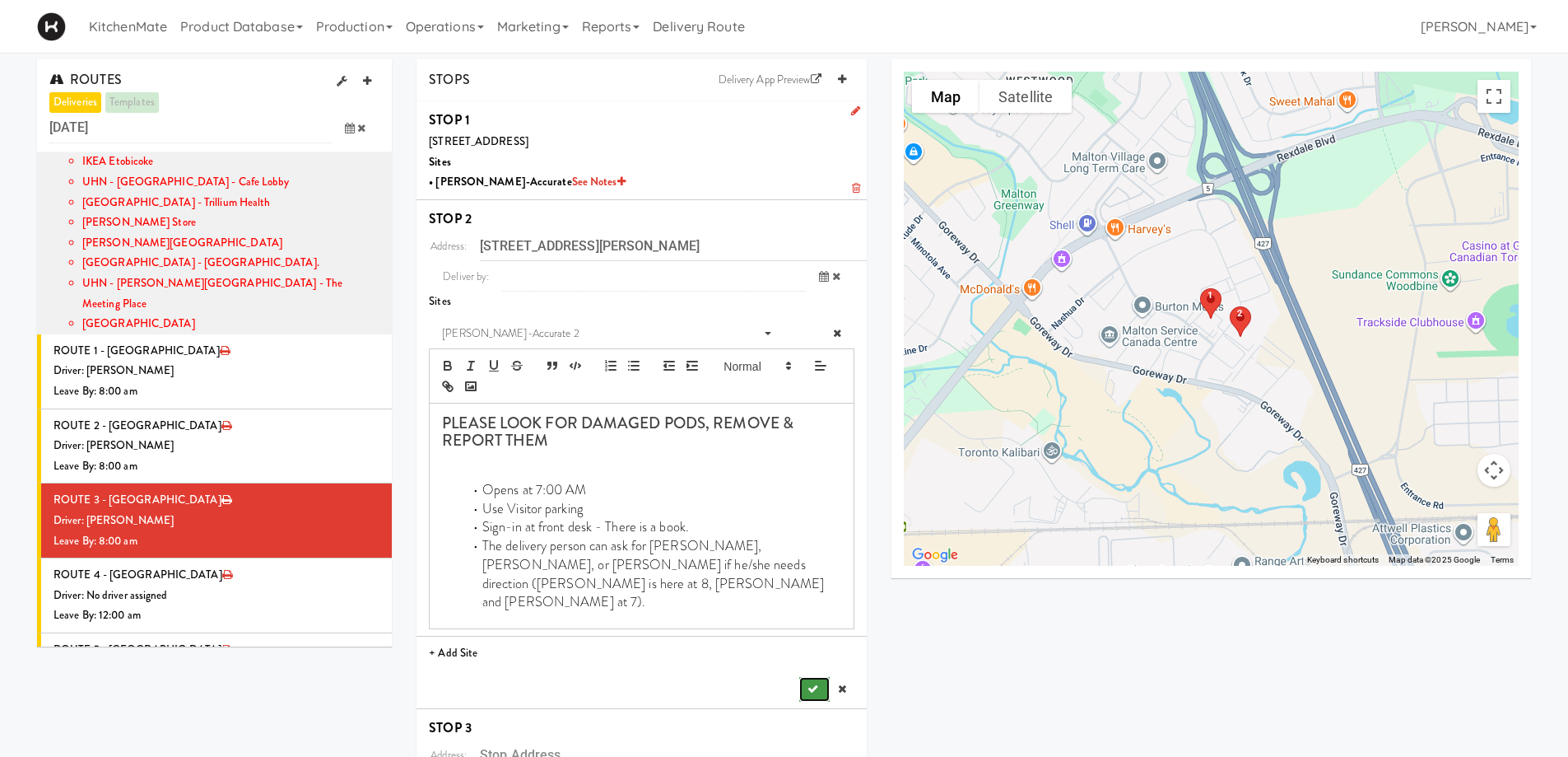
click at [808, 684] on icon "submit" at bounding box center [813, 689] width 10 height 10
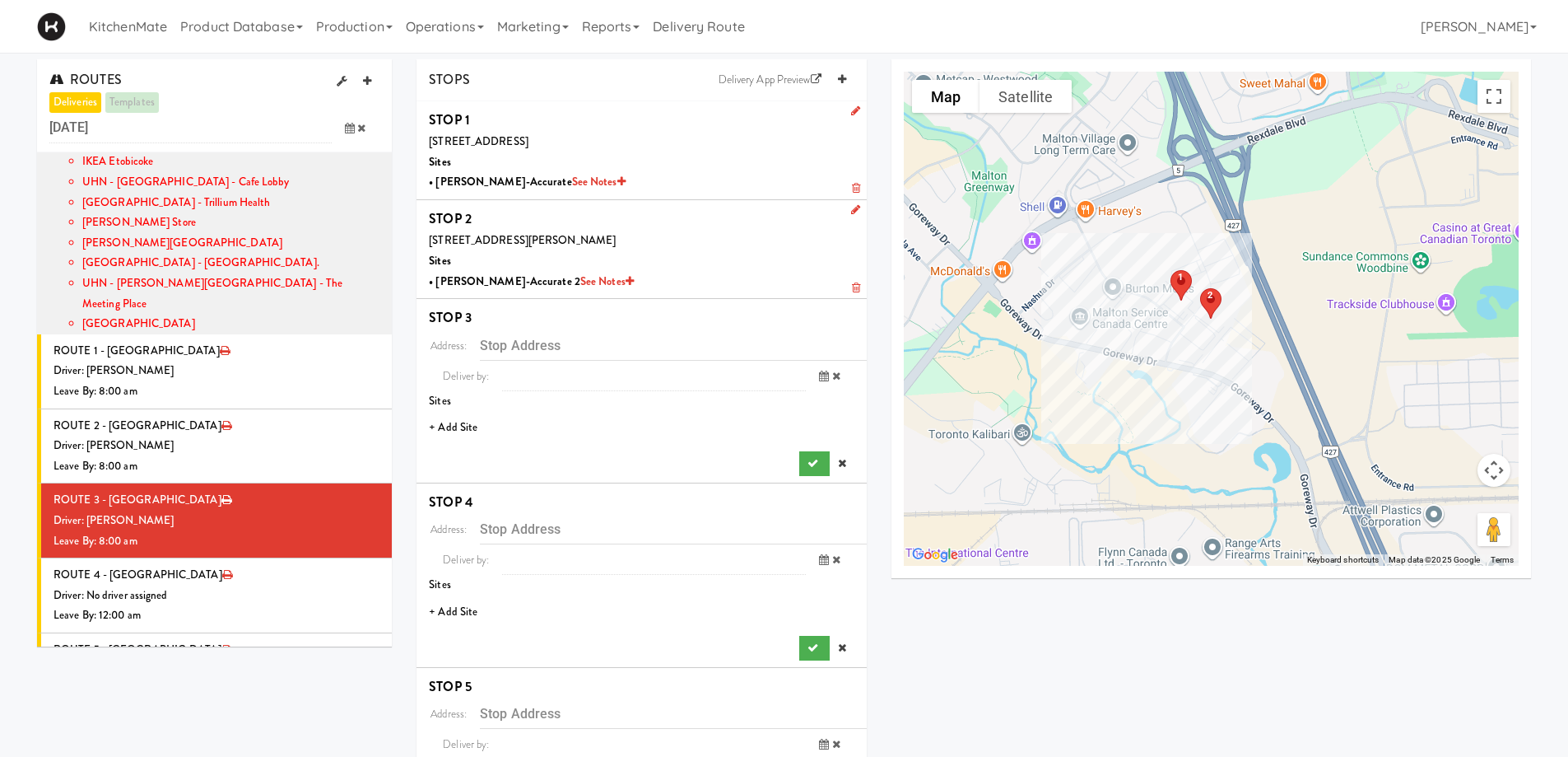
click at [464, 428] on li "+ Add Site" at bounding box center [641, 428] width 450 height 34
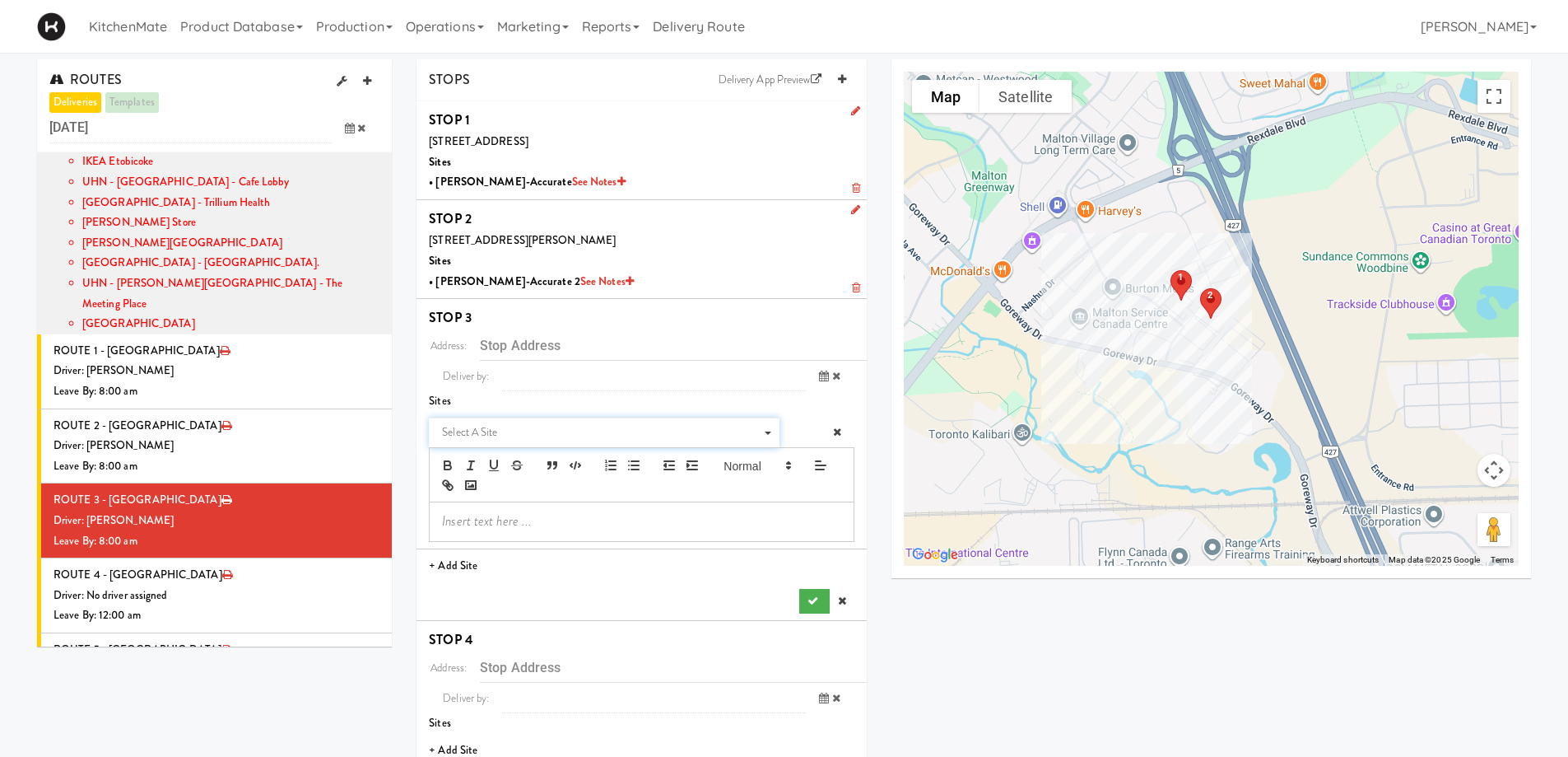
click at [543, 436] on span "Select a site" at bounding box center [598, 432] width 313 height 20
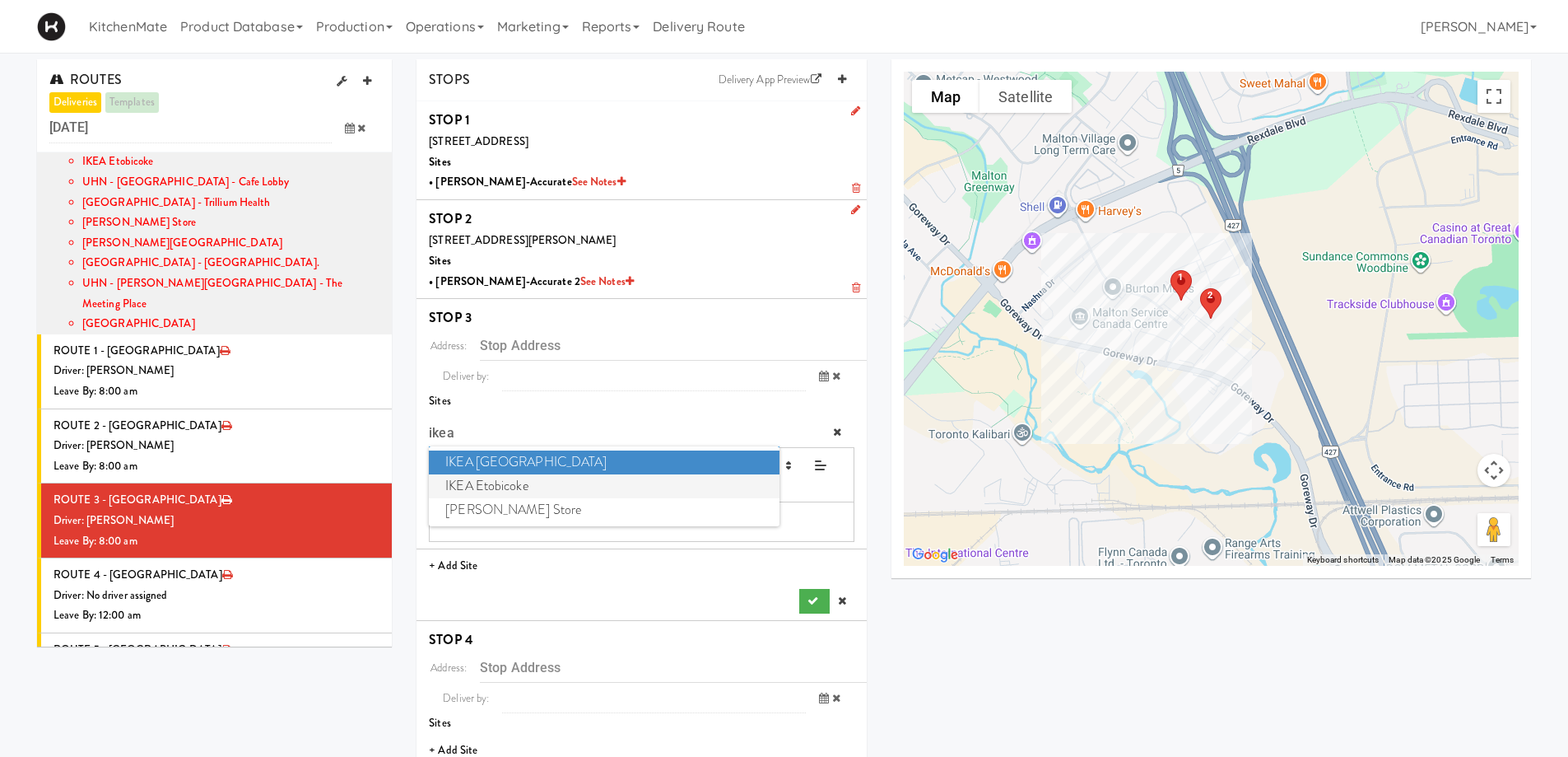
type input "ikea"
click at [528, 486] on span "IKEA Etobicoke" at bounding box center [604, 486] width 350 height 24
type input "[STREET_ADDRESS]"
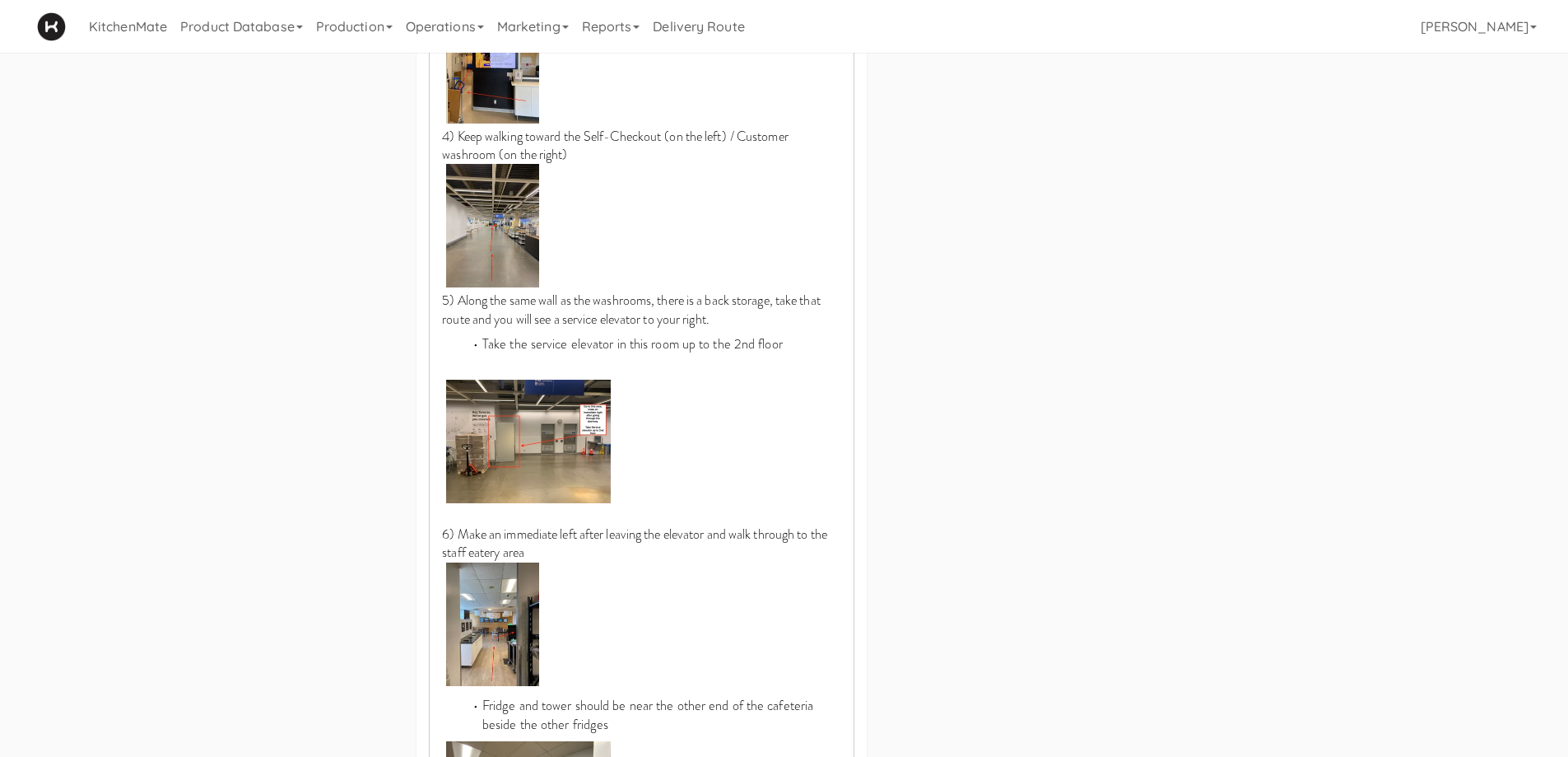
scroll to position [1565, 0]
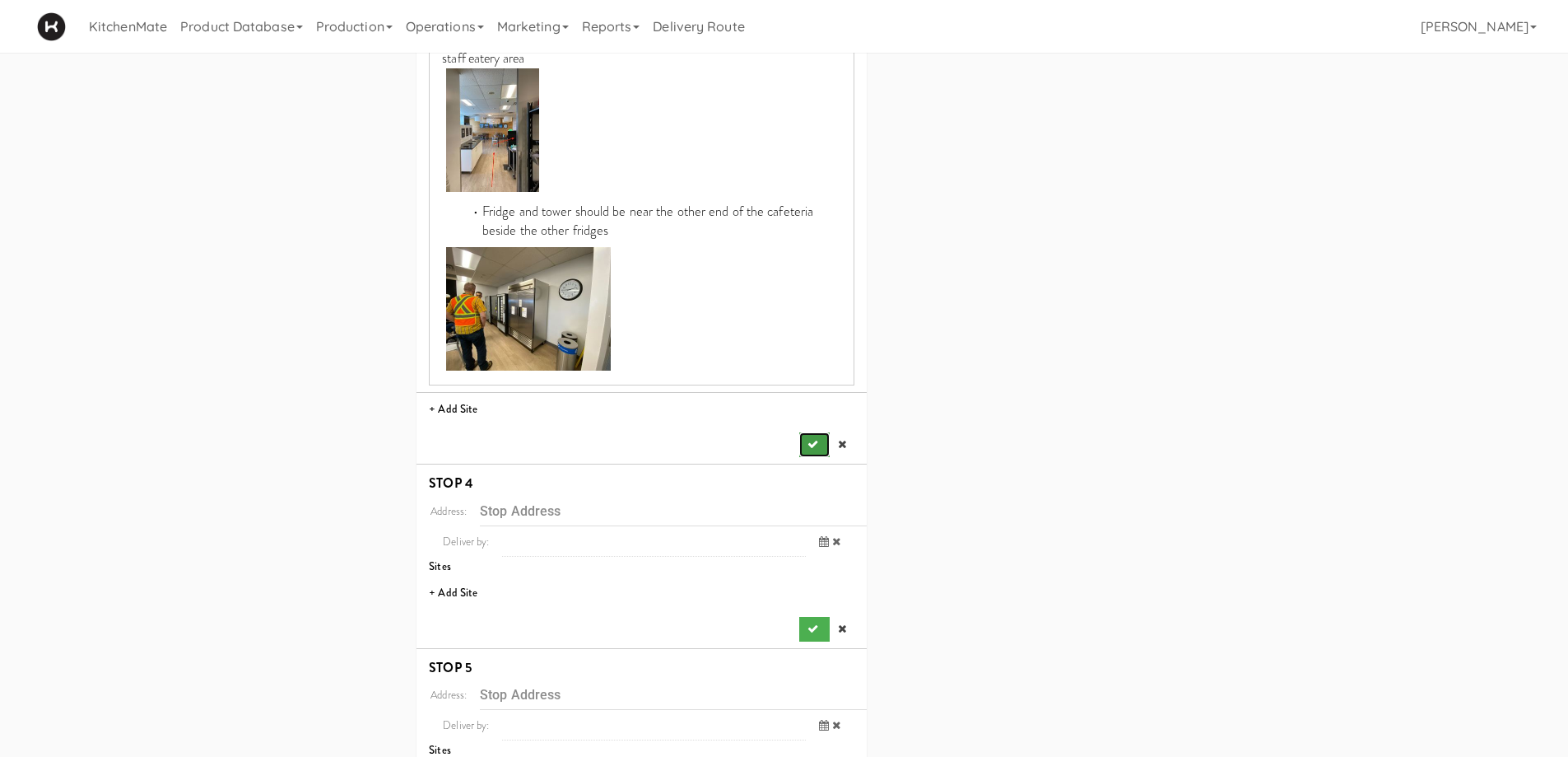
click at [816, 439] on icon "submit" at bounding box center [813, 444] width 10 height 10
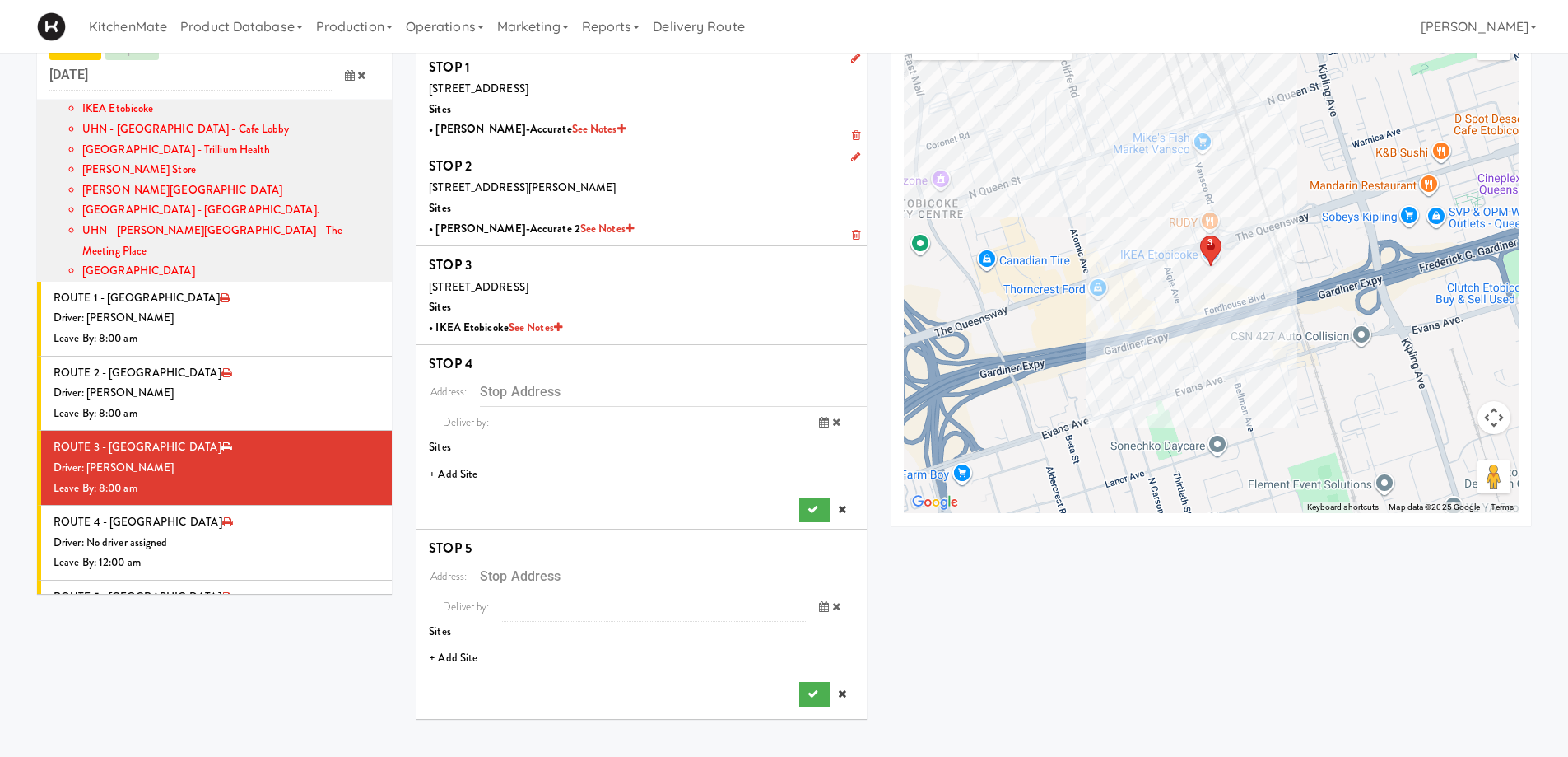
click at [449, 470] on li "+ Add Site" at bounding box center [641, 475] width 450 height 34
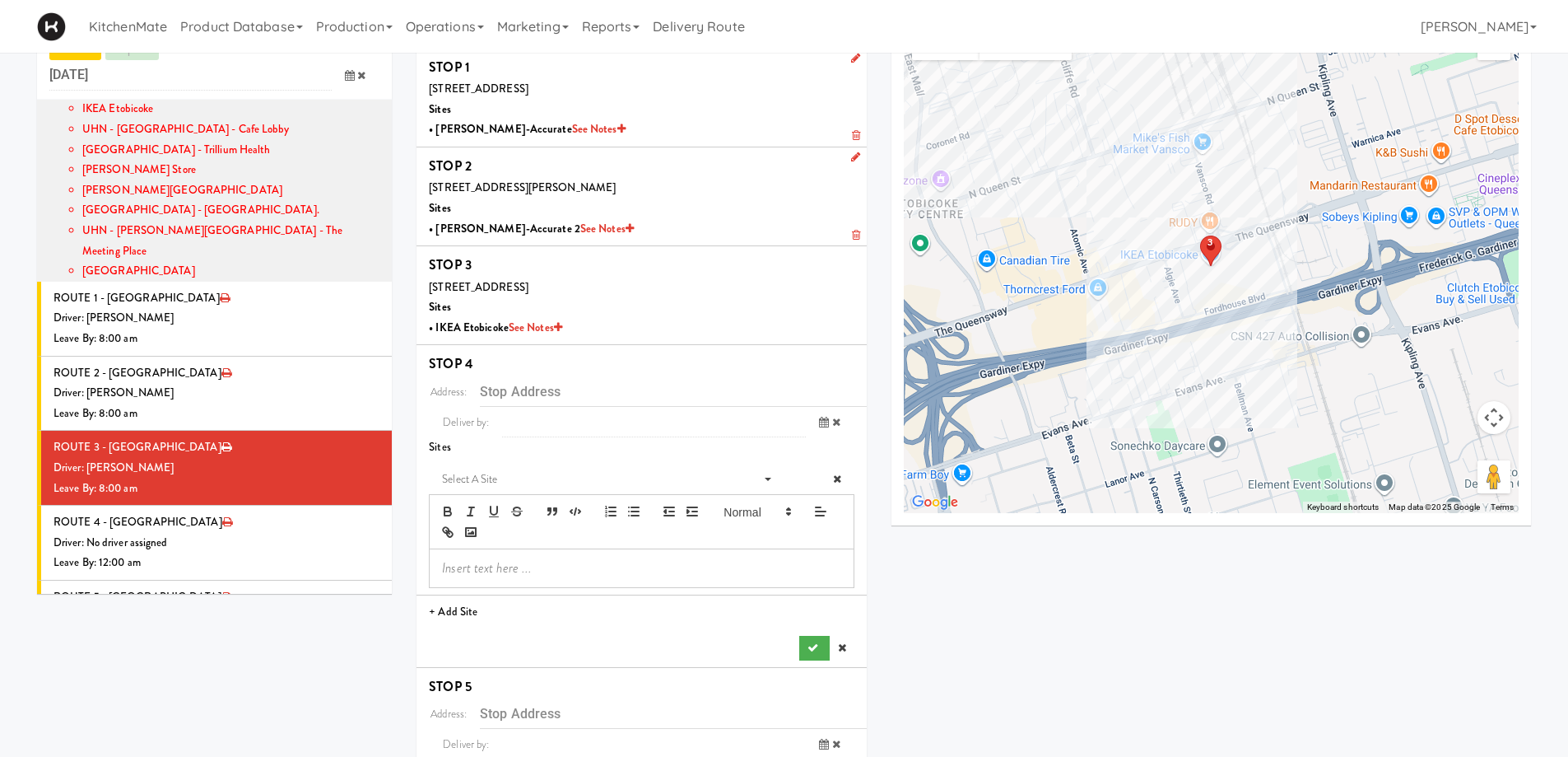
click at [503, 461] on li "Select a site Select a site" at bounding box center [641, 527] width 450 height 139
click at [503, 477] on span "Select a site" at bounding box center [598, 479] width 313 height 20
type input "que"
click at [484, 507] on span "[GEOGRAPHIC_DATA] - Trillium Health" at bounding box center [604, 509] width 350 height 24
type input "[STREET_ADDRESS]"
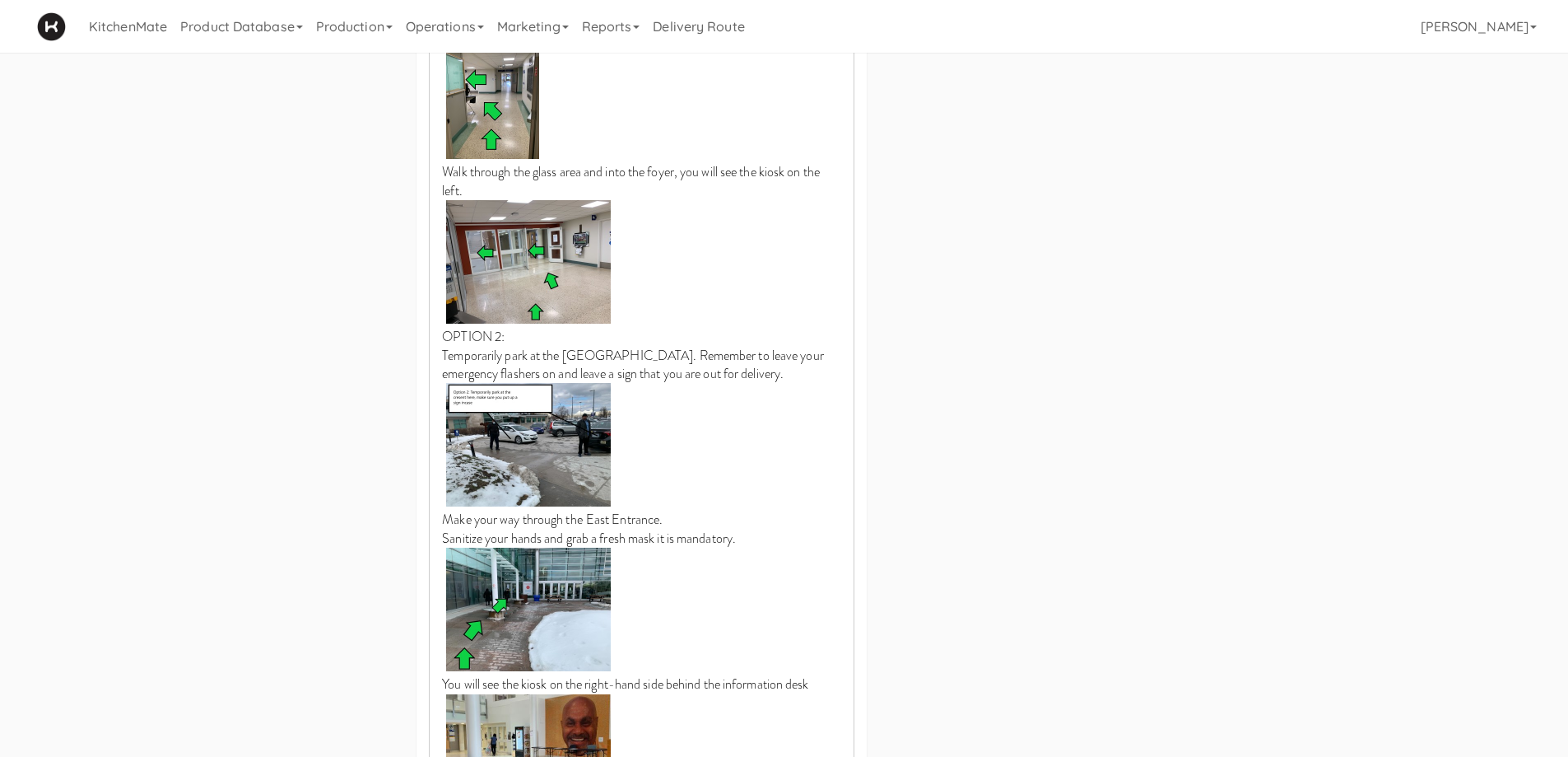
scroll to position [1782, 0]
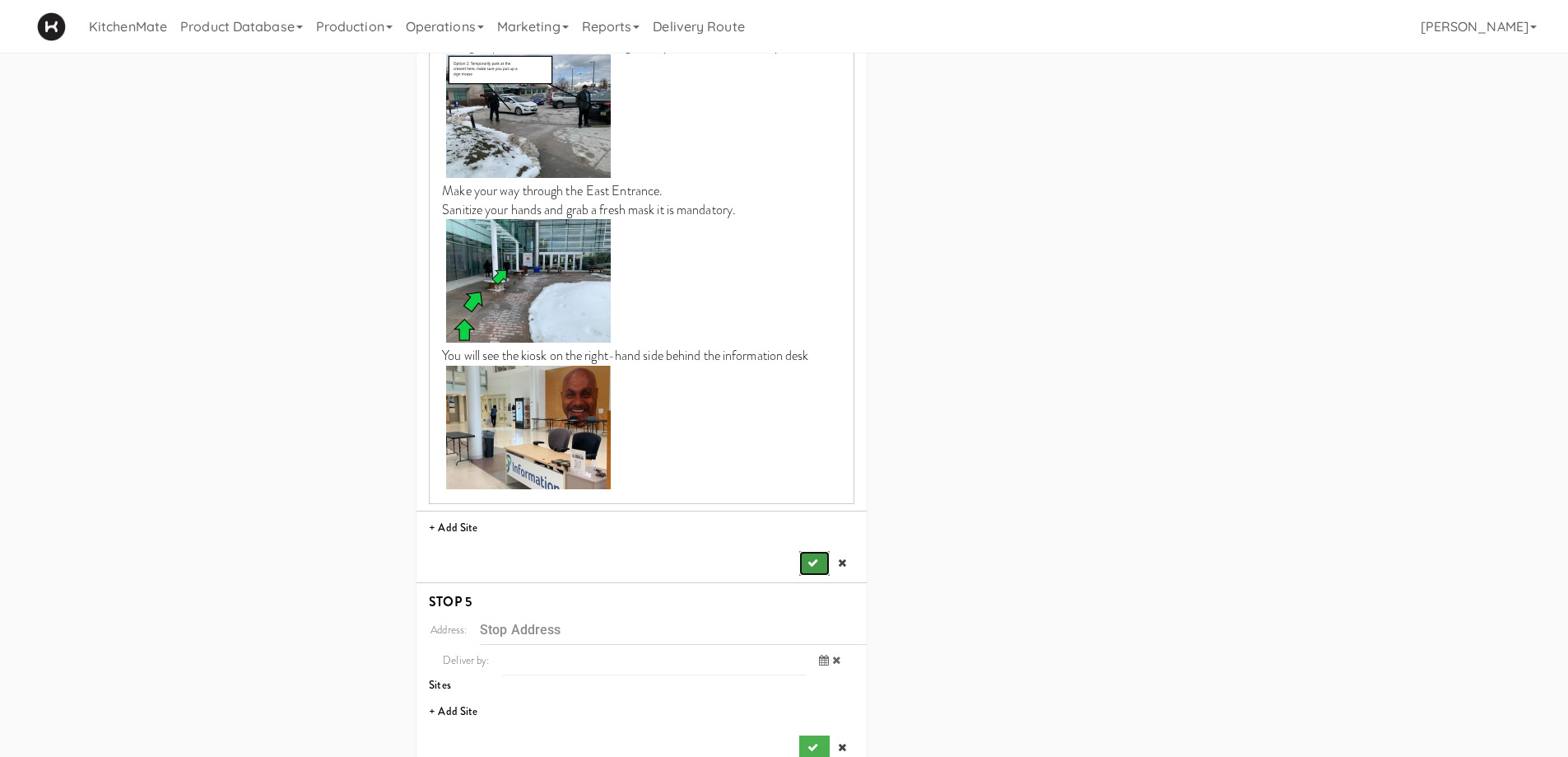
click at [813, 558] on icon "submit" at bounding box center [813, 563] width 10 height 10
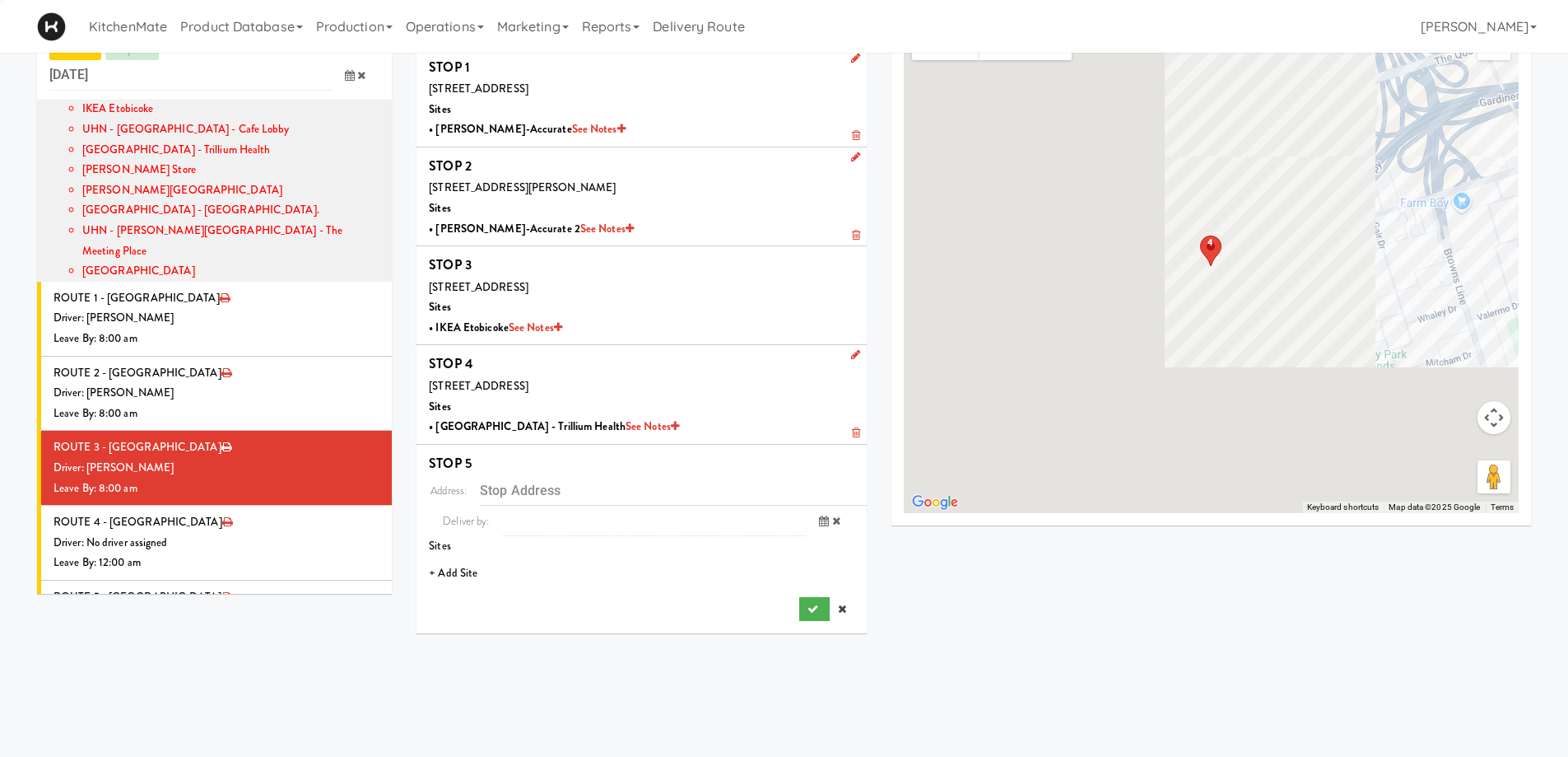
scroll to position [53, 0]
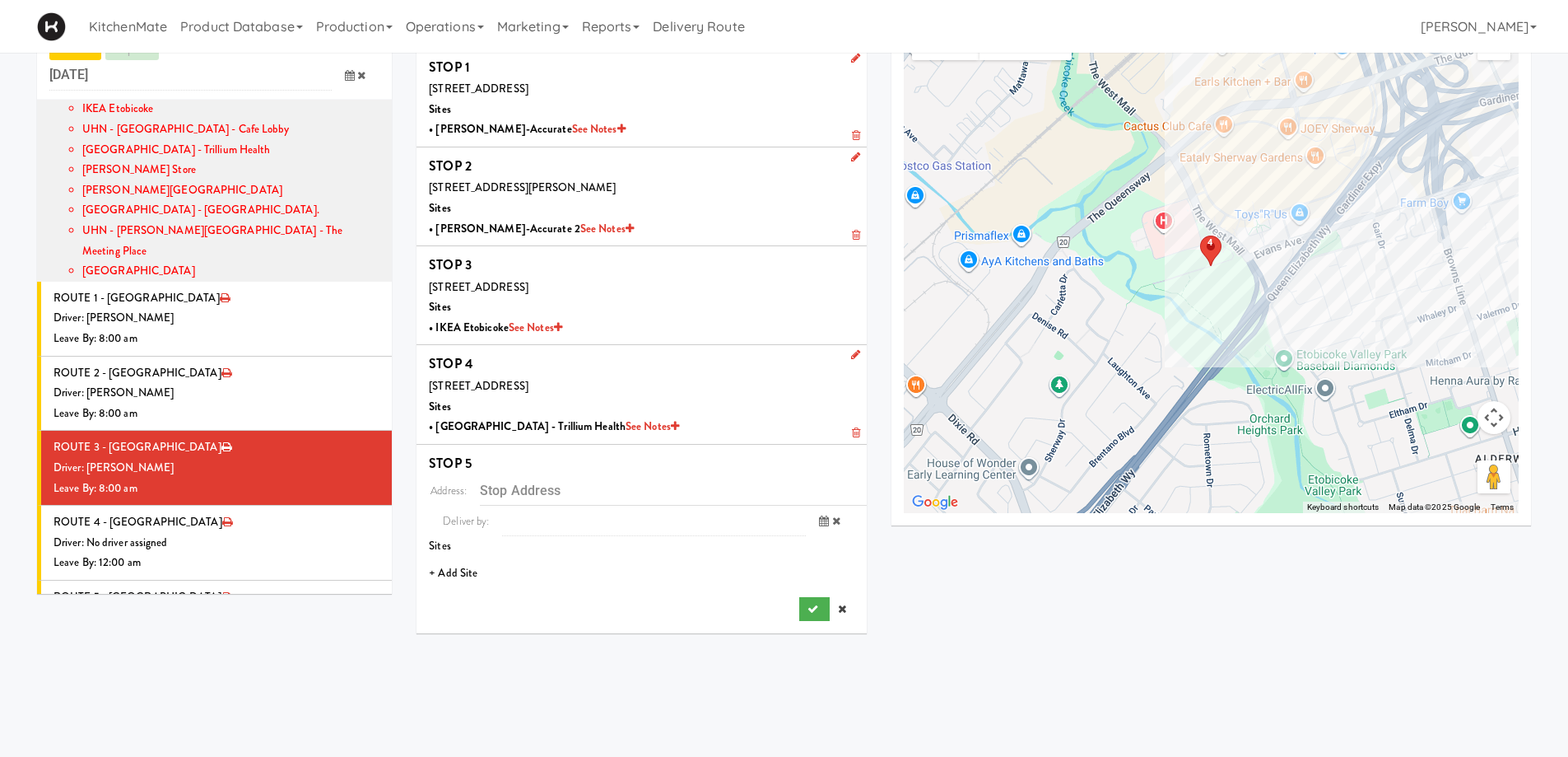
click at [461, 568] on li "+ Add Site" at bounding box center [641, 573] width 450 height 34
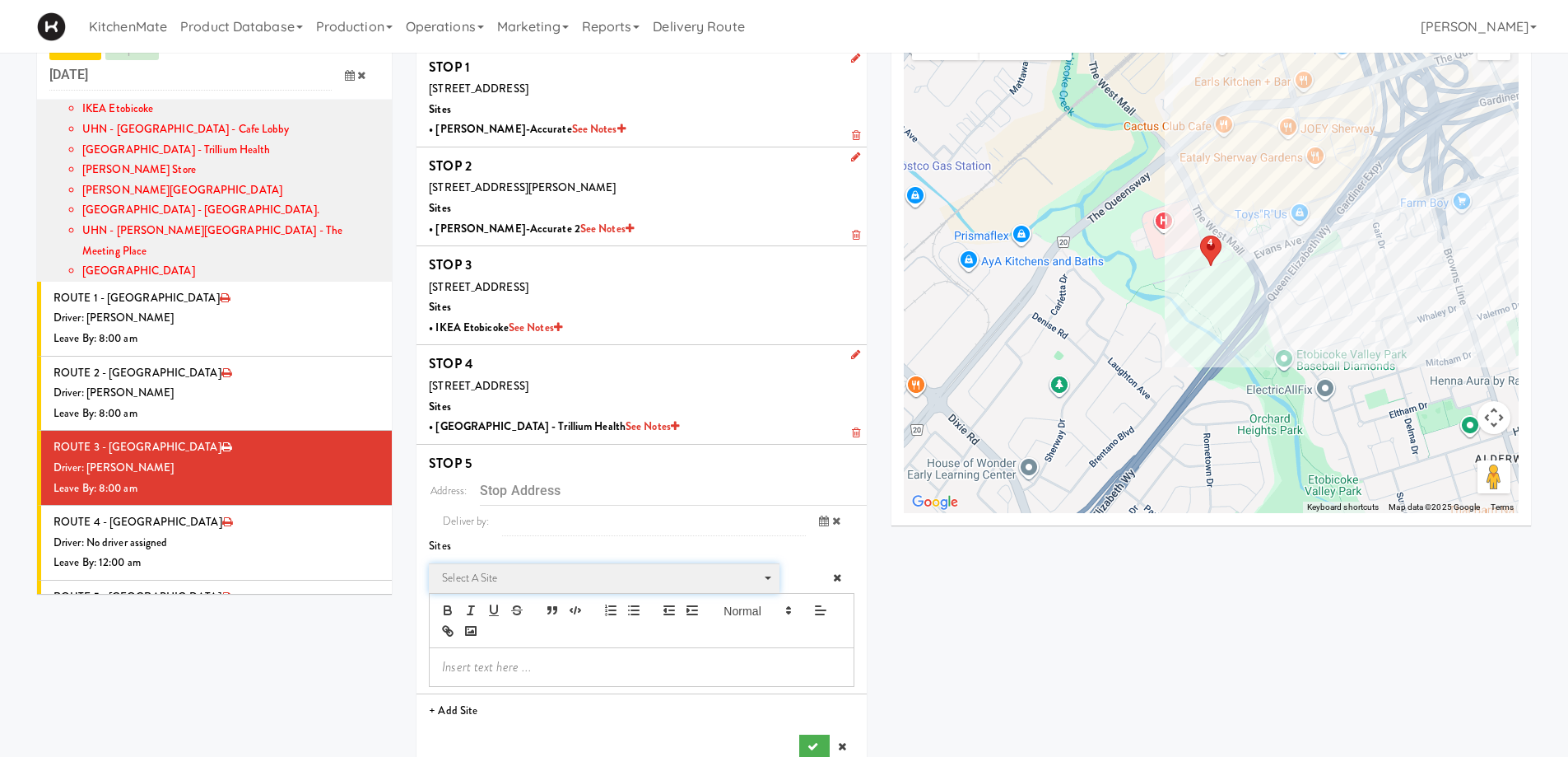
click at [488, 575] on span "Select a site" at bounding box center [598, 578] width 313 height 20
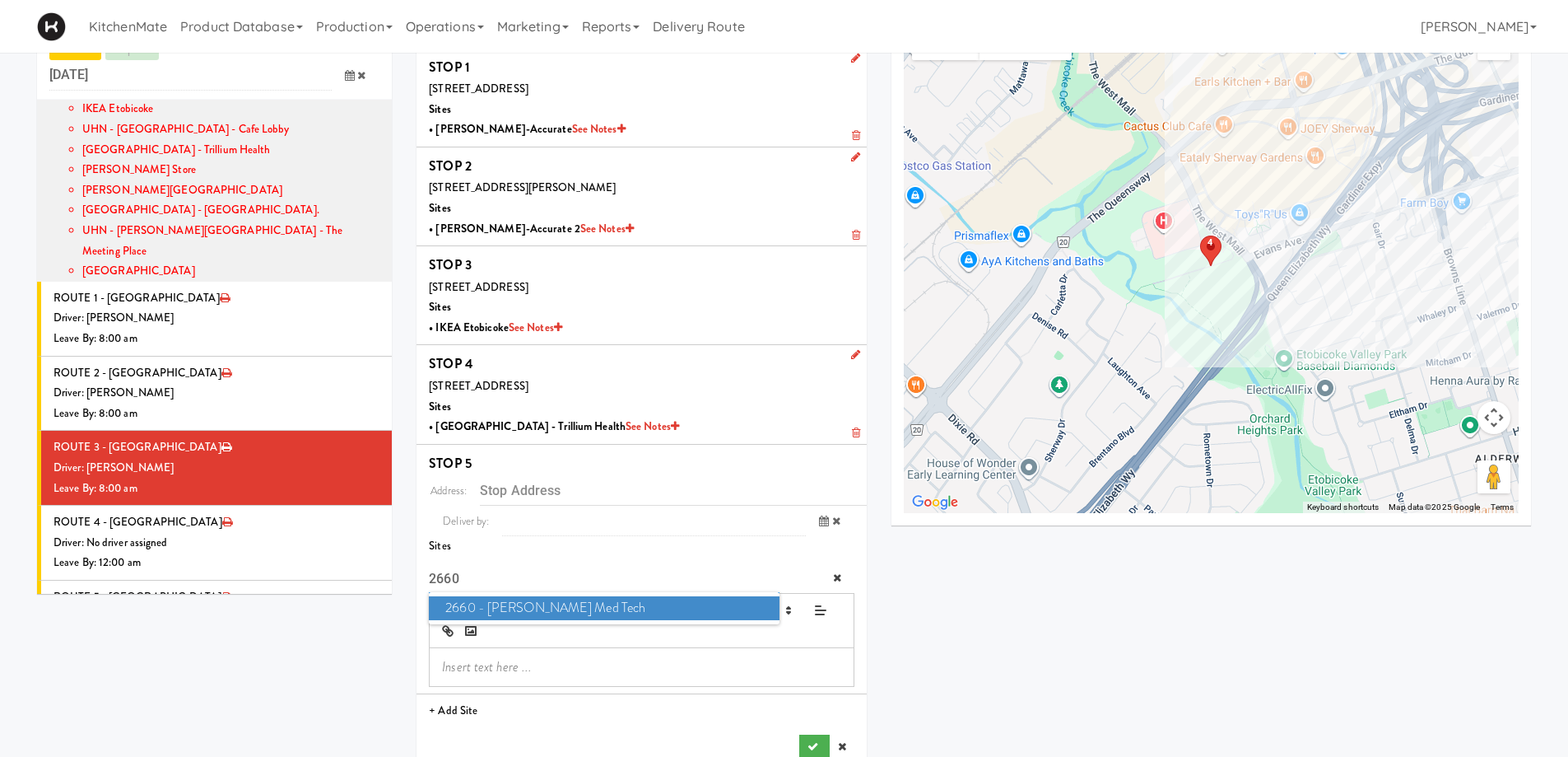
type input "2660"
click at [587, 598] on span "2660 - [PERSON_NAME] Med Tech" at bounding box center [604, 608] width 350 height 24
type input "[STREET_ADDRESS][PERSON_NAME][PERSON_NAME]"
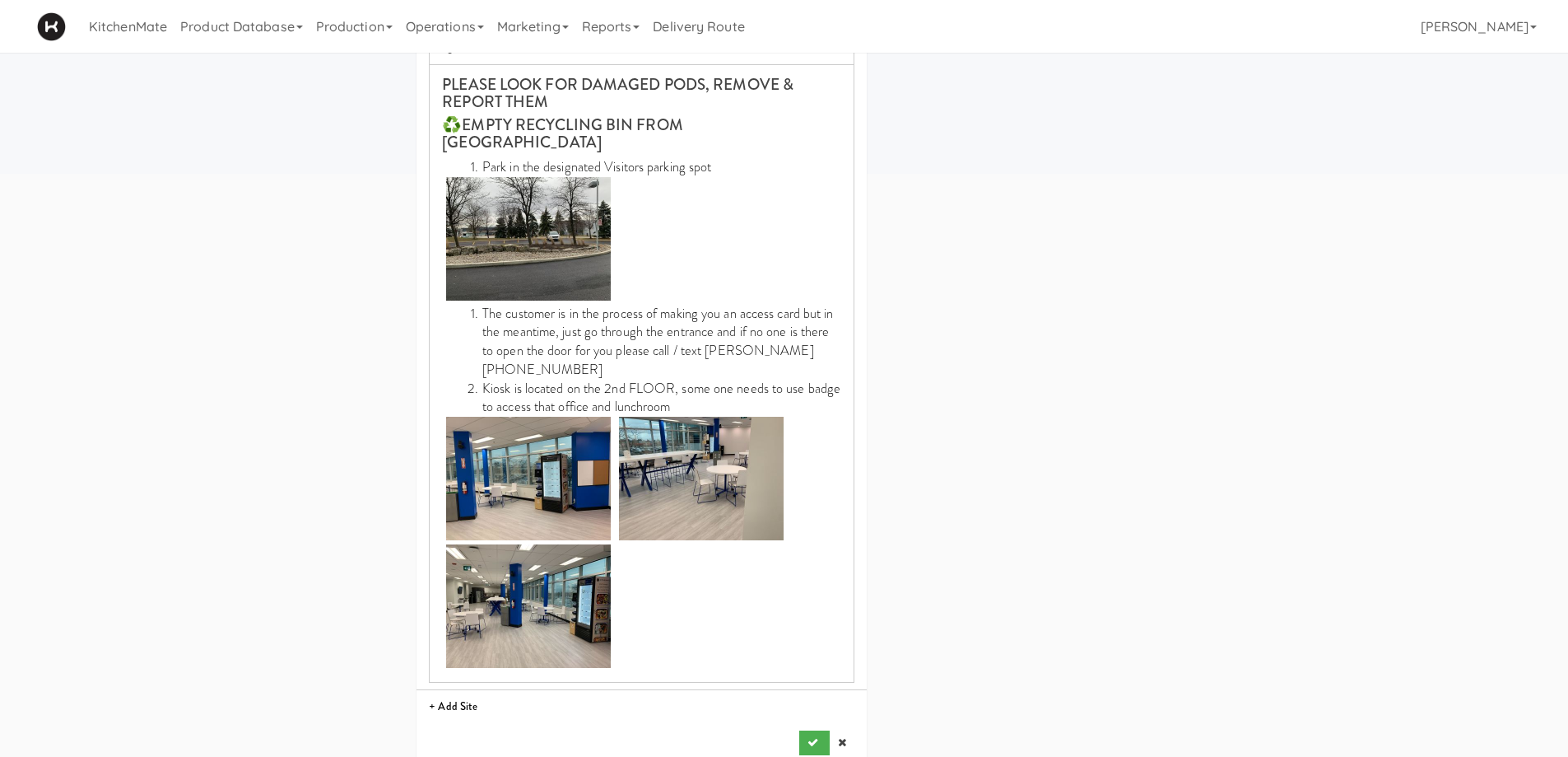
scroll to position [642, 0]
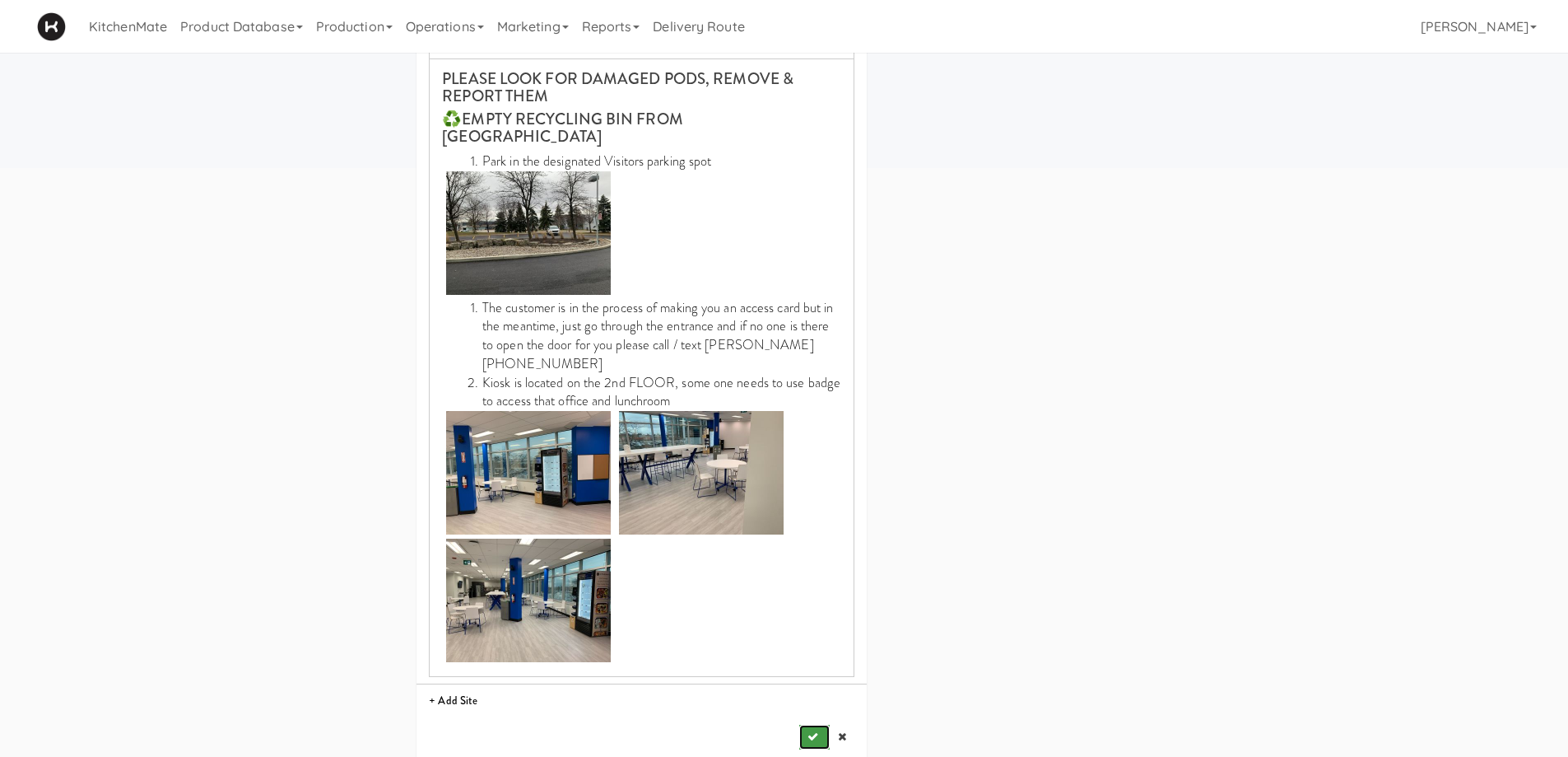
click at [811, 732] on icon "submit" at bounding box center [813, 737] width 10 height 10
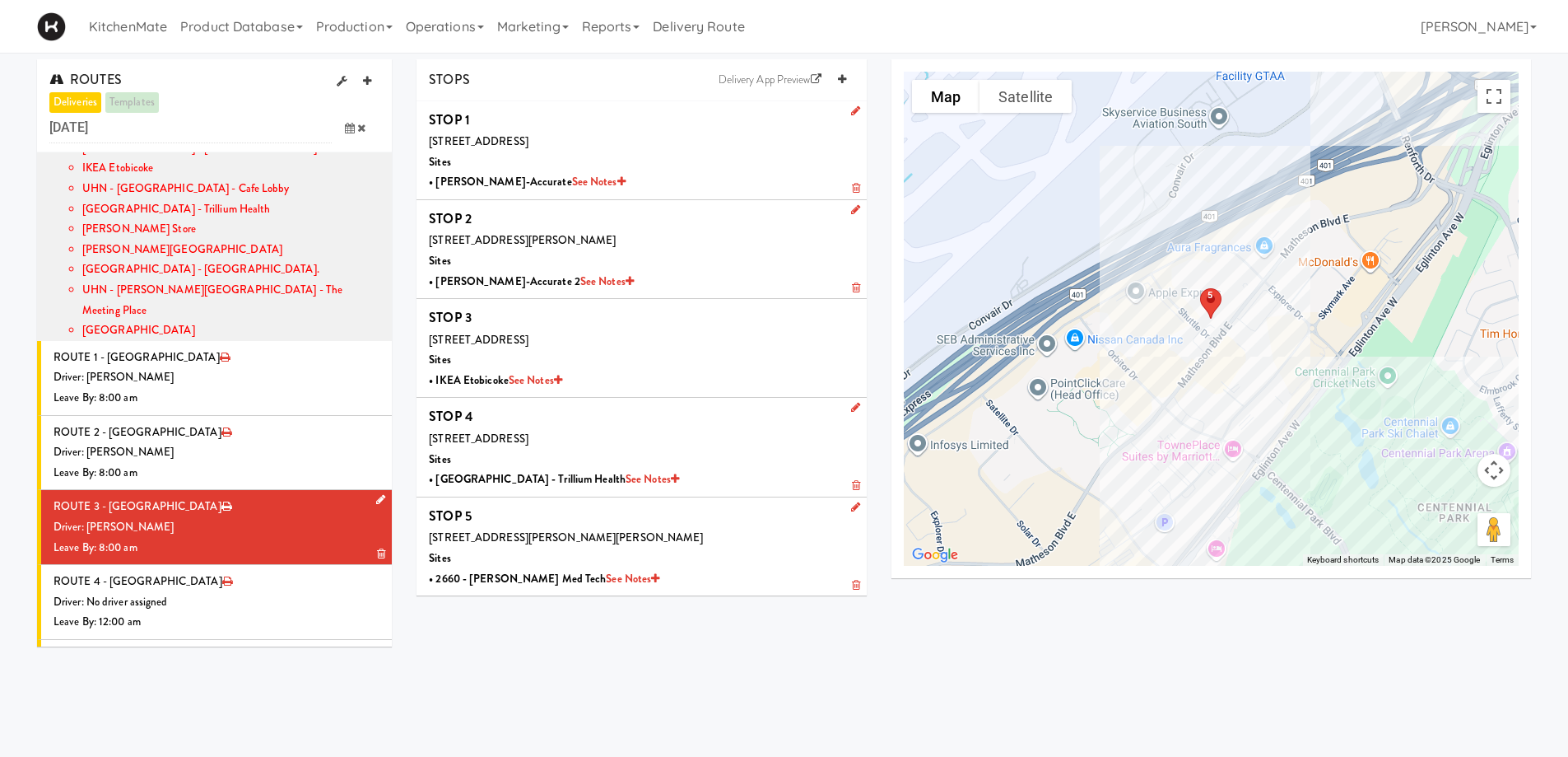
scroll to position [412, 0]
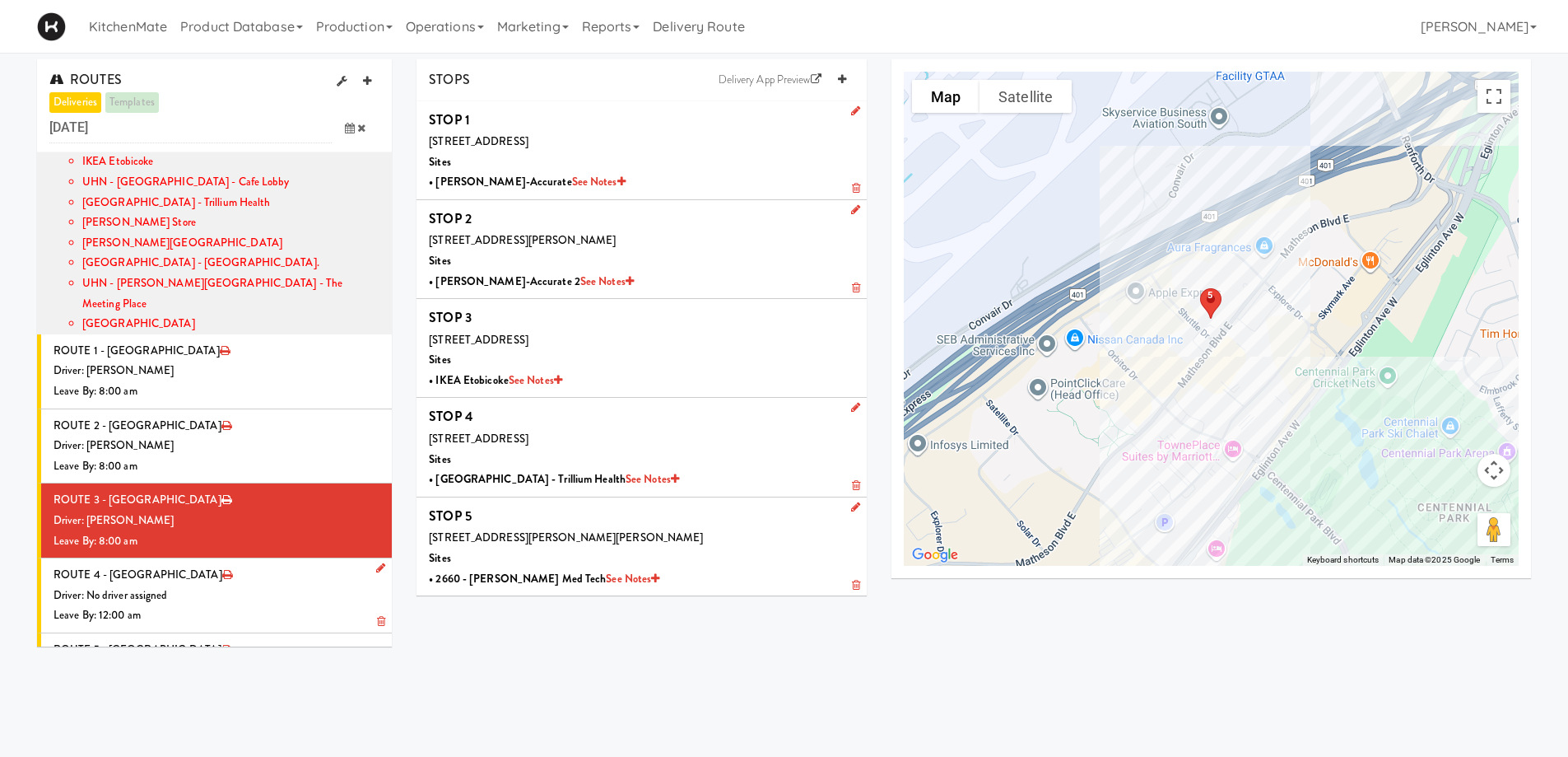
click at [211, 585] on div "Driver: No driver assigned" at bounding box center [216, 596] width 326 height 21
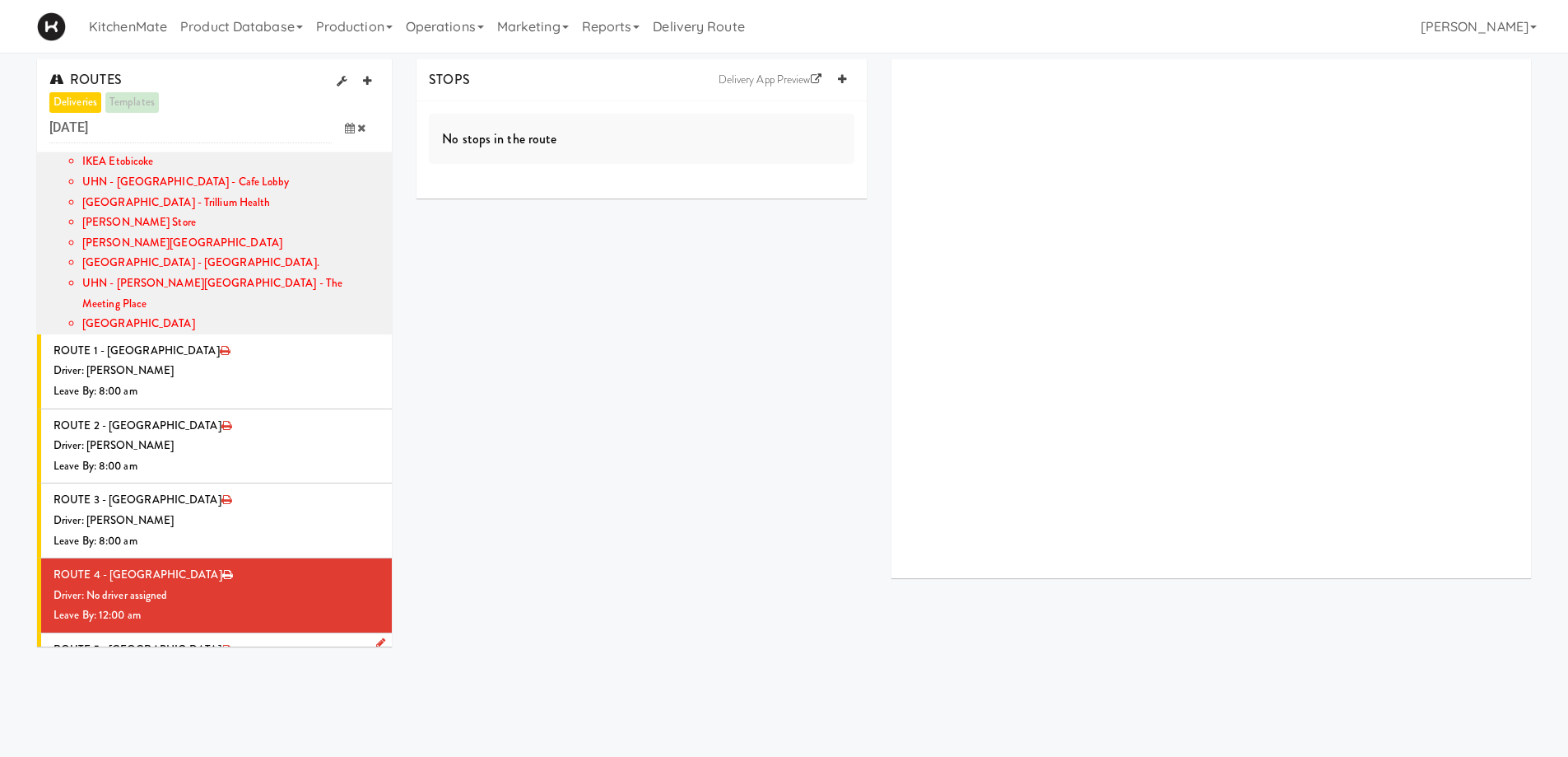
click at [377, 691] on icon at bounding box center [380, 696] width 8 height 10
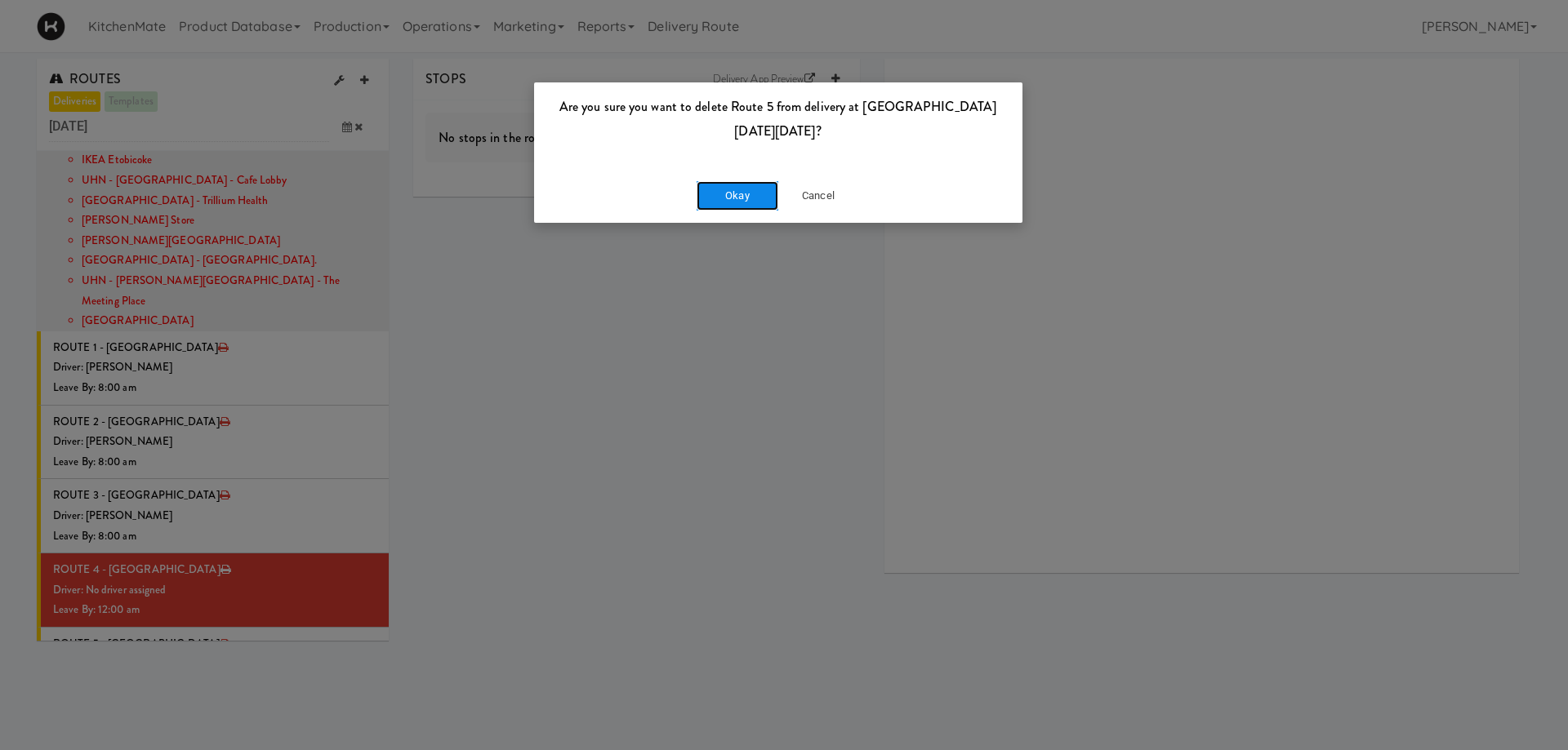
click at [726, 210] on button "Okay" at bounding box center [737, 196] width 82 height 29
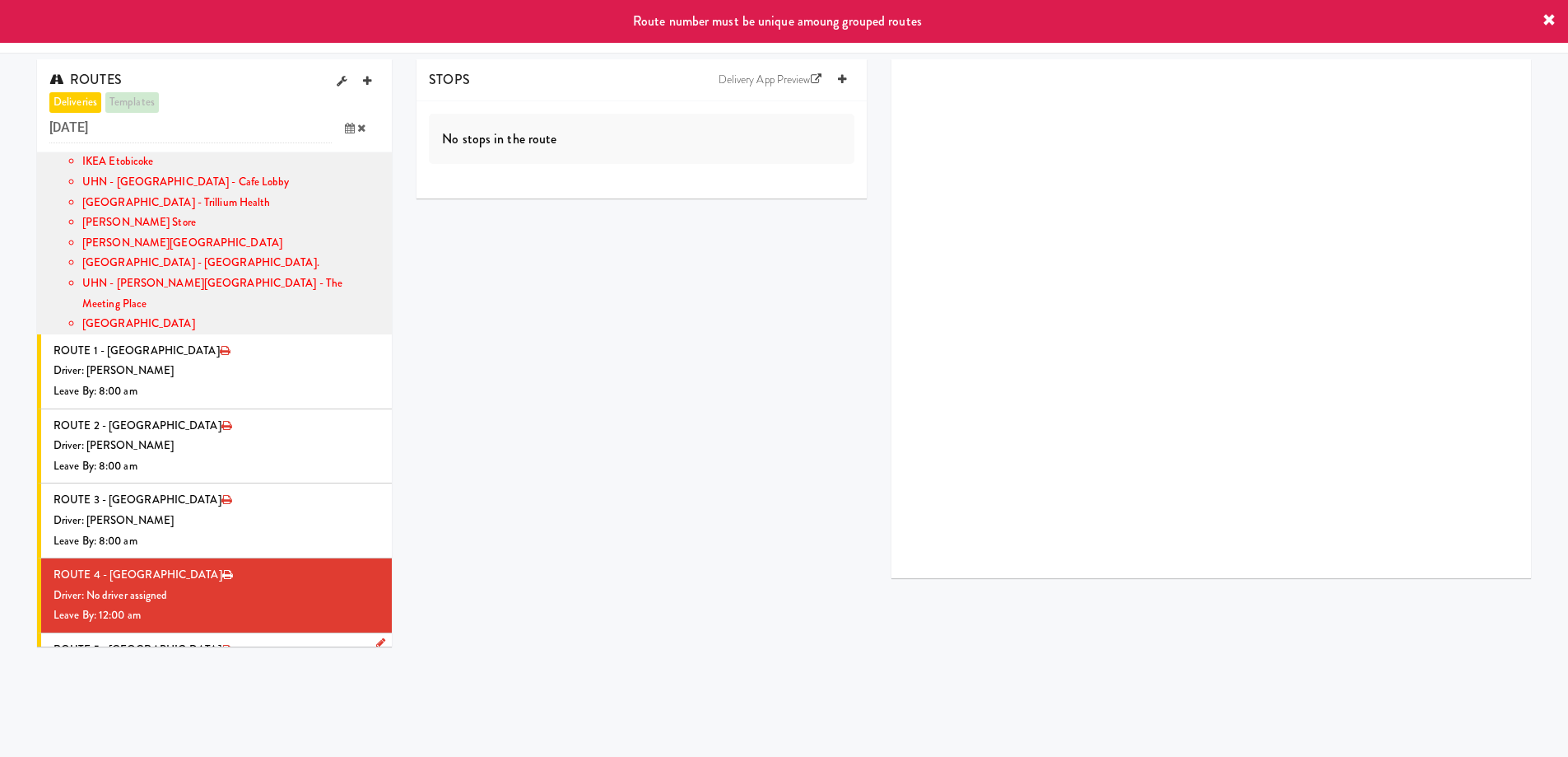
click at [377, 691] on icon at bounding box center [380, 696] width 8 height 10
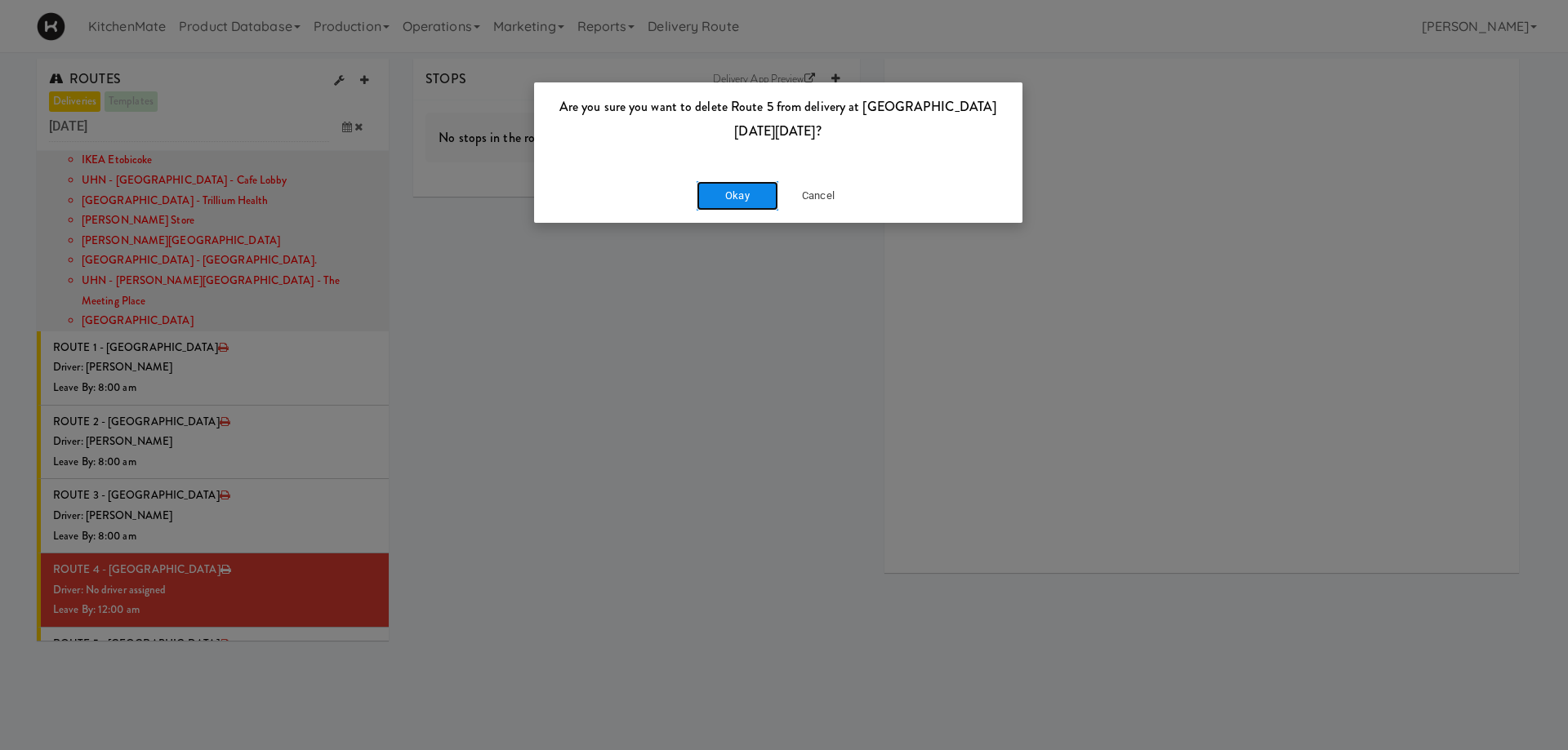
click at [751, 193] on button "Okay" at bounding box center [737, 196] width 82 height 29
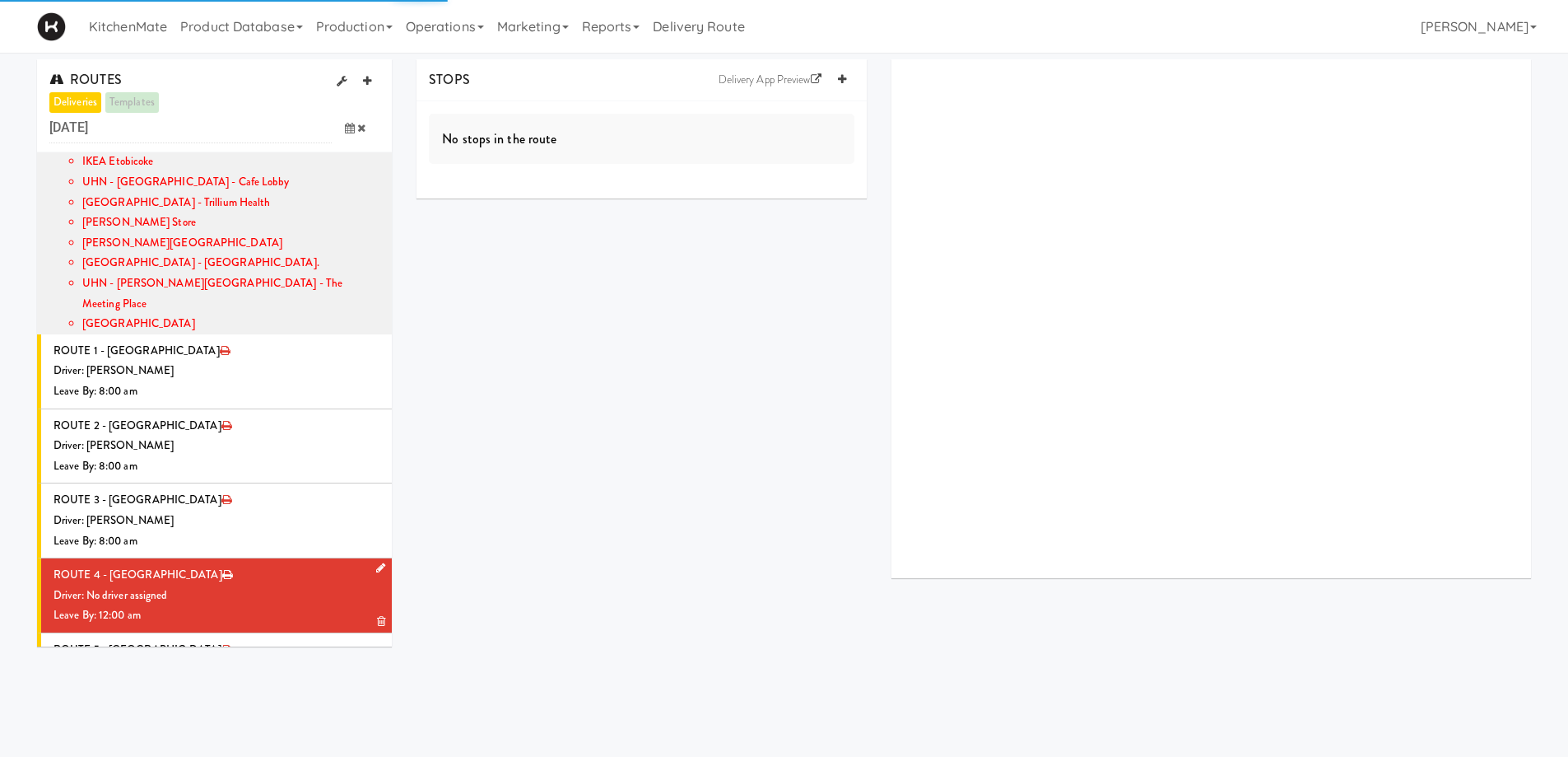
click at [216, 585] on div "Driver: No driver assigned" at bounding box center [216, 596] width 326 height 21
click at [376, 563] on icon at bounding box center [380, 568] width 9 height 10
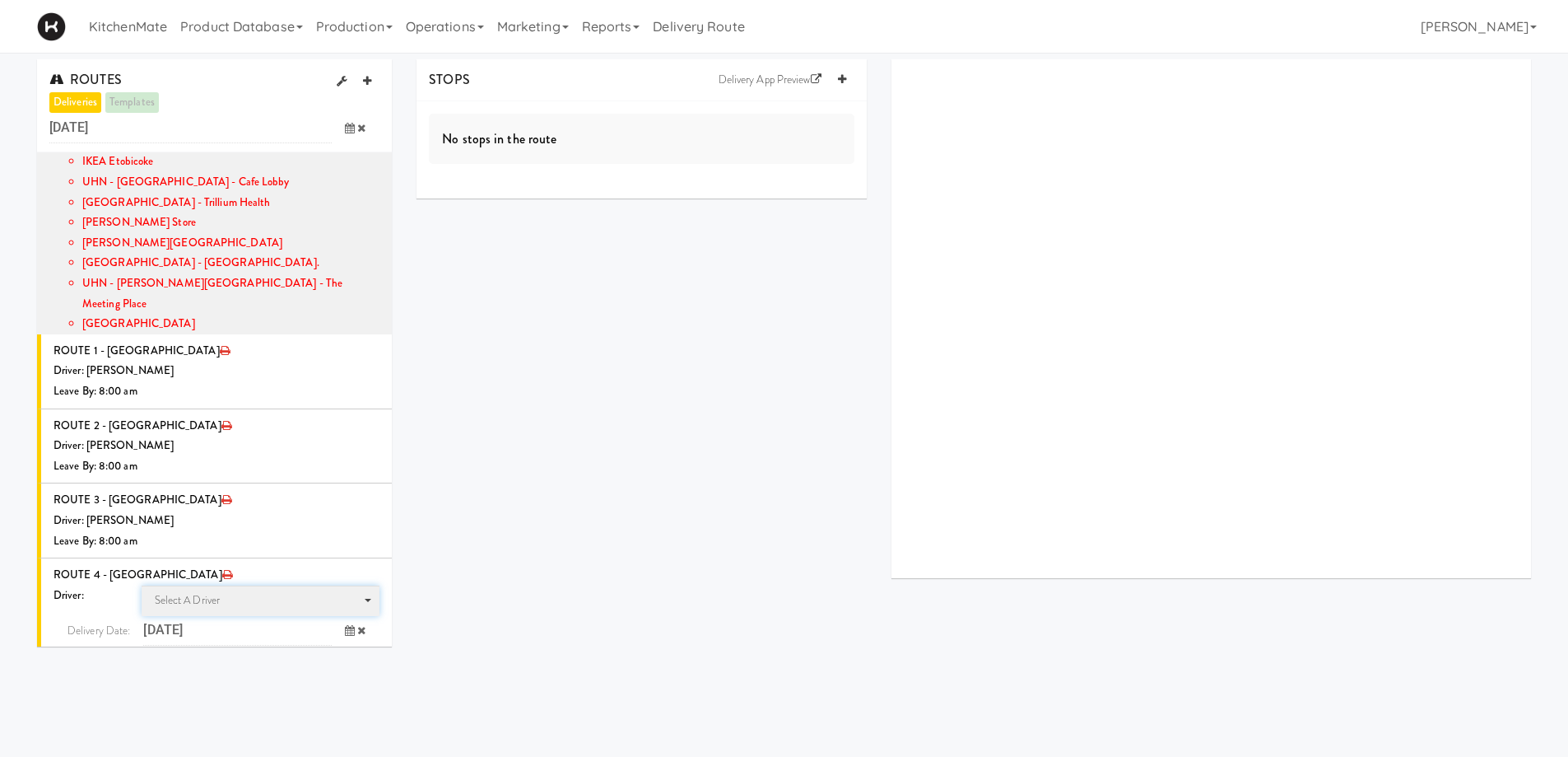
click at [230, 585] on span "Select a driver Select a driver" at bounding box center [261, 600] width 239 height 30
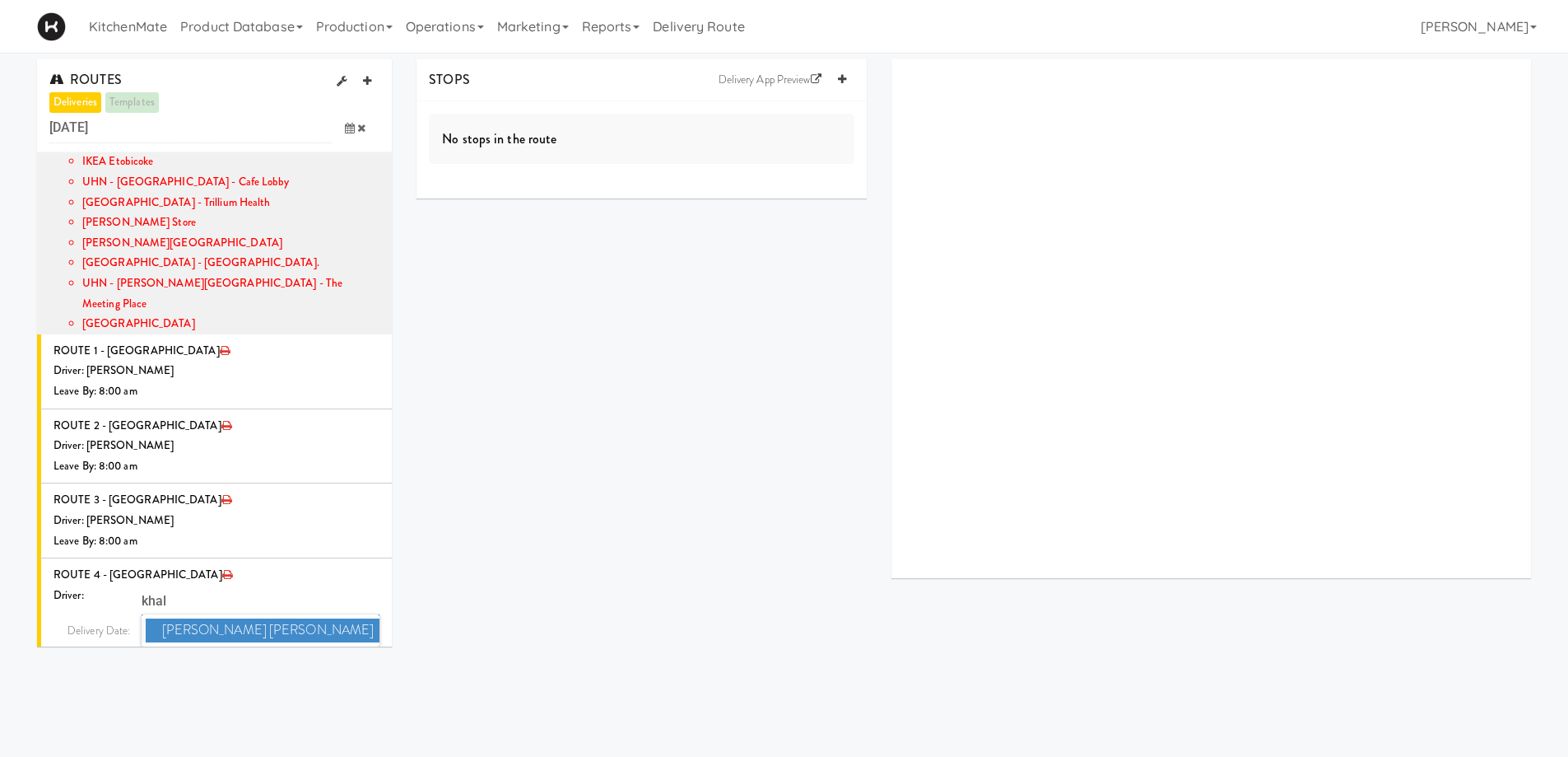
type input "khal"
click at [322, 618] on span "[PERSON_NAME] [PERSON_NAME]" at bounding box center [262, 630] width 234 height 24
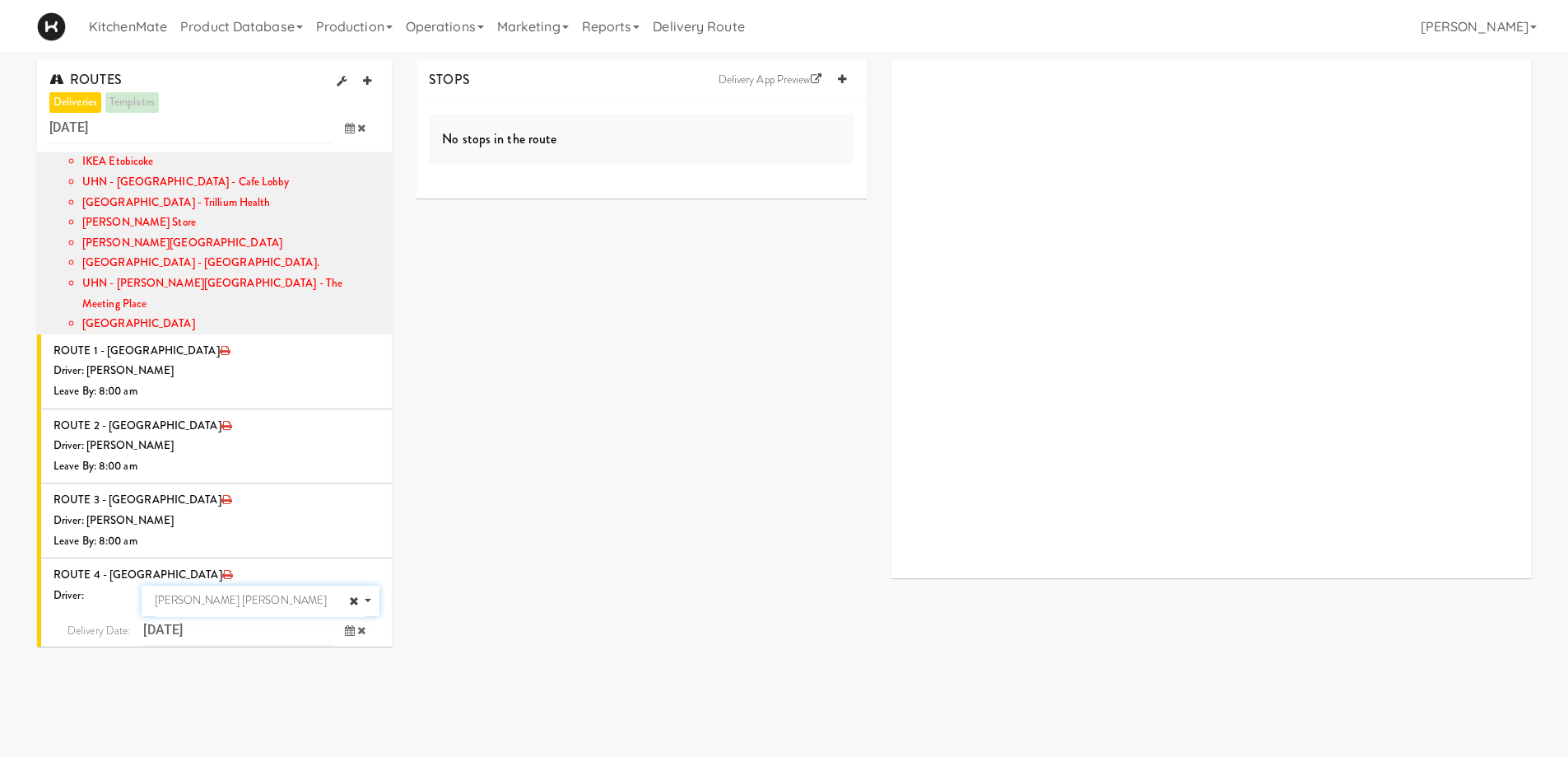
click at [342, 645] on span at bounding box center [355, 660] width 48 height 30
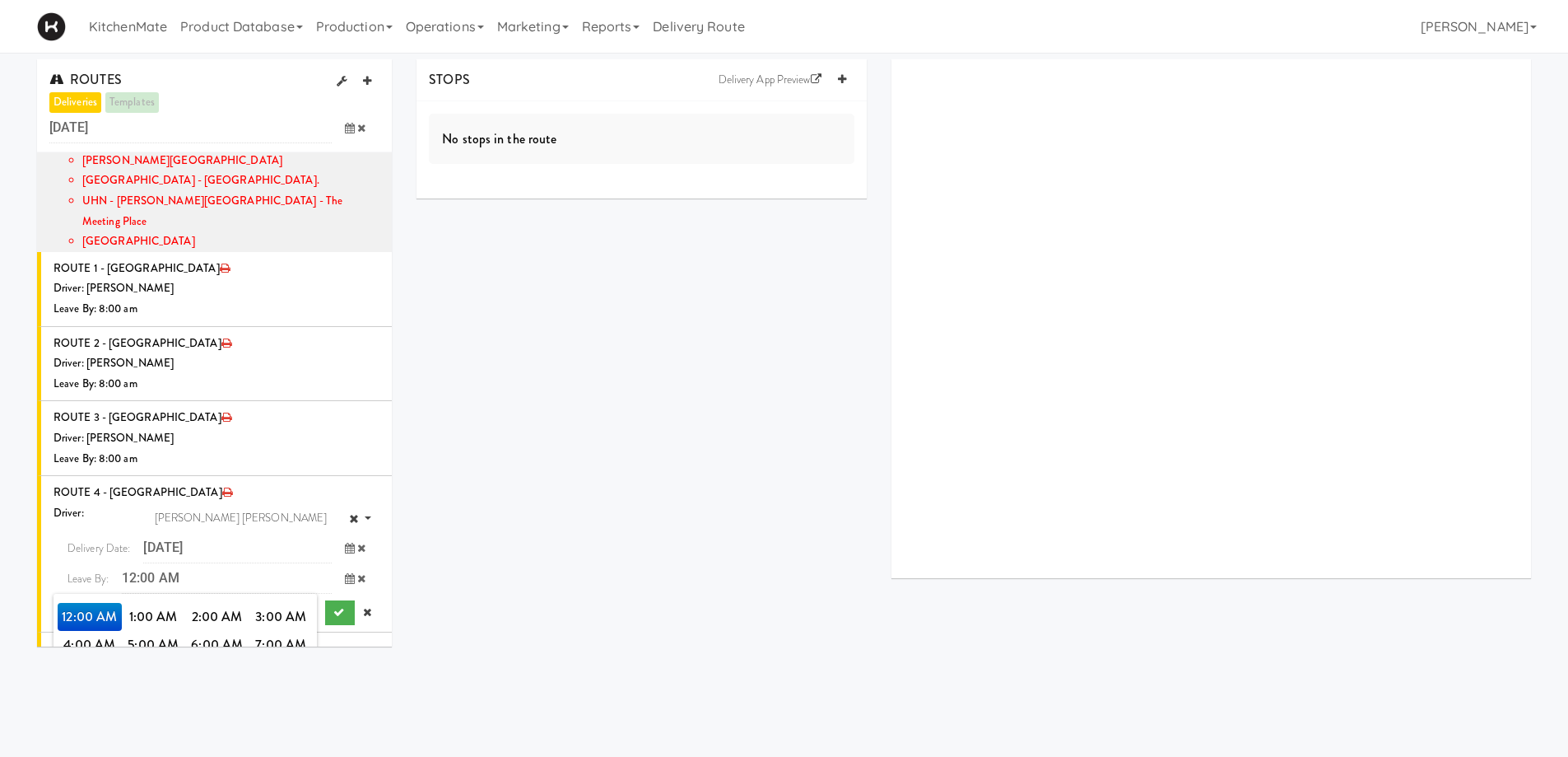
click at [84, 659] on span "8:00 AM" at bounding box center [90, 673] width 64 height 28
click at [85, 603] on span "8:00 AM" at bounding box center [90, 617] width 64 height 28
click at [333, 607] on icon "submit" at bounding box center [339, 612] width 10 height 10
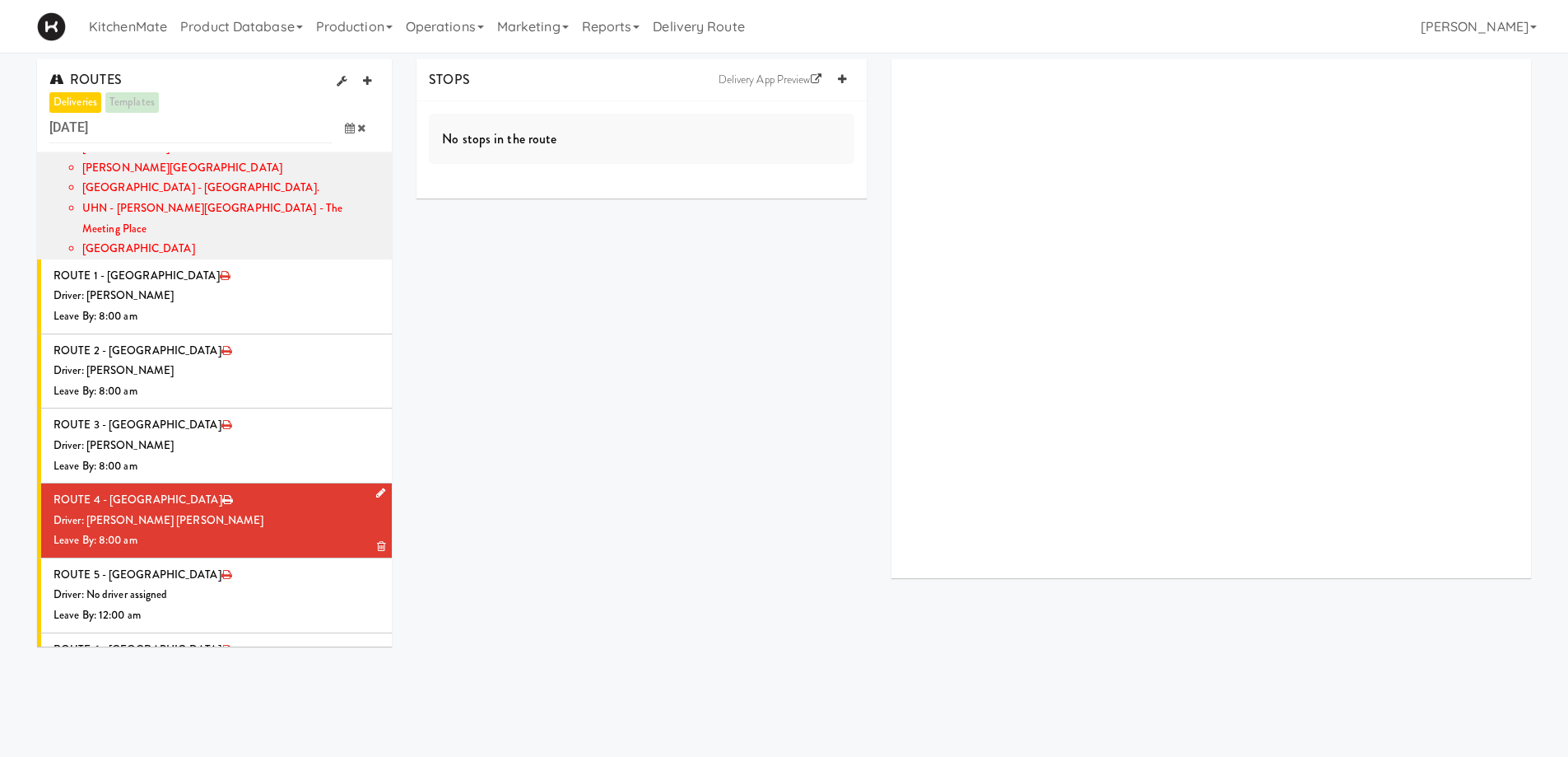
click at [256, 510] on div "Driver: [PERSON_NAME] [PERSON_NAME]" at bounding box center [216, 521] width 326 height 21
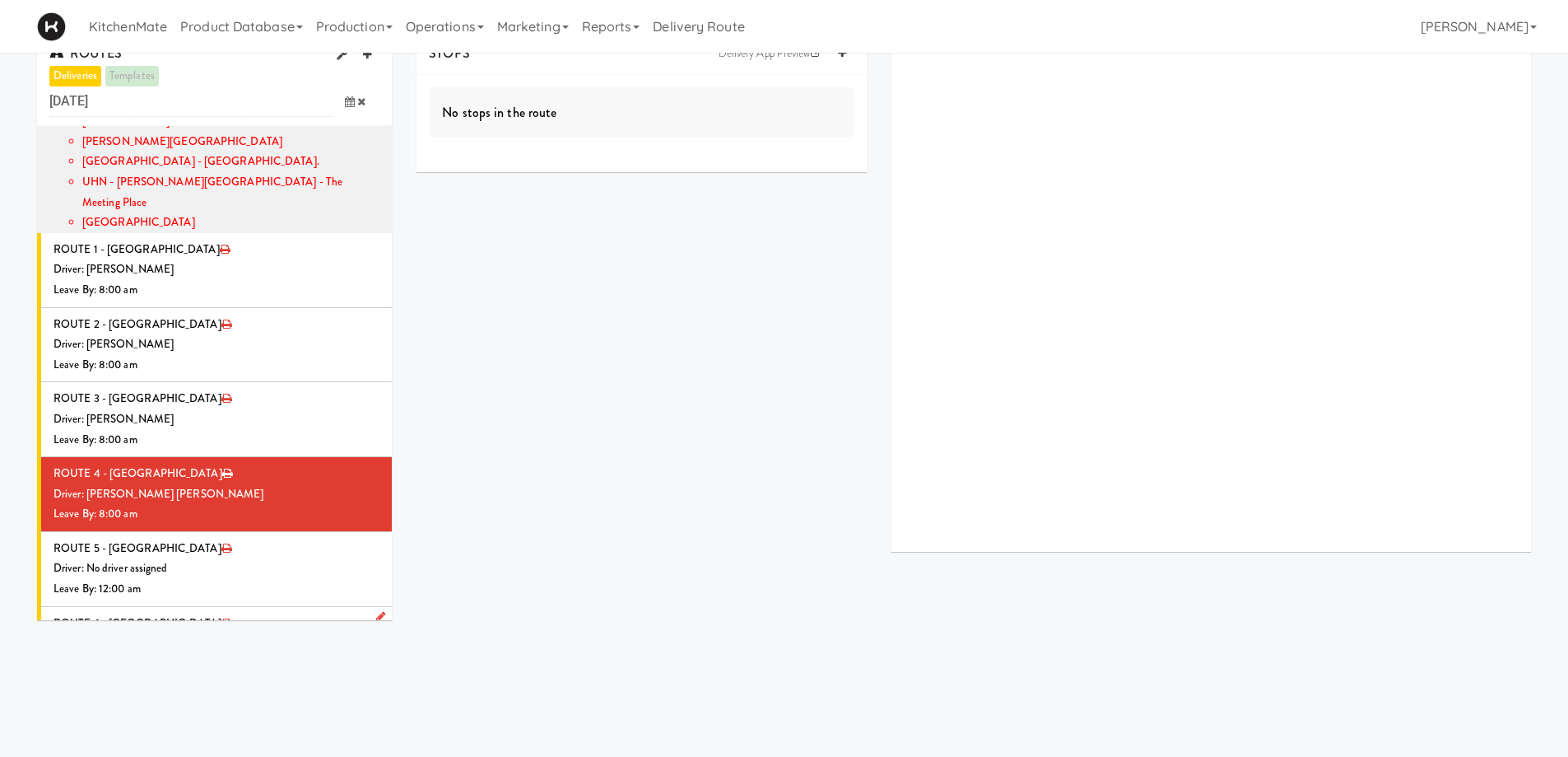
scroll to position [53, 0]
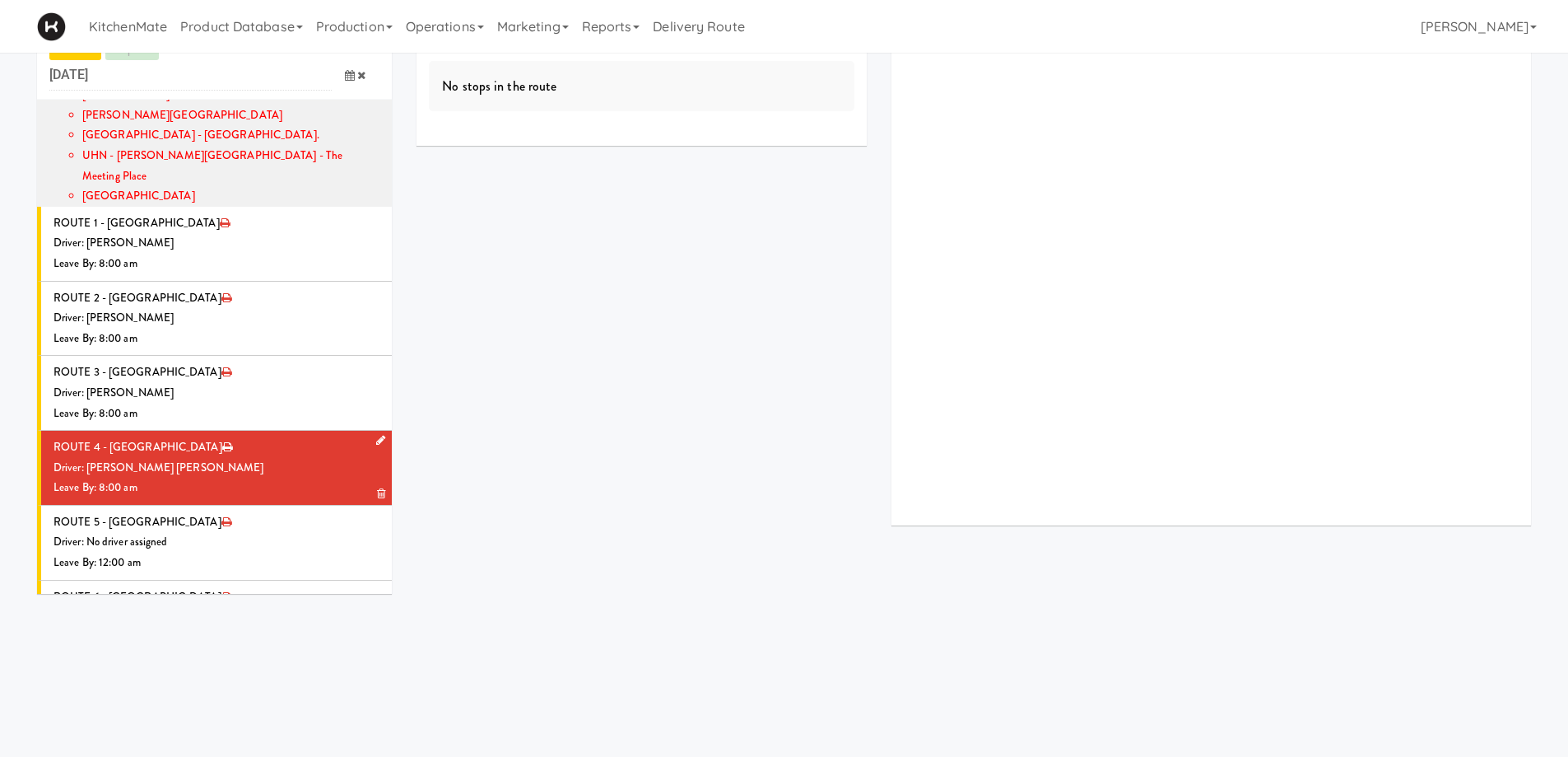
click at [223, 458] on div "Driver: [PERSON_NAME] [PERSON_NAME]" at bounding box center [216, 469] width 326 height 21
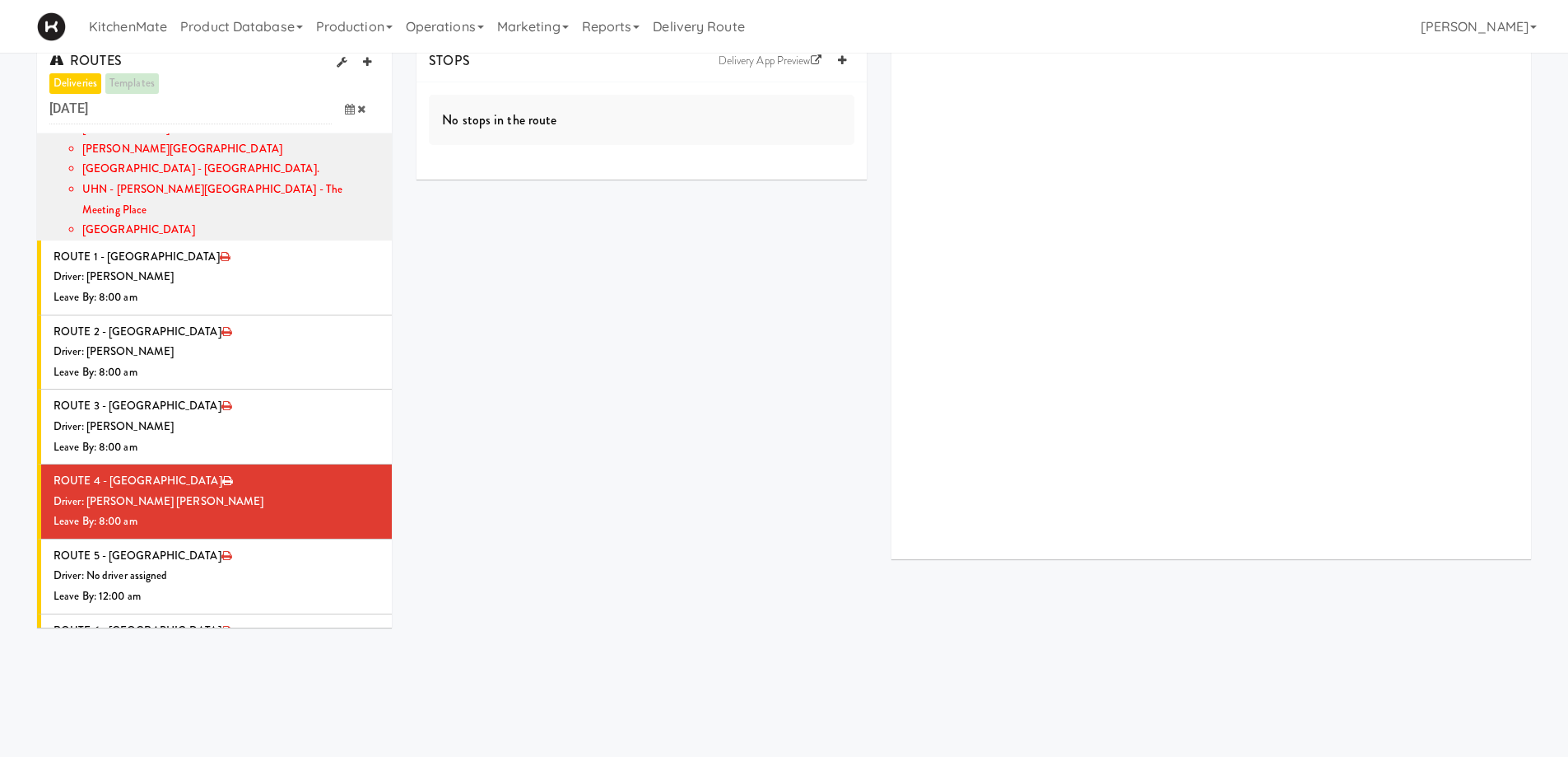
scroll to position [0, 0]
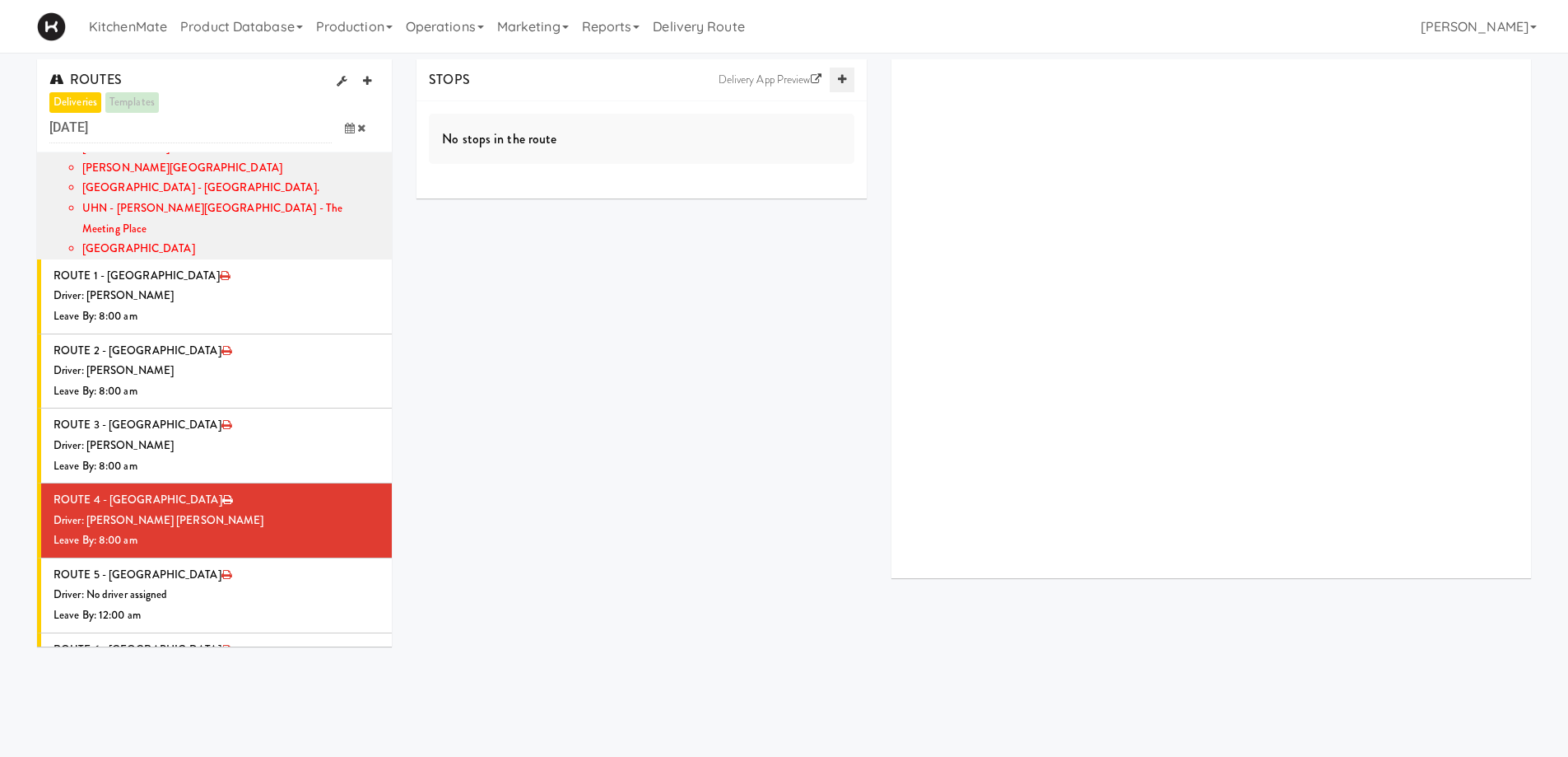
click at [839, 81] on icon at bounding box center [842, 79] width 8 height 10
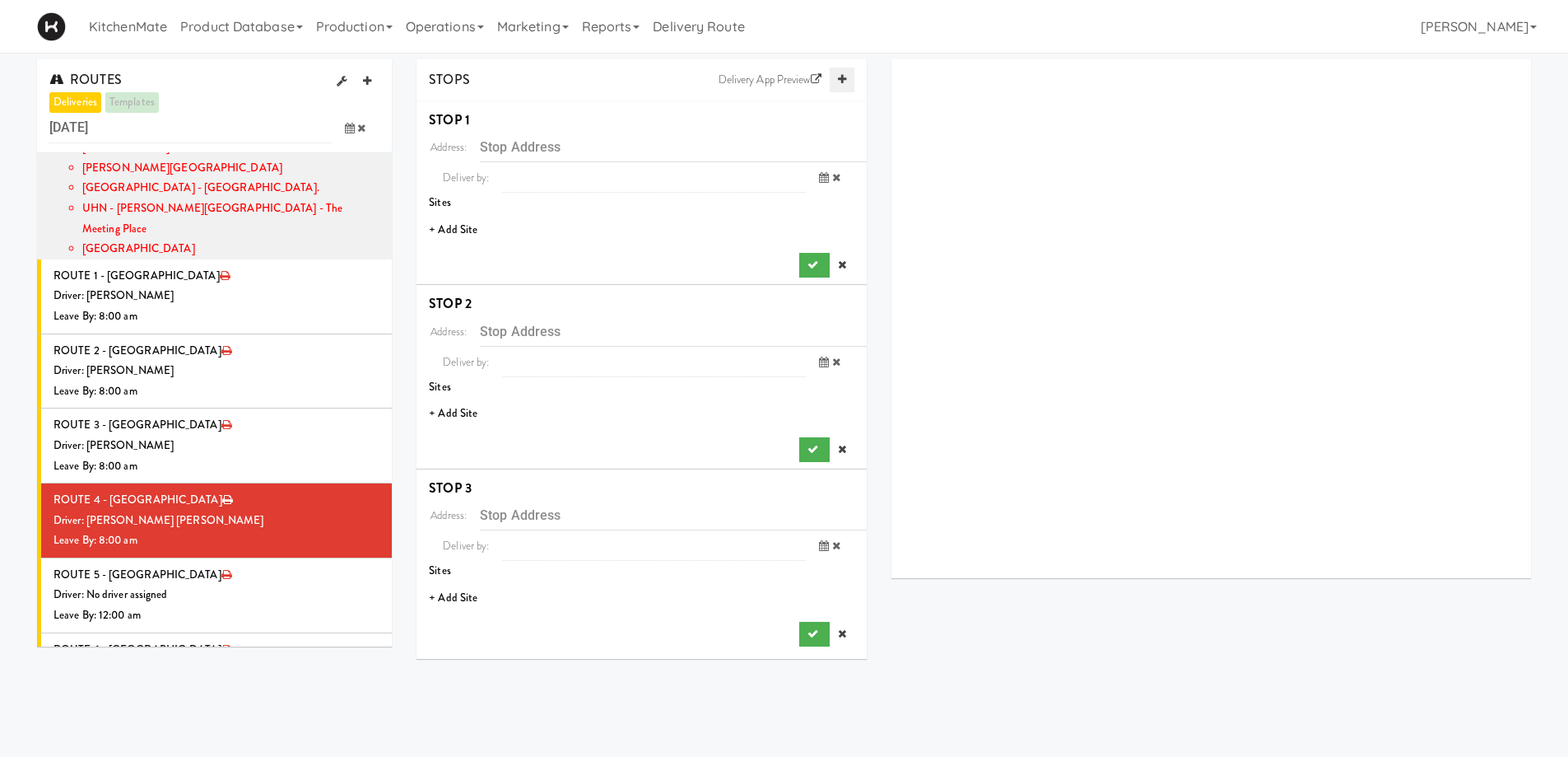
click at [839, 81] on icon at bounding box center [842, 79] width 8 height 10
click at [841, 78] on icon at bounding box center [842, 79] width 8 height 10
click at [461, 231] on li "+ Add Site" at bounding box center [641, 230] width 450 height 34
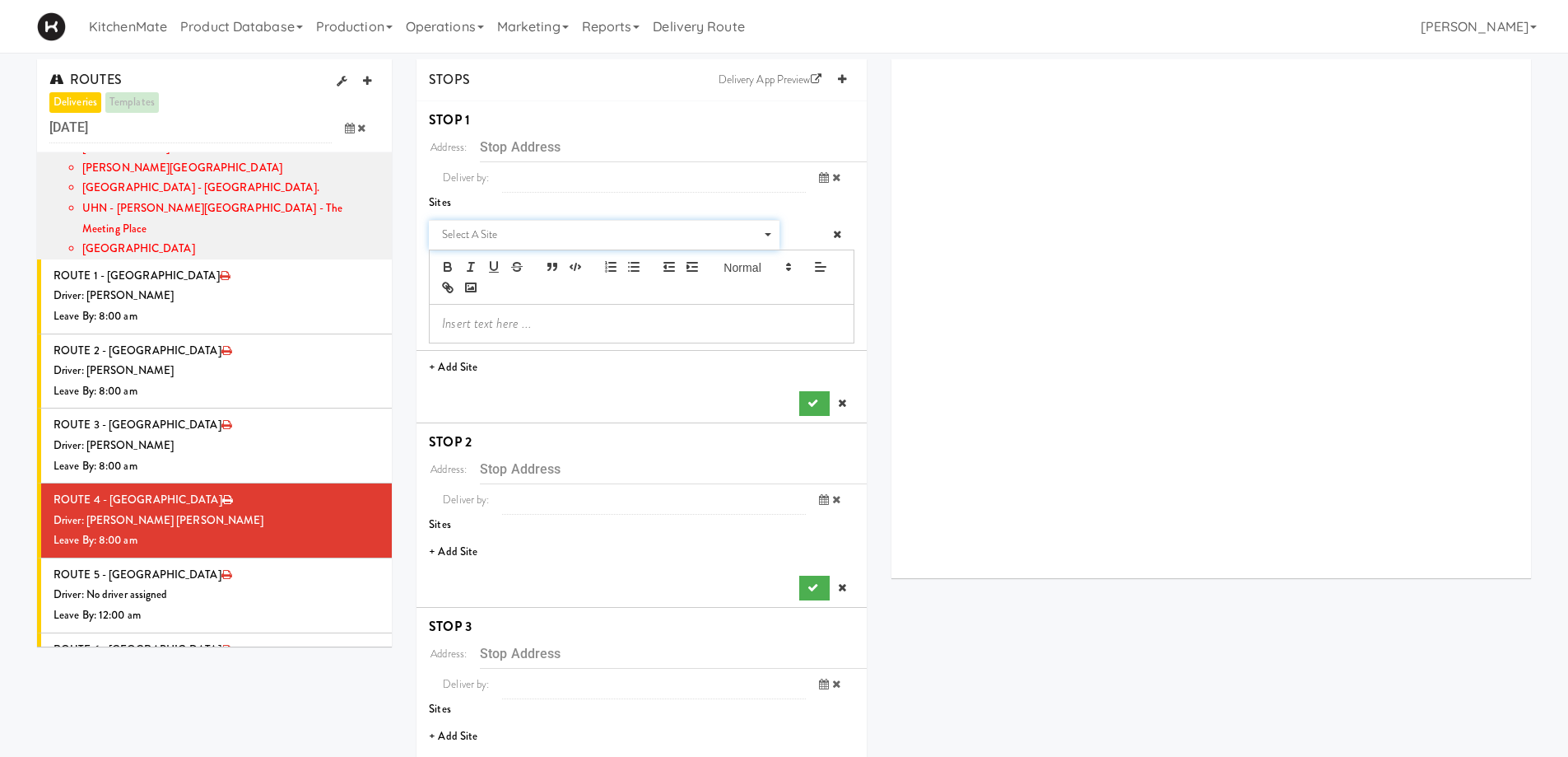
click at [503, 237] on span "Select a site" at bounding box center [598, 234] width 313 height 20
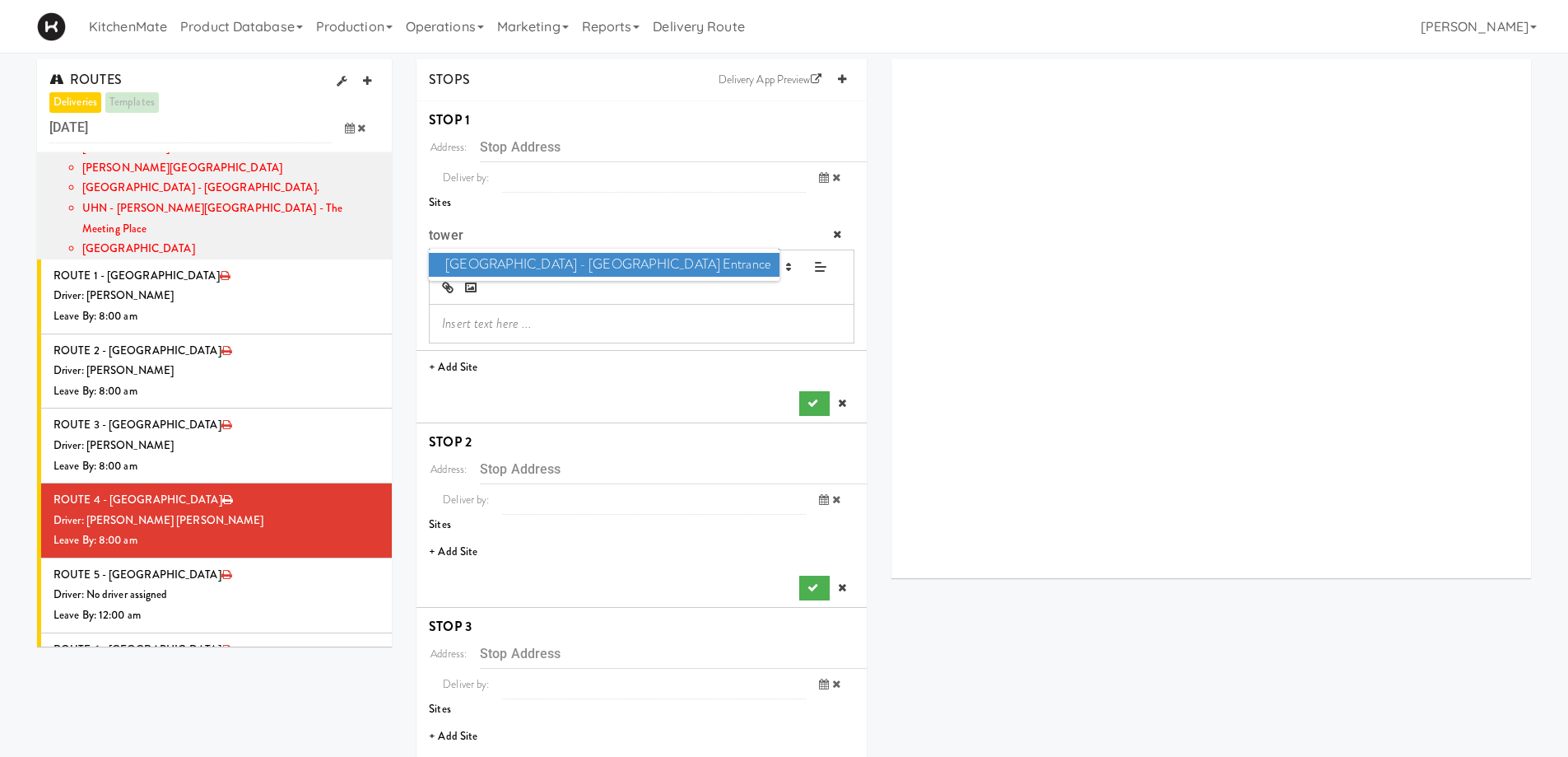
type input "tower"
click at [502, 265] on span "[GEOGRAPHIC_DATA] - [GEOGRAPHIC_DATA] Entrance" at bounding box center [604, 264] width 350 height 24
type input "[STREET_ADDRESS][PERSON_NAME]"
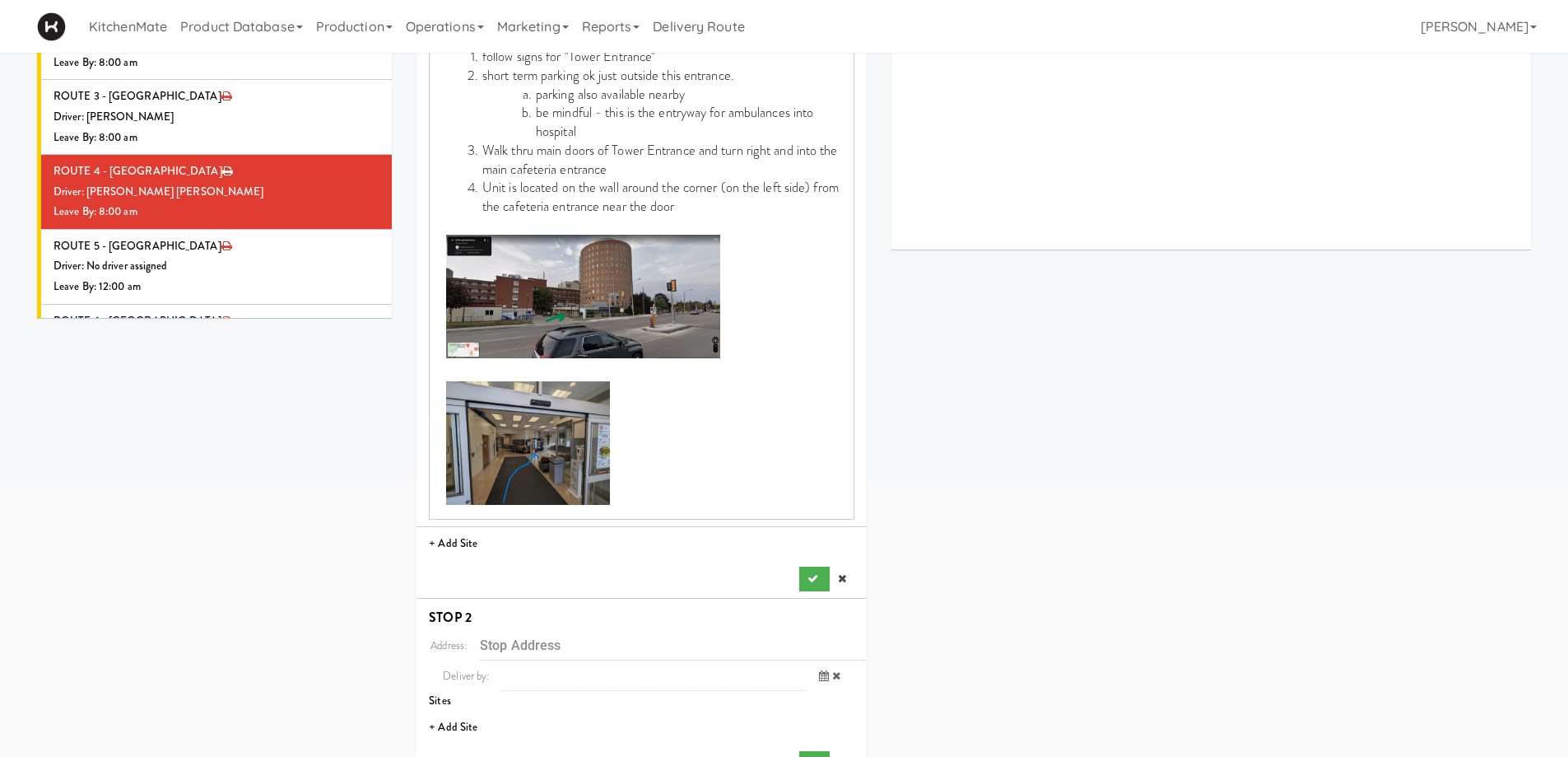
scroll to position [329, 0]
click at [811, 584] on button "submit" at bounding box center [814, 578] width 30 height 24
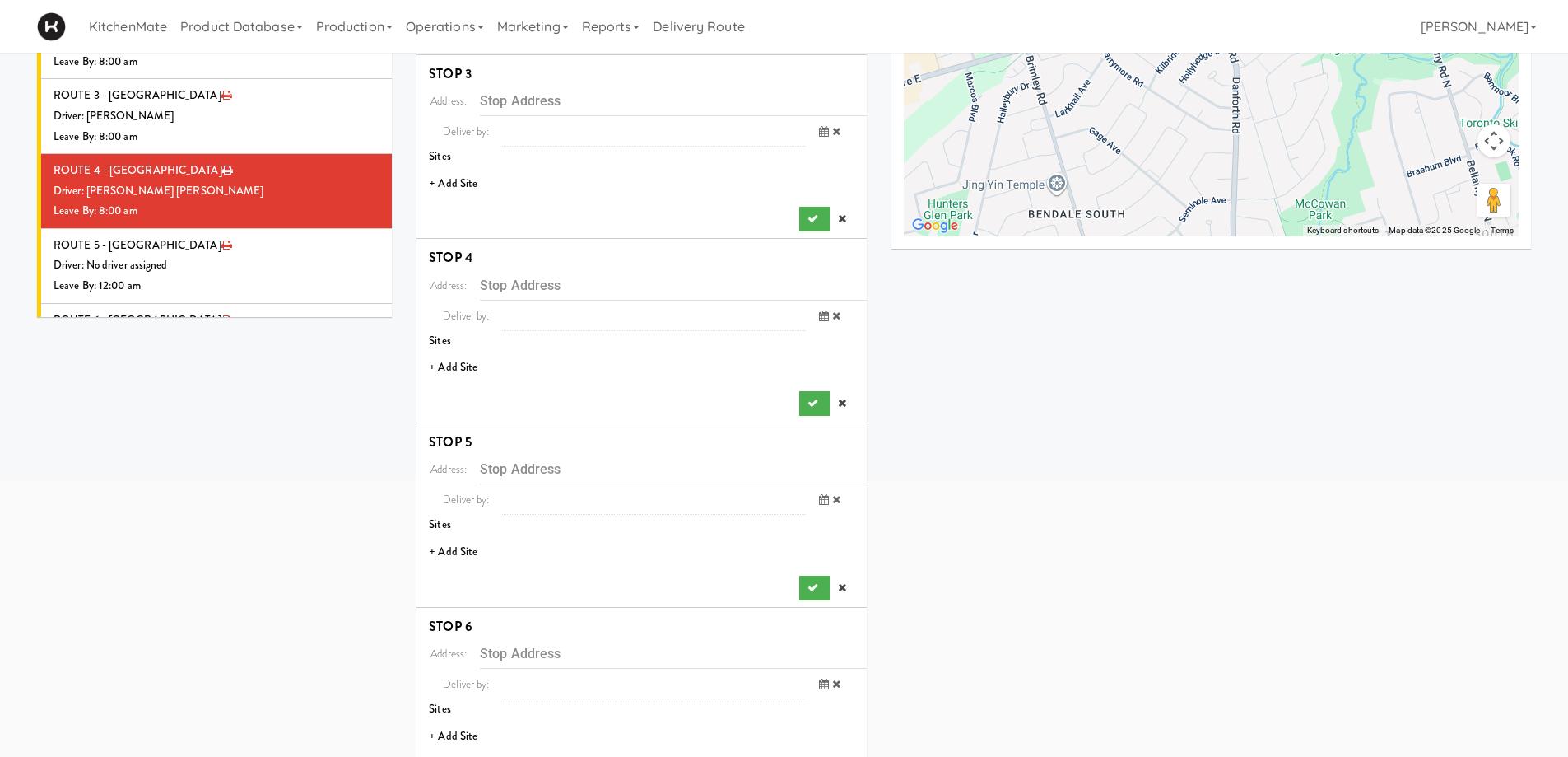
click at [474, 183] on li "+ Add Site" at bounding box center [641, 184] width 450 height 34
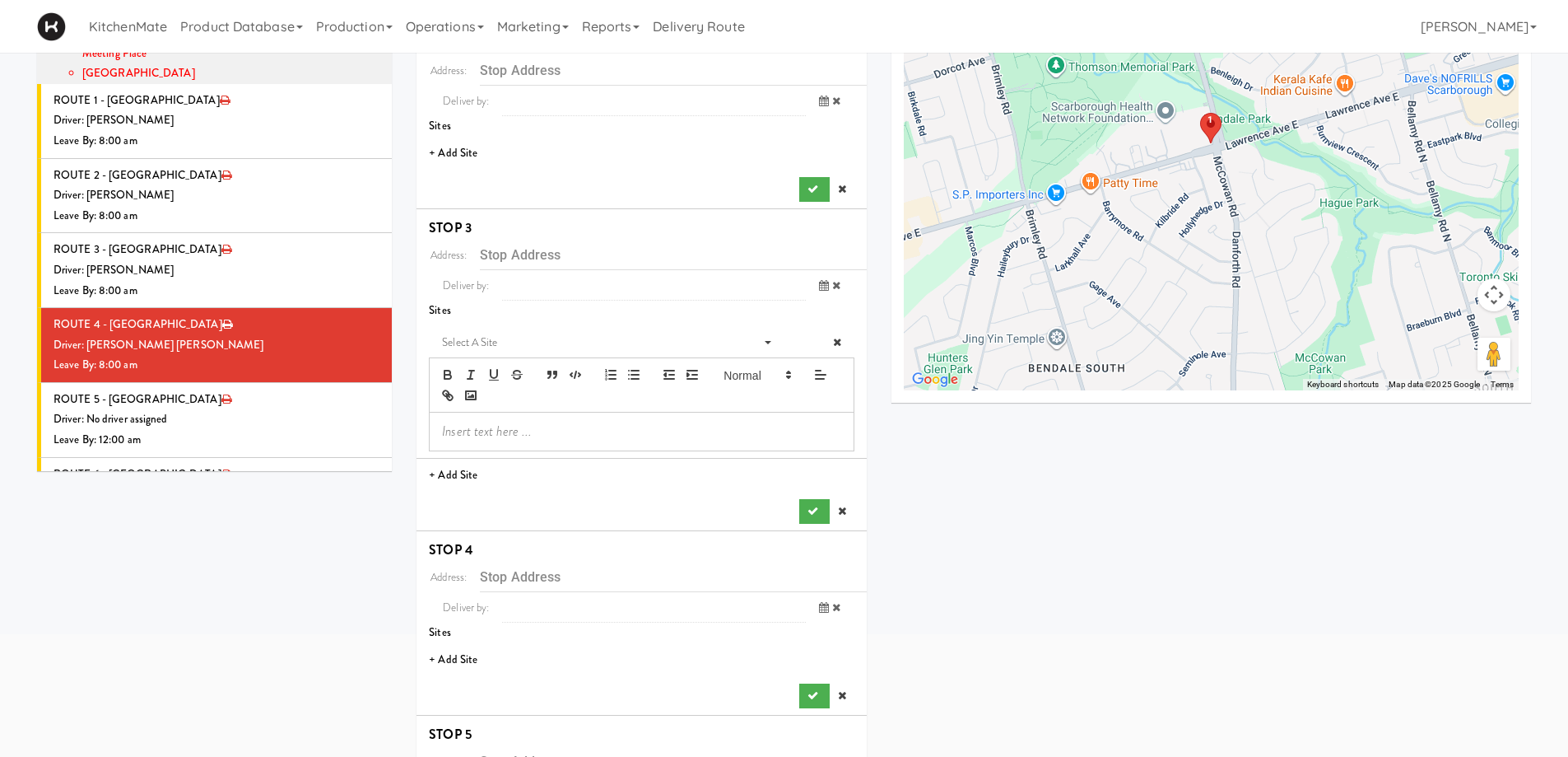
scroll to position [0, 0]
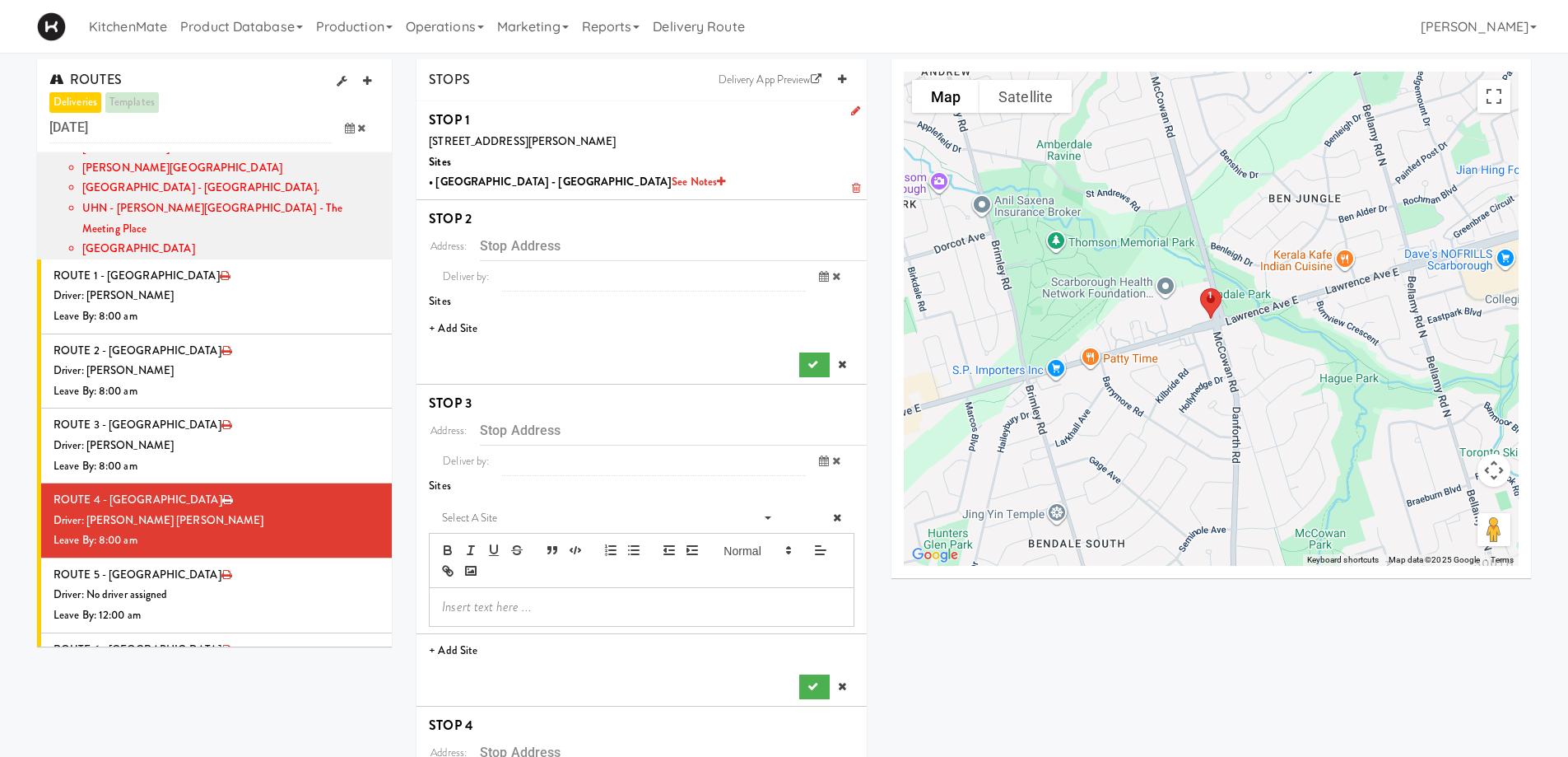
click at [464, 334] on li "+ Add Site" at bounding box center [641, 328] width 450 height 34
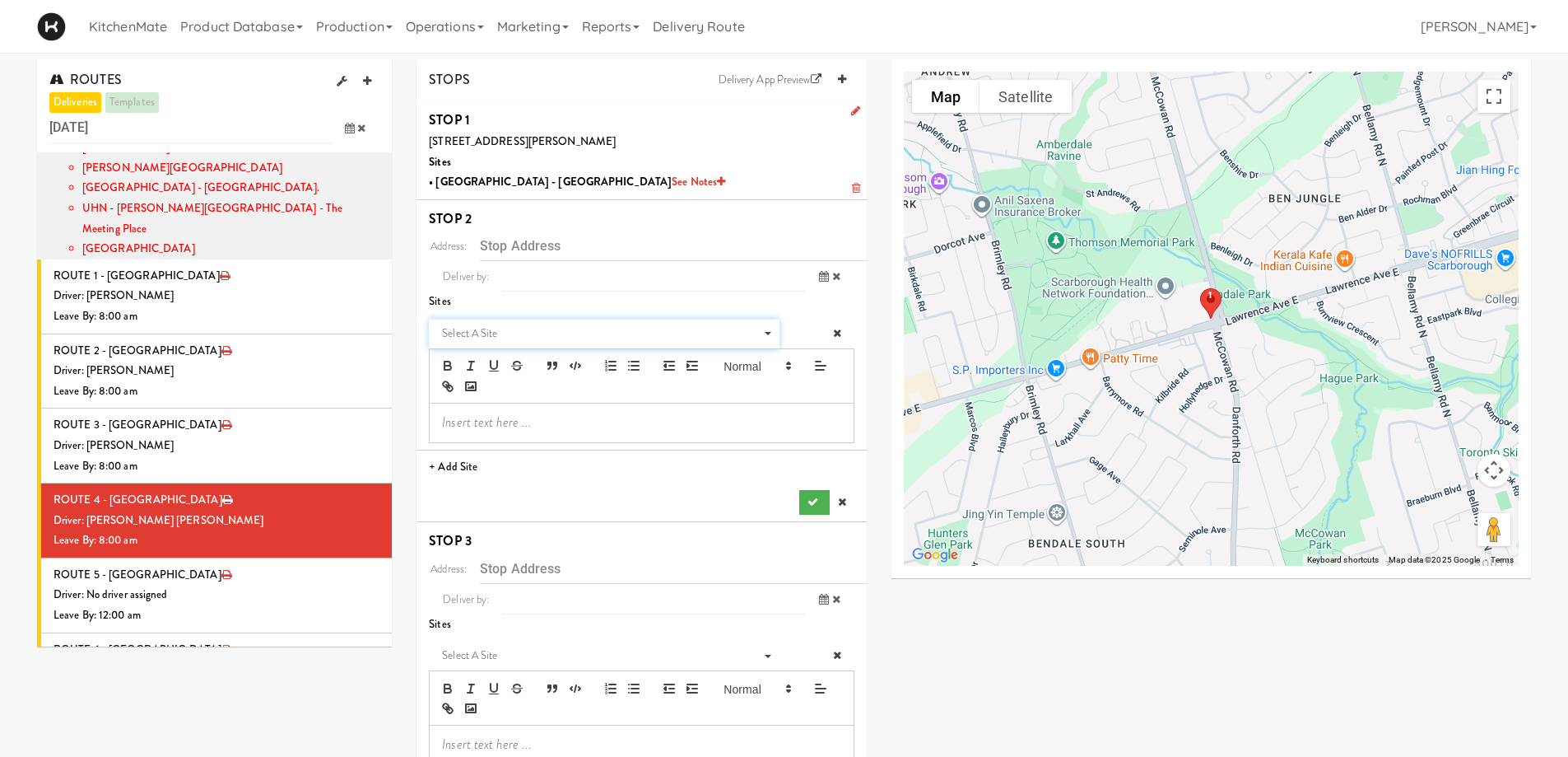
click at [513, 325] on span "Select a site" at bounding box center [598, 334] width 313 height 20
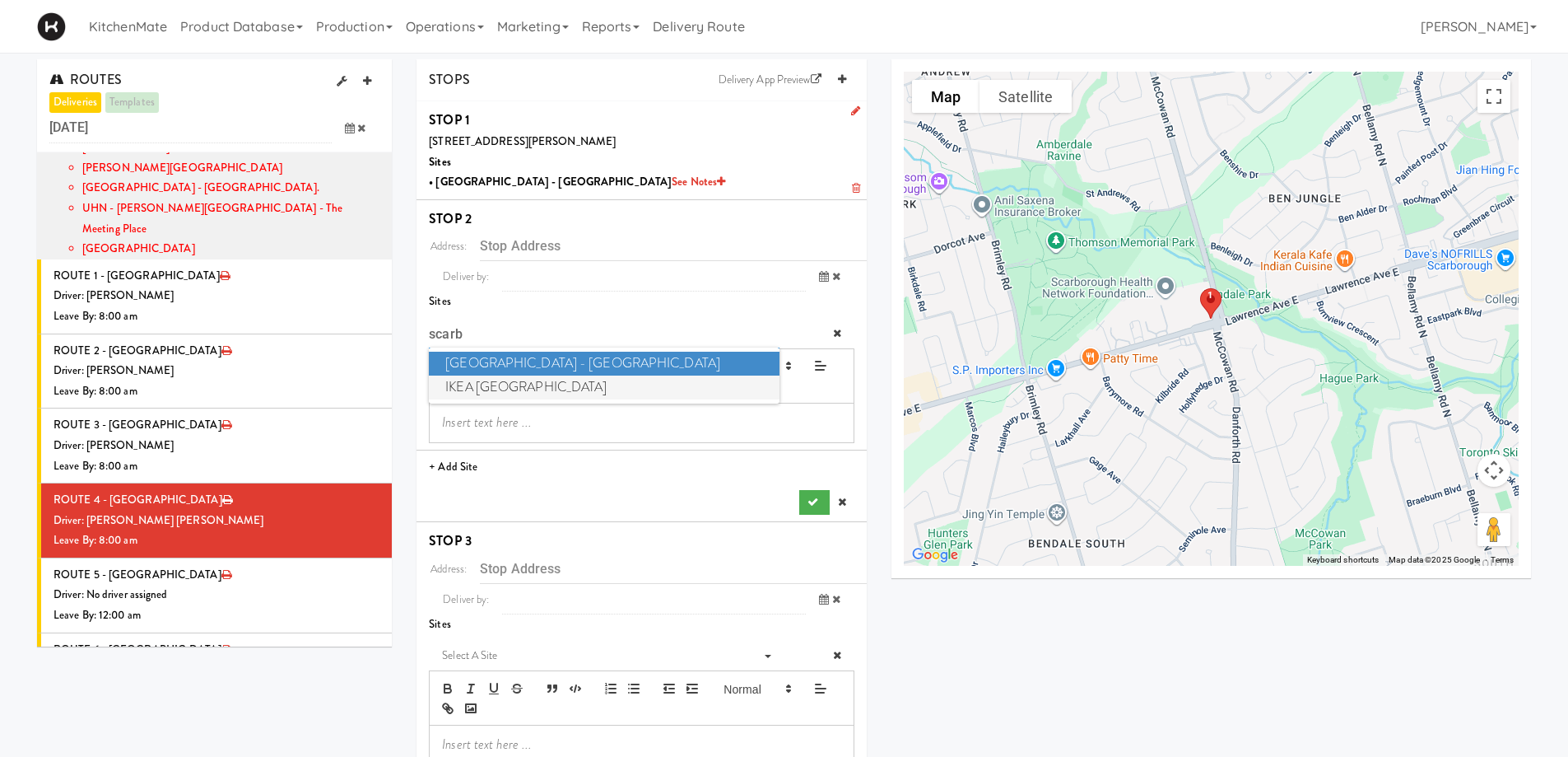
type input "scarb"
click at [576, 388] on span "IKEA [GEOGRAPHIC_DATA]" at bounding box center [604, 387] width 350 height 24
type input "[STREET_ADDRESS]"
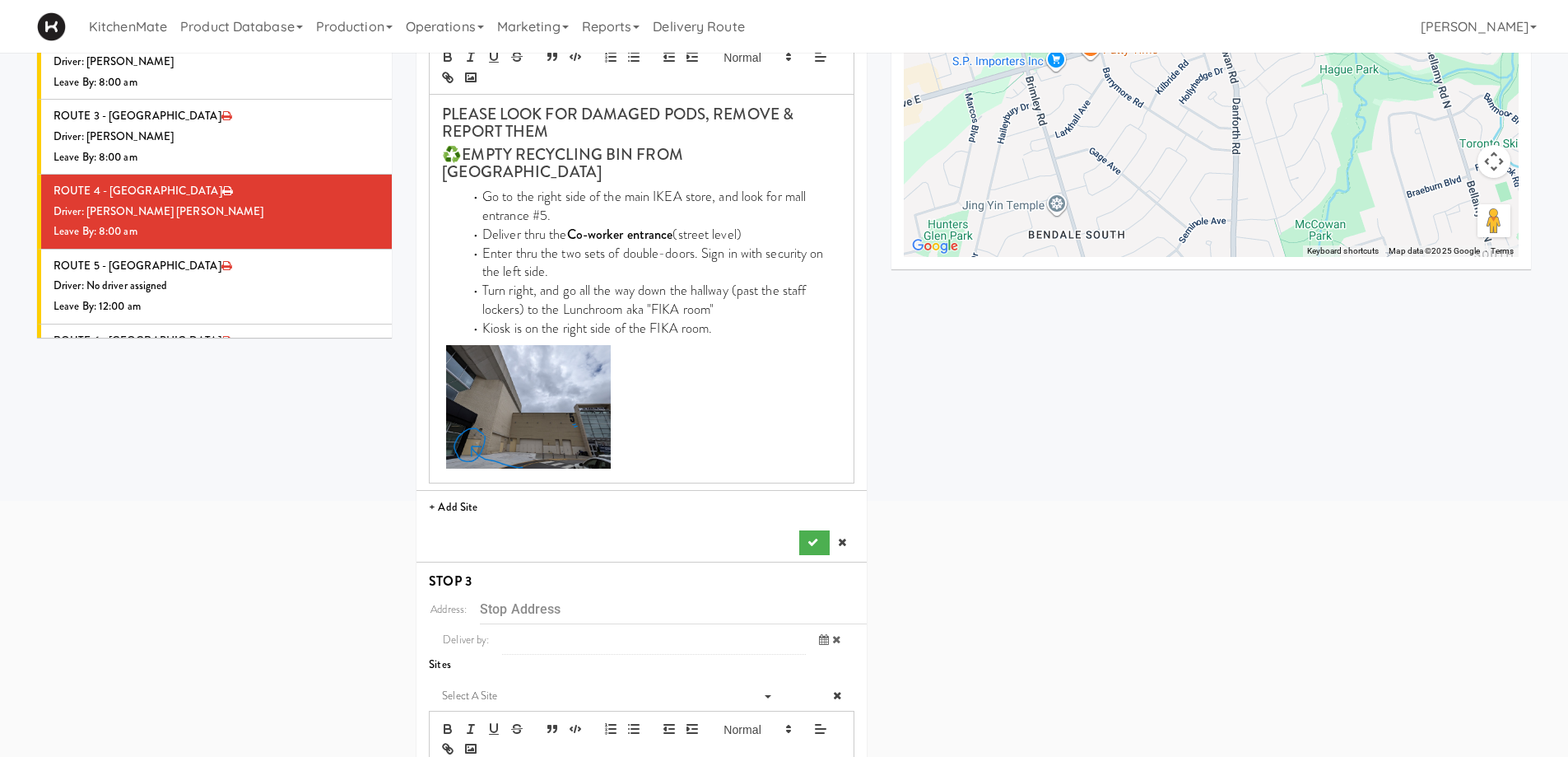
scroll to position [494, 0]
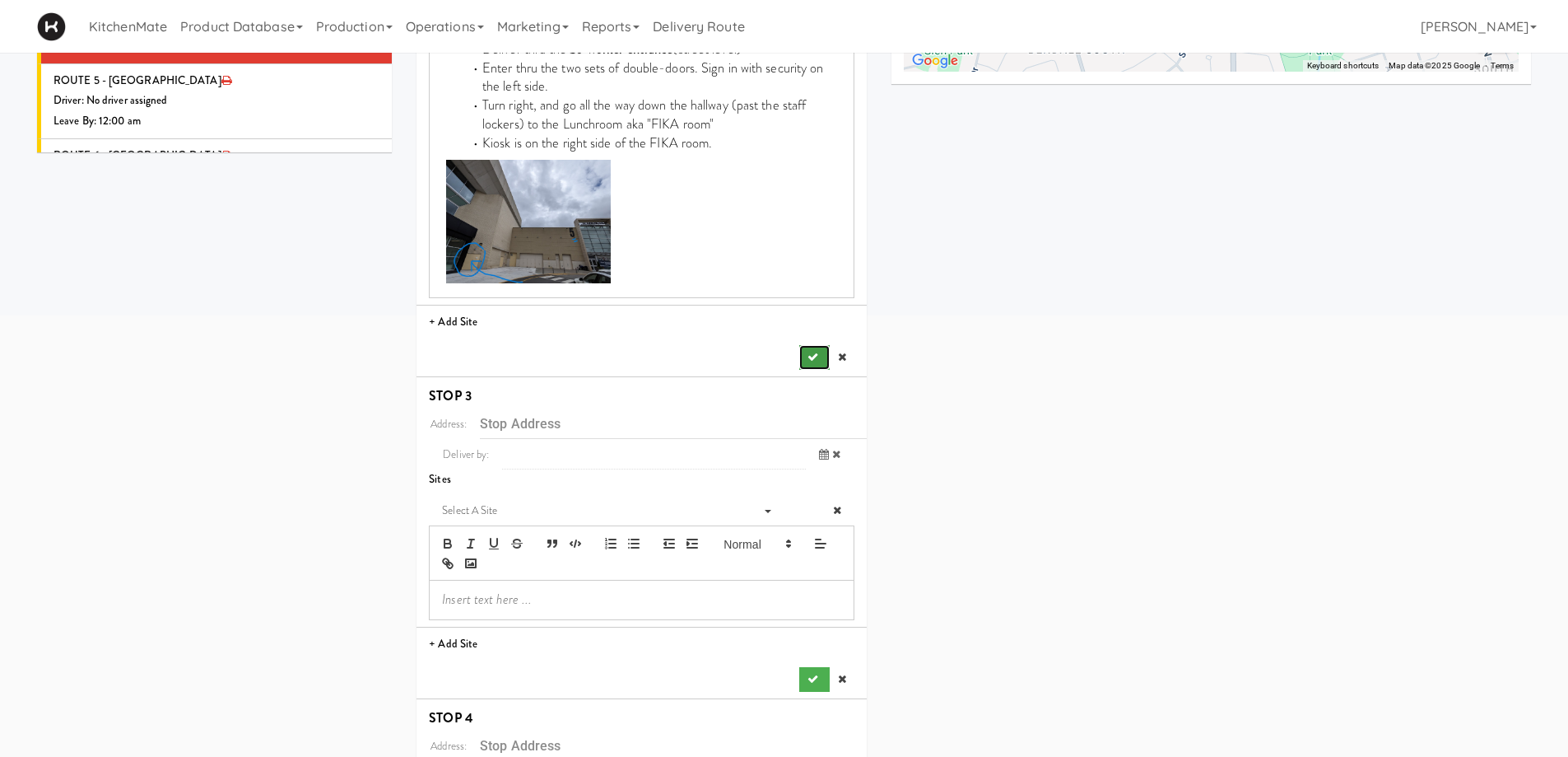
click at [802, 345] on button "submit" at bounding box center [814, 357] width 30 height 24
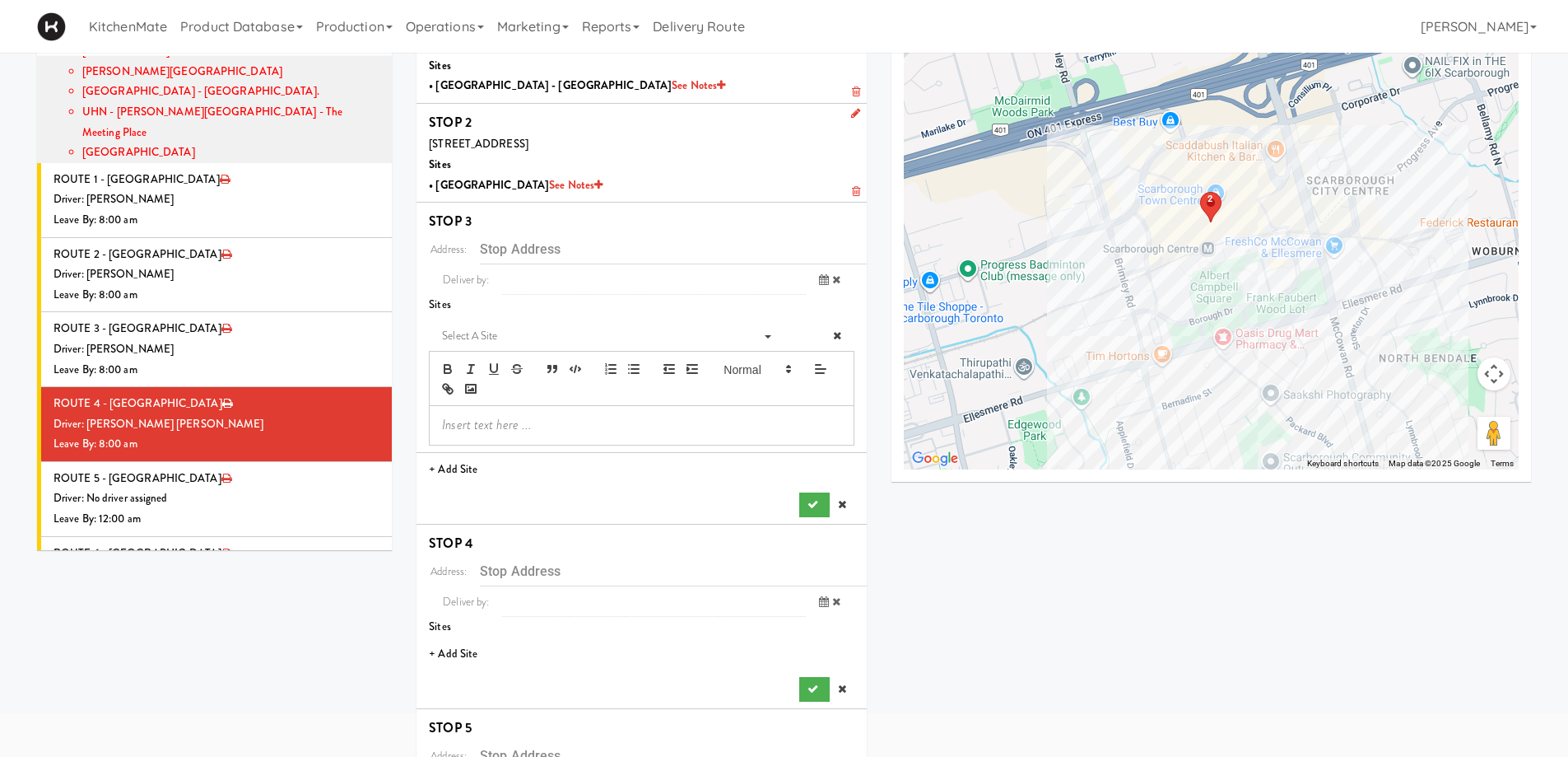
scroll to position [83, 0]
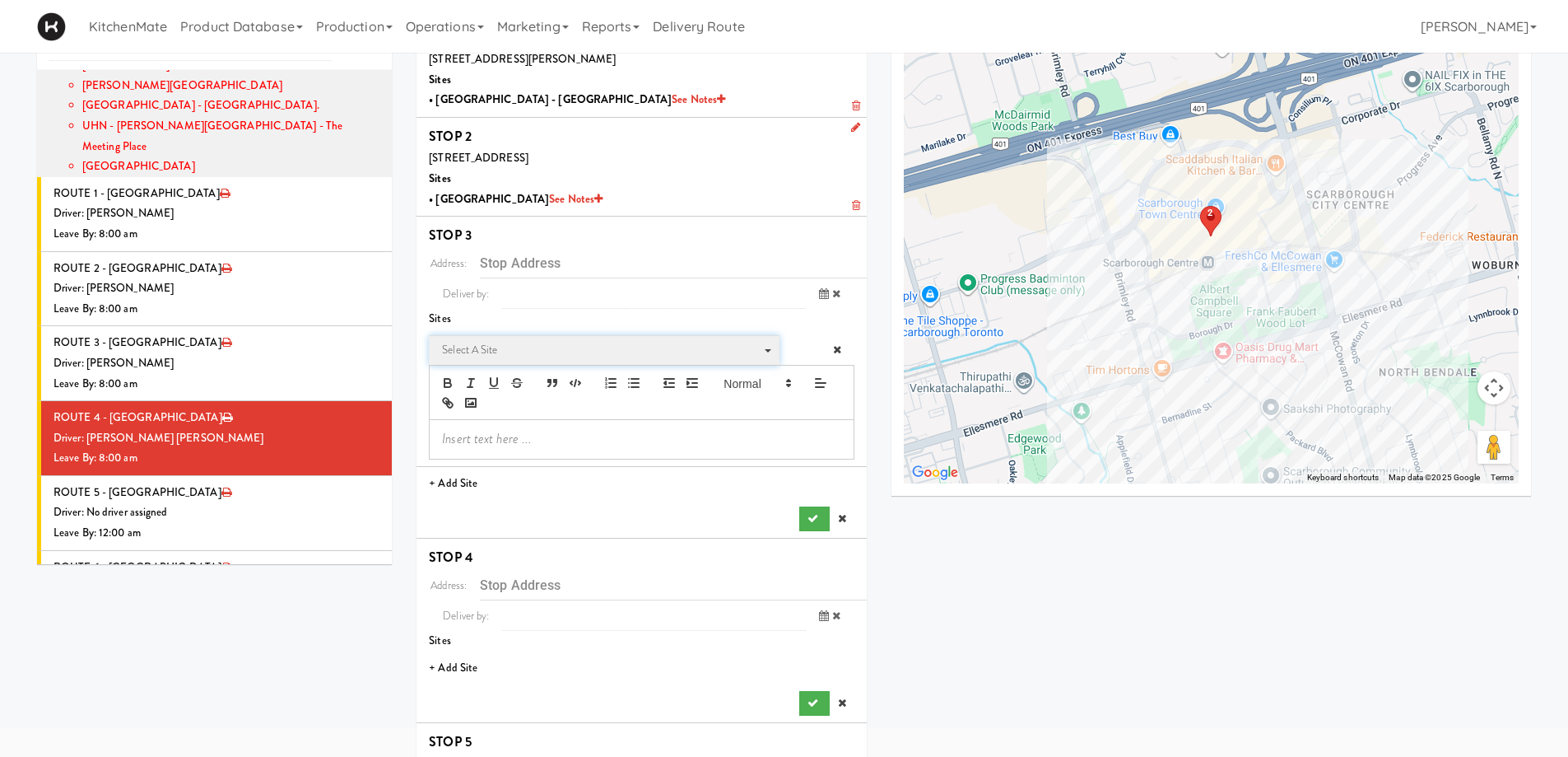
click at [473, 352] on span "Select a site" at bounding box center [598, 350] width 313 height 20
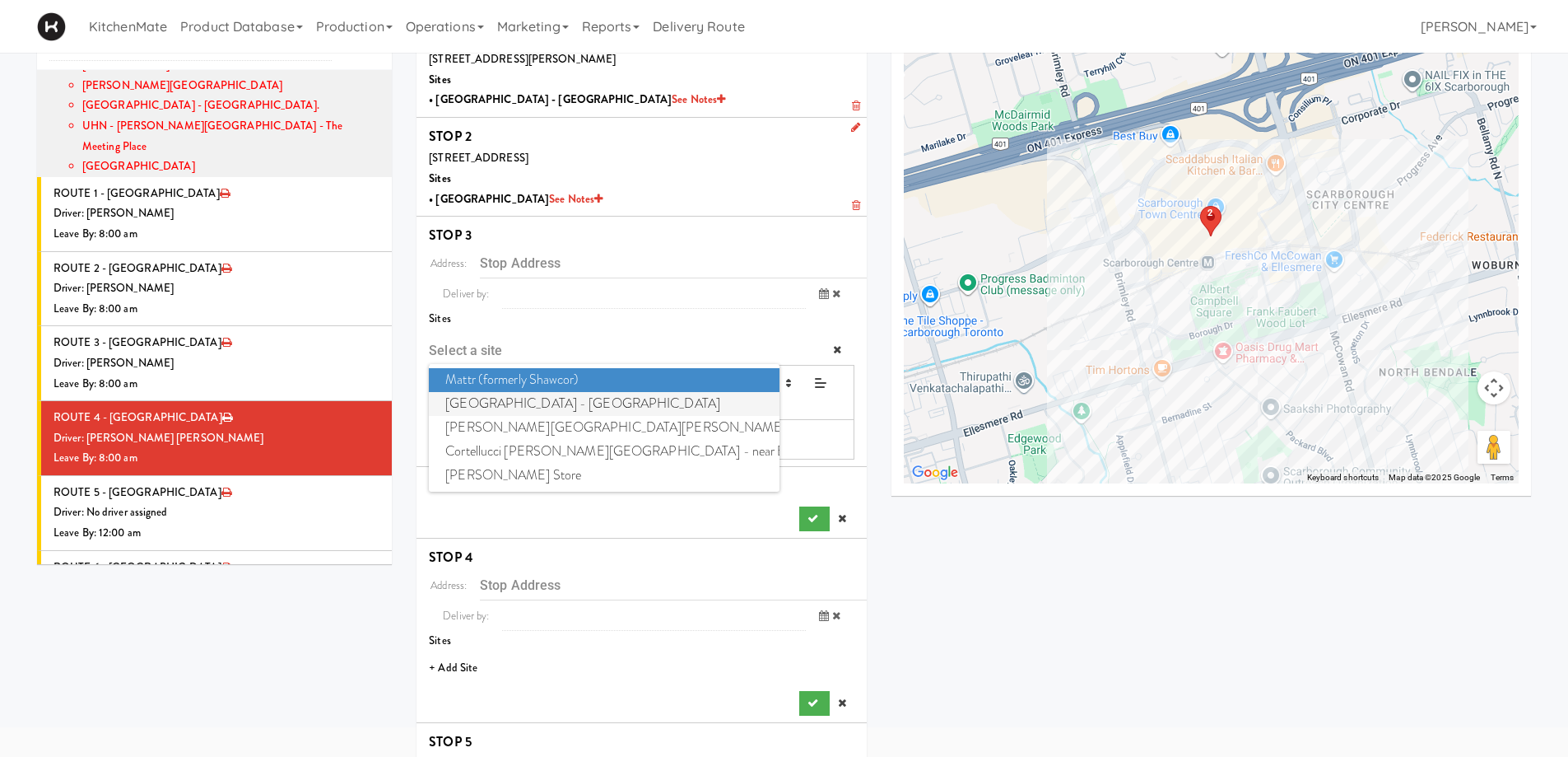
click at [522, 411] on span "[GEOGRAPHIC_DATA] - [GEOGRAPHIC_DATA]" at bounding box center [604, 403] width 350 height 24
type input "[STREET_ADDRESS]"
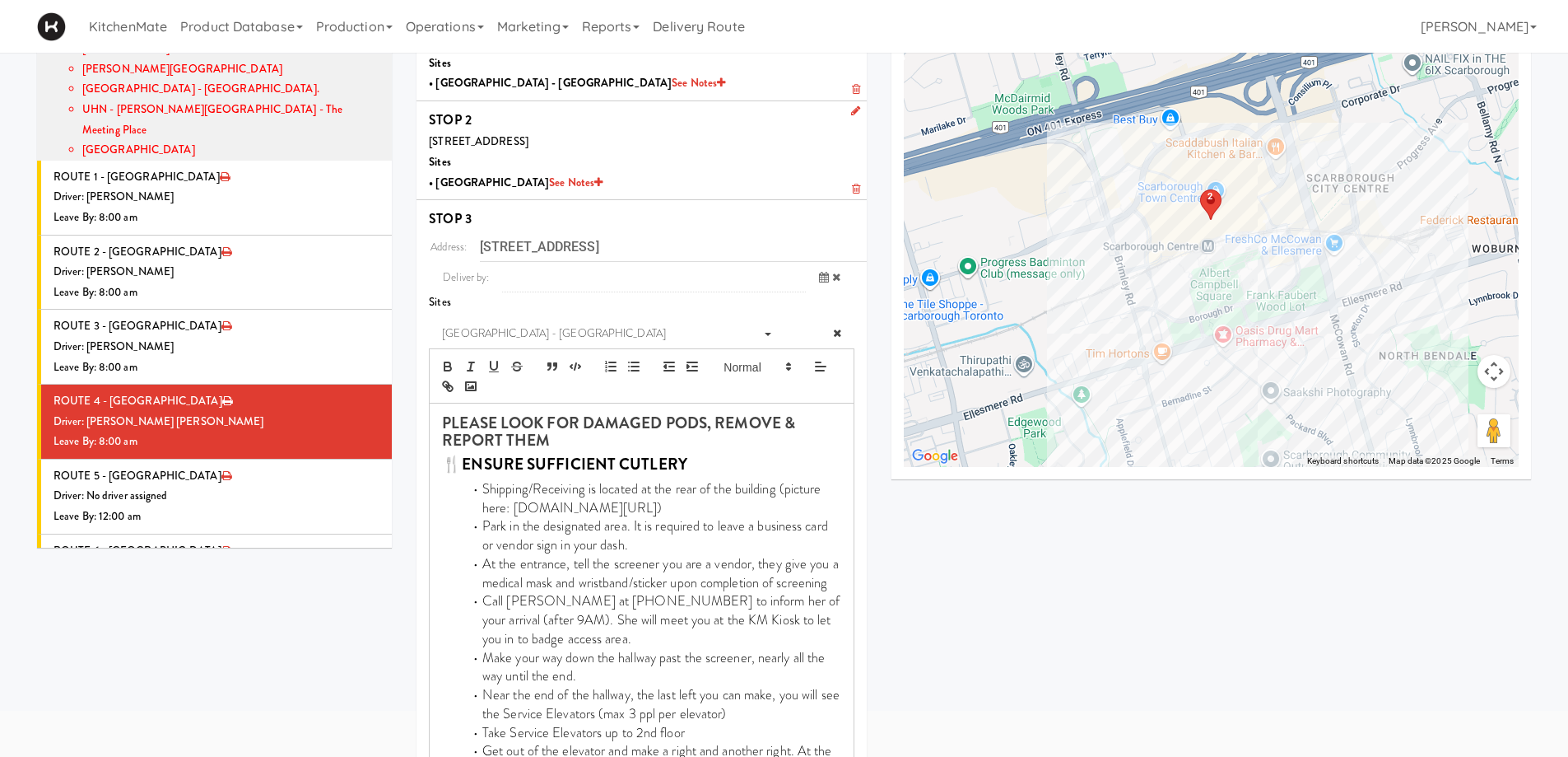
scroll to position [741, 0]
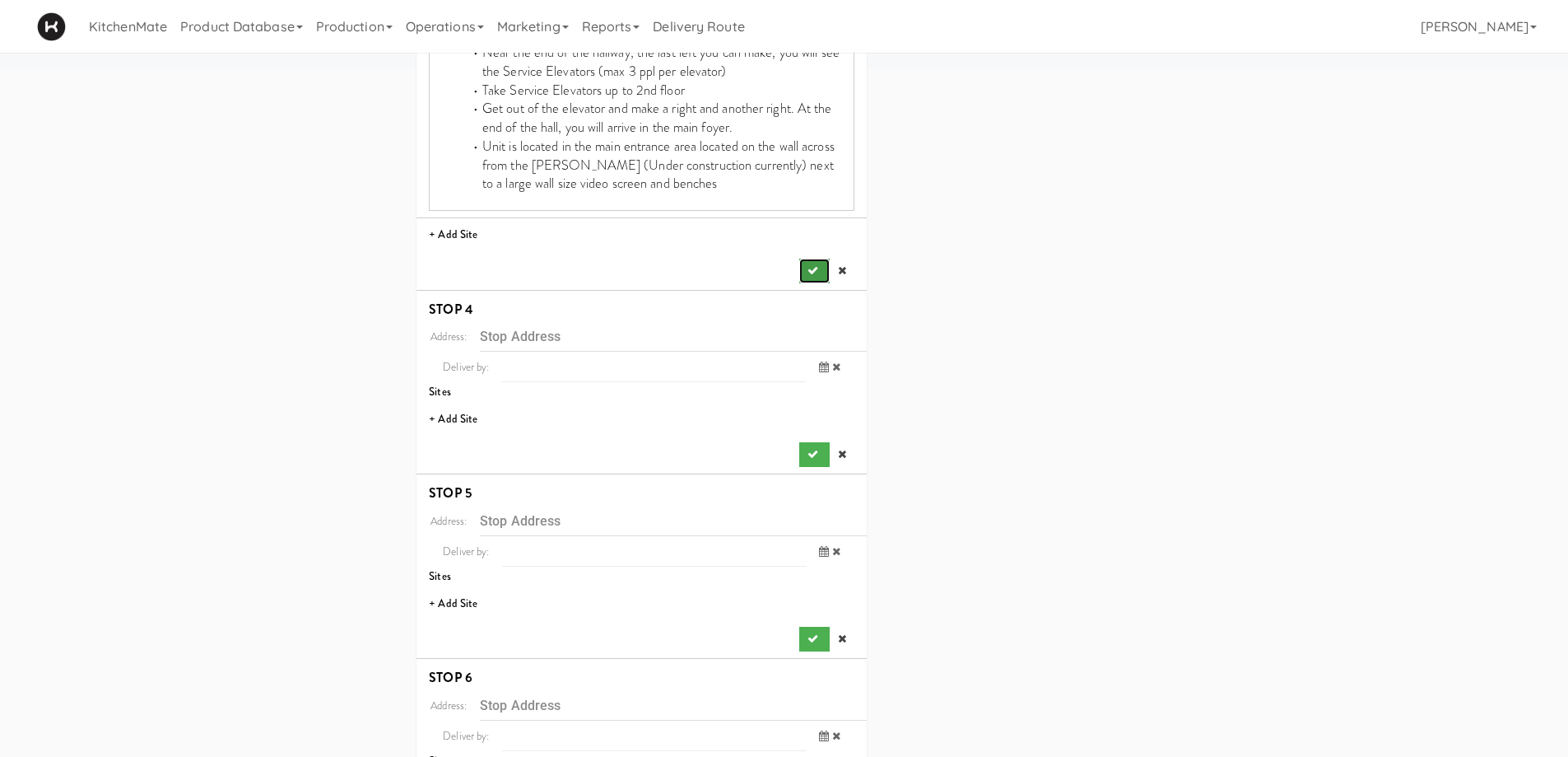
click at [826, 270] on button "submit" at bounding box center [814, 271] width 30 height 24
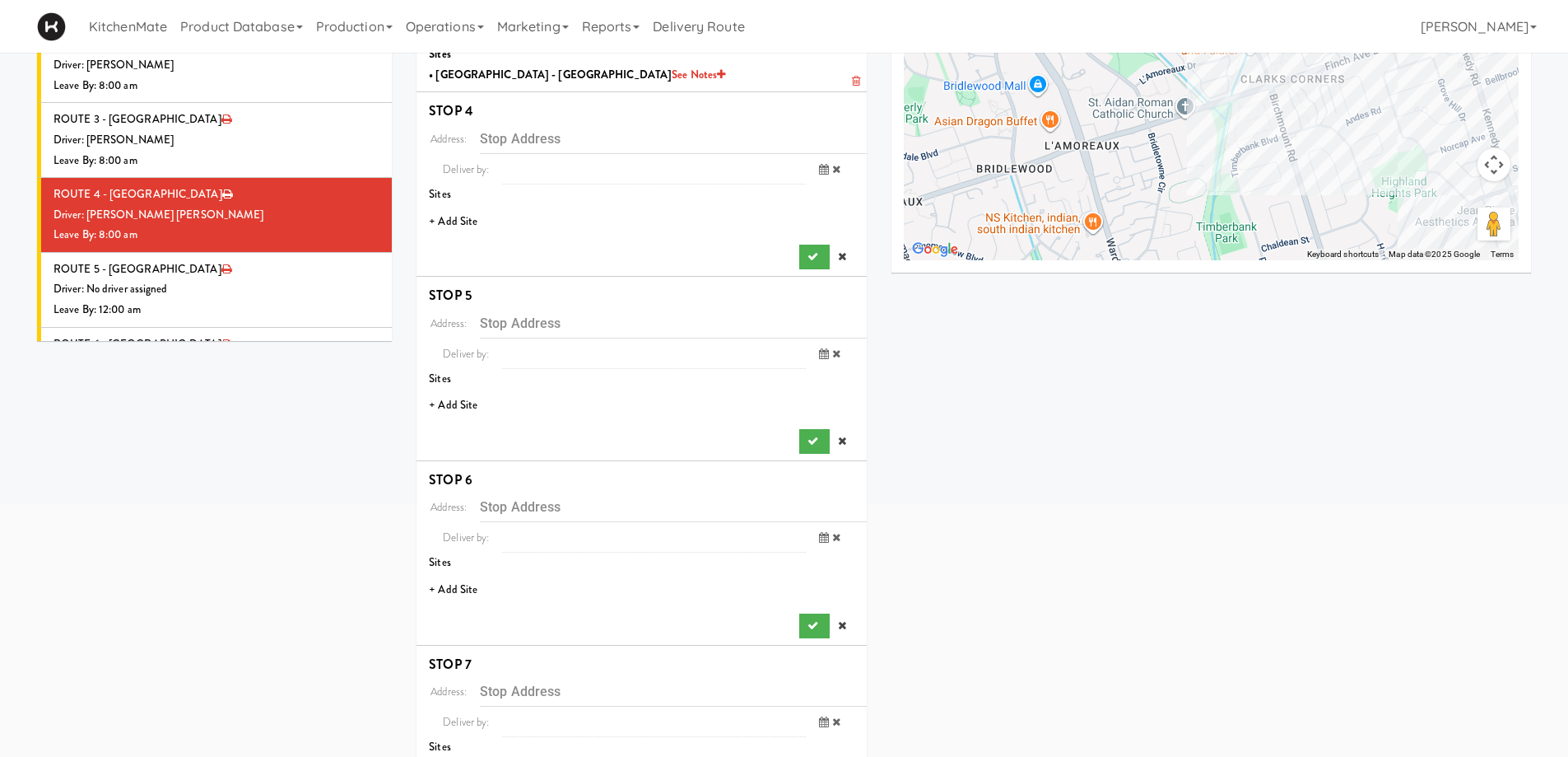
scroll to position [148, 0]
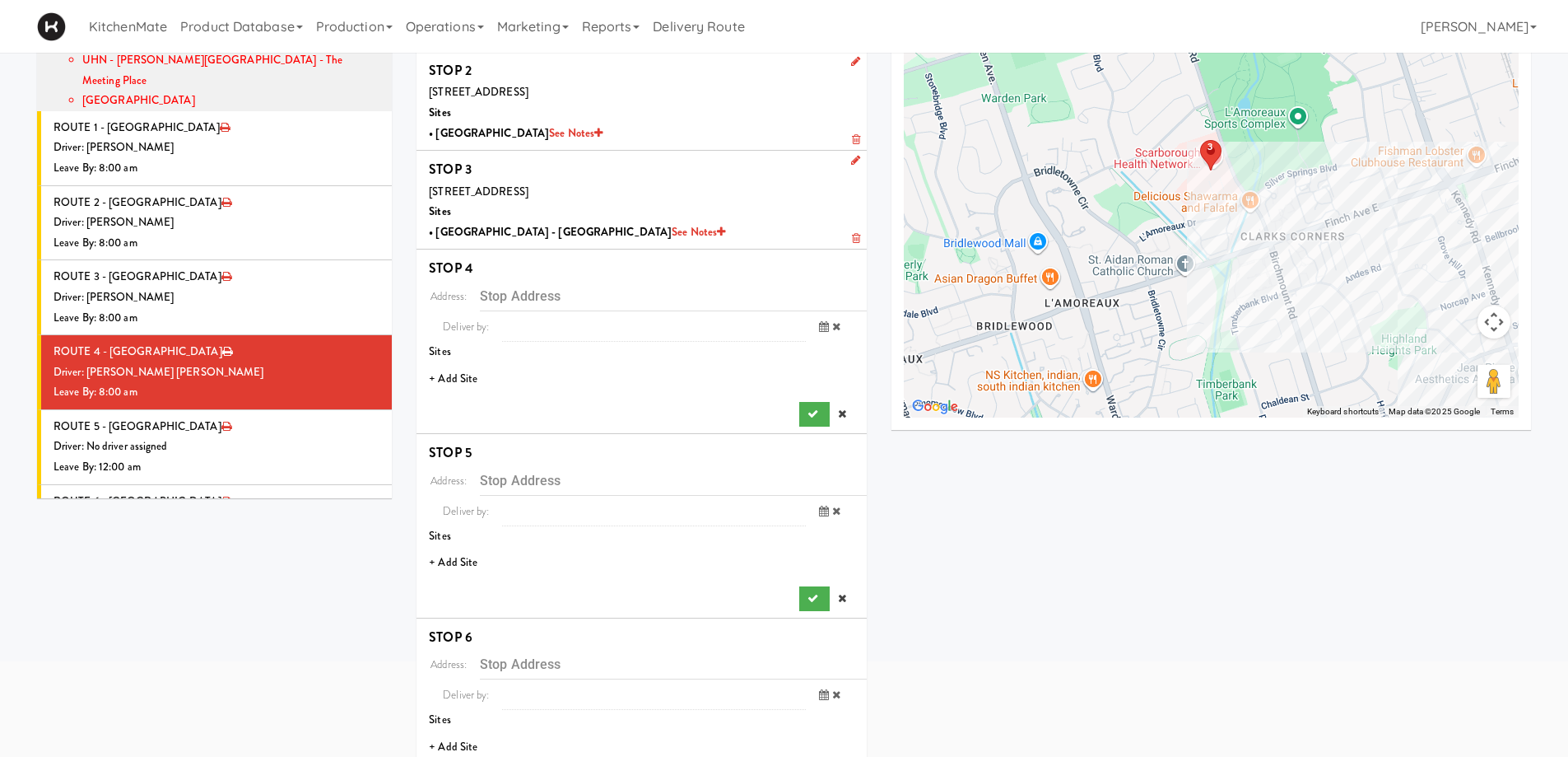
click at [462, 375] on li "+ Add Site" at bounding box center [641, 379] width 450 height 34
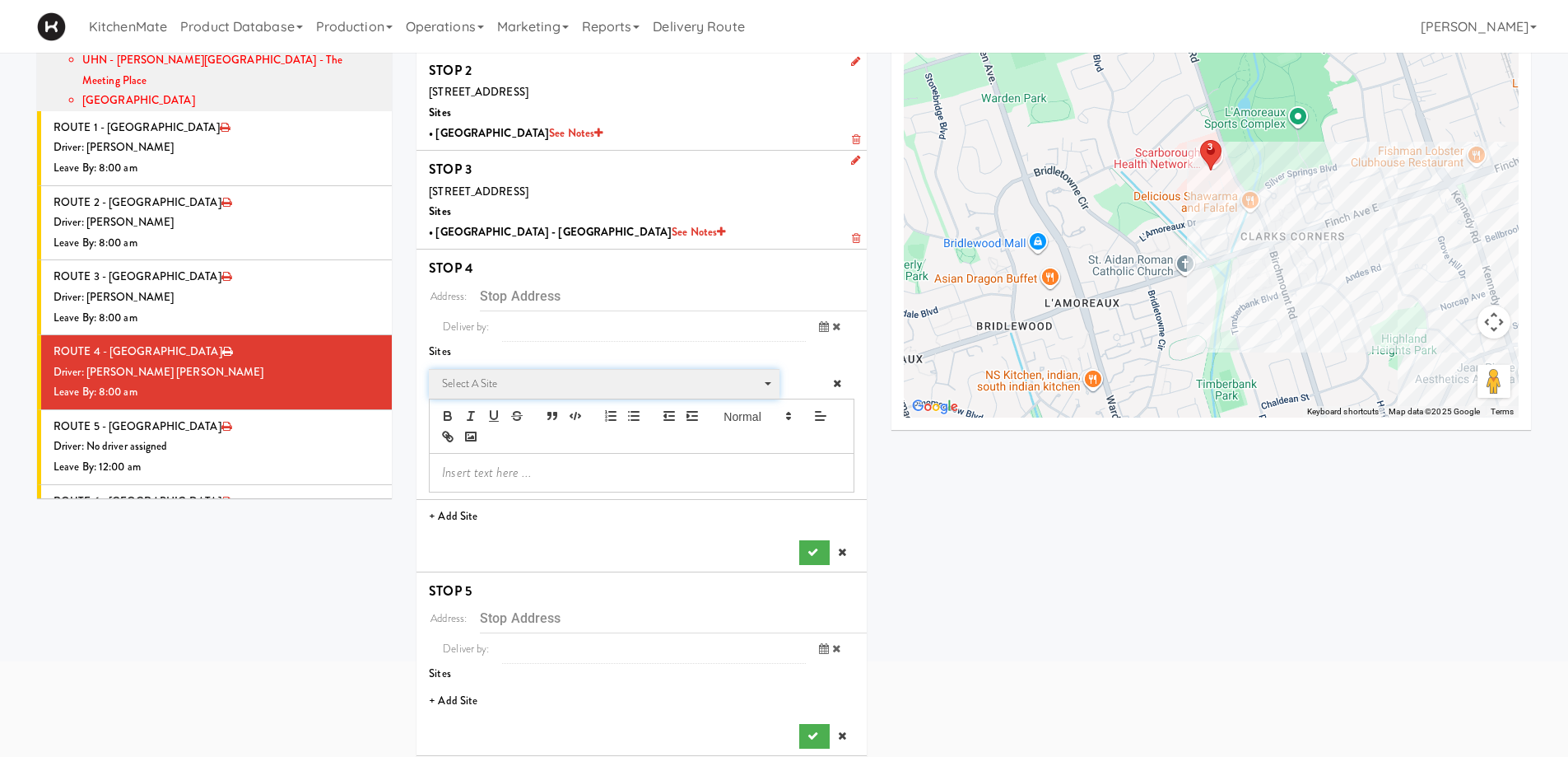
click at [515, 380] on span "Select a site" at bounding box center [598, 383] width 313 height 20
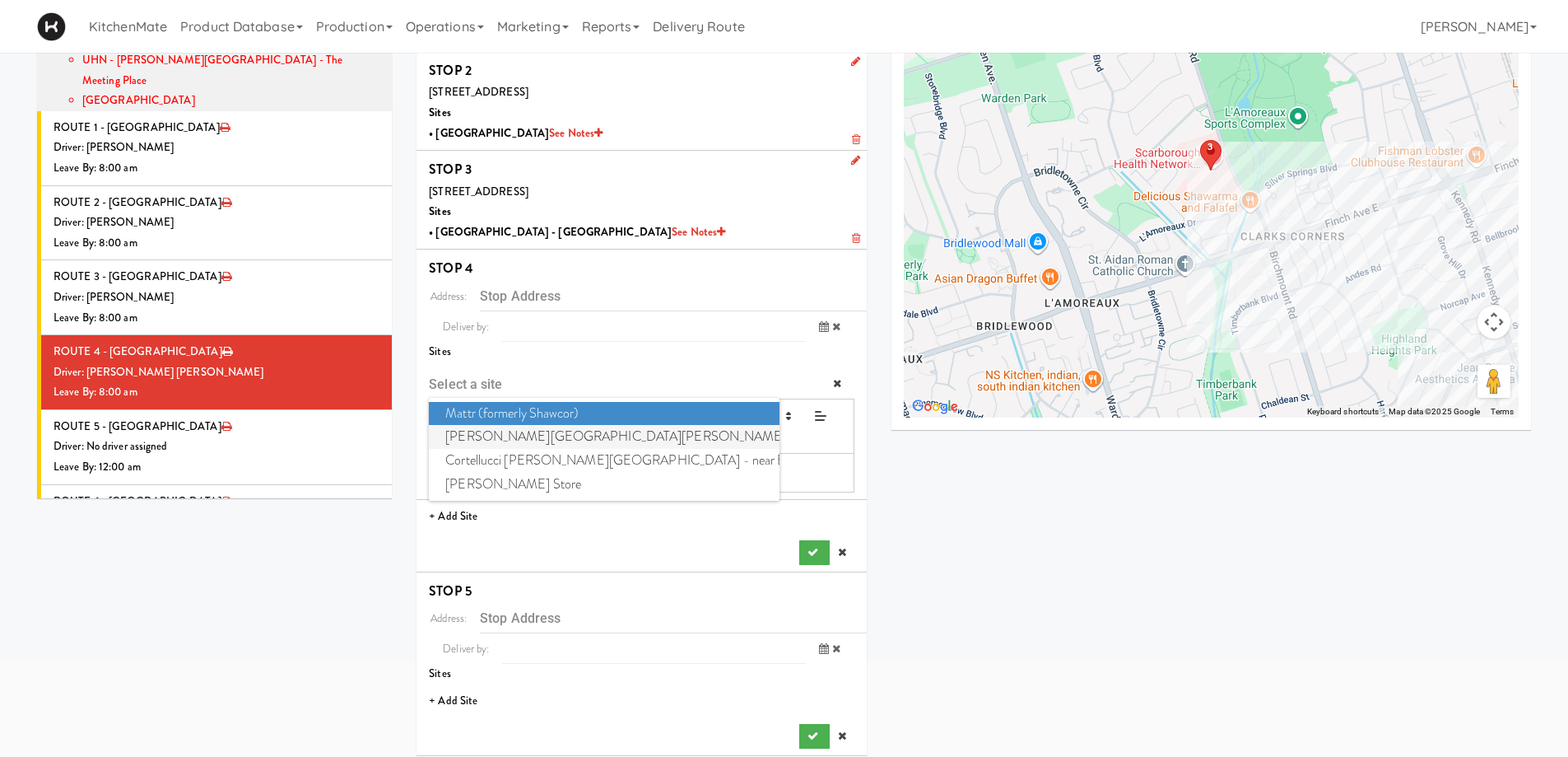
click at [527, 436] on span "[PERSON_NAME][GEOGRAPHIC_DATA][PERSON_NAME] - Emergency Room" at bounding box center [604, 436] width 350 height 24
type input "[STREET_ADDRESS]"
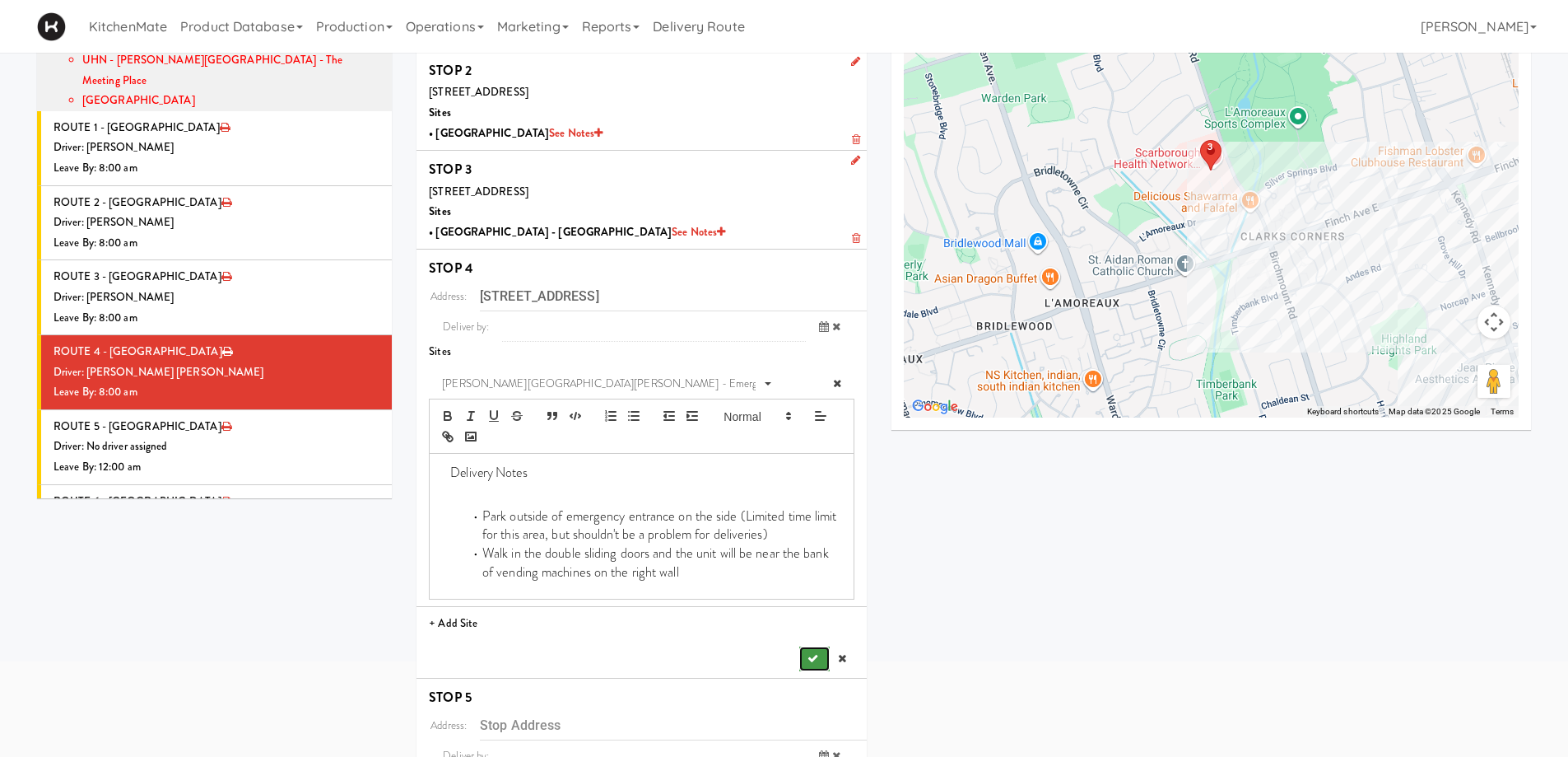
click at [808, 655] on icon "submit" at bounding box center [813, 659] width 10 height 10
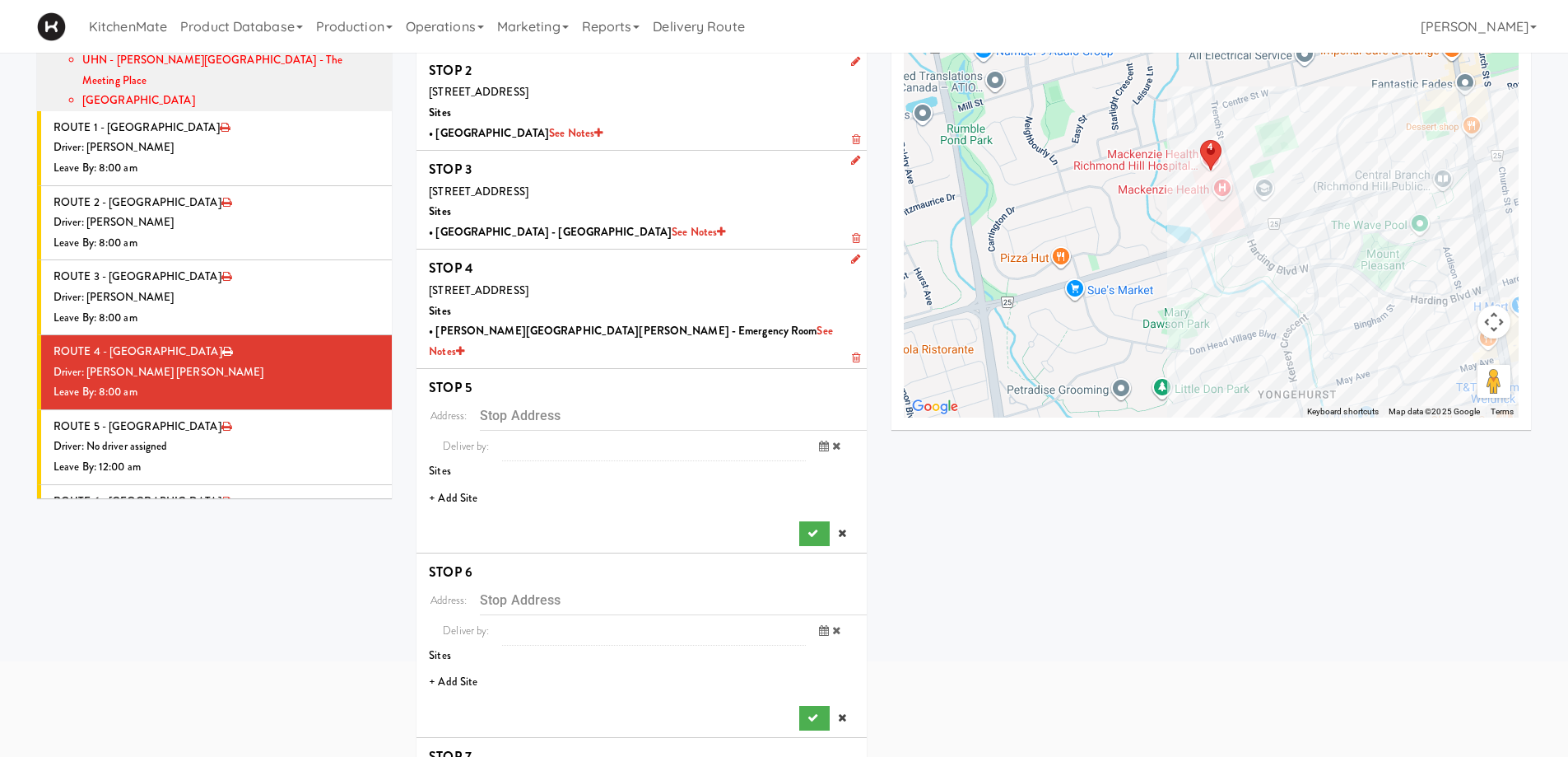
click at [453, 482] on li "+ Add Site" at bounding box center [641, 498] width 450 height 34
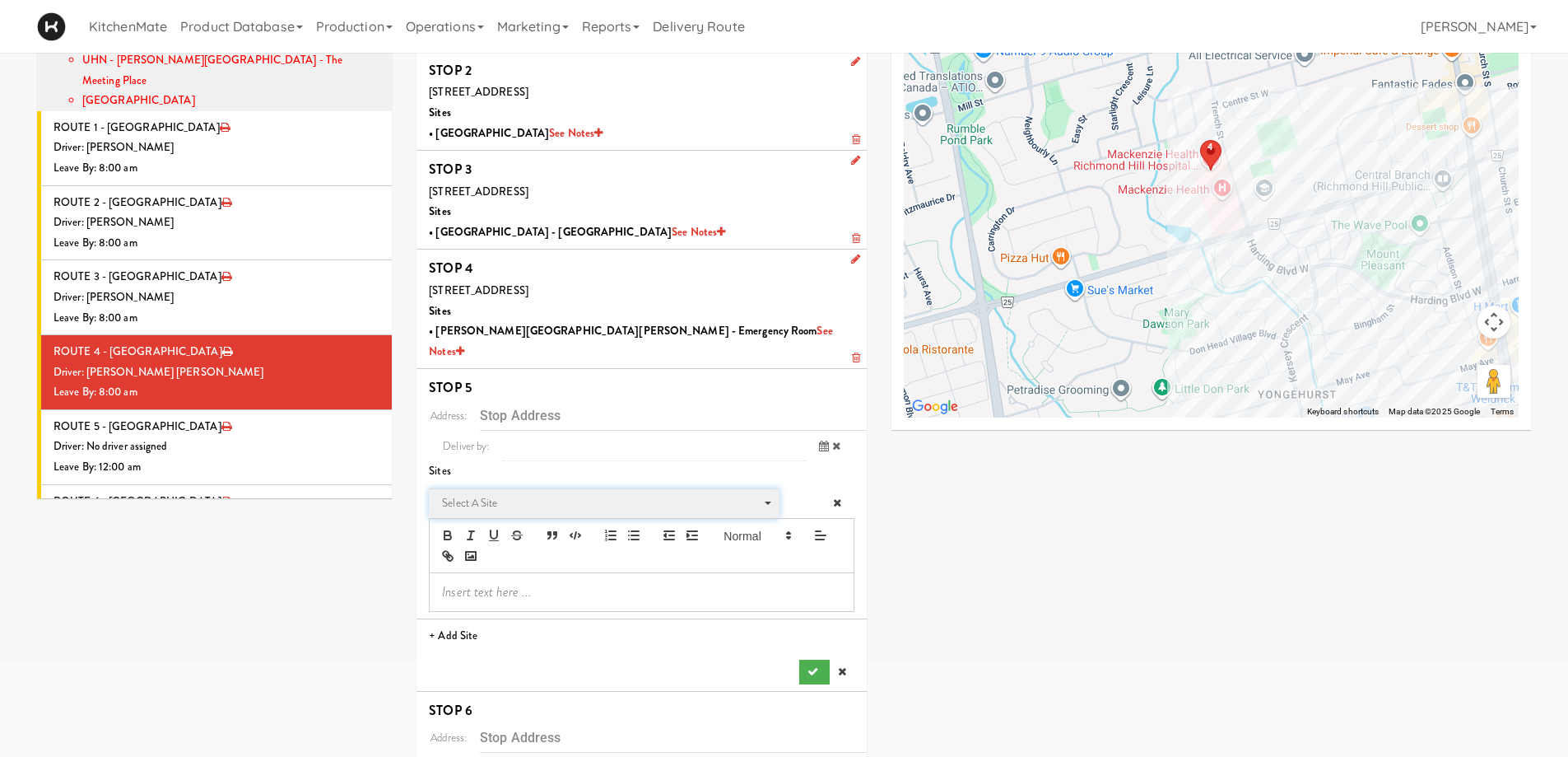
click at [509, 493] on span "Select a site" at bounding box center [598, 503] width 313 height 20
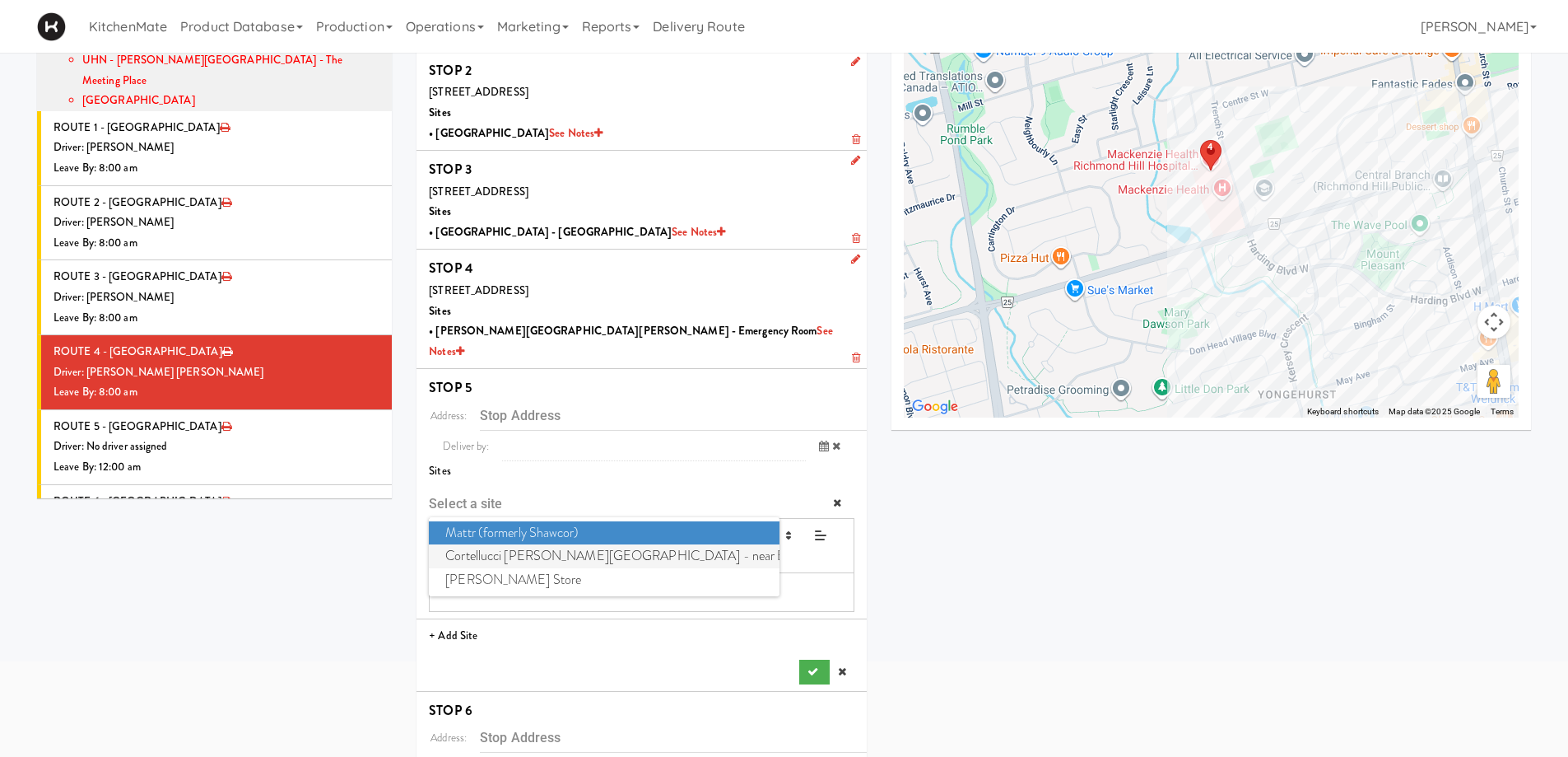
click at [511, 544] on span "Cortellucci [PERSON_NAME][GEOGRAPHIC_DATA] - near Emergency" at bounding box center [604, 556] width 350 height 24
type input "[STREET_ADDRESS][PERSON_NAME]"
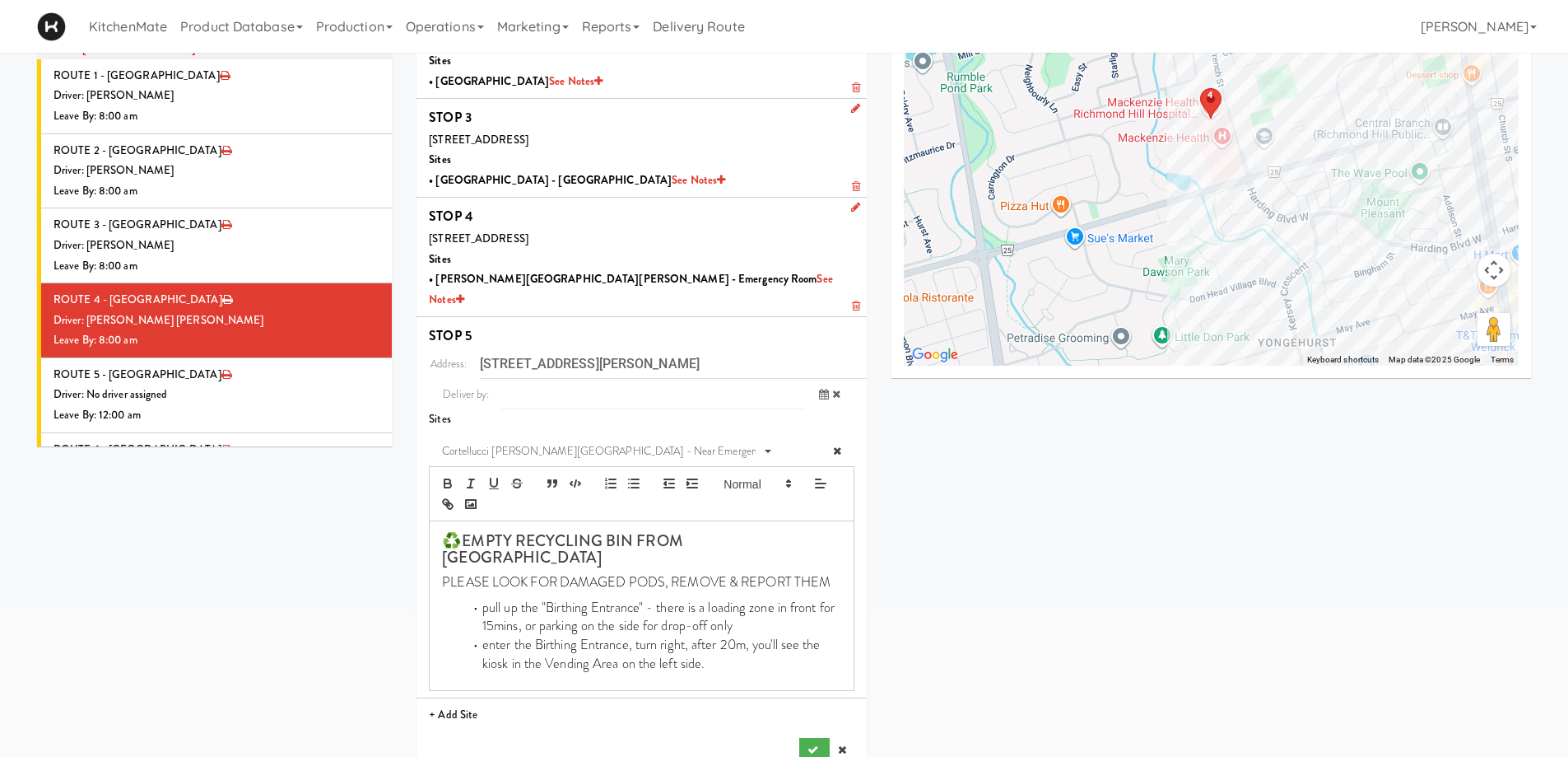
scroll to position [395, 0]
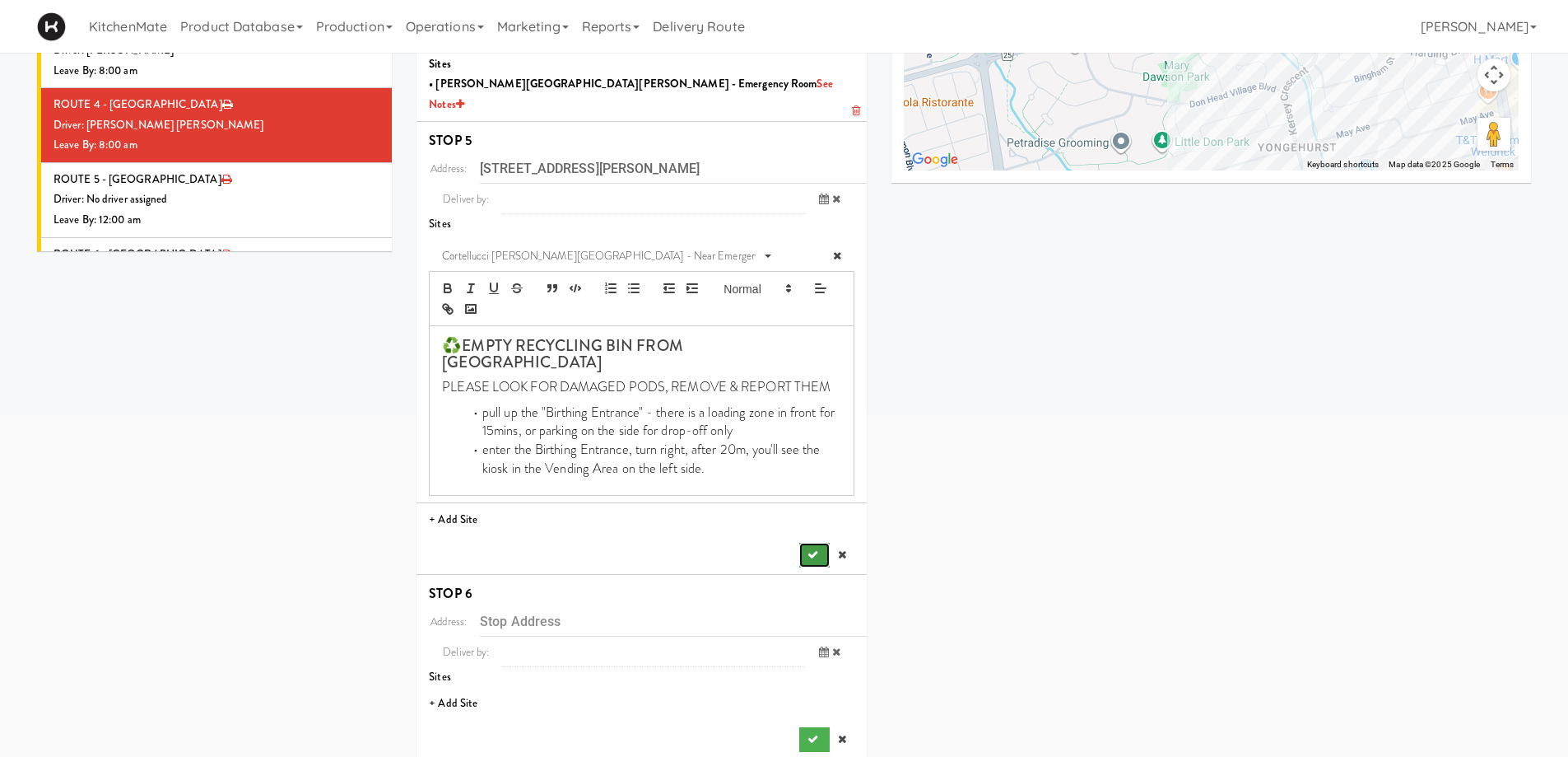
click at [804, 543] on button "submit" at bounding box center [814, 555] width 30 height 24
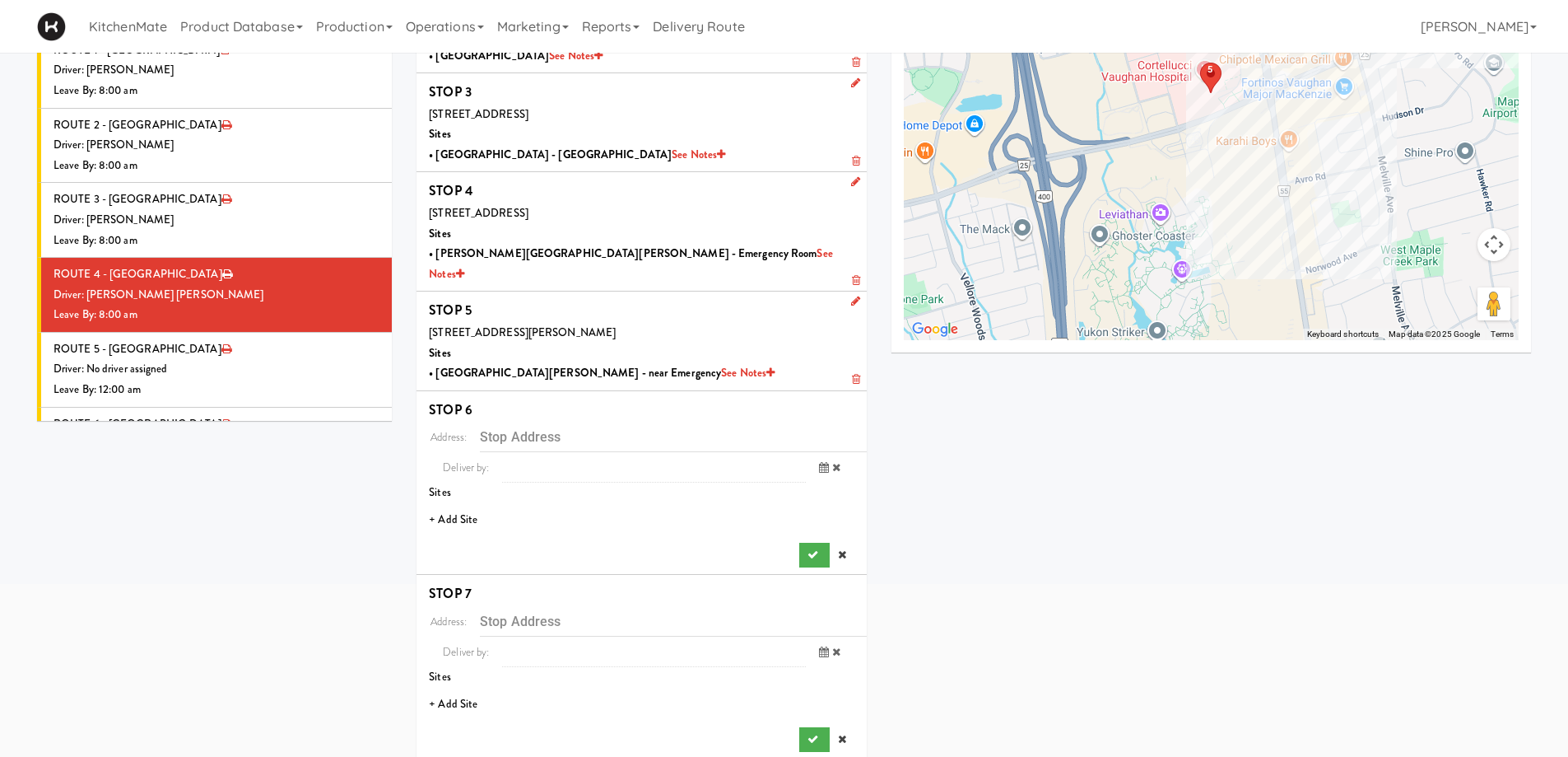
click at [452, 504] on li "+ Add Site" at bounding box center [641, 520] width 450 height 34
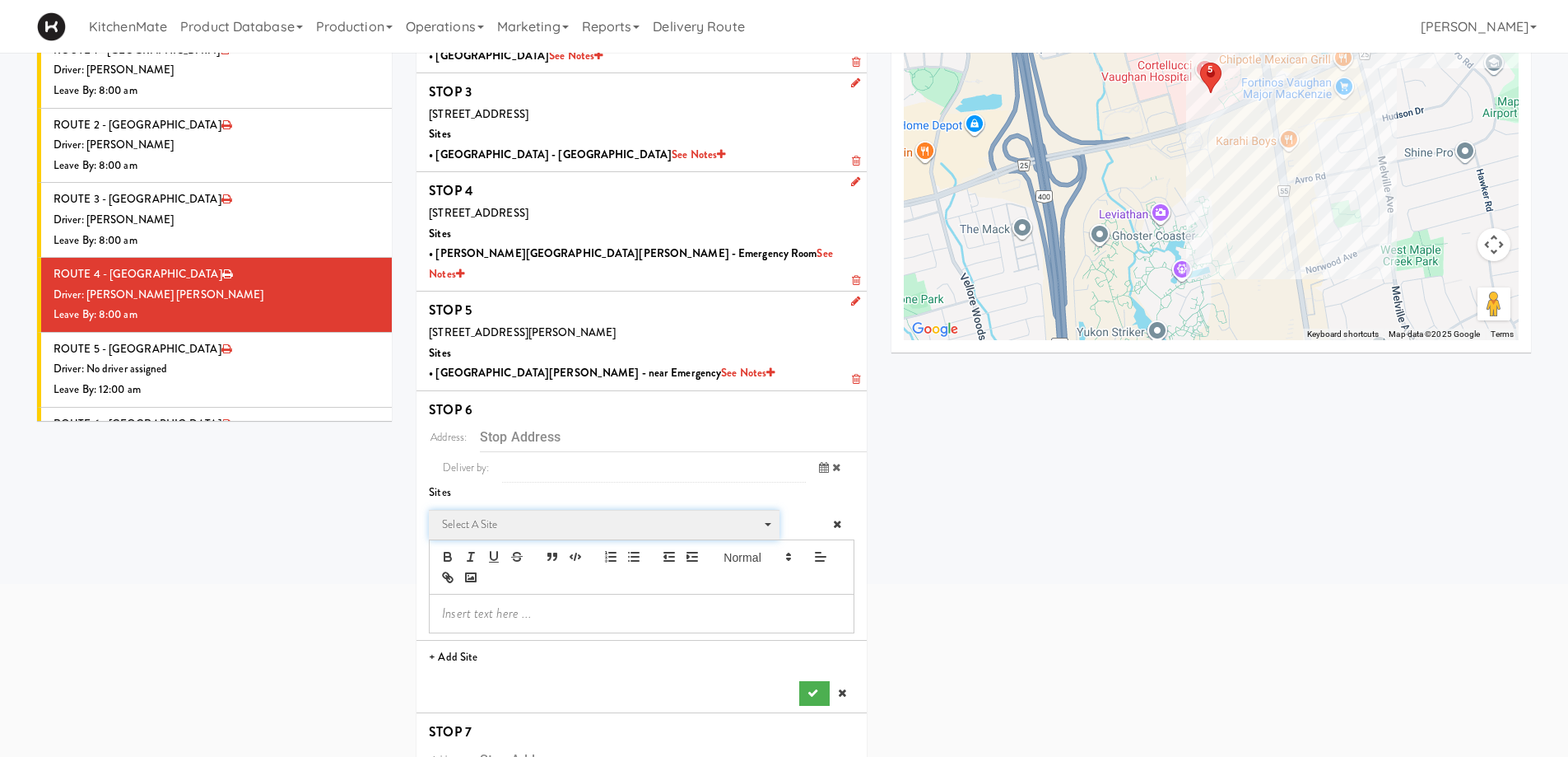
click at [520, 515] on span "Select a site" at bounding box center [598, 524] width 313 height 20
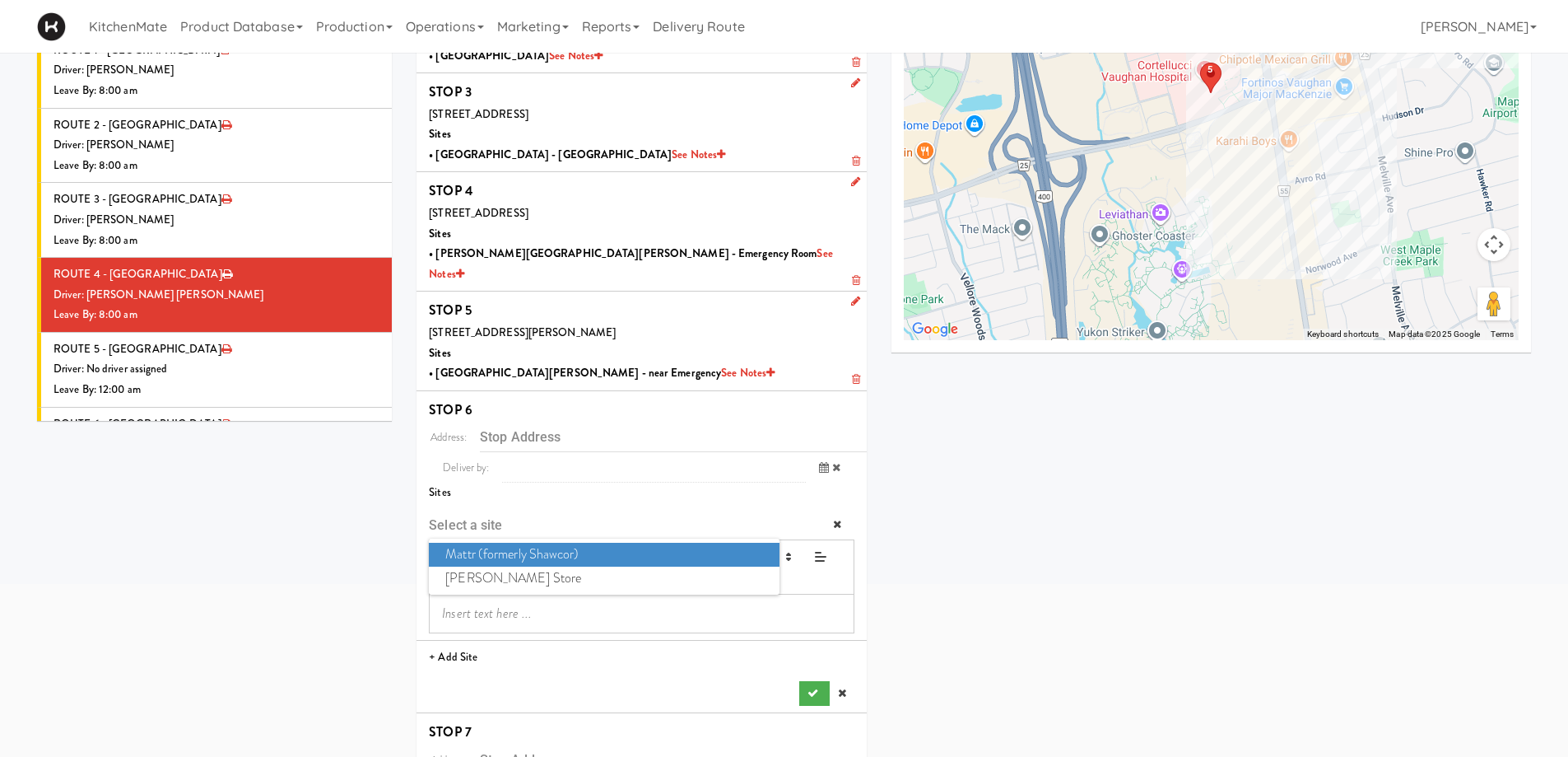
click at [581, 543] on span "Mattr (formerly Shawcor)" at bounding box center [604, 554] width 350 height 24
type input "[STREET_ADDRESS][PERSON_NAME]"
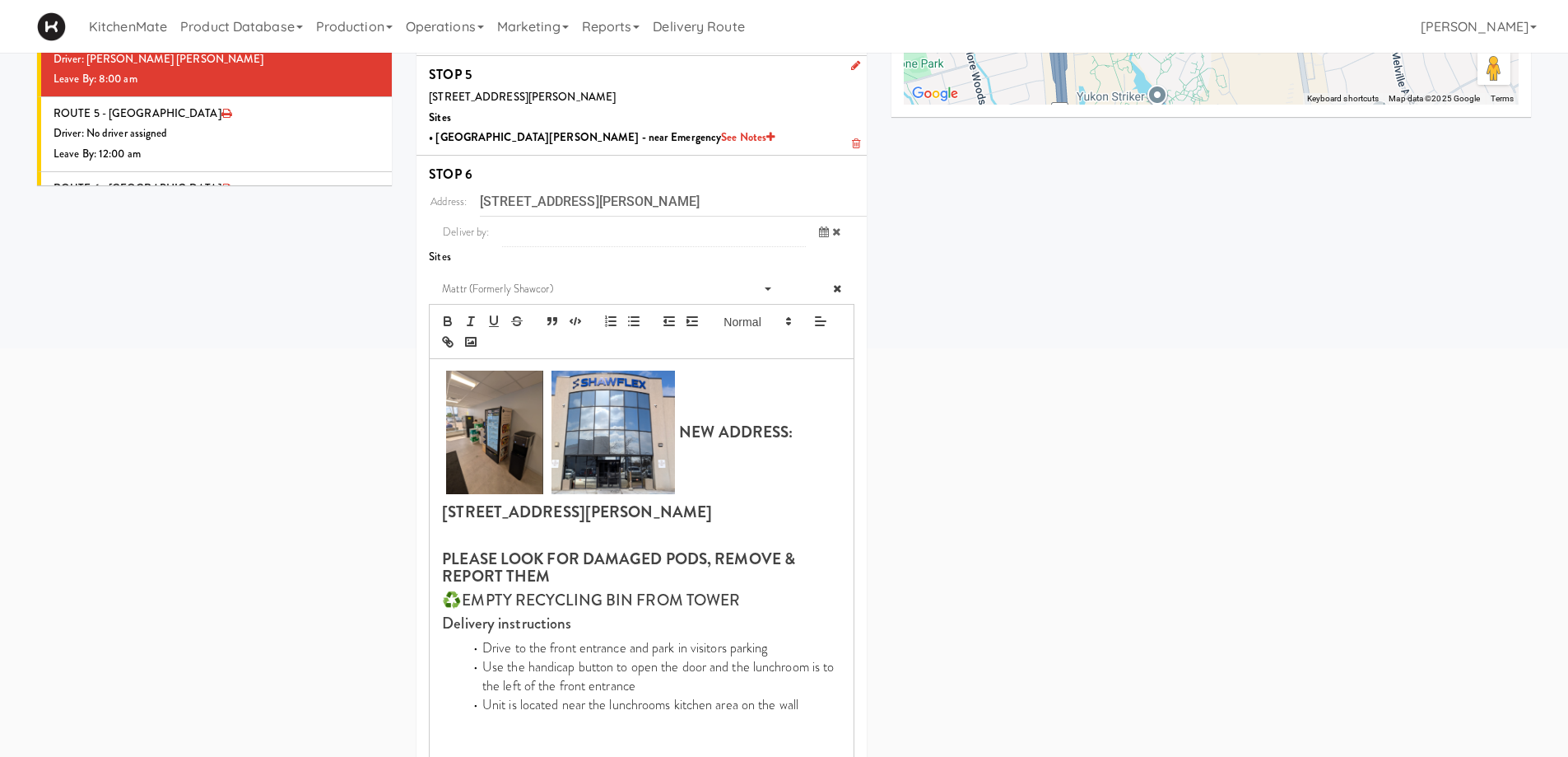
scroll to position [771, 0]
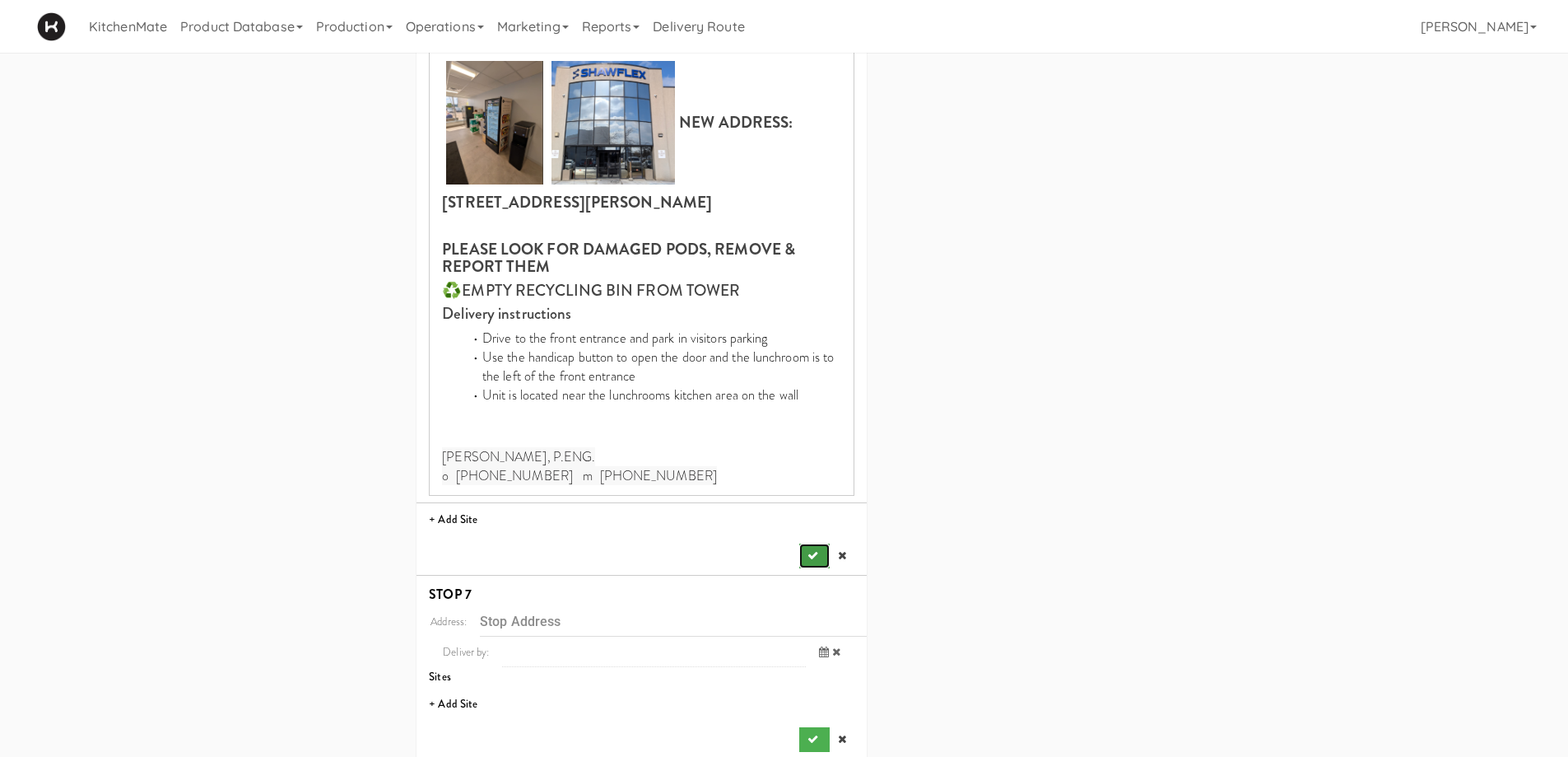
click at [804, 544] on button "submit" at bounding box center [814, 556] width 30 height 24
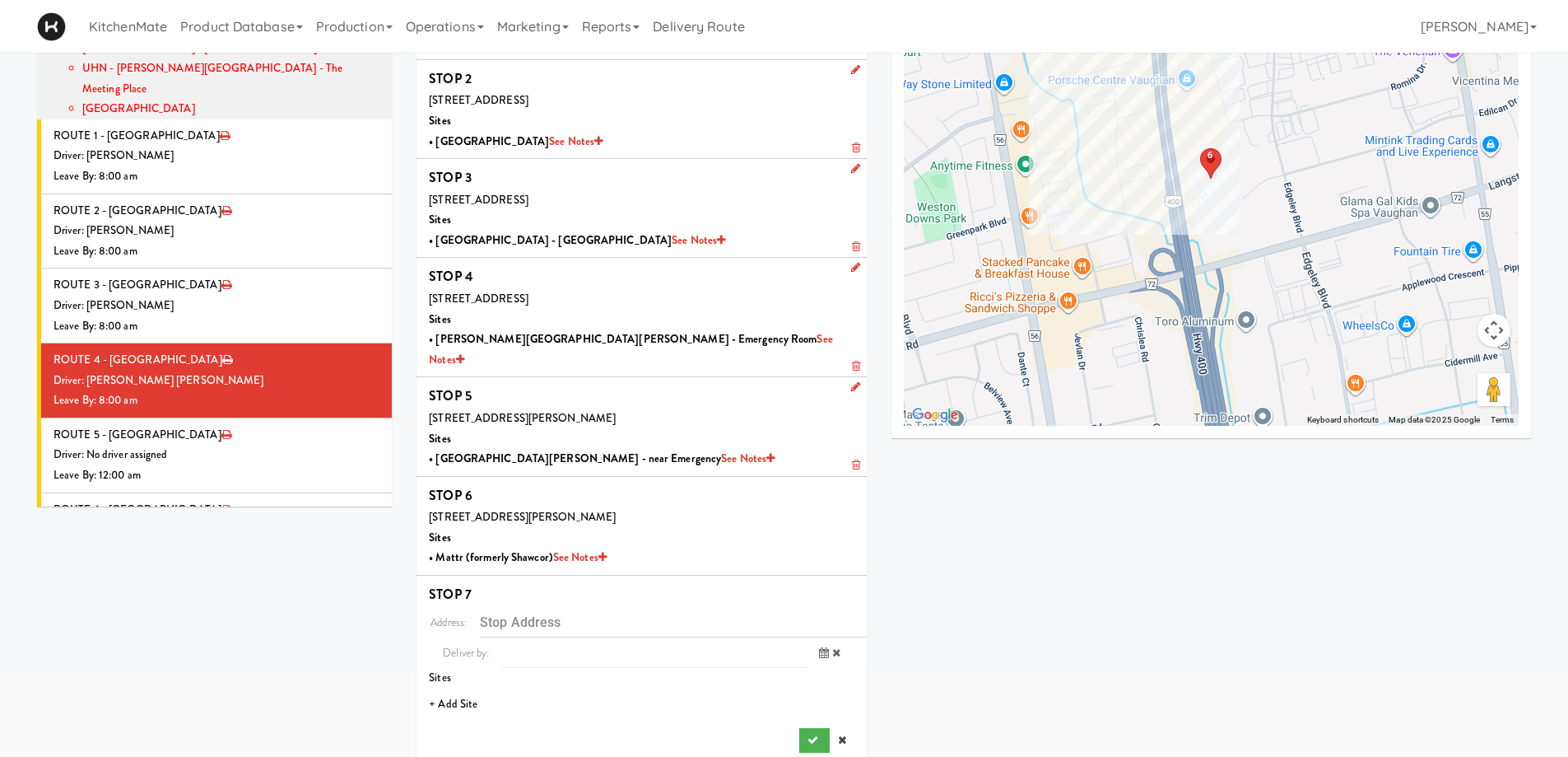
click at [454, 688] on li "+ Add Site" at bounding box center [641, 705] width 450 height 34
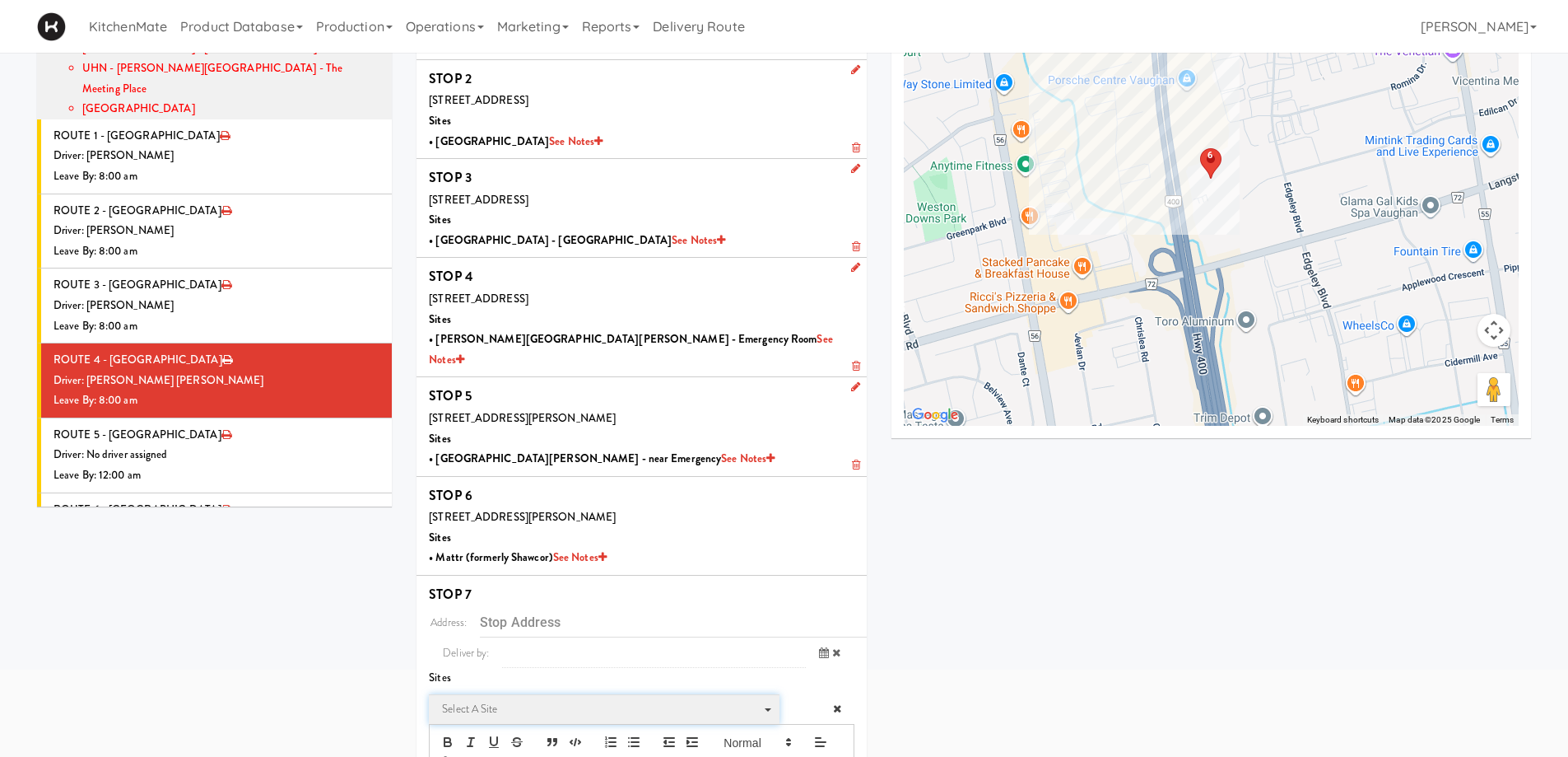
click at [516, 700] on span "Select a site" at bounding box center [598, 709] width 313 height 20
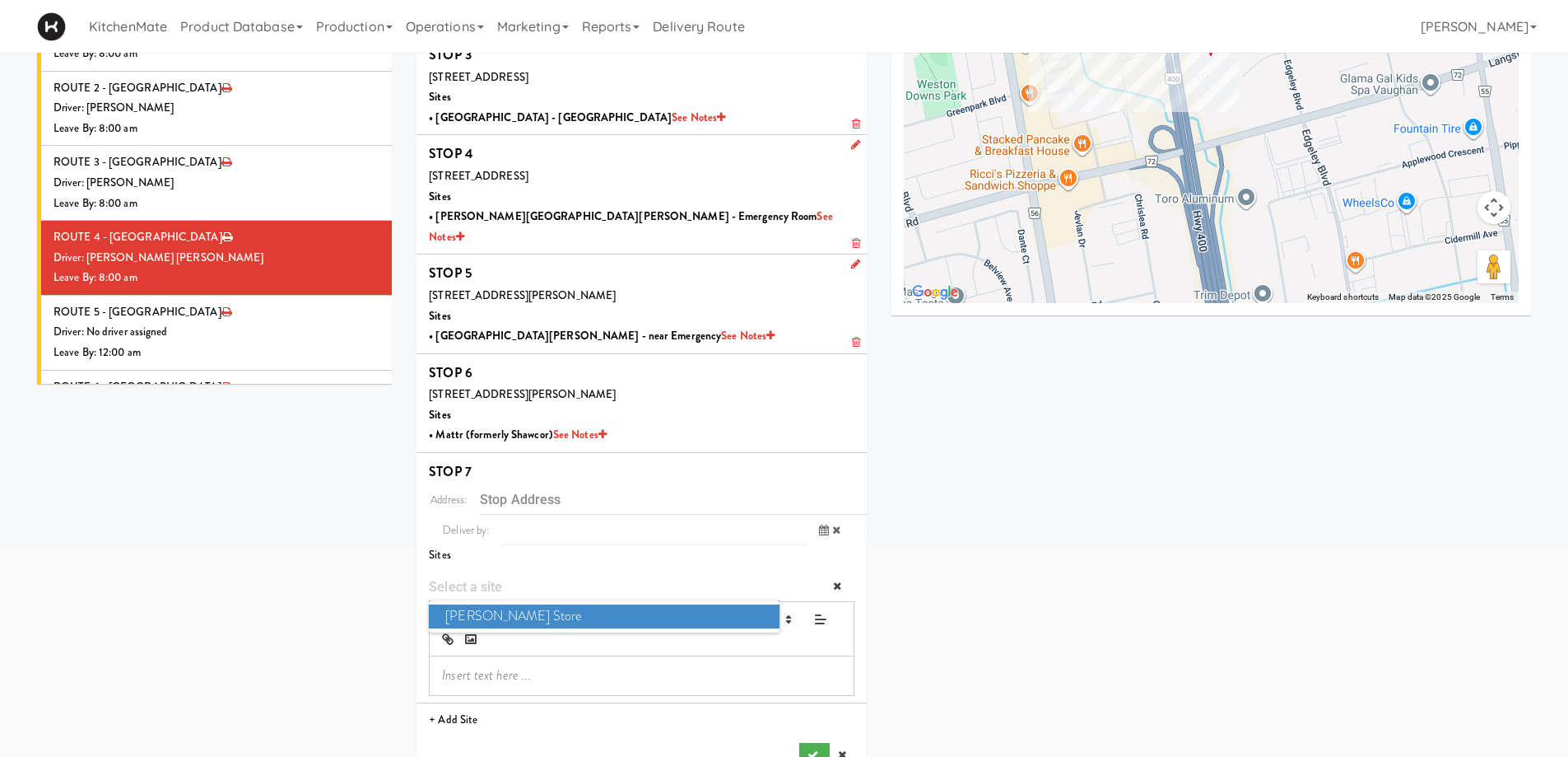
scroll to position [279, 0]
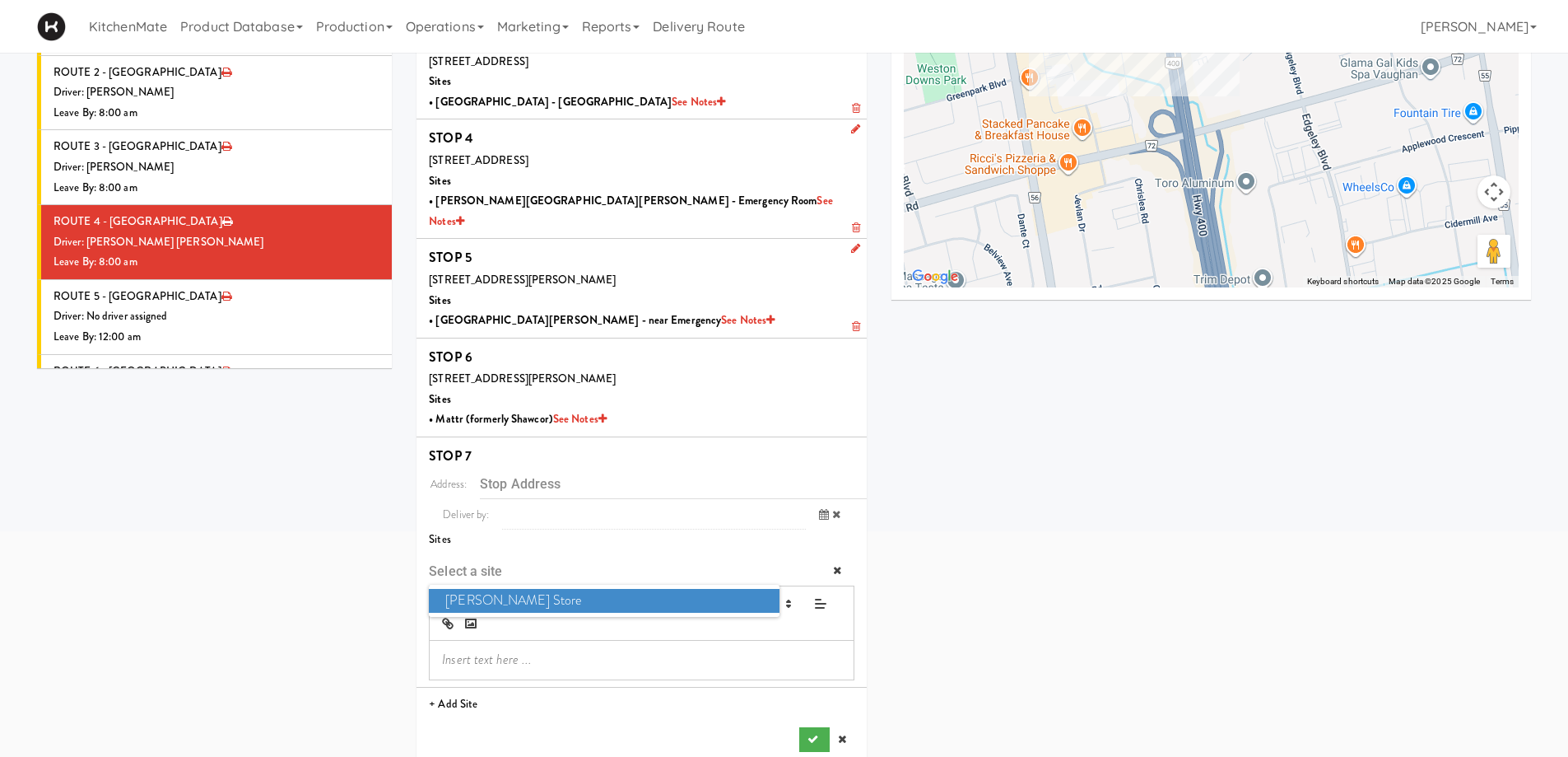
click at [533, 589] on span "[PERSON_NAME] Store" at bounding box center [604, 600] width 350 height 24
type input "[STREET_ADDRESS]"
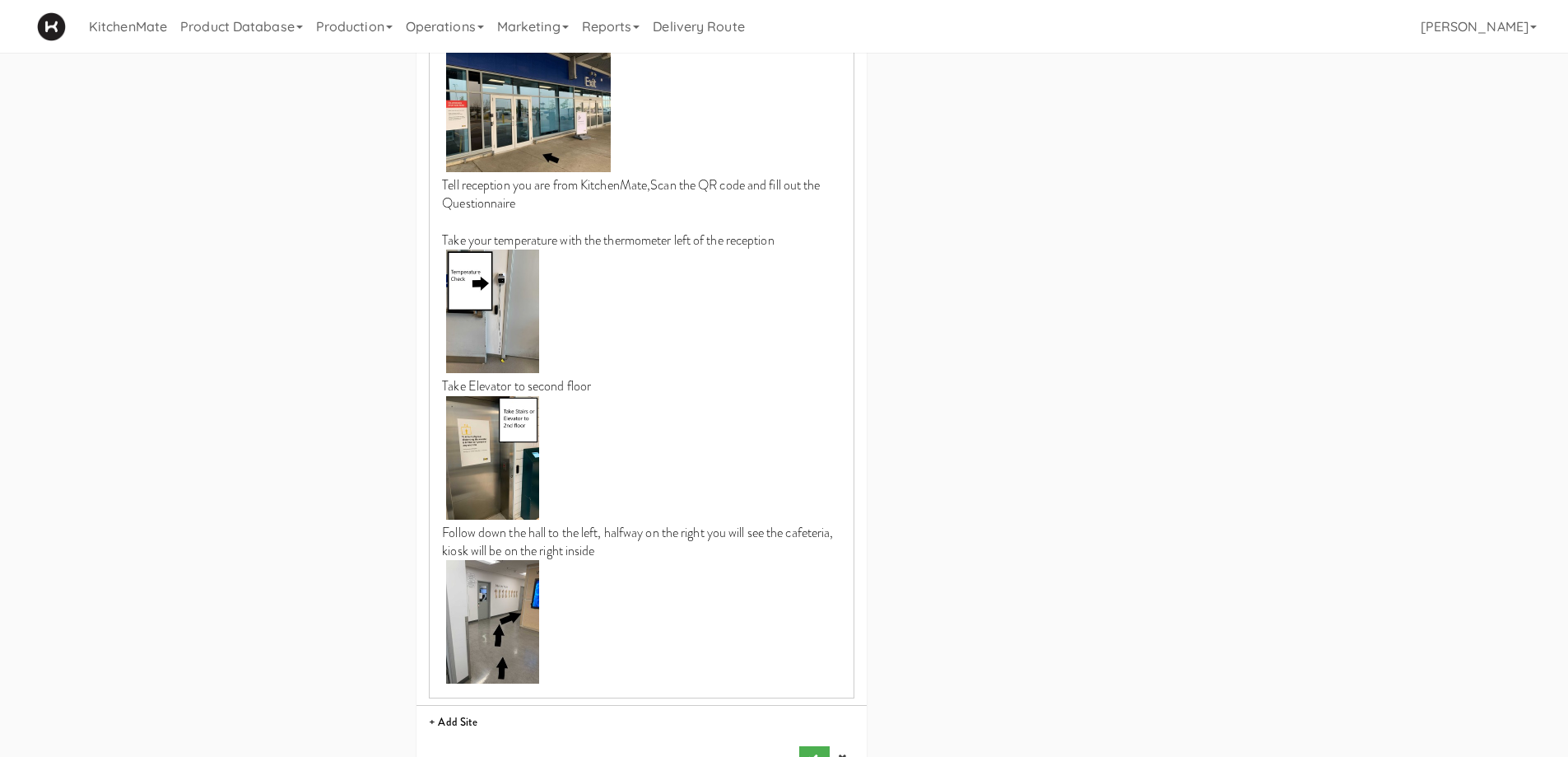
scroll to position [1038, 0]
click at [804, 746] on button "submit" at bounding box center [814, 758] width 30 height 24
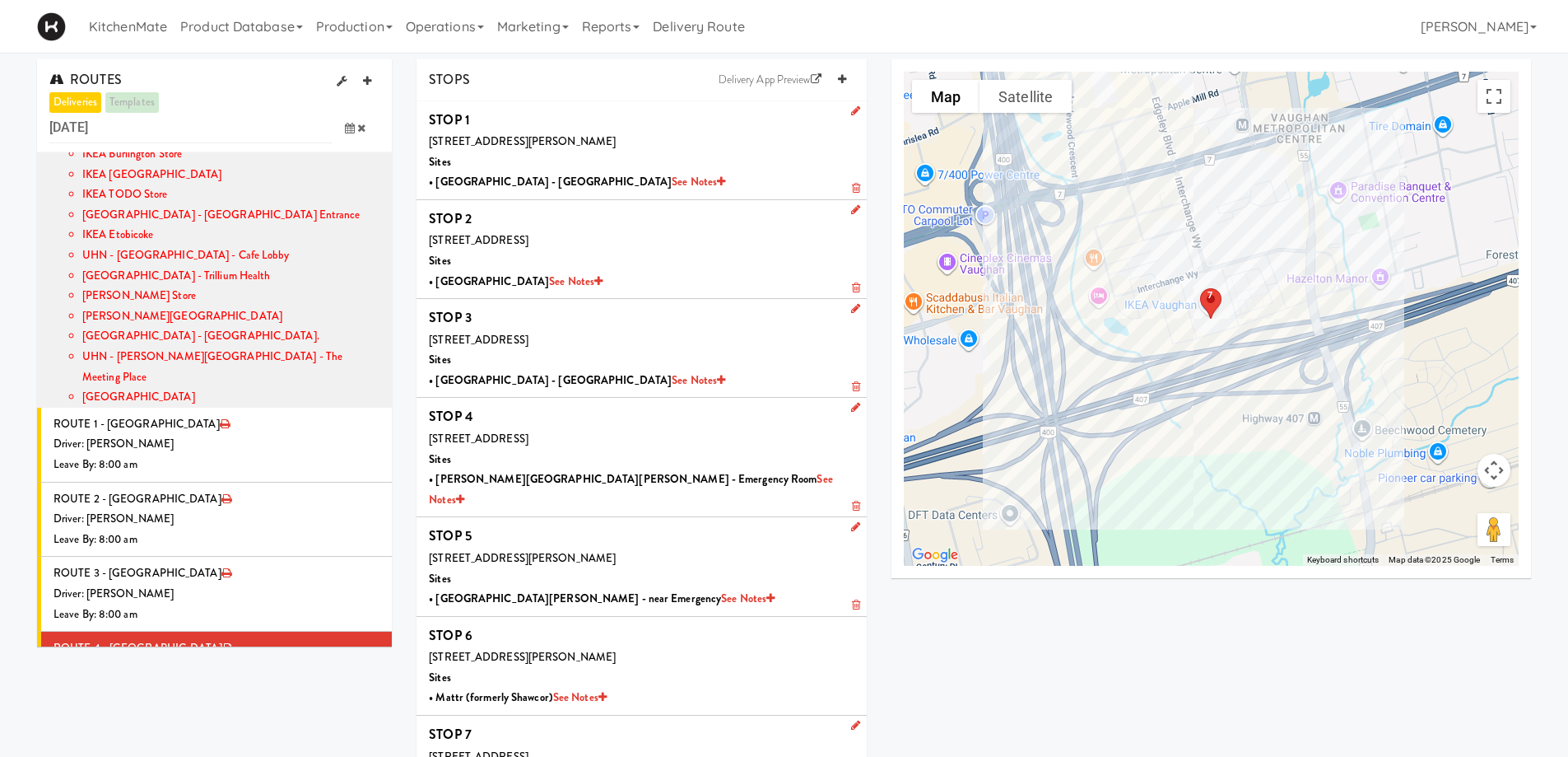
scroll to position [158, 0]
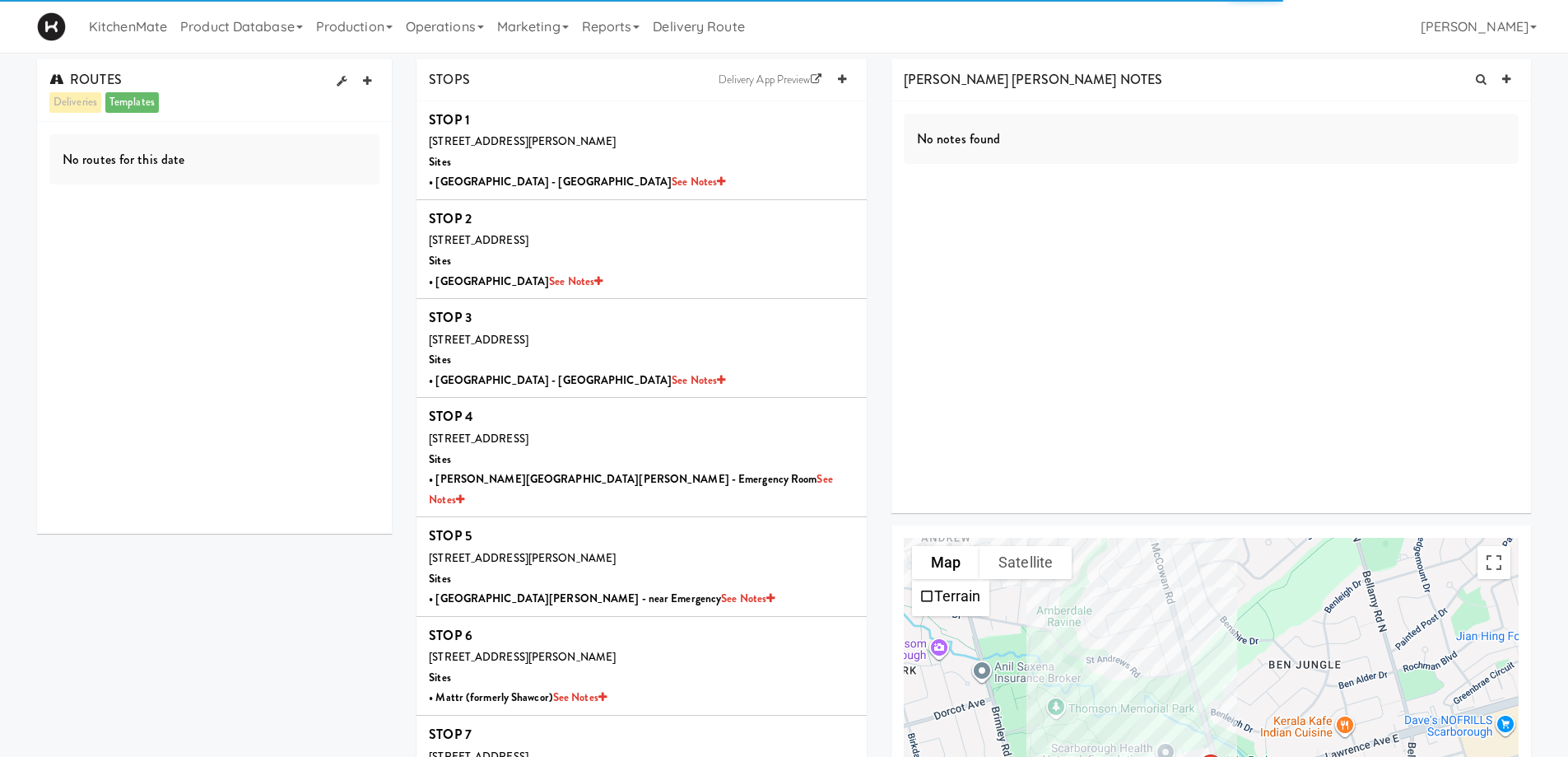
click at [350, 129] on div "No routes for this date" at bounding box center [215, 328] width 355 height 412
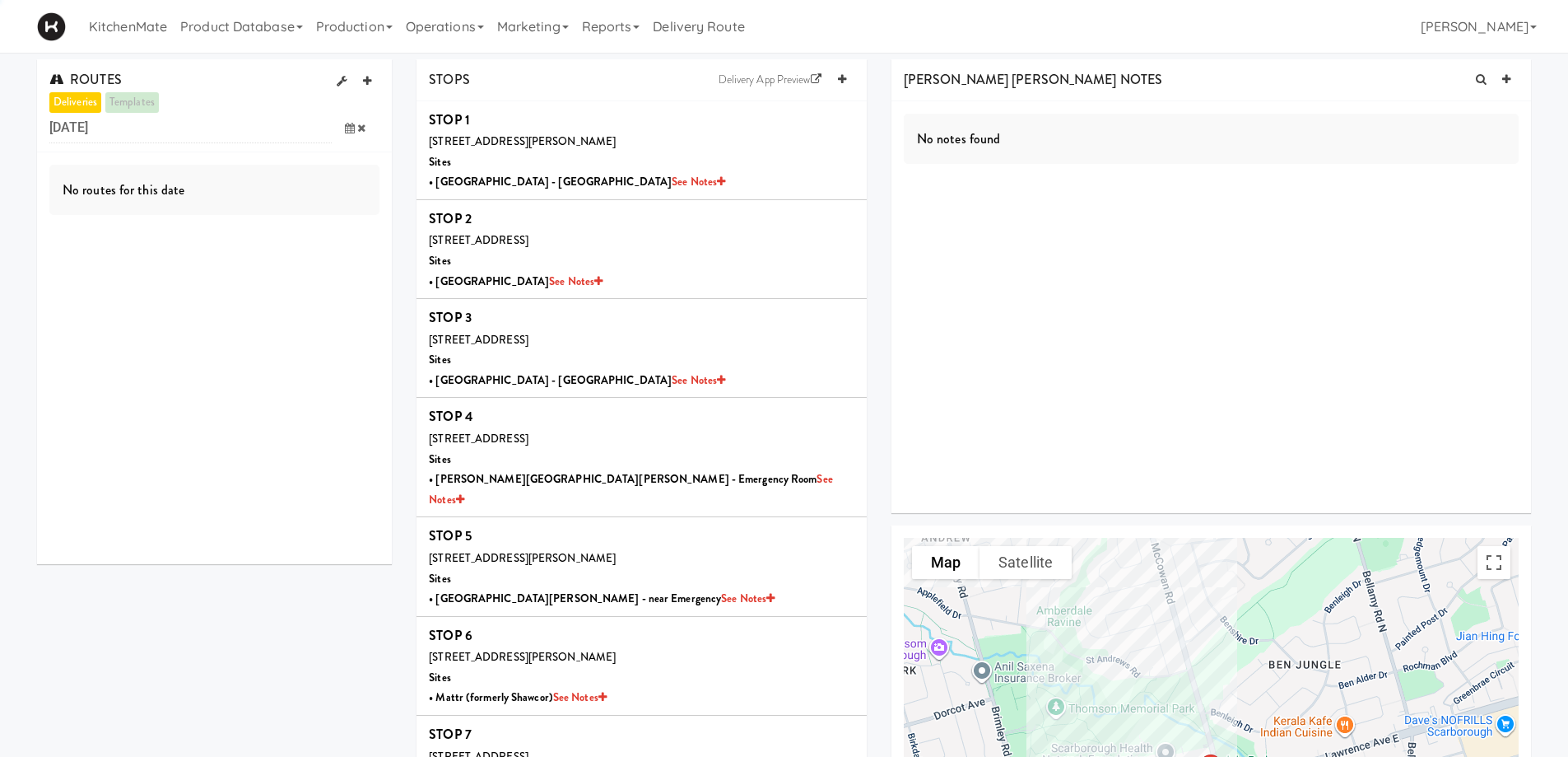
click at [350, 129] on icon at bounding box center [349, 128] width 10 height 10
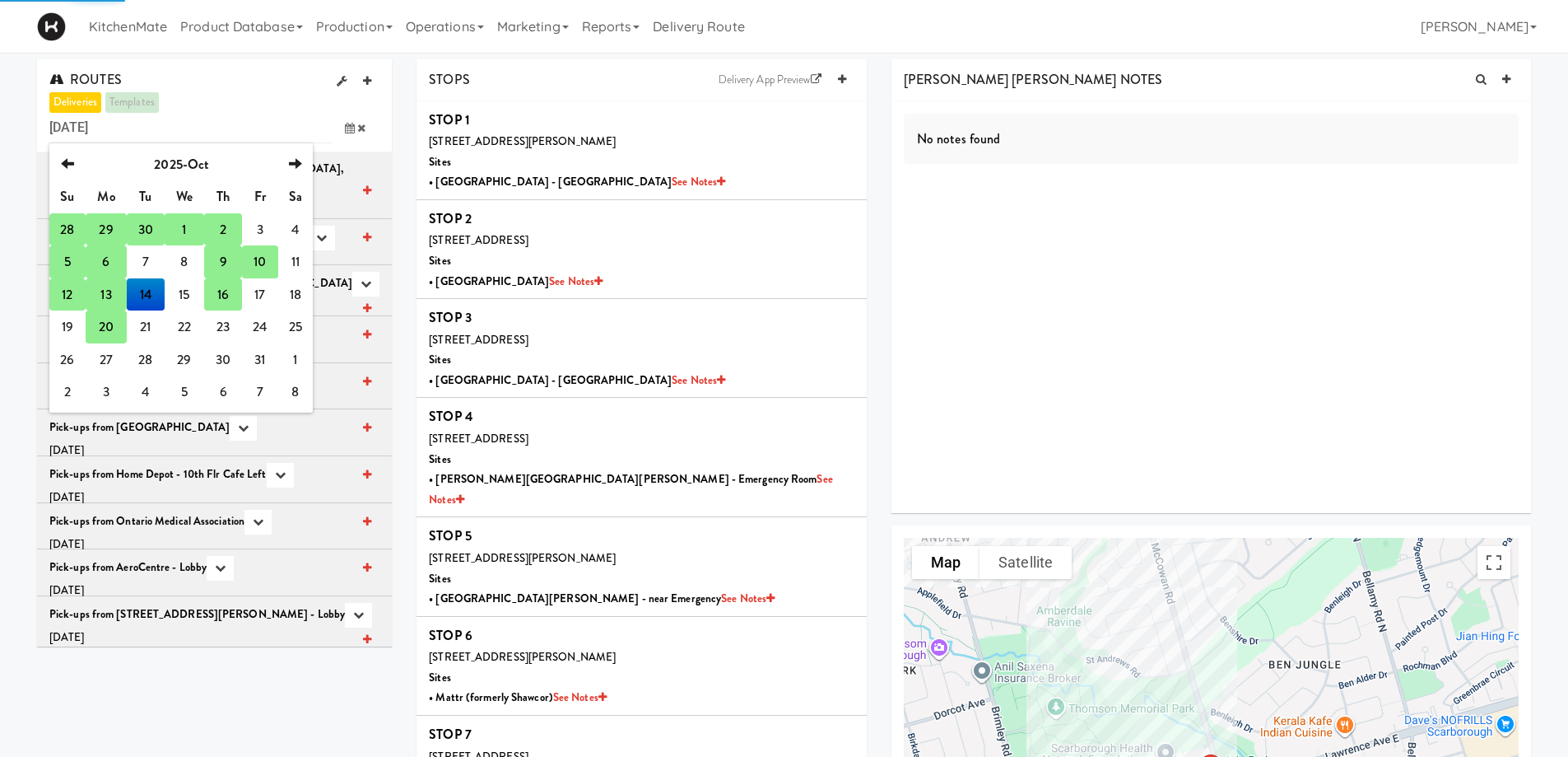
click at [225, 299] on td "16" at bounding box center [223, 295] width 37 height 33
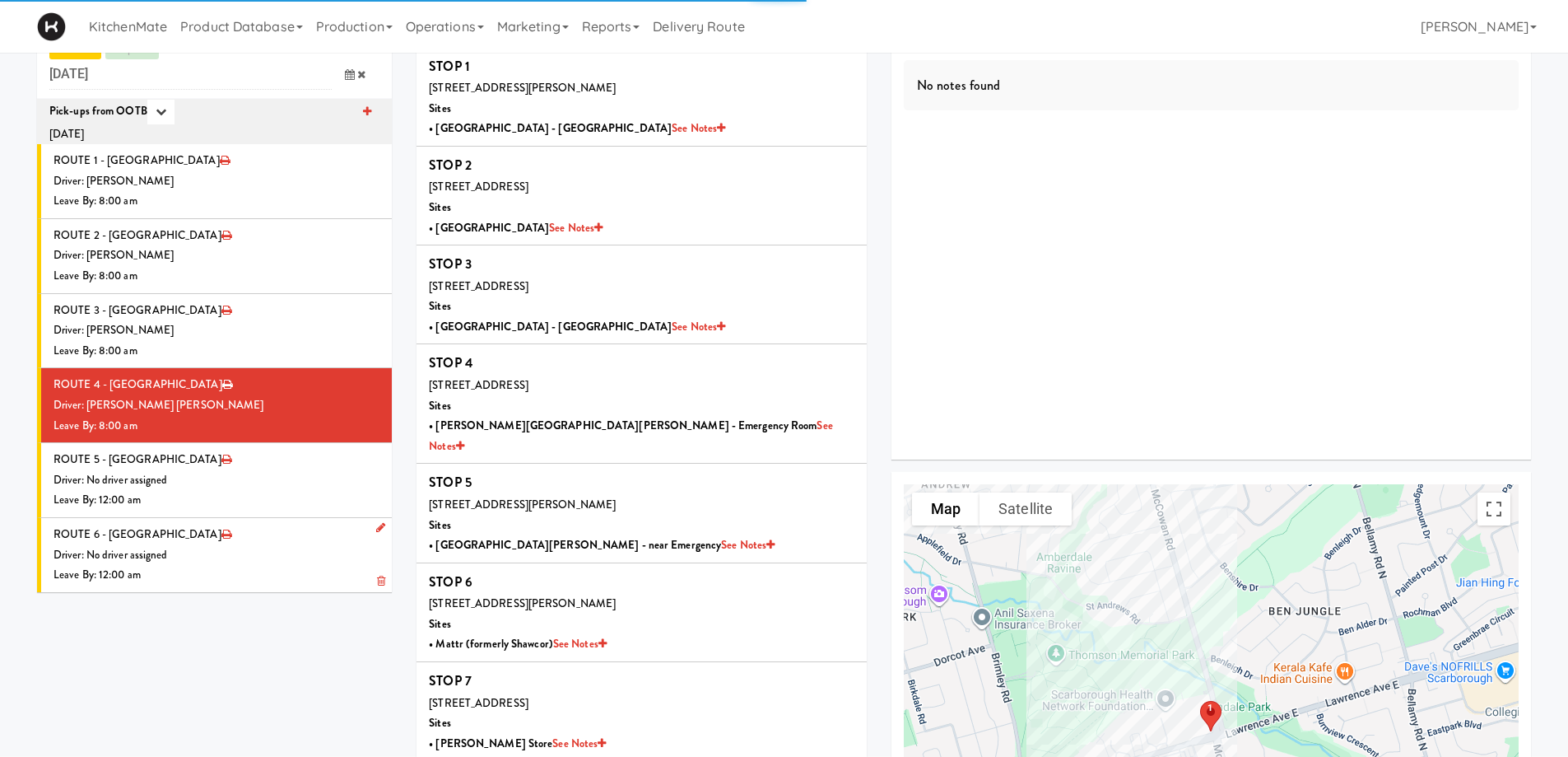
scroll to position [83, 0]
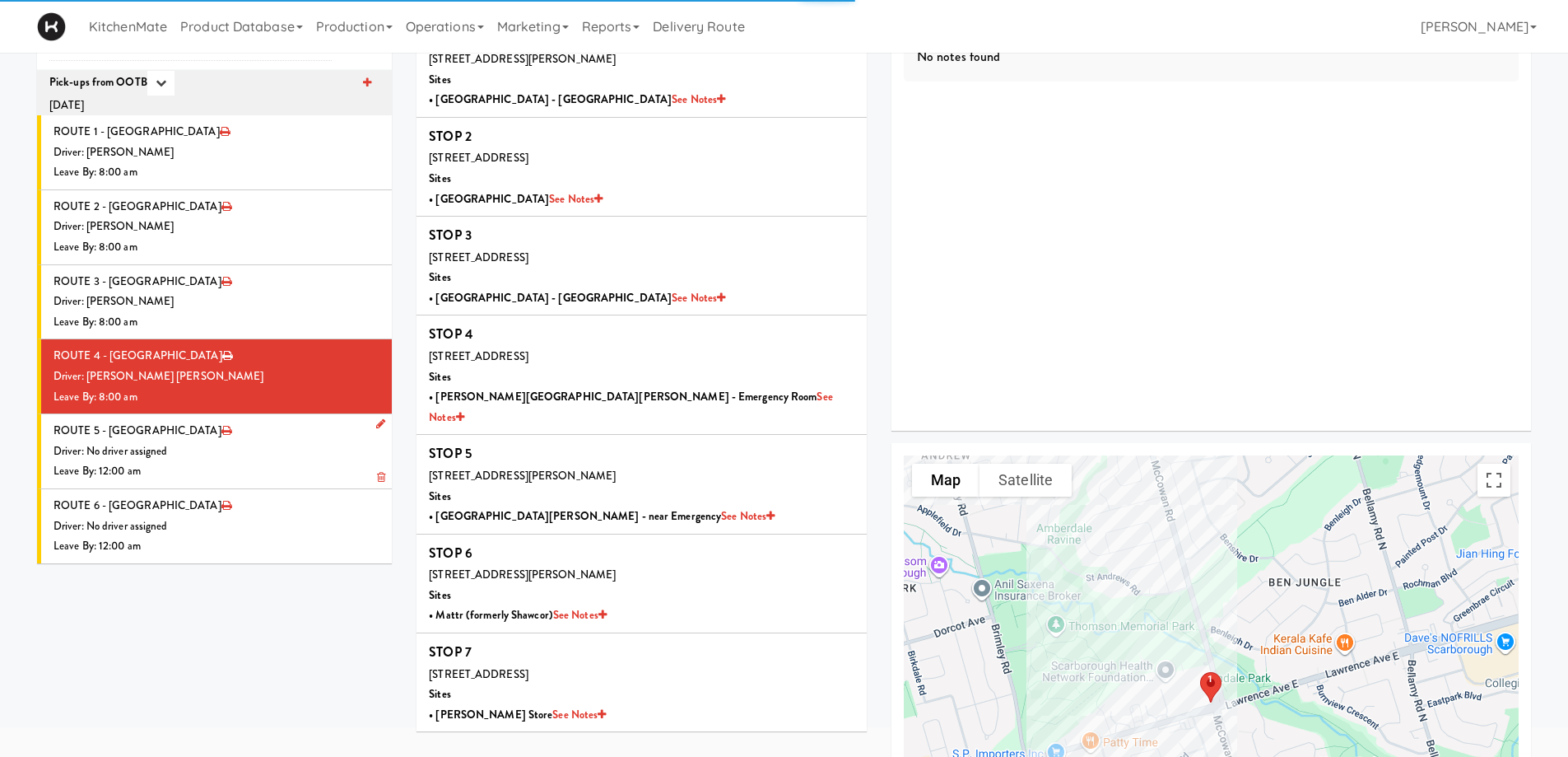
click at [377, 480] on icon at bounding box center [380, 477] width 8 height 10
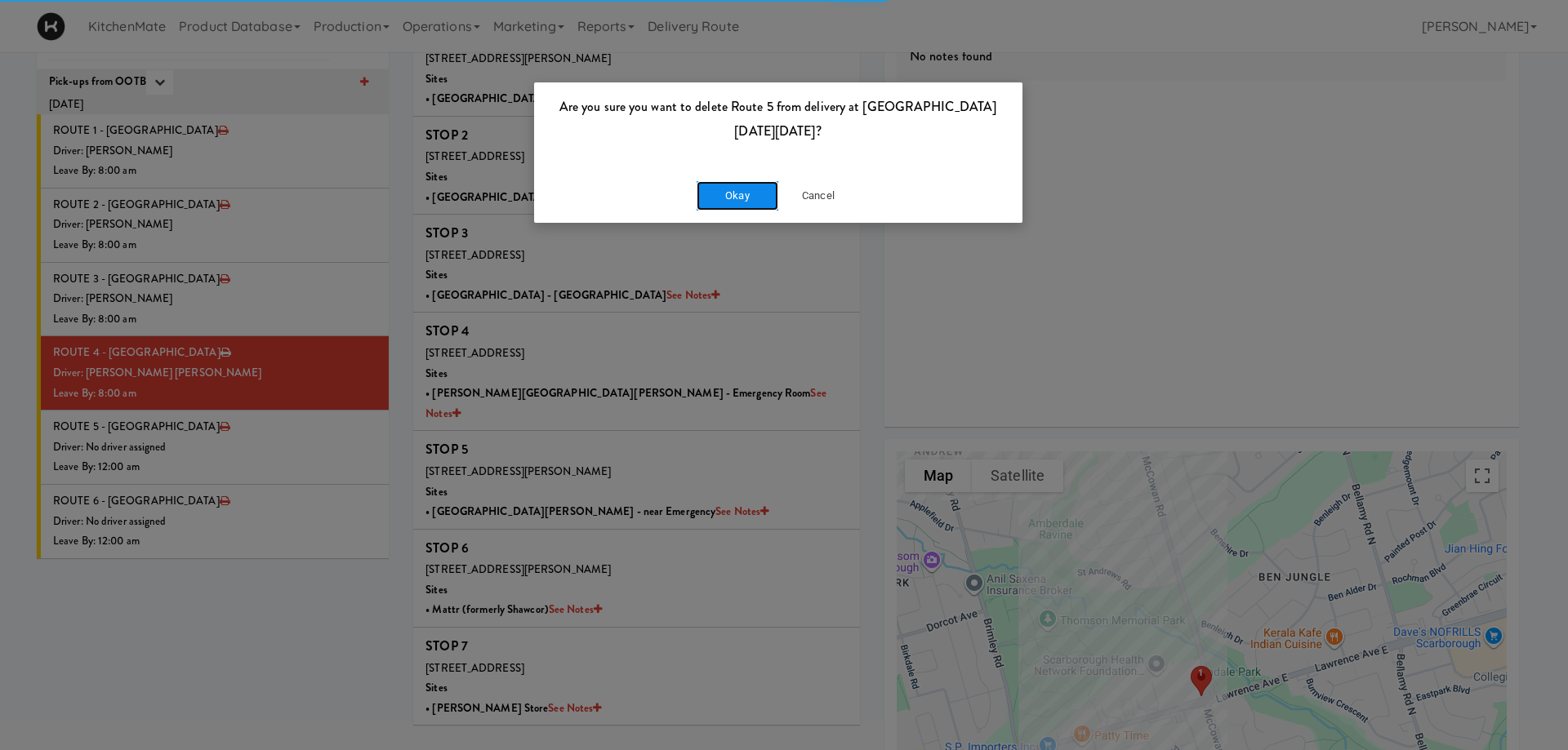
click at [734, 189] on button "Okay" at bounding box center [737, 196] width 82 height 29
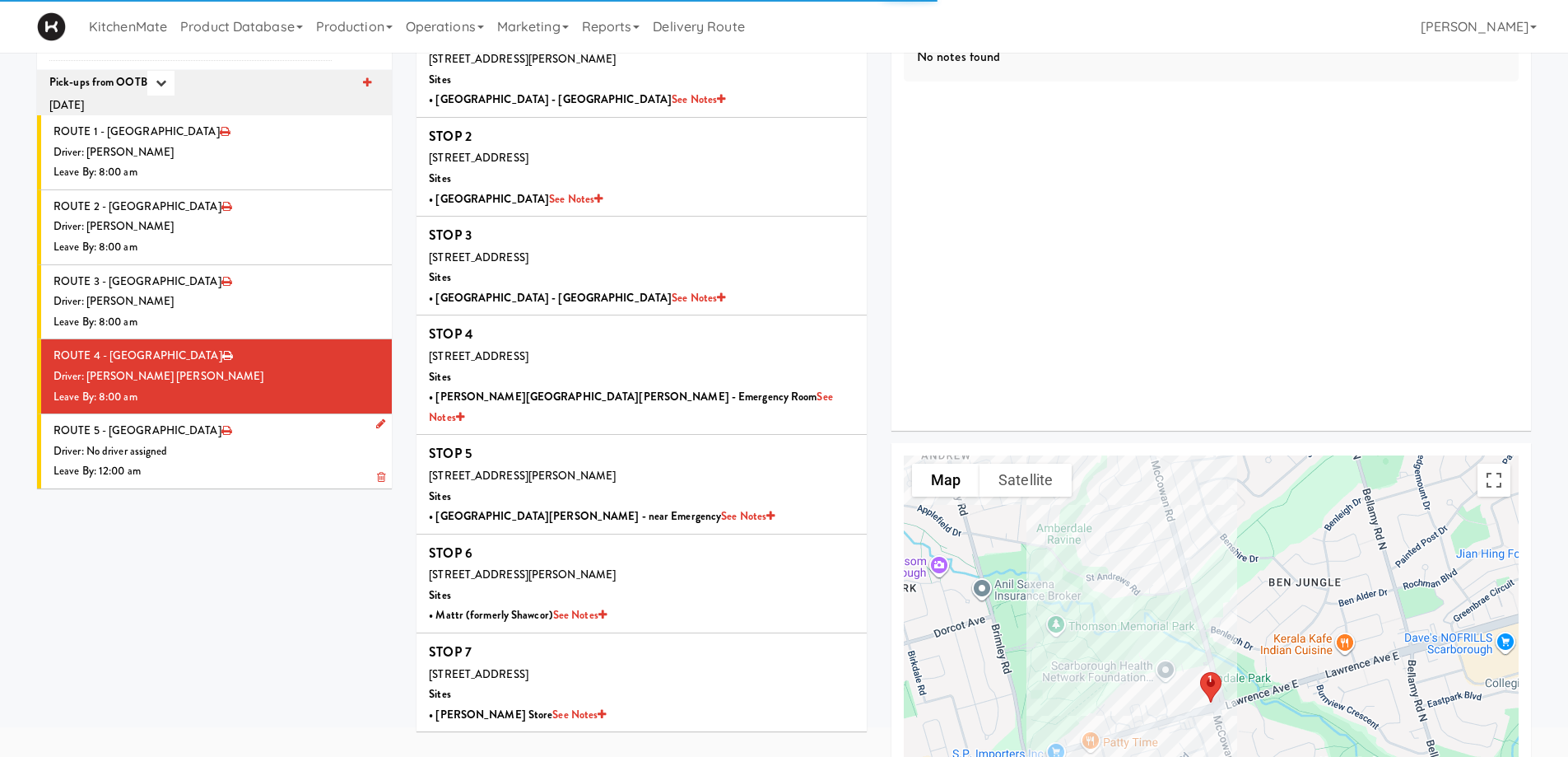
click at [371, 471] on link at bounding box center [378, 478] width 15 height 21
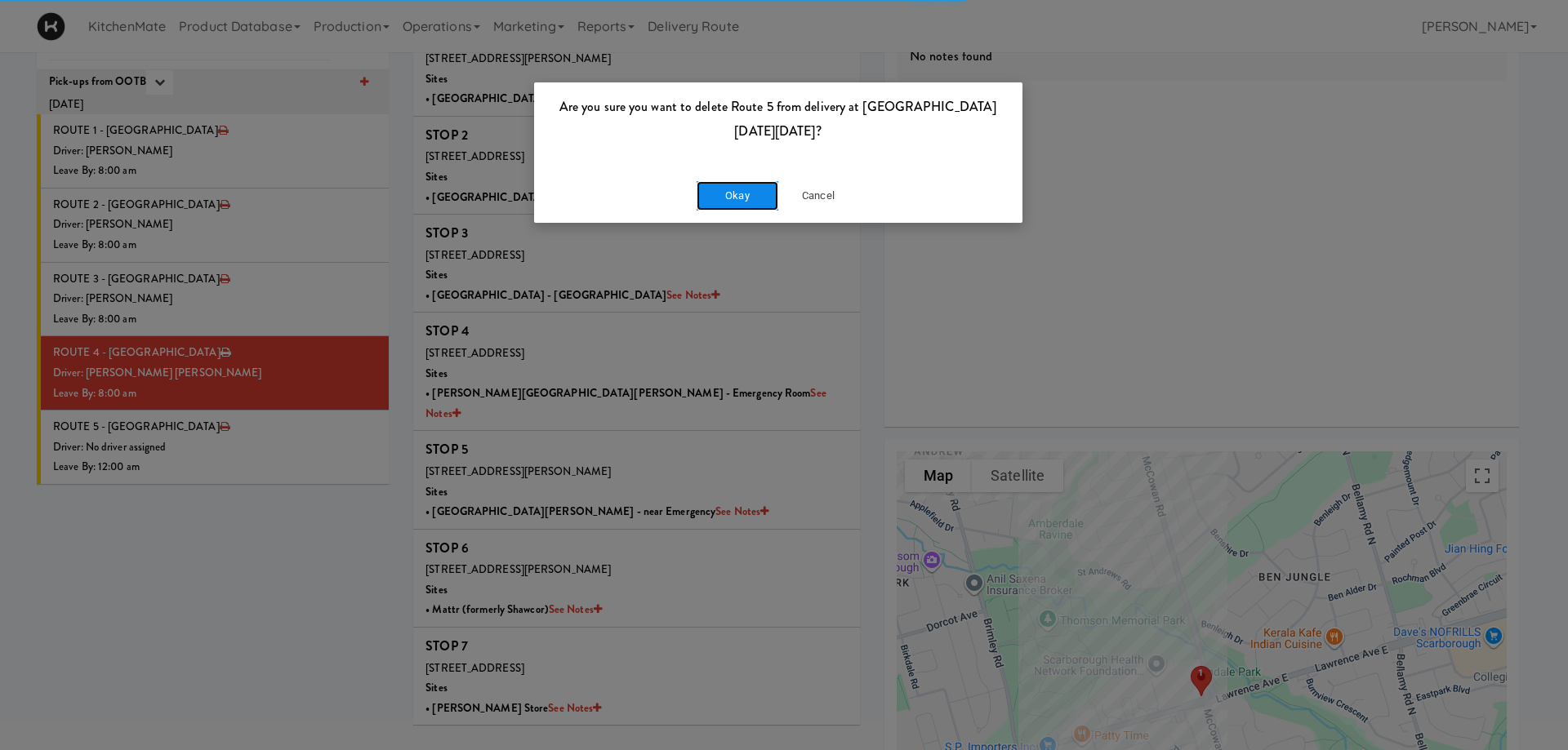
click at [751, 198] on button "Okay" at bounding box center [737, 196] width 82 height 29
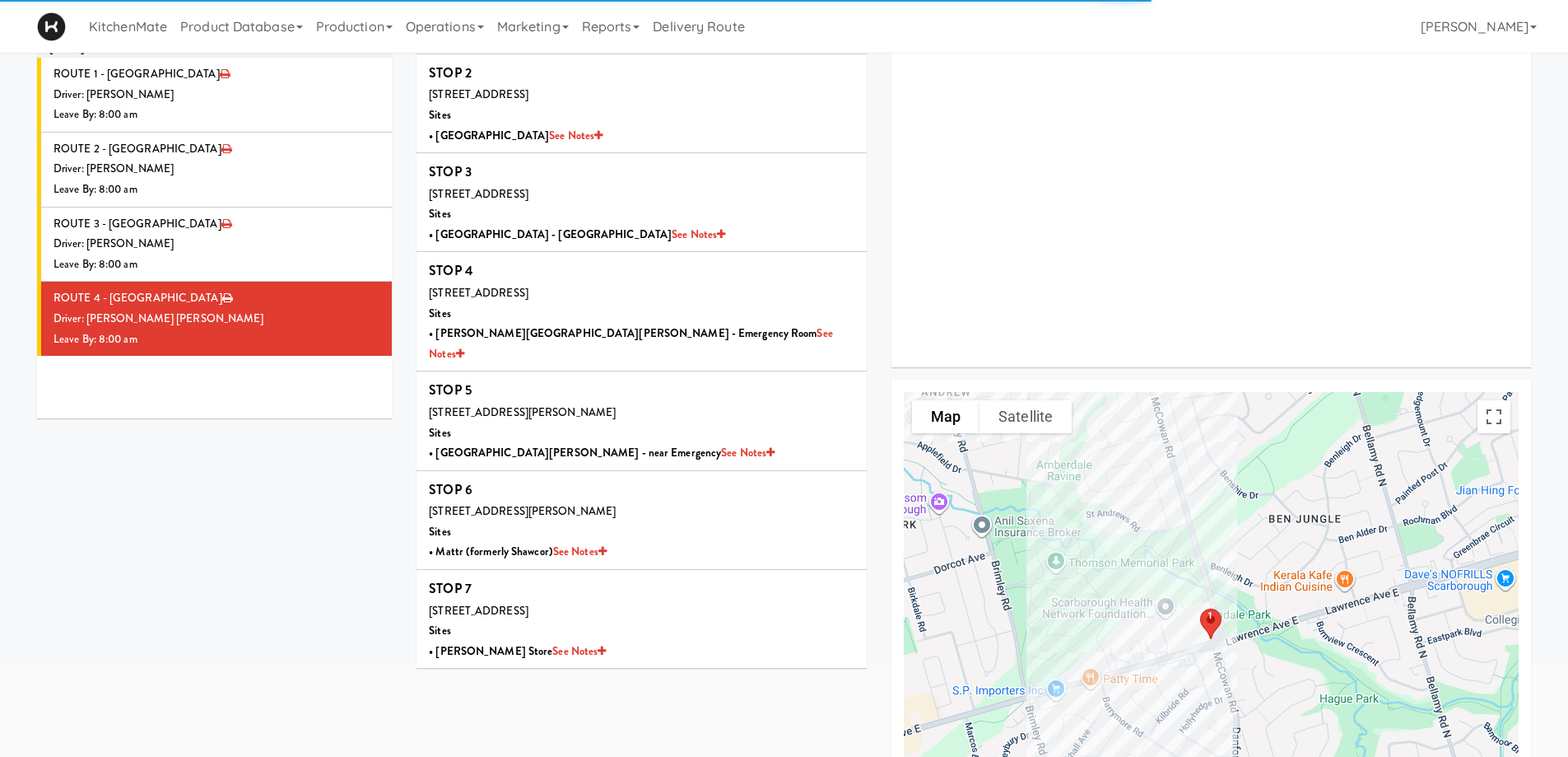
scroll to position [0, 0]
